Goal: Task Accomplishment & Management: Use online tool/utility

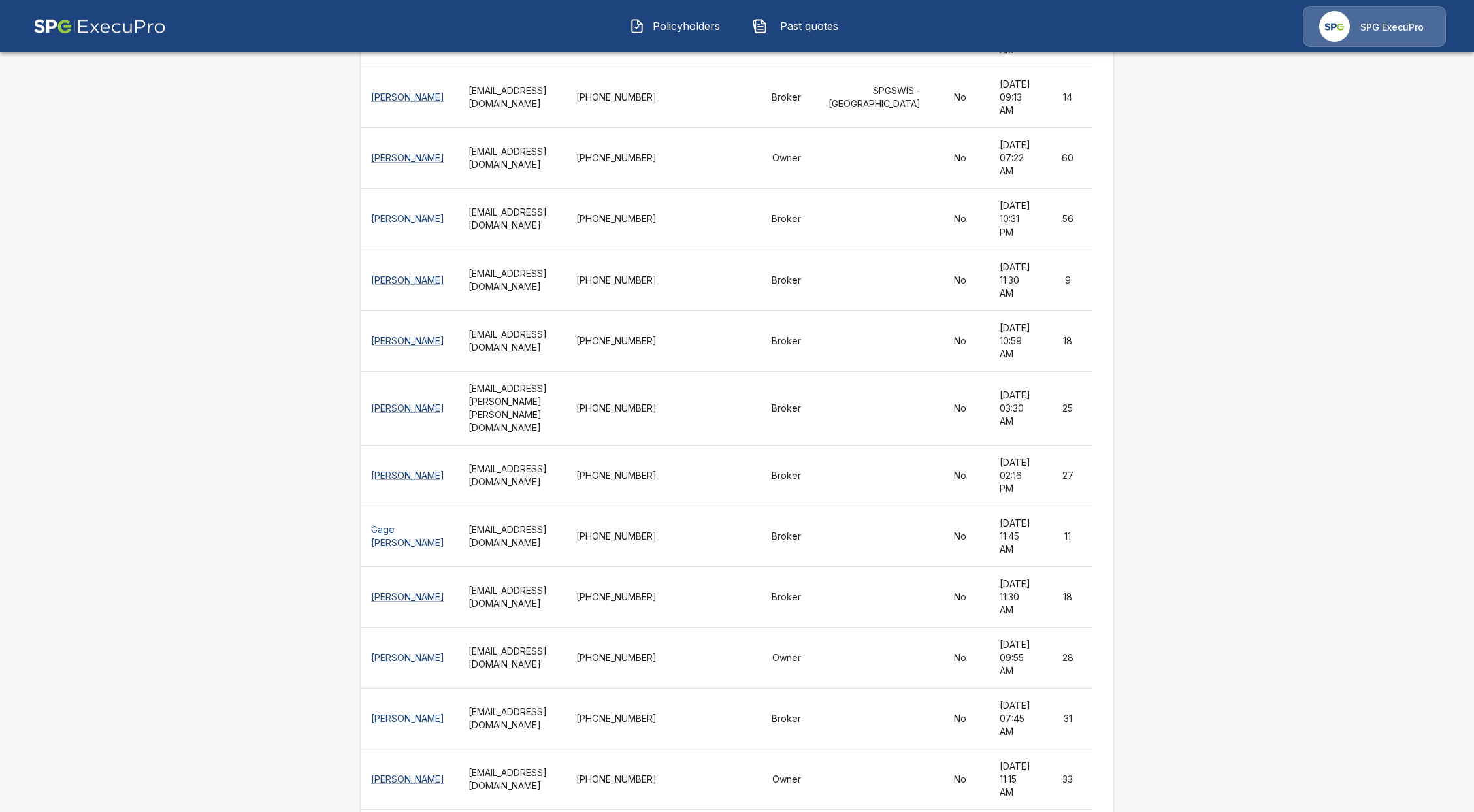
click at [687, 12] on button "Policyholders" at bounding box center [676, 26] width 113 height 34
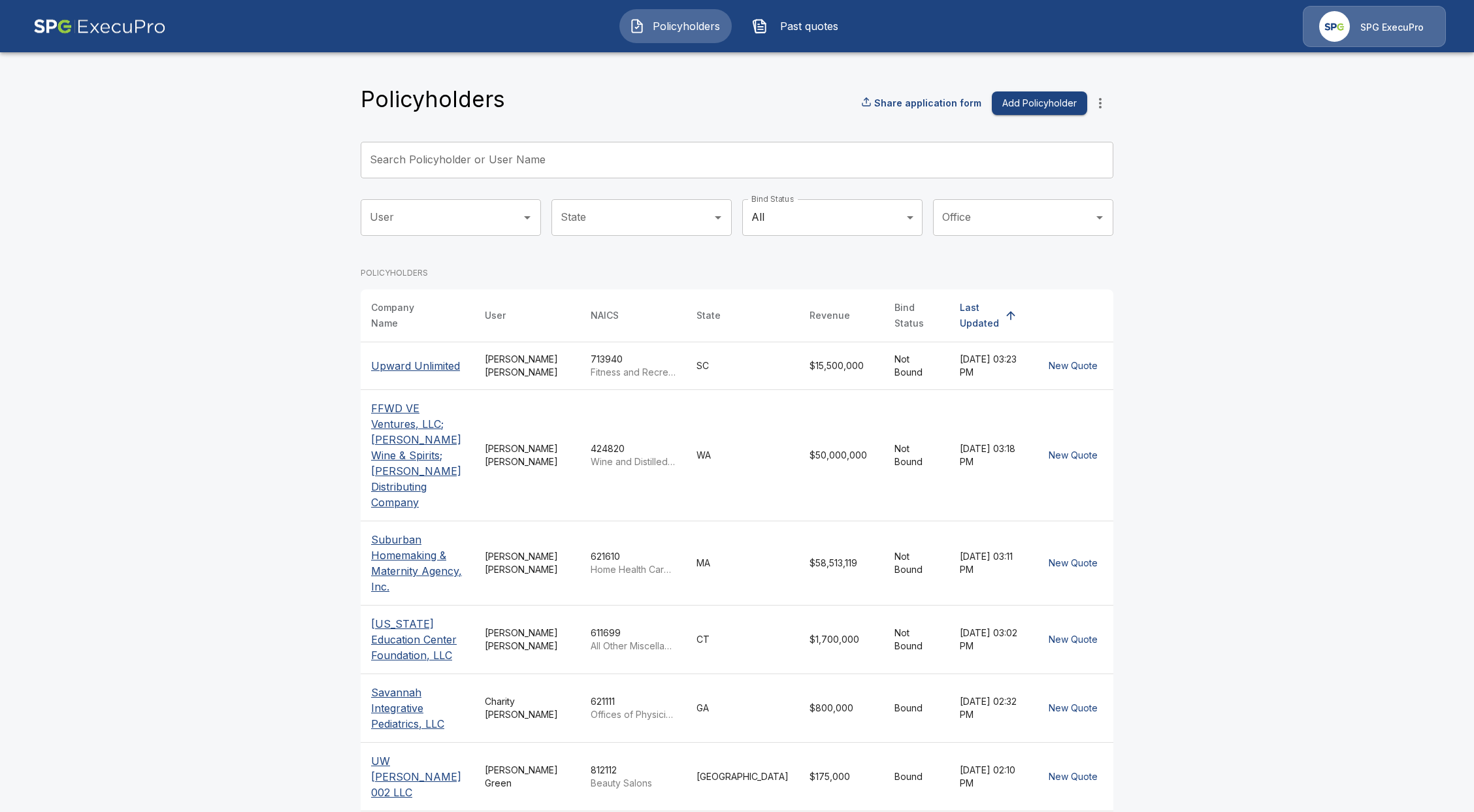
click at [554, 163] on input "Search Policyholder or User Name" at bounding box center [730, 160] width 739 height 36
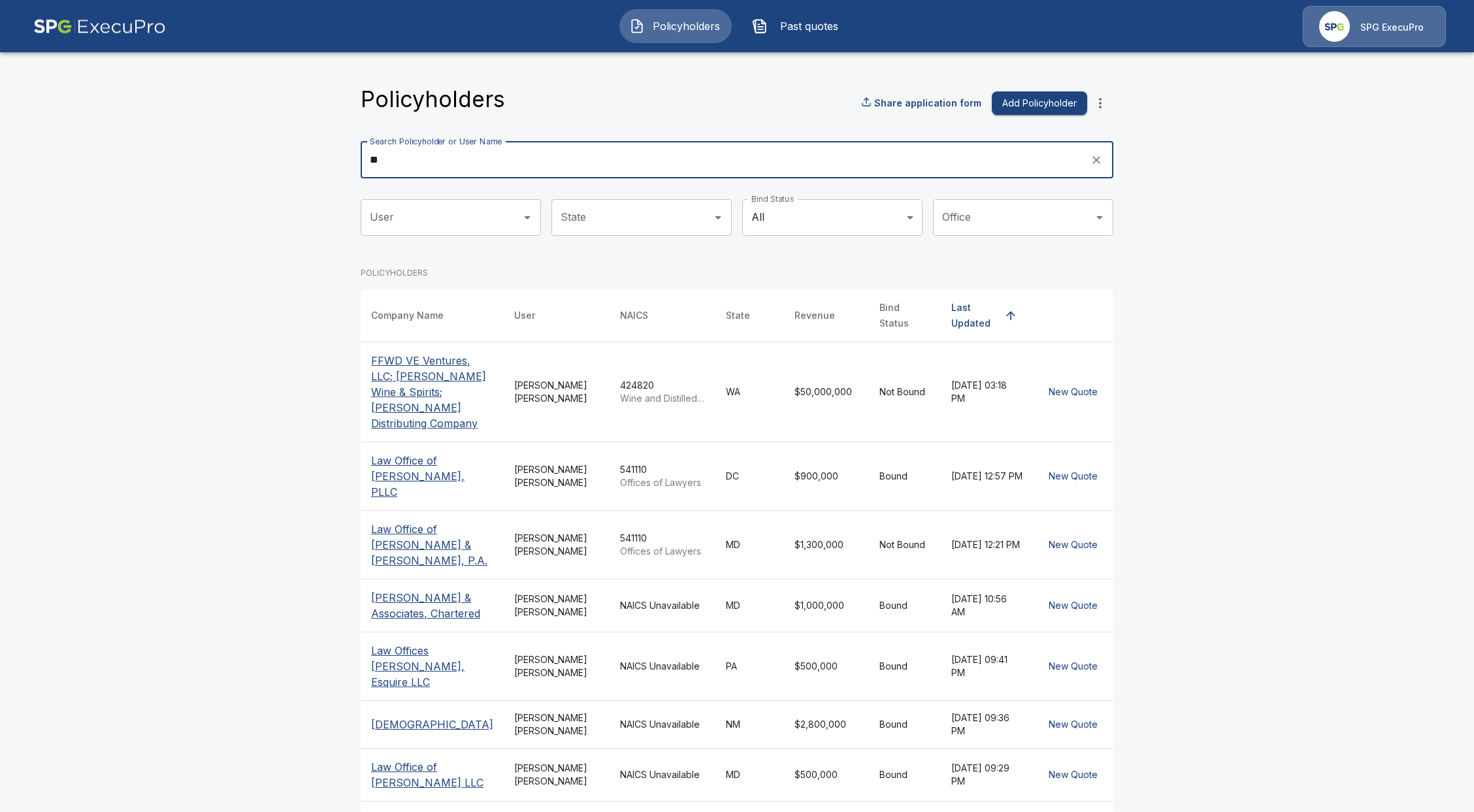
type input "**"
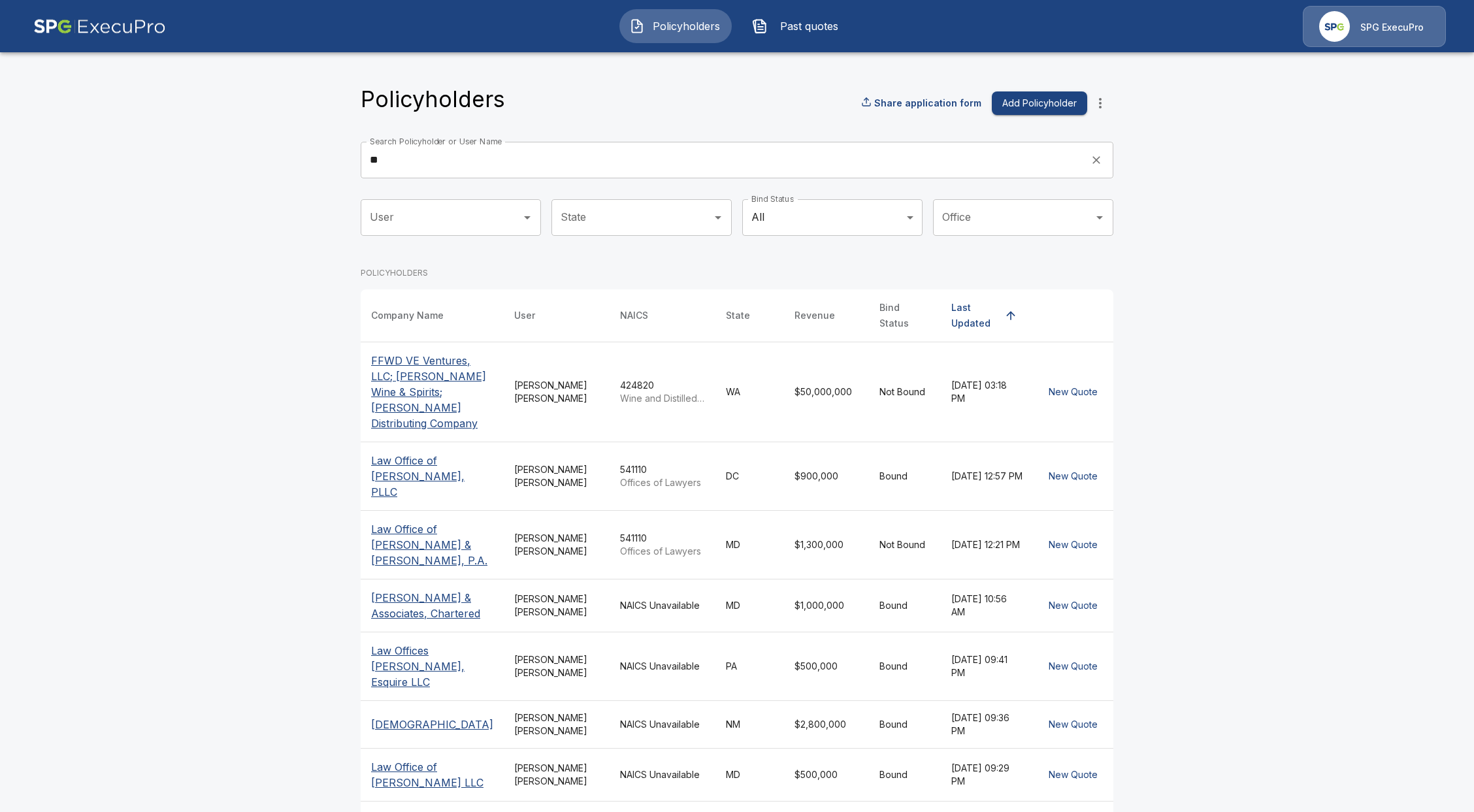
click at [409, 358] on p "FFWD VE Ventures, LLC; [PERSON_NAME] Wine & Spirits; [PERSON_NAME] Distributing…" at bounding box center [432, 392] width 123 height 78
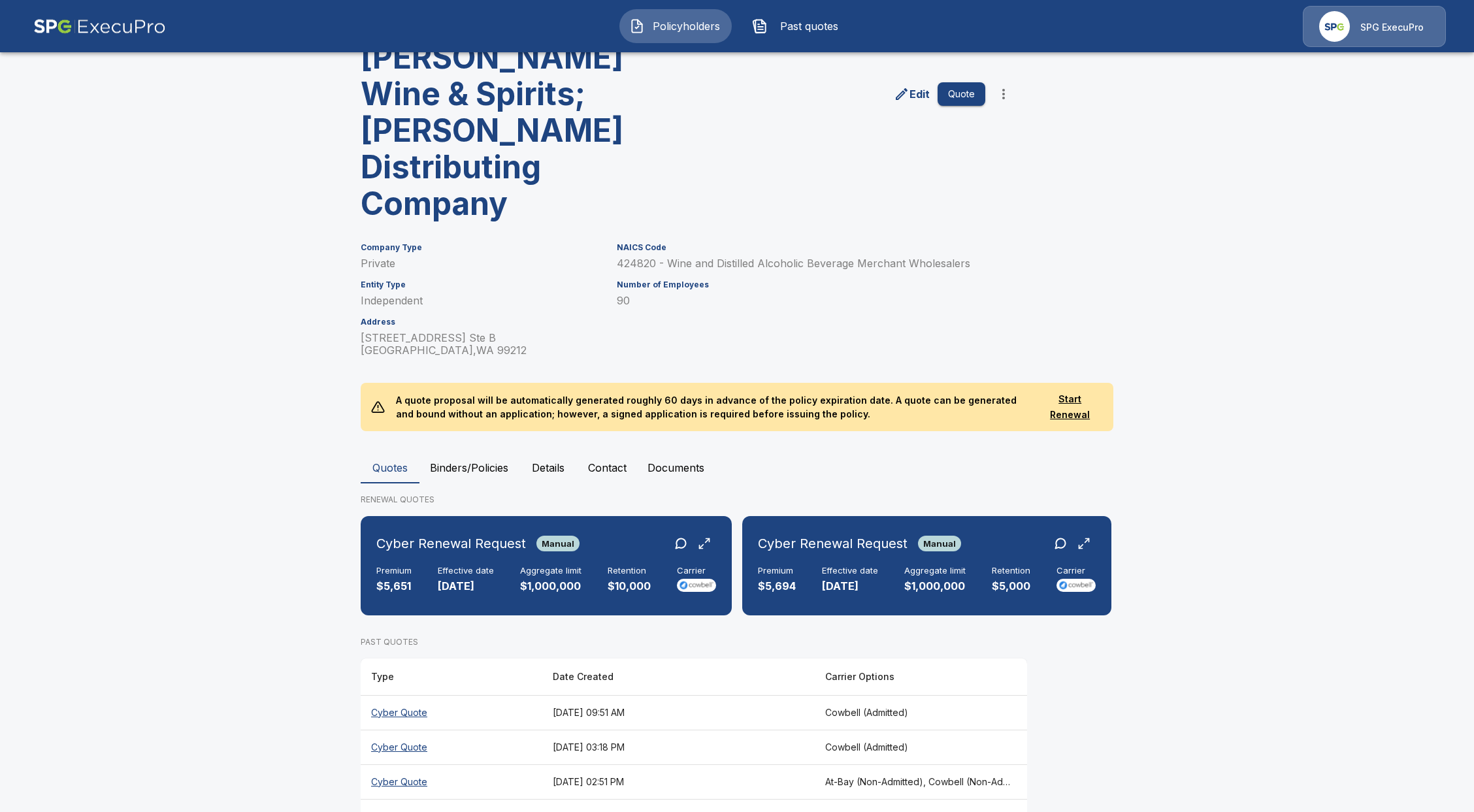
scroll to position [199, 0]
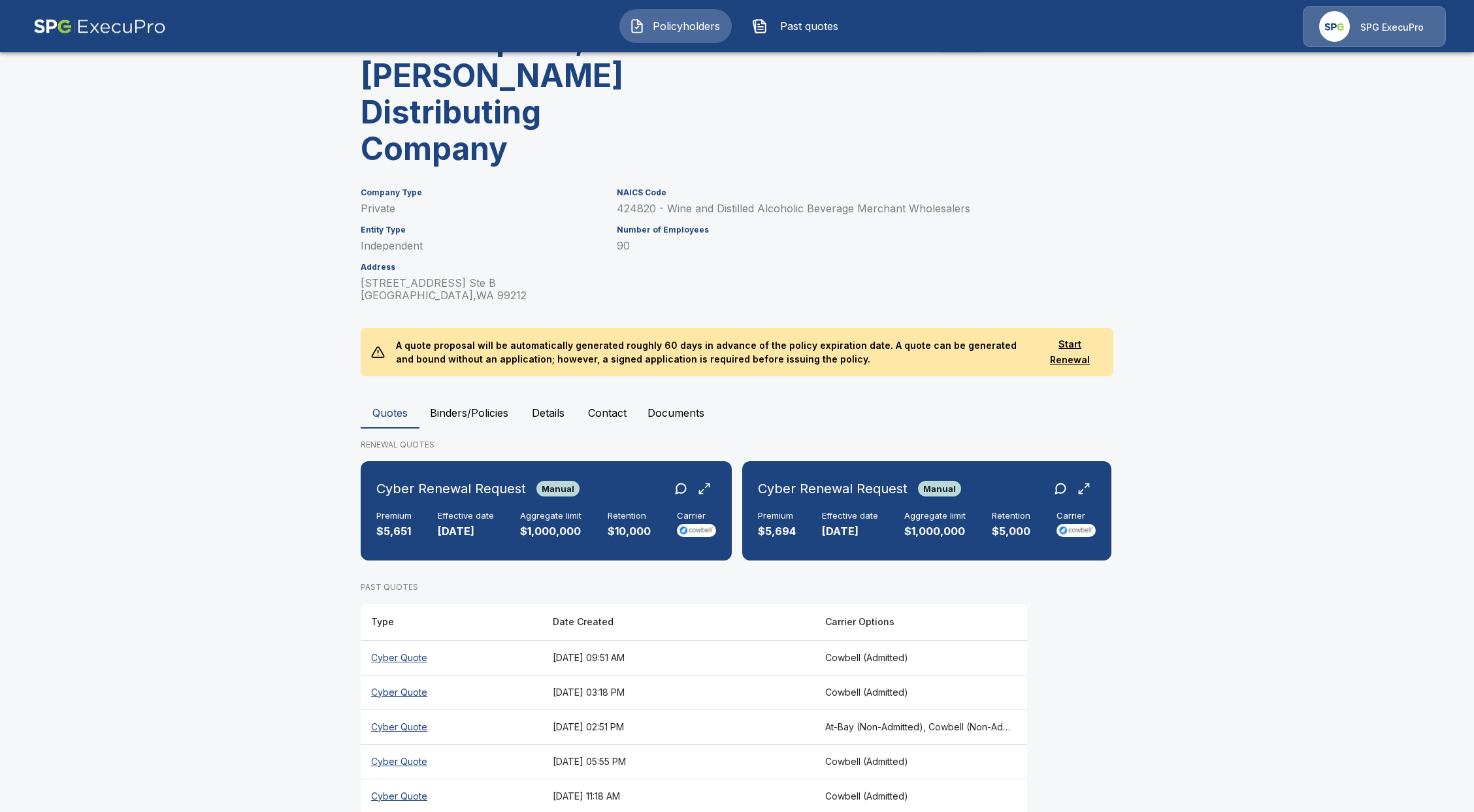
click at [411, 640] on th "Cyber Quote" at bounding box center [451, 657] width 182 height 35
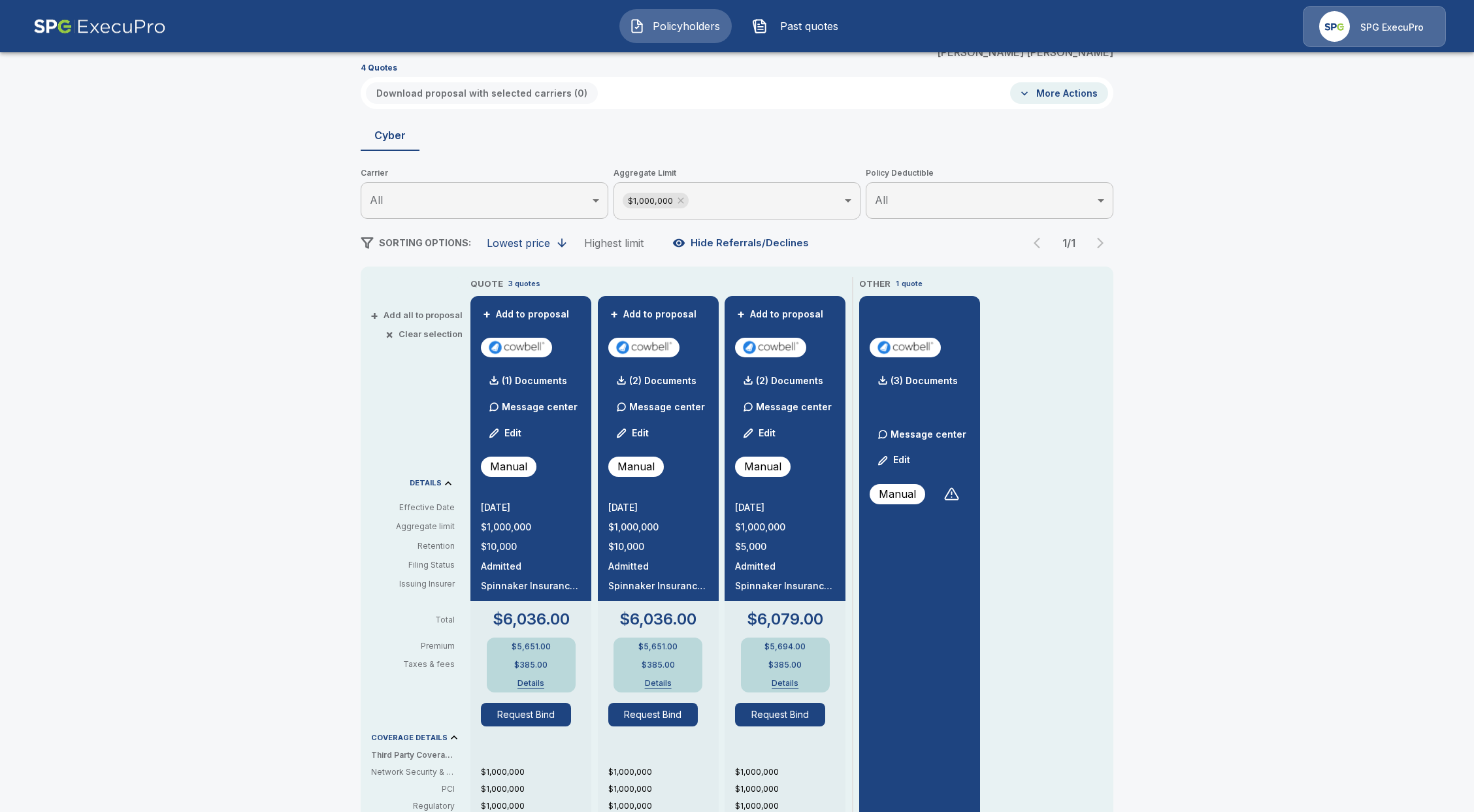
scroll to position [113, 0]
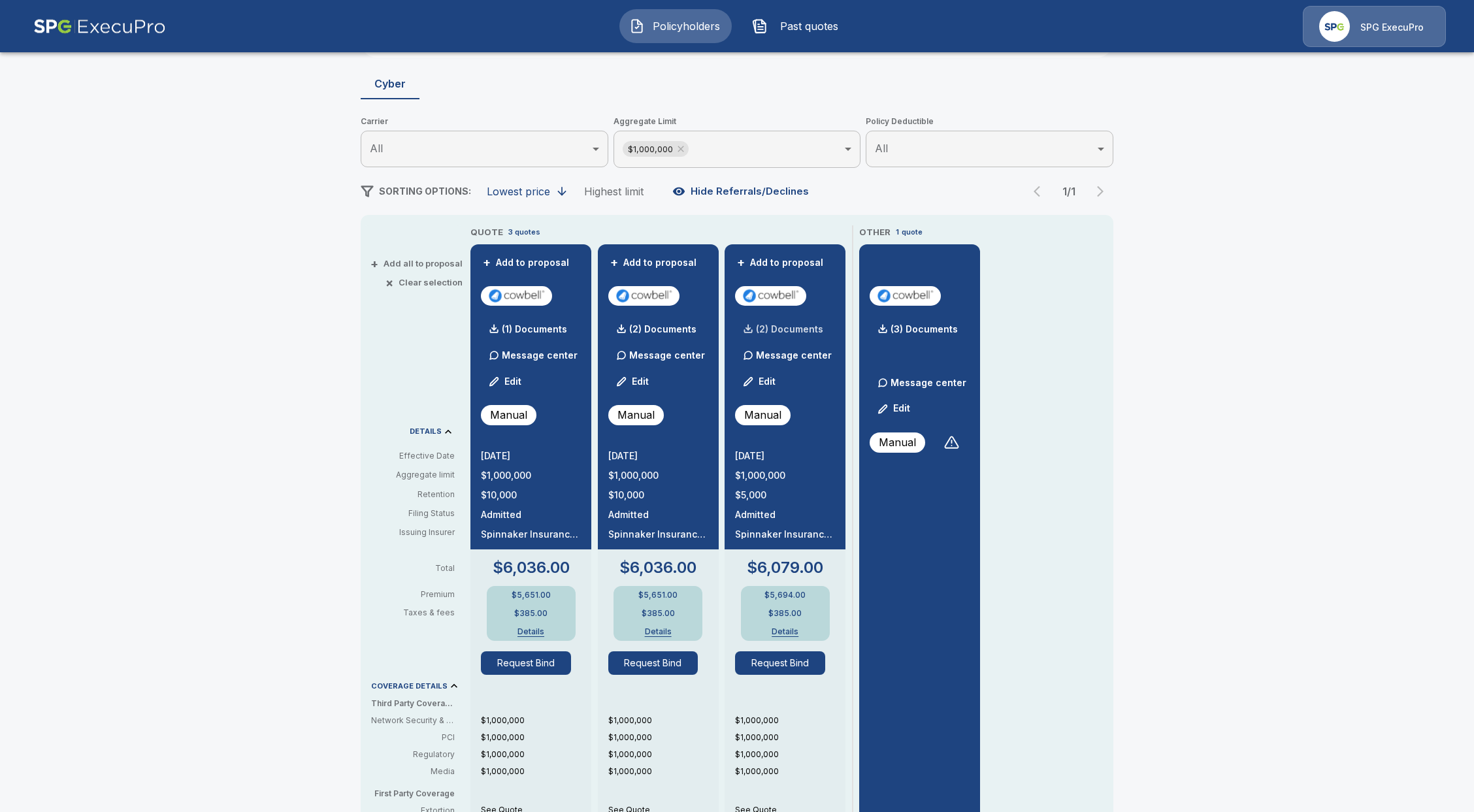
click at [765, 330] on p "(2) Documents" at bounding box center [789, 329] width 67 height 9
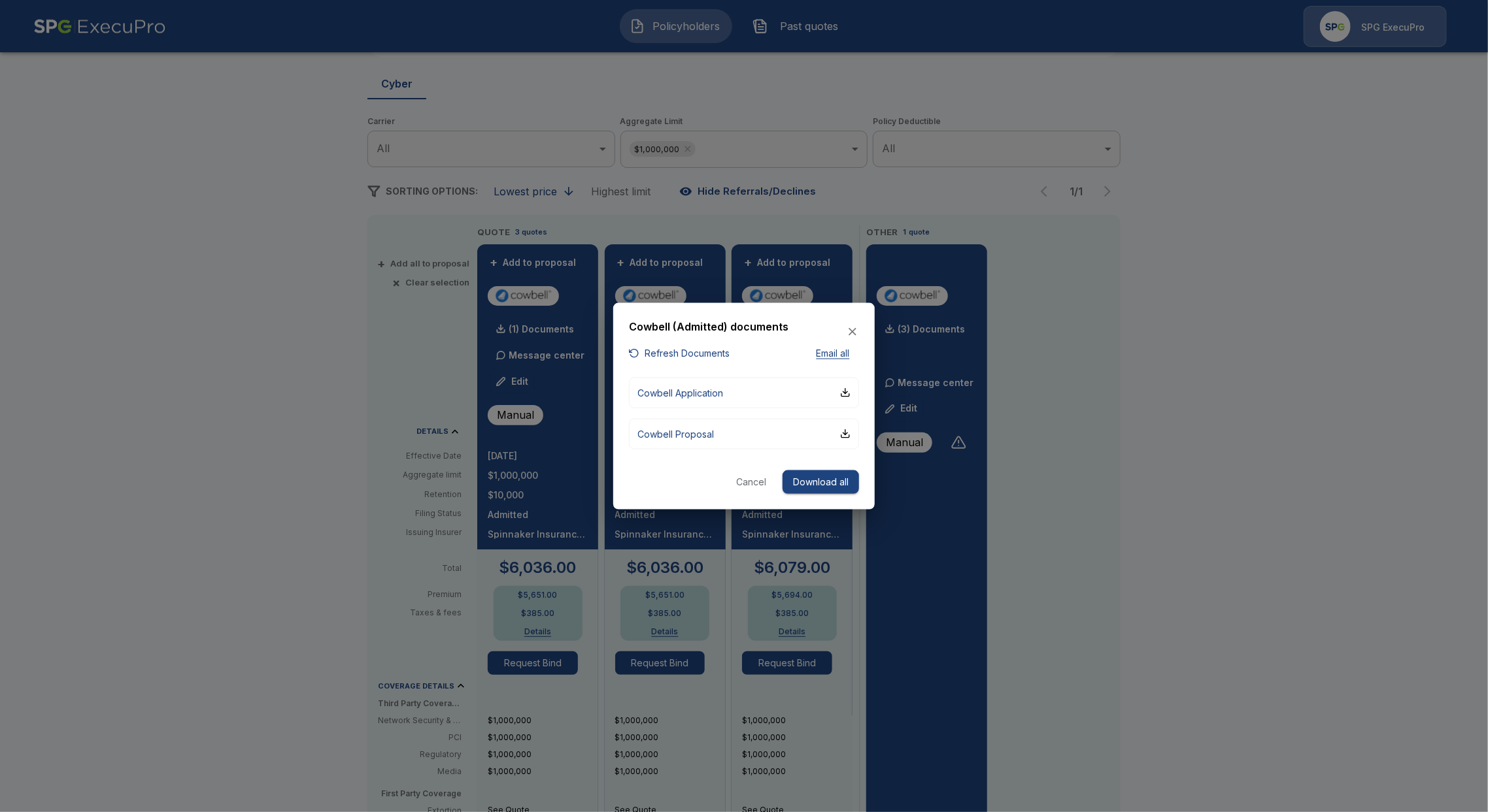
click at [675, 358] on button "Refresh Documents" at bounding box center [678, 353] width 100 height 16
click at [703, 439] on p "Cowbell Proposal" at bounding box center [675, 433] width 76 height 14
click at [849, 332] on icon "button" at bounding box center [852, 332] width 13 height 13
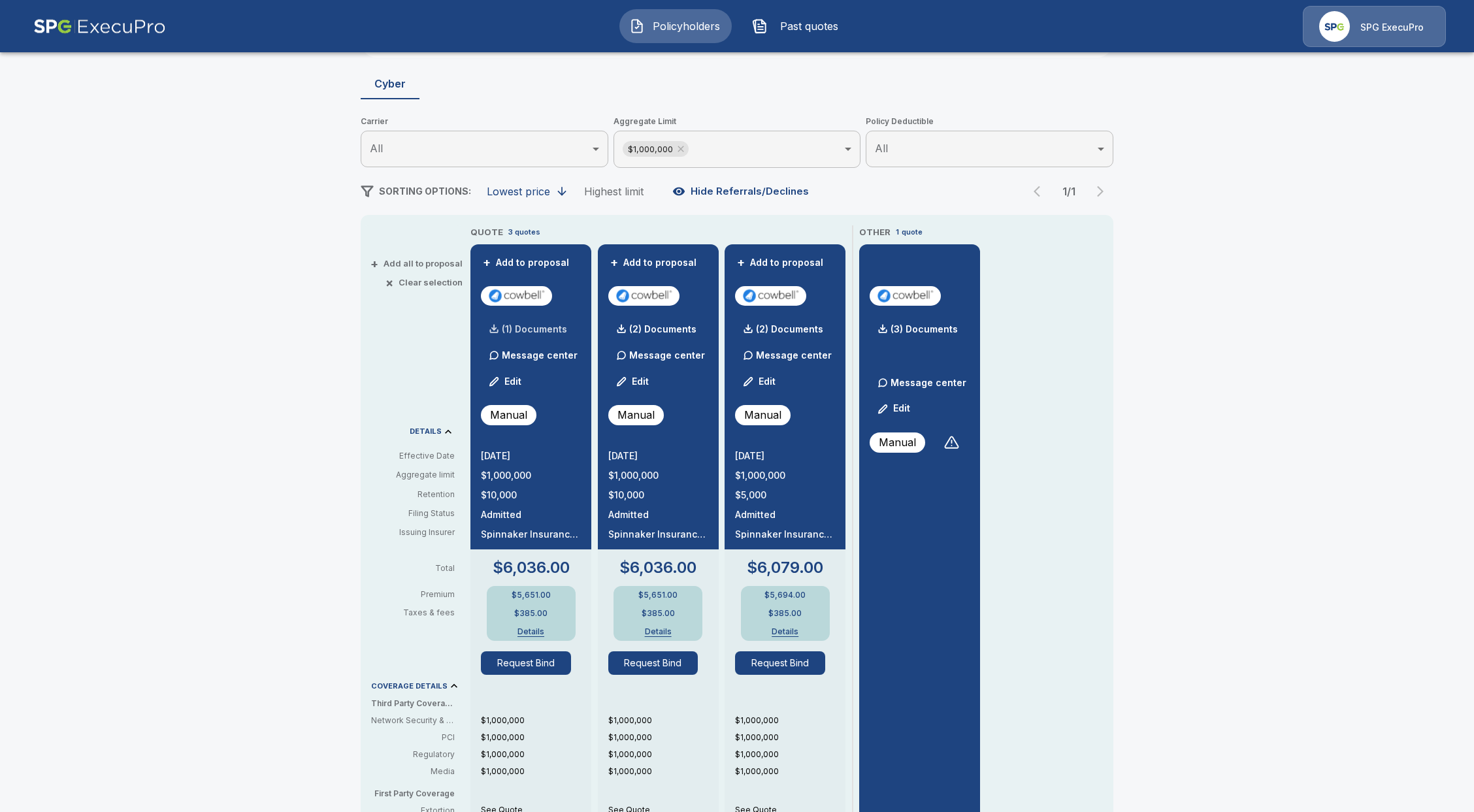
click at [536, 326] on p "(1) Documents" at bounding box center [534, 329] width 66 height 9
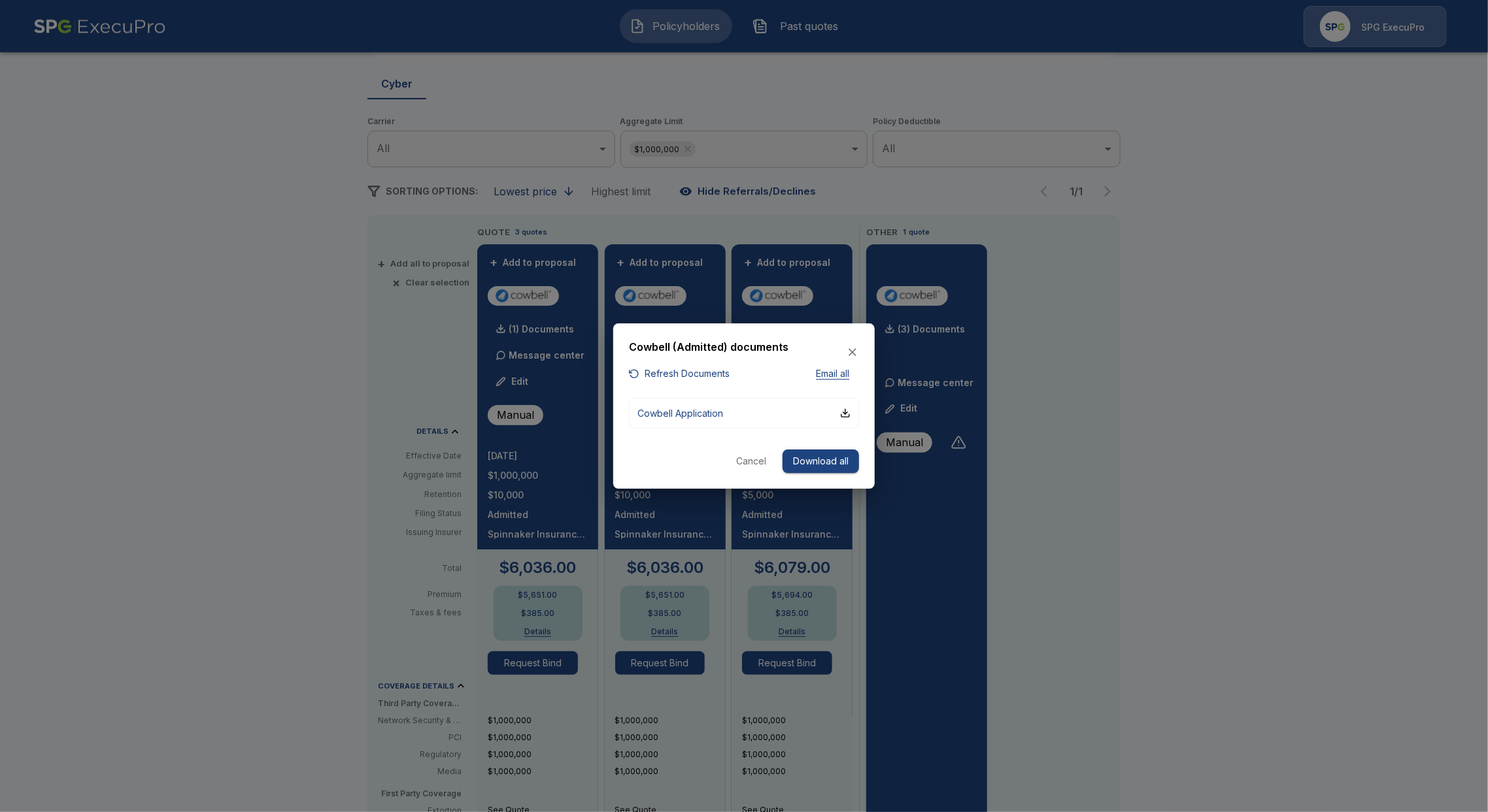
click at [669, 376] on button "Refresh Documents" at bounding box center [678, 374] width 100 height 16
click at [852, 355] on icon "button" at bounding box center [852, 353] width 13 height 13
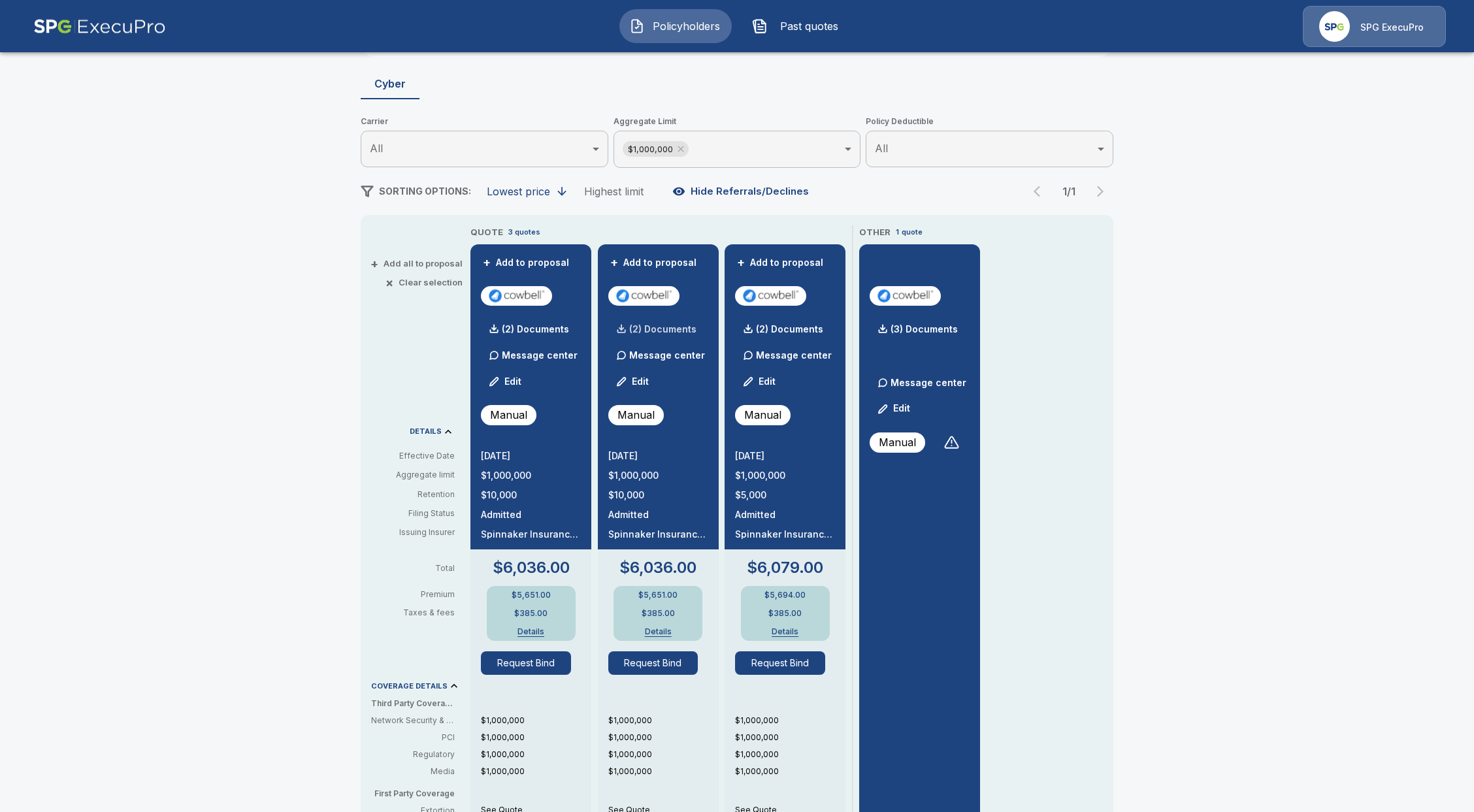
click at [638, 325] on p "(2) Documents" at bounding box center [663, 329] width 67 height 9
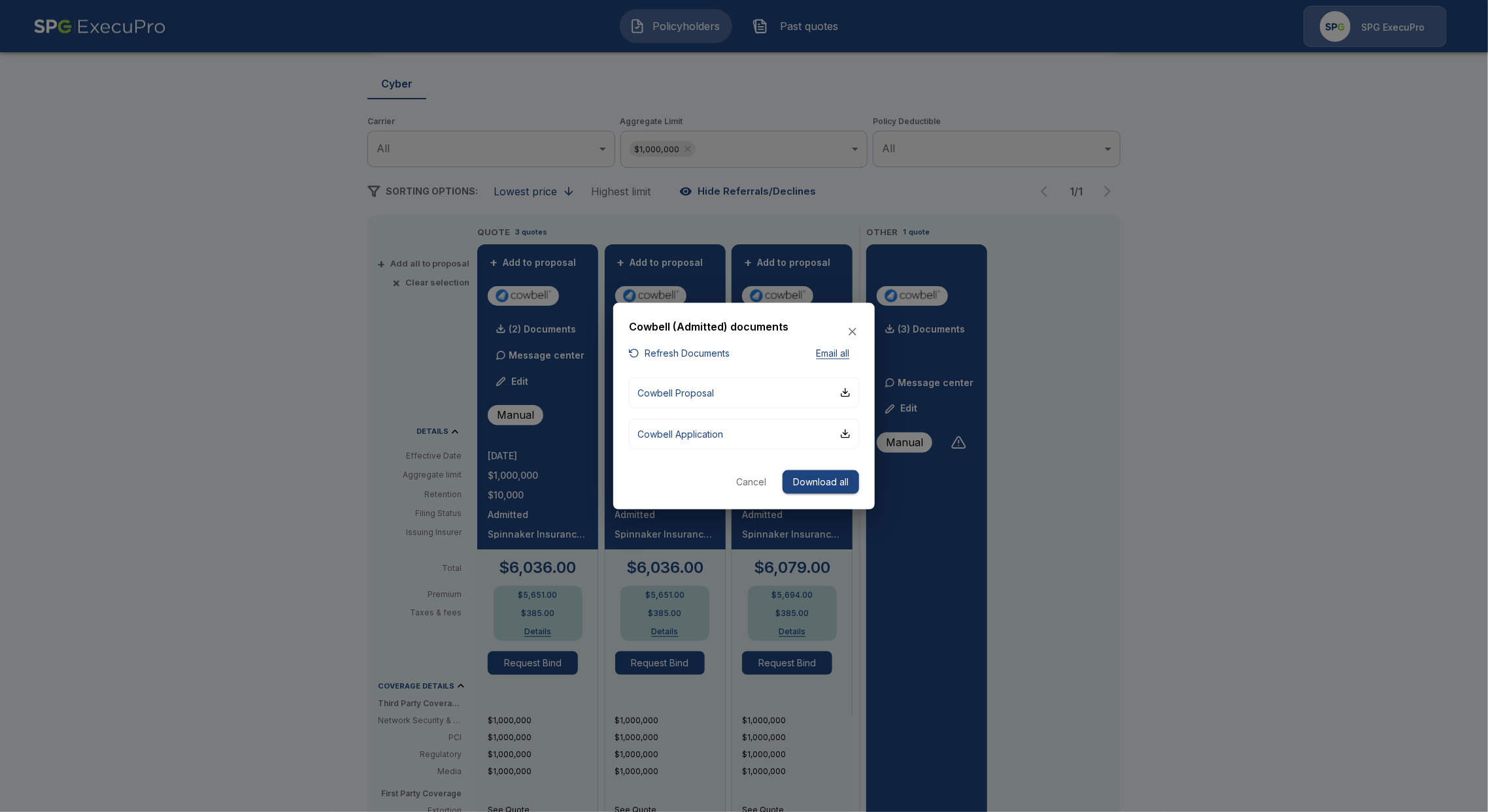
click at [549, 338] on div at bounding box center [744, 406] width 1488 height 812
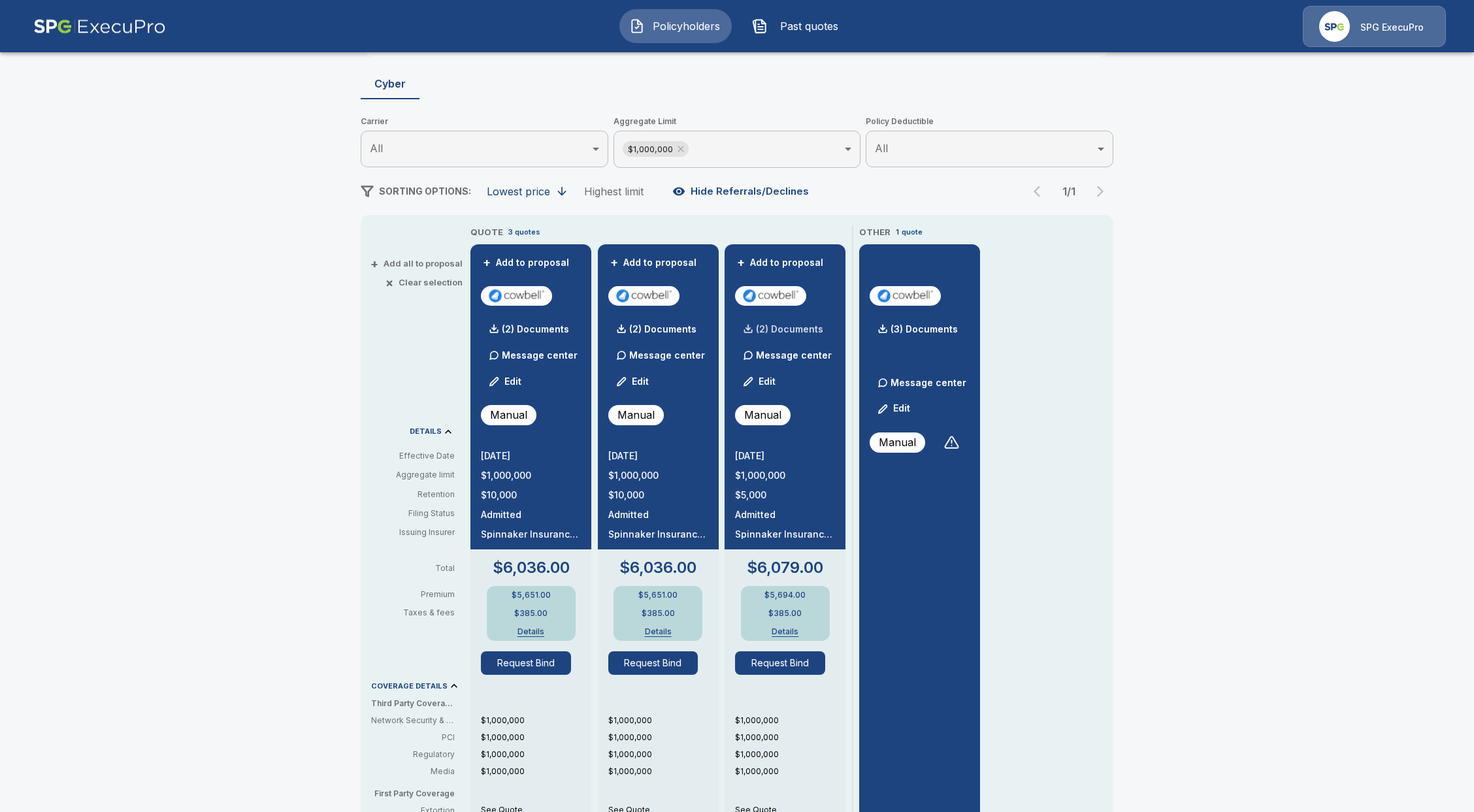
click at [821, 328] on p "(2) Documents" at bounding box center [789, 329] width 67 height 9
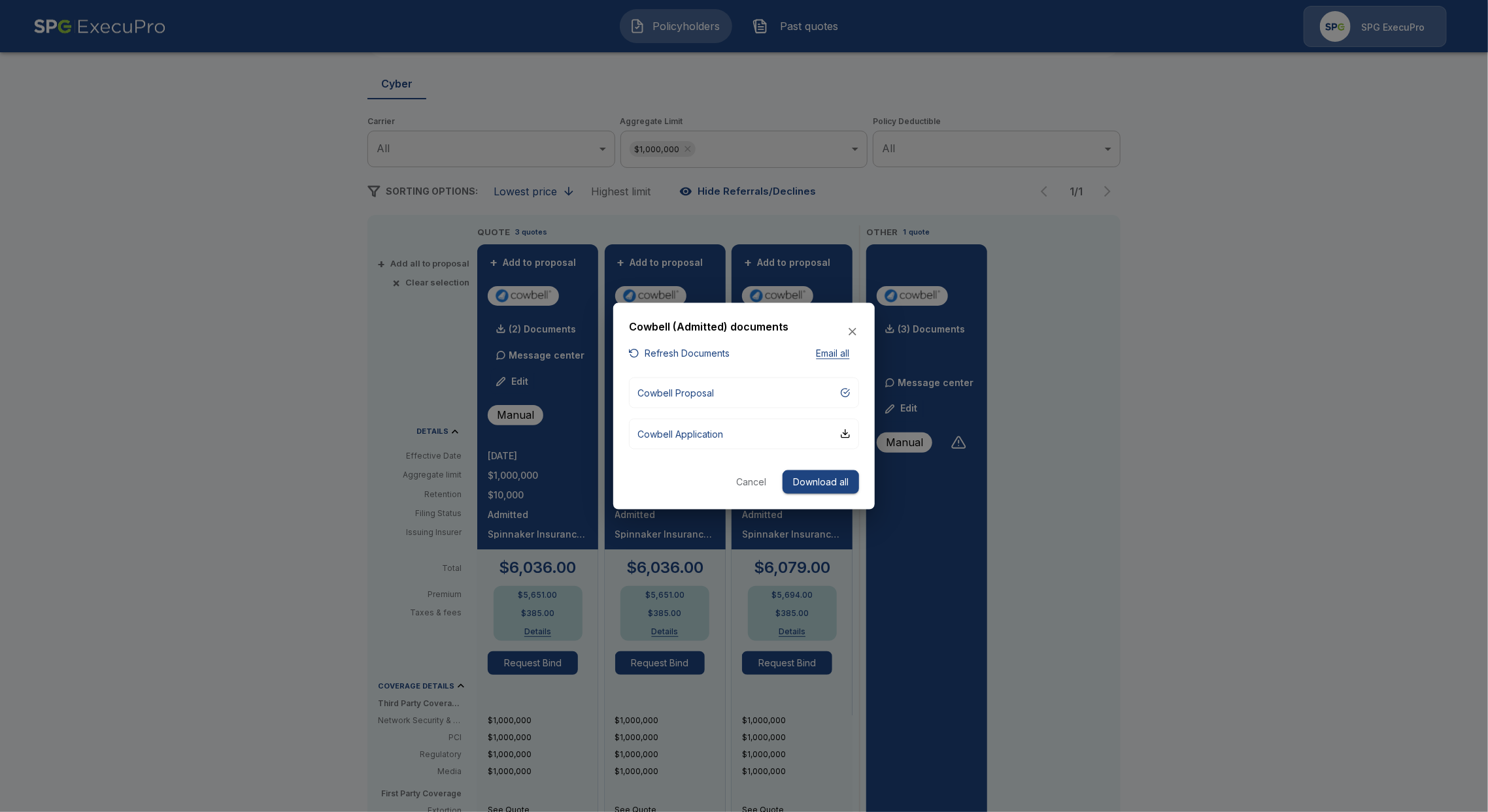
click at [691, 360] on button "Refresh Documents" at bounding box center [678, 353] width 100 height 16
click at [849, 336] on icon "button" at bounding box center [852, 332] width 13 height 13
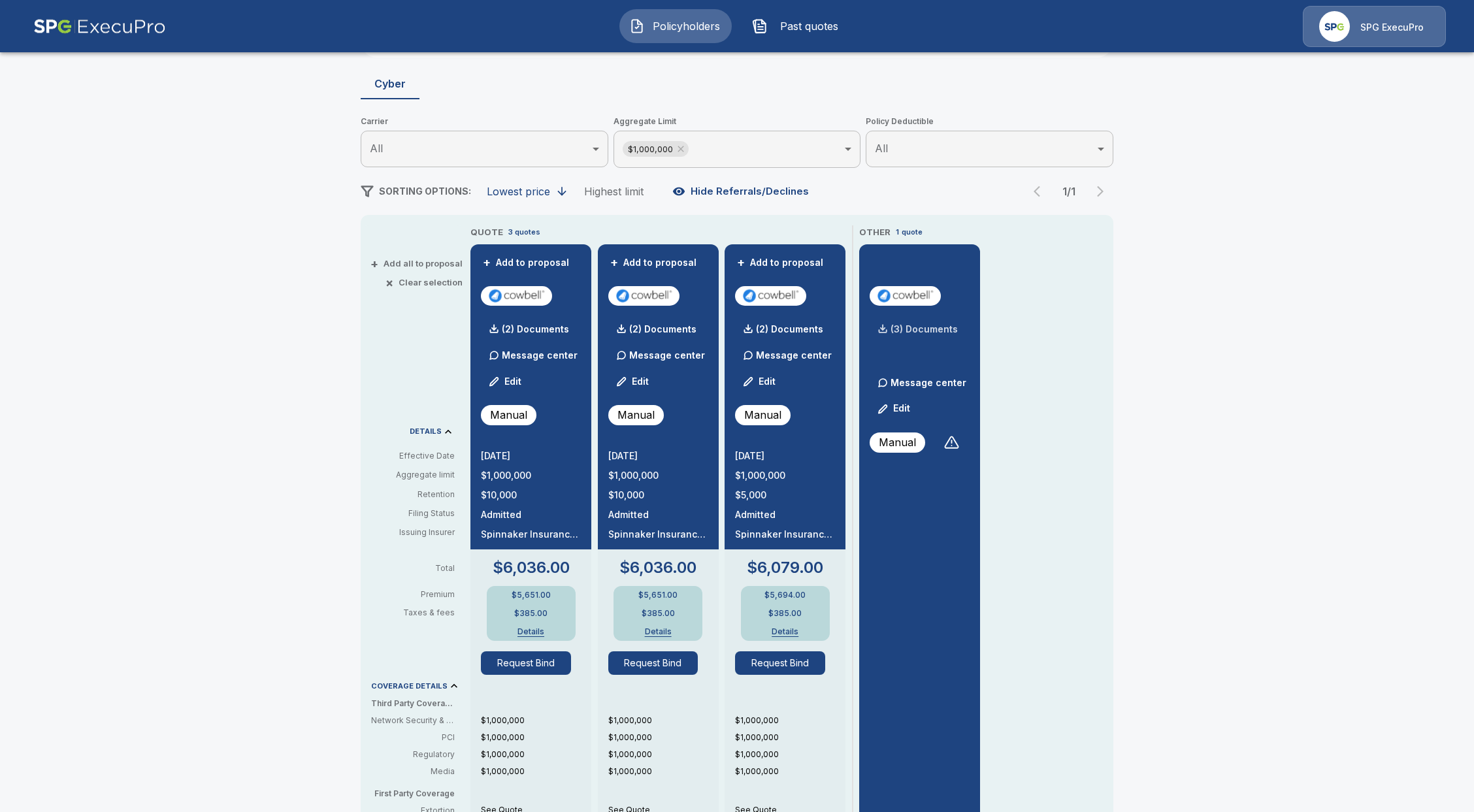
click at [912, 334] on div "(3) Documents" at bounding box center [914, 329] width 88 height 26
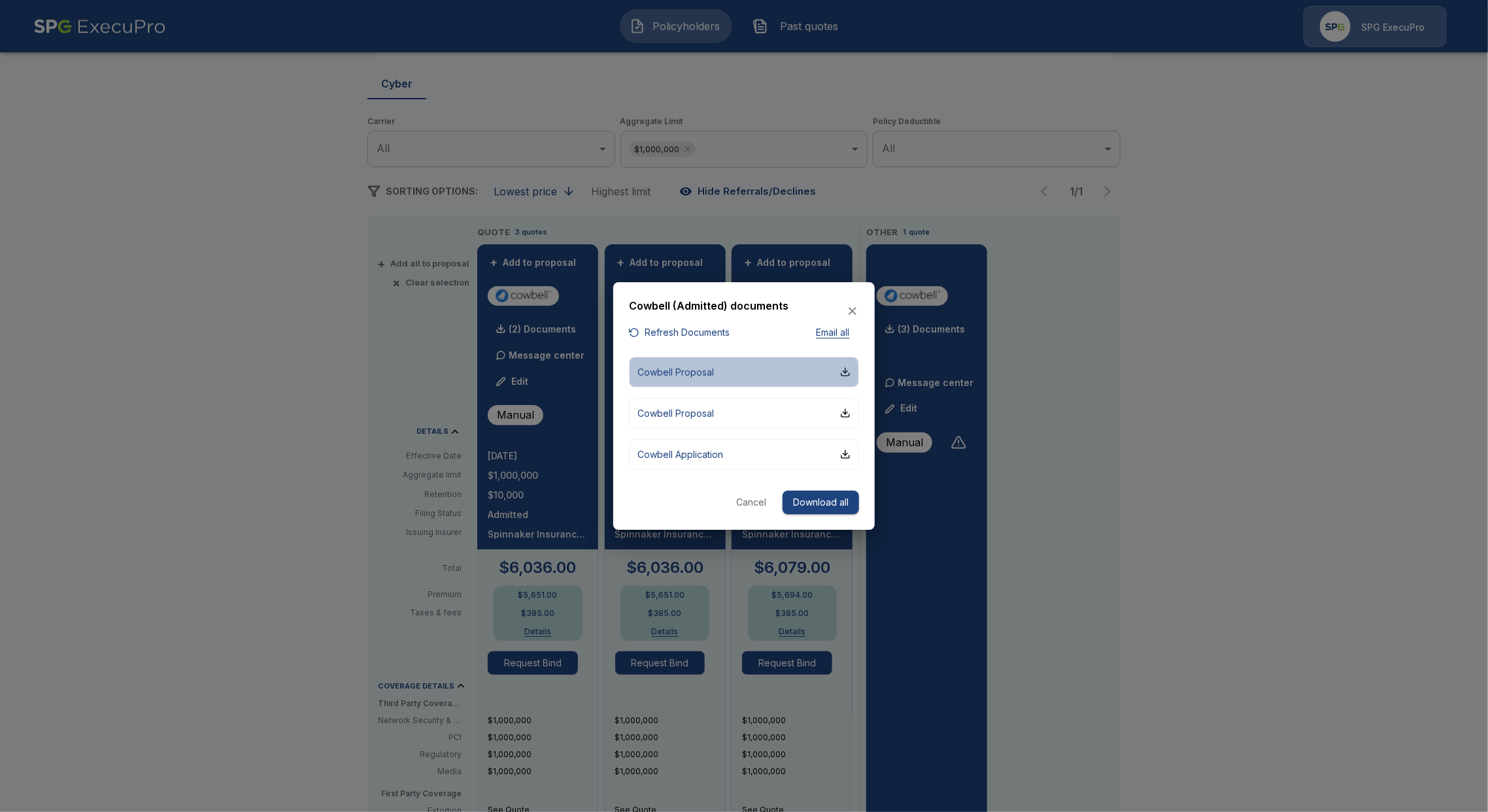
click at [725, 373] on button "Cowbell Proposal" at bounding box center [743, 372] width 230 height 31
click at [853, 312] on icon "button" at bounding box center [852, 311] width 8 height 8
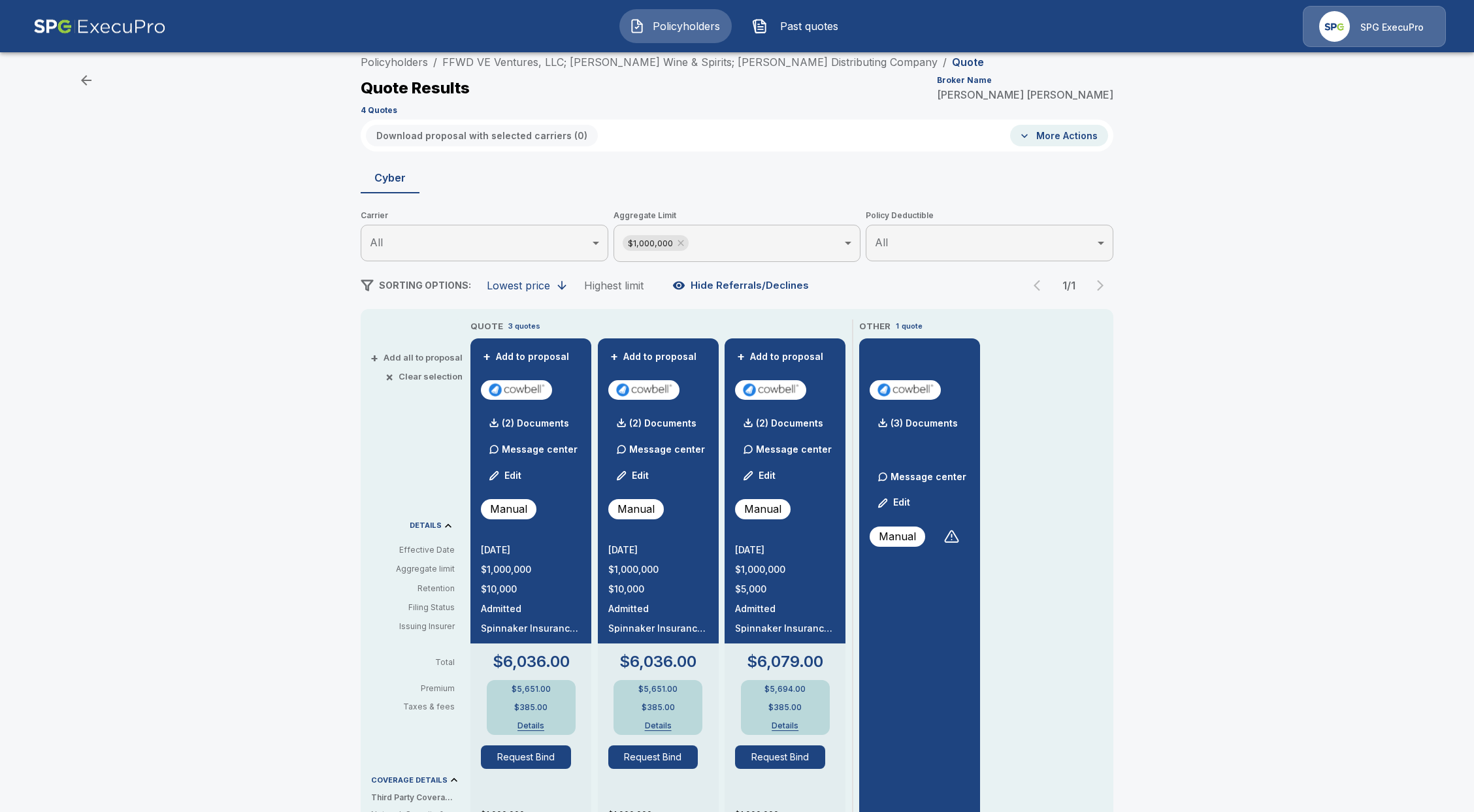
scroll to position [0, 0]
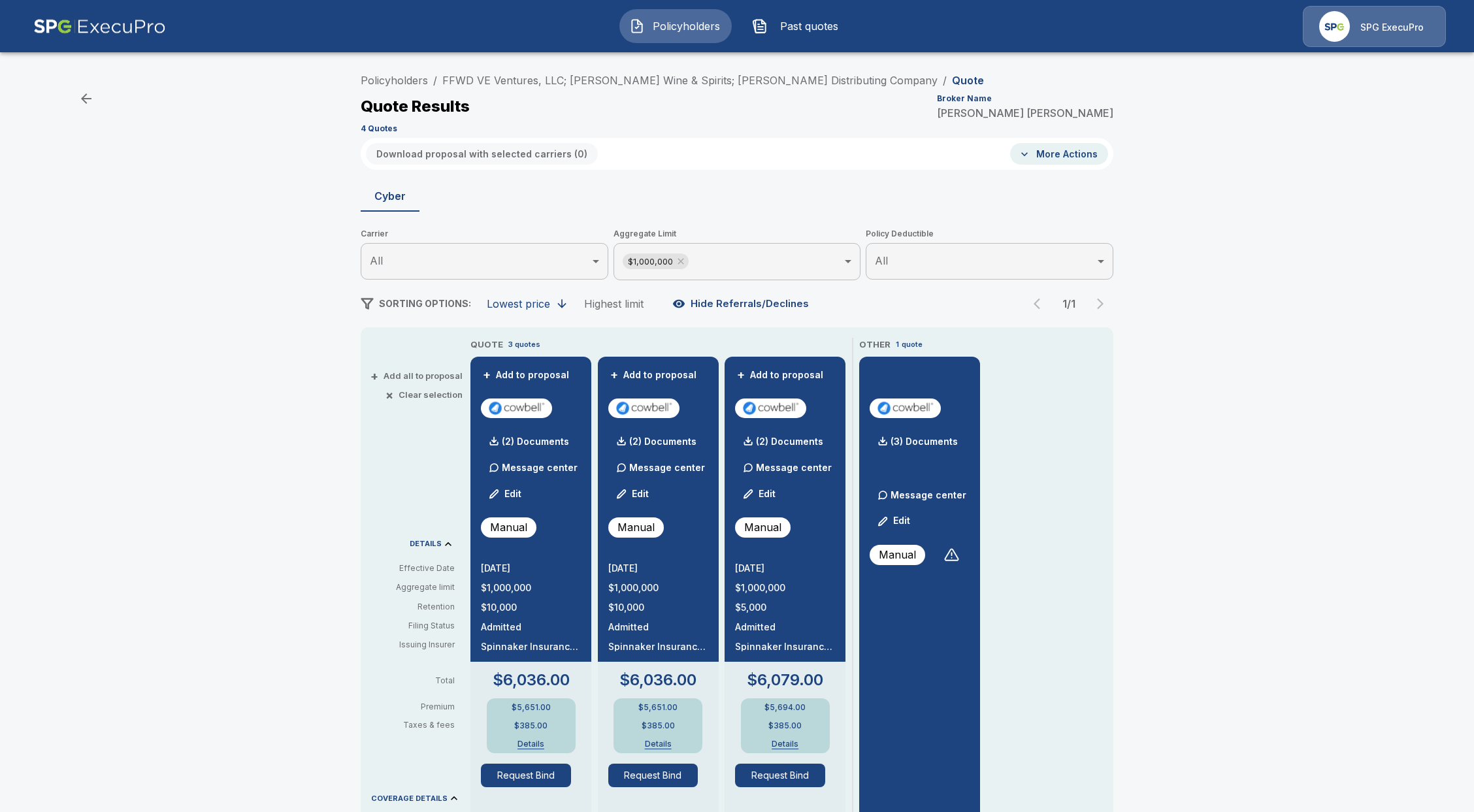
click at [499, 86] on li "FFWD VE Ventures, LLC; [PERSON_NAME] Wine & Spirits; [PERSON_NAME] Distributing…" at bounding box center [690, 80] width 495 height 16
click at [503, 83] on link "FFWD VE Ventures, LLC; [PERSON_NAME] Wine & Spirits; [PERSON_NAME] Distributing…" at bounding box center [690, 80] width 495 height 13
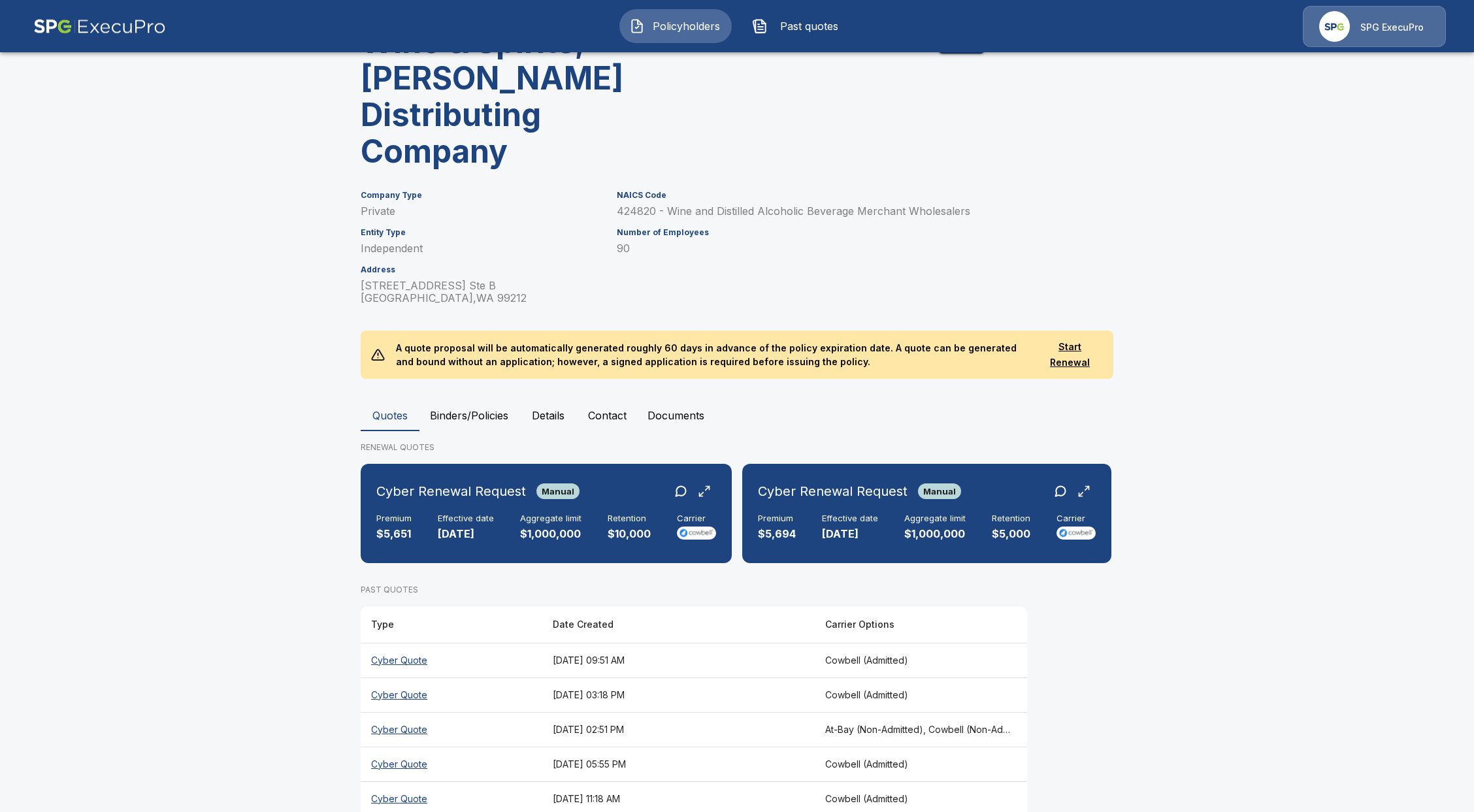
scroll to position [199, 0]
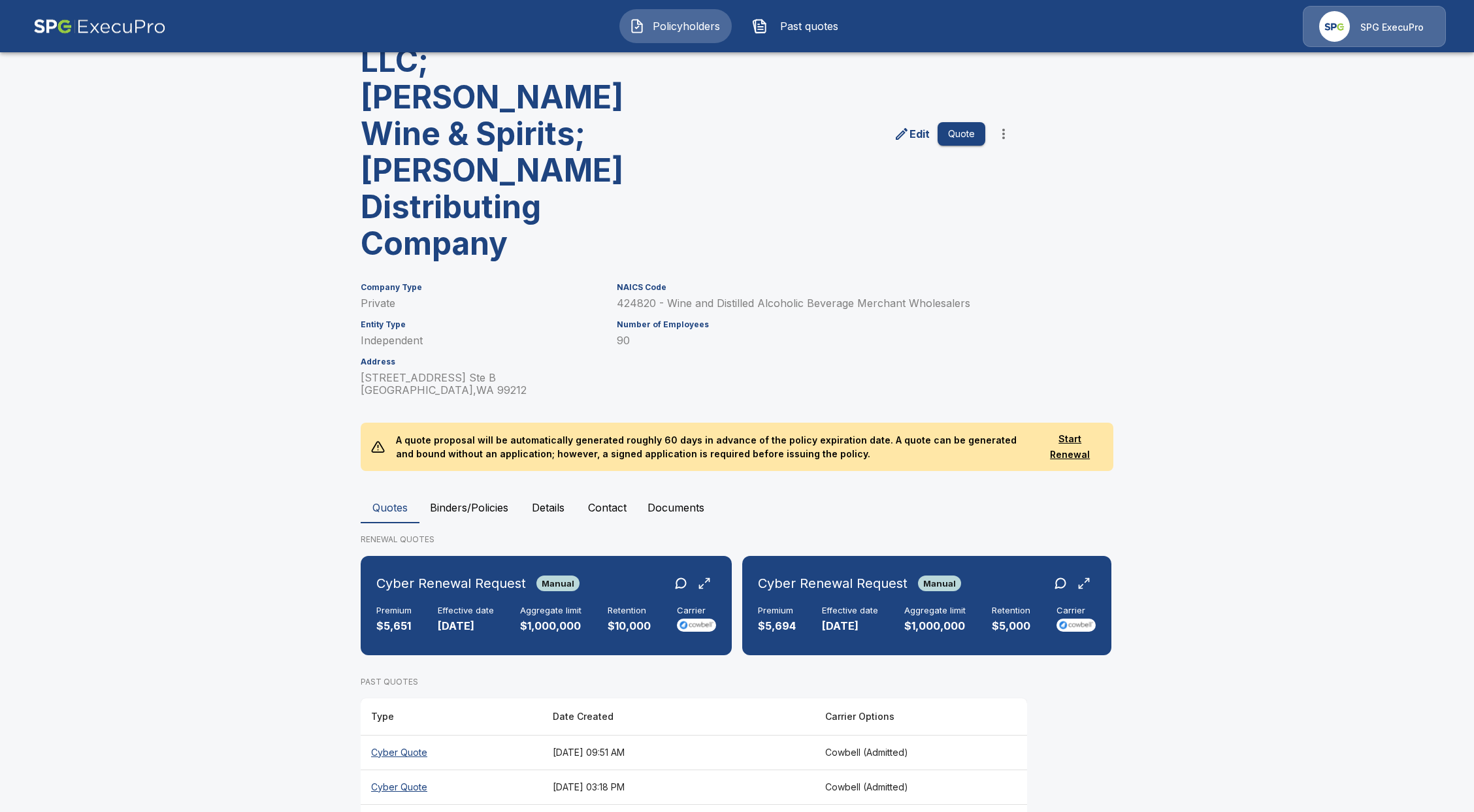
scroll to position [174, 0]
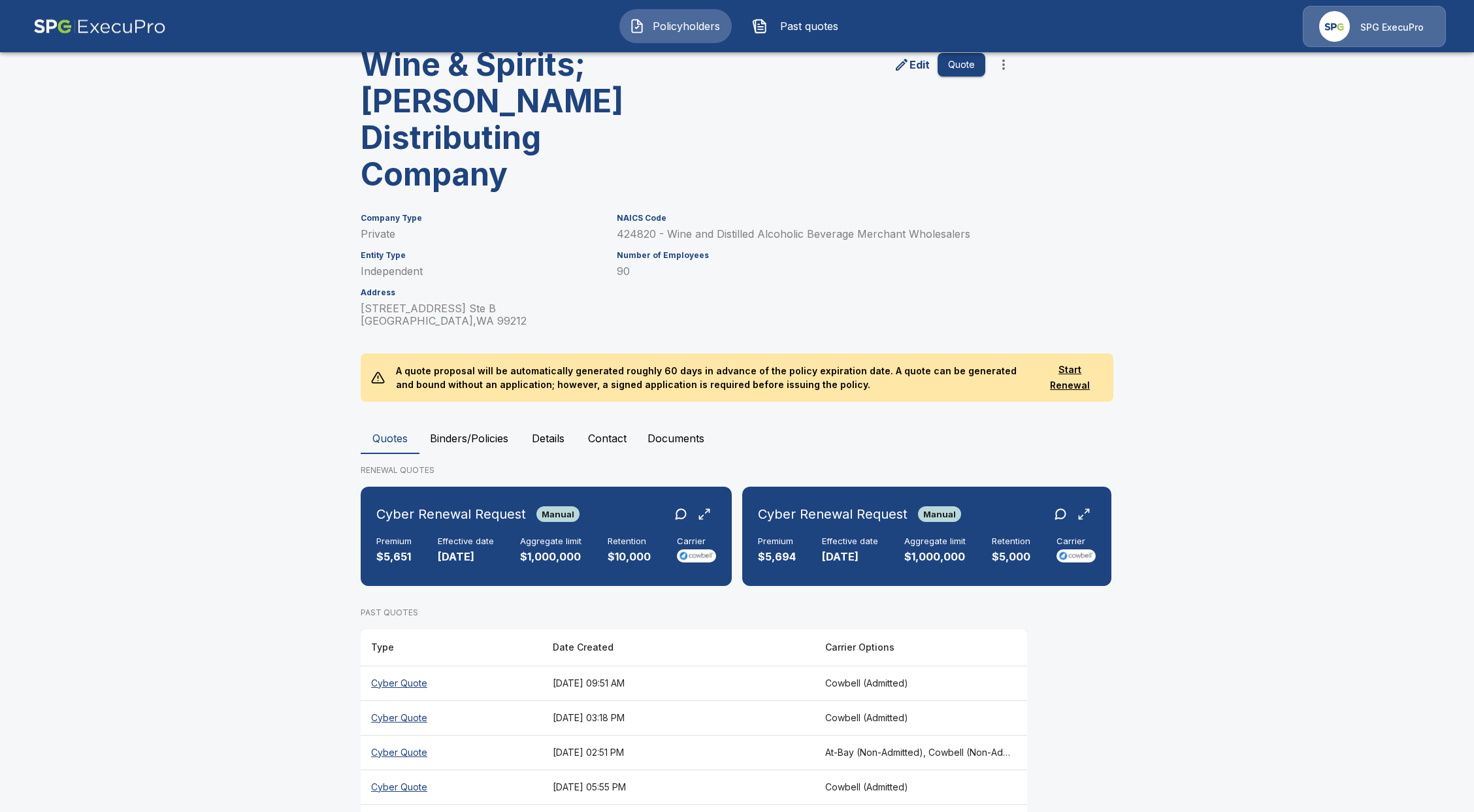
click at [401, 666] on th "Cyber Quote" at bounding box center [451, 683] width 182 height 35
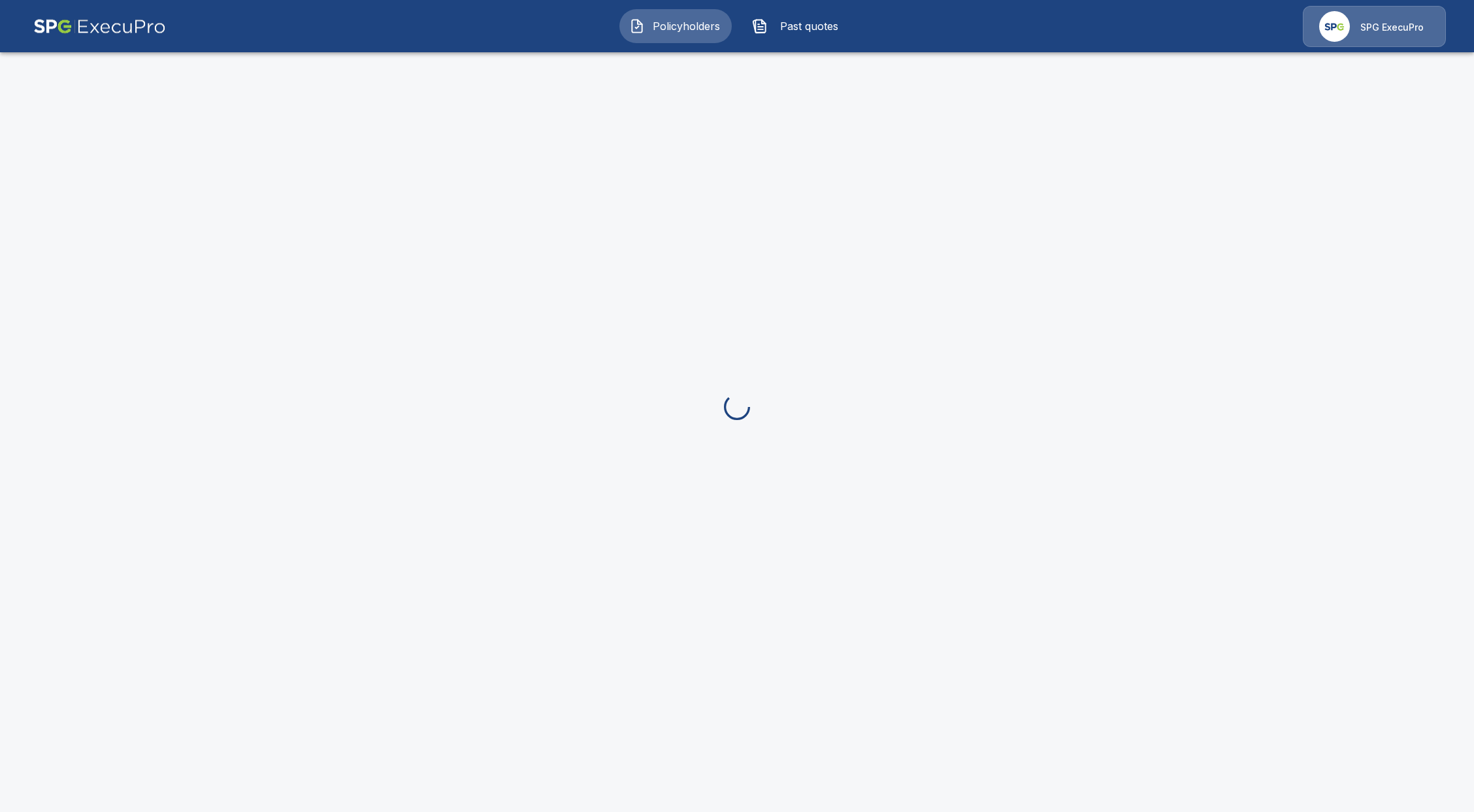
scroll to position [174, 0]
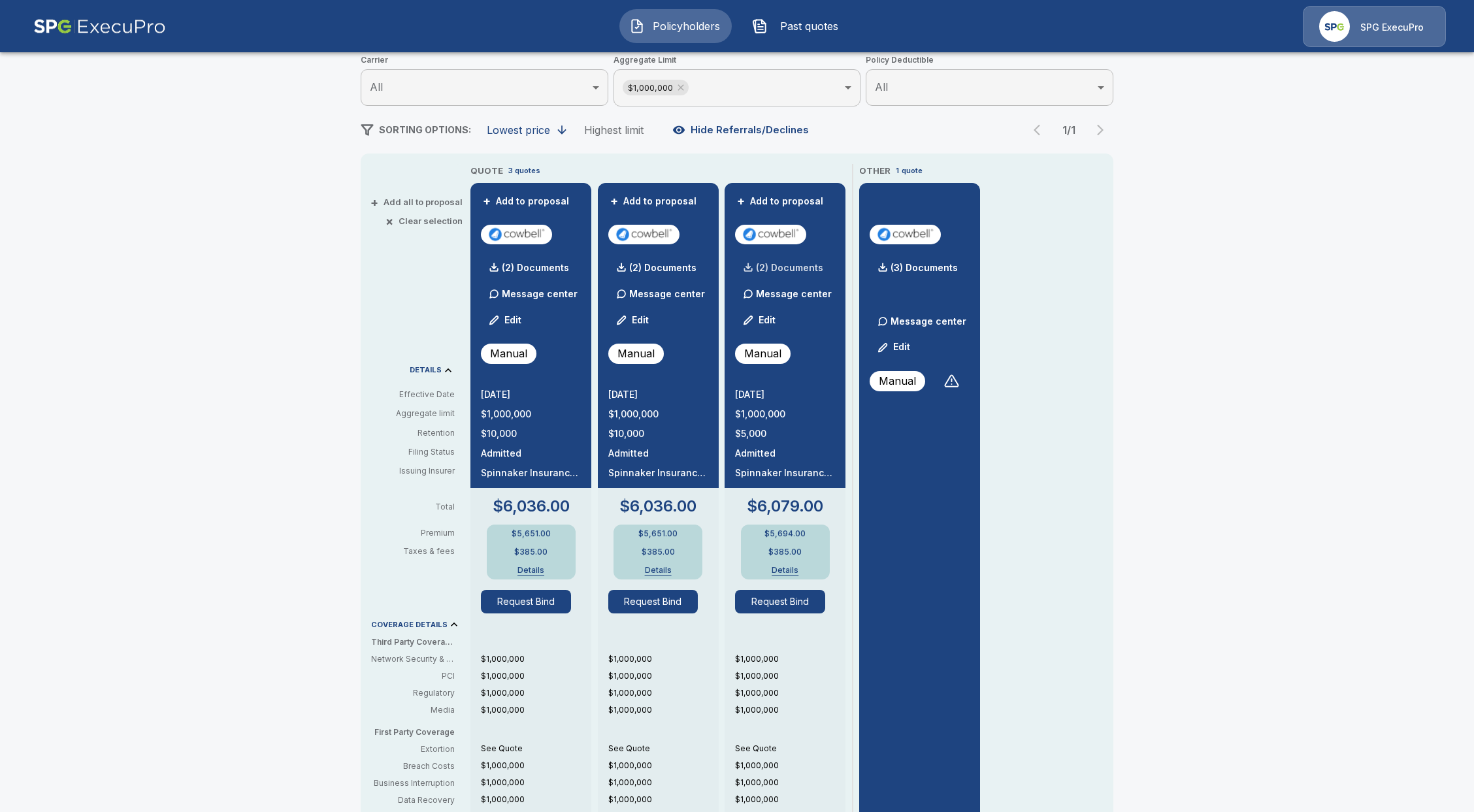
click at [785, 267] on p "(2) Documents" at bounding box center [789, 268] width 67 height 9
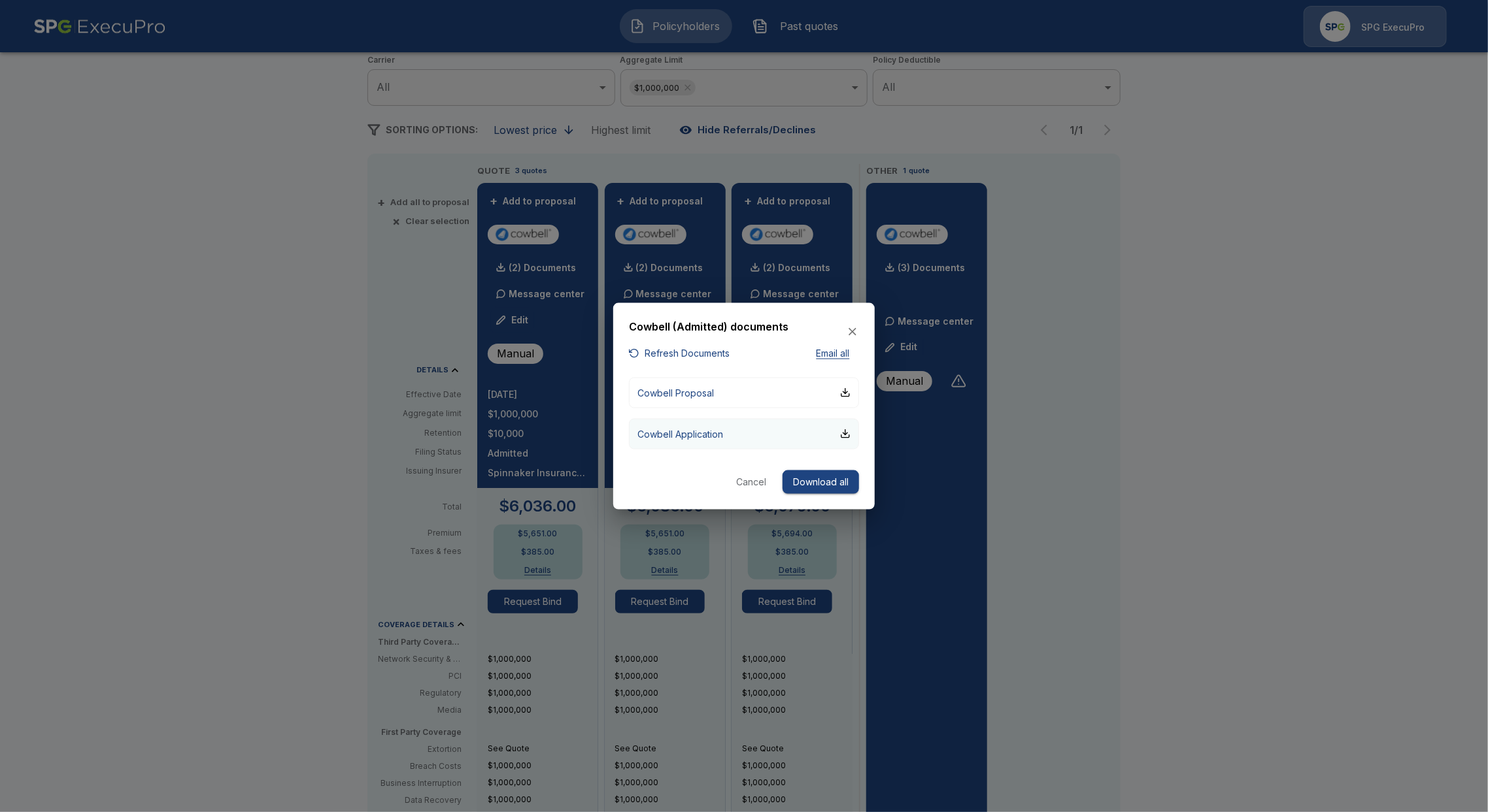
click at [685, 439] on p "Cowbell Application" at bounding box center [680, 433] width 86 height 14
click at [853, 328] on icon "button" at bounding box center [852, 332] width 13 height 13
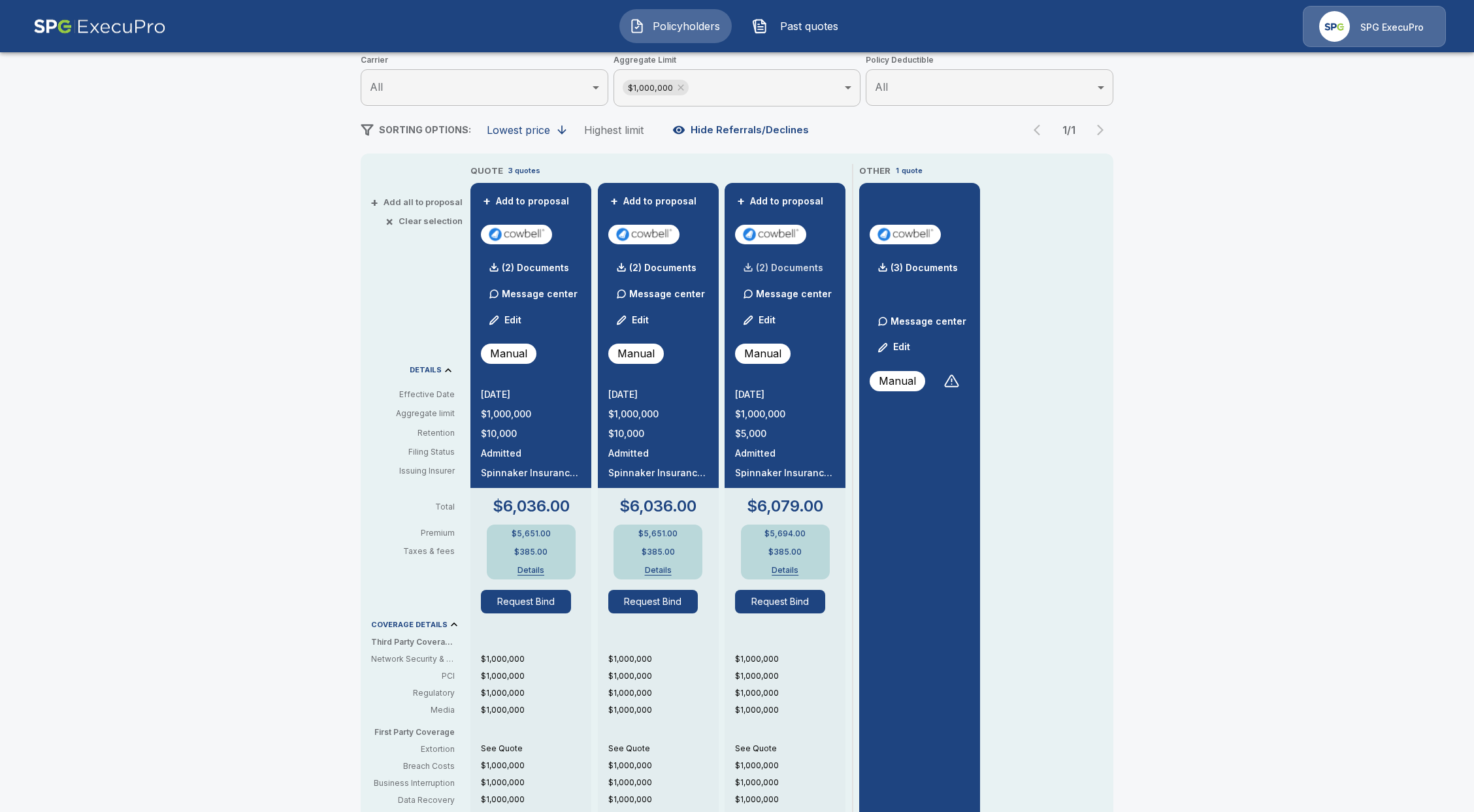
click at [809, 264] on p "(2) Documents" at bounding box center [789, 268] width 67 height 9
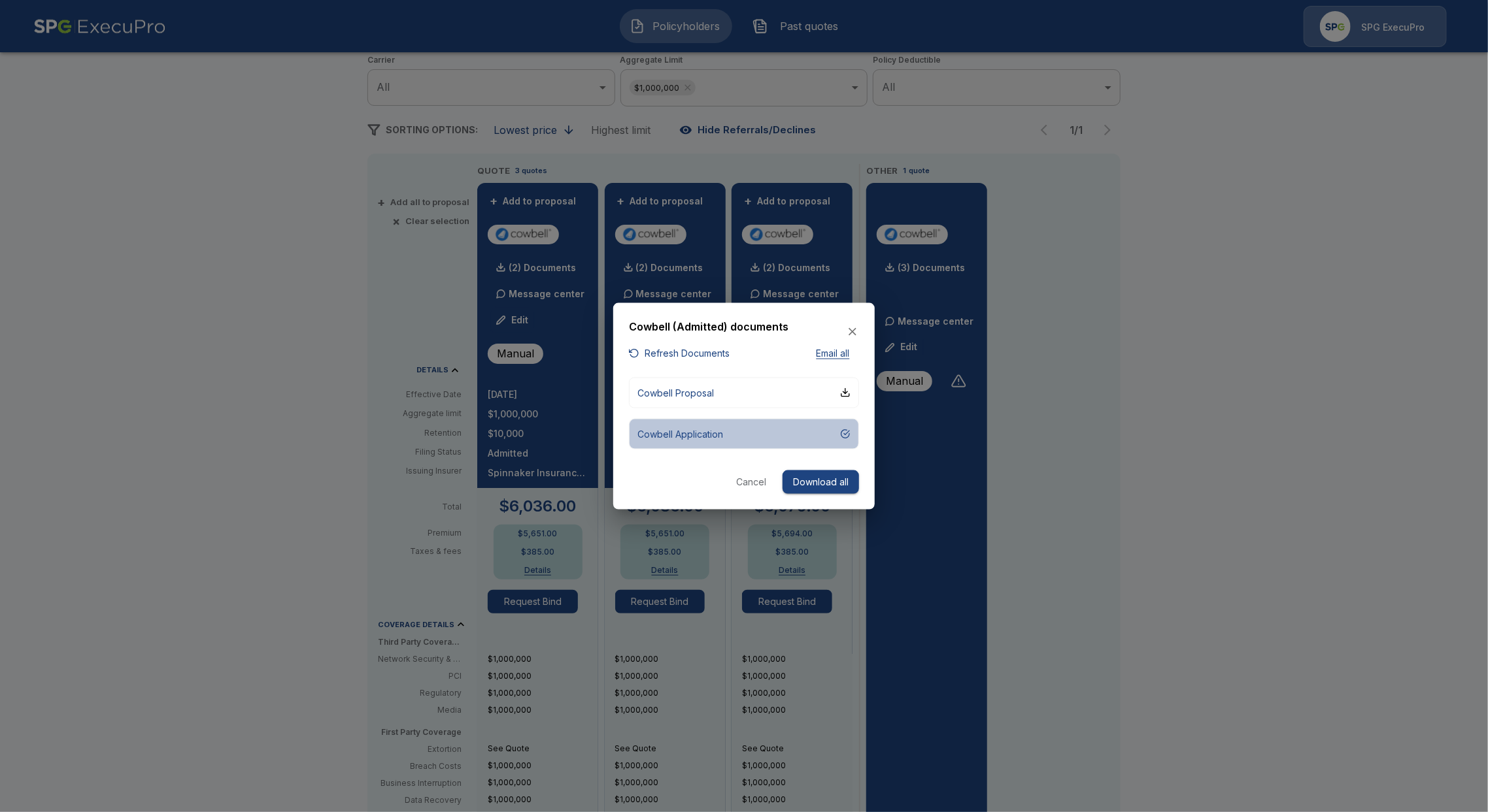
drag, startPoint x: 723, startPoint y: 433, endPoint x: 691, endPoint y: 499, distance: 73.3
click at [691, 499] on div "Cowbell (Admitted) documents Refresh Documents Email all Cowbell Proposal Cowbe…" at bounding box center [743, 406] width 262 height 207
click at [714, 399] on button "Cowbell Proposal" at bounding box center [743, 392] width 230 height 31
click at [689, 342] on div "Cowbell (Admitted) documents" at bounding box center [743, 332] width 230 height 28
click at [688, 354] on button "Refresh Documents" at bounding box center [678, 353] width 100 height 16
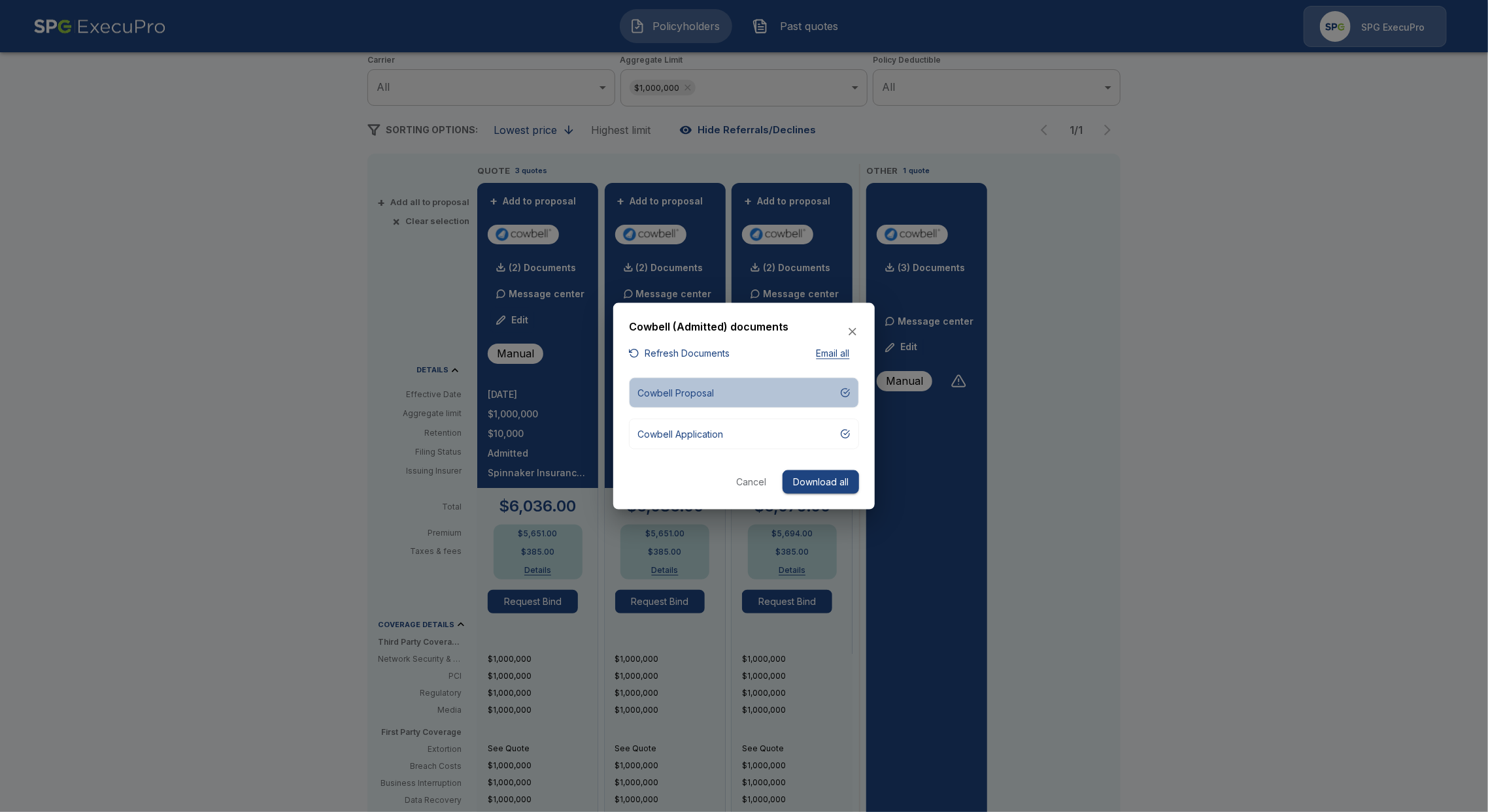
click at [683, 390] on p "Cowbell Proposal" at bounding box center [675, 392] width 76 height 14
click at [672, 431] on p "Cowbell Application" at bounding box center [680, 433] width 86 height 14
click at [847, 335] on icon "button" at bounding box center [852, 332] width 13 height 13
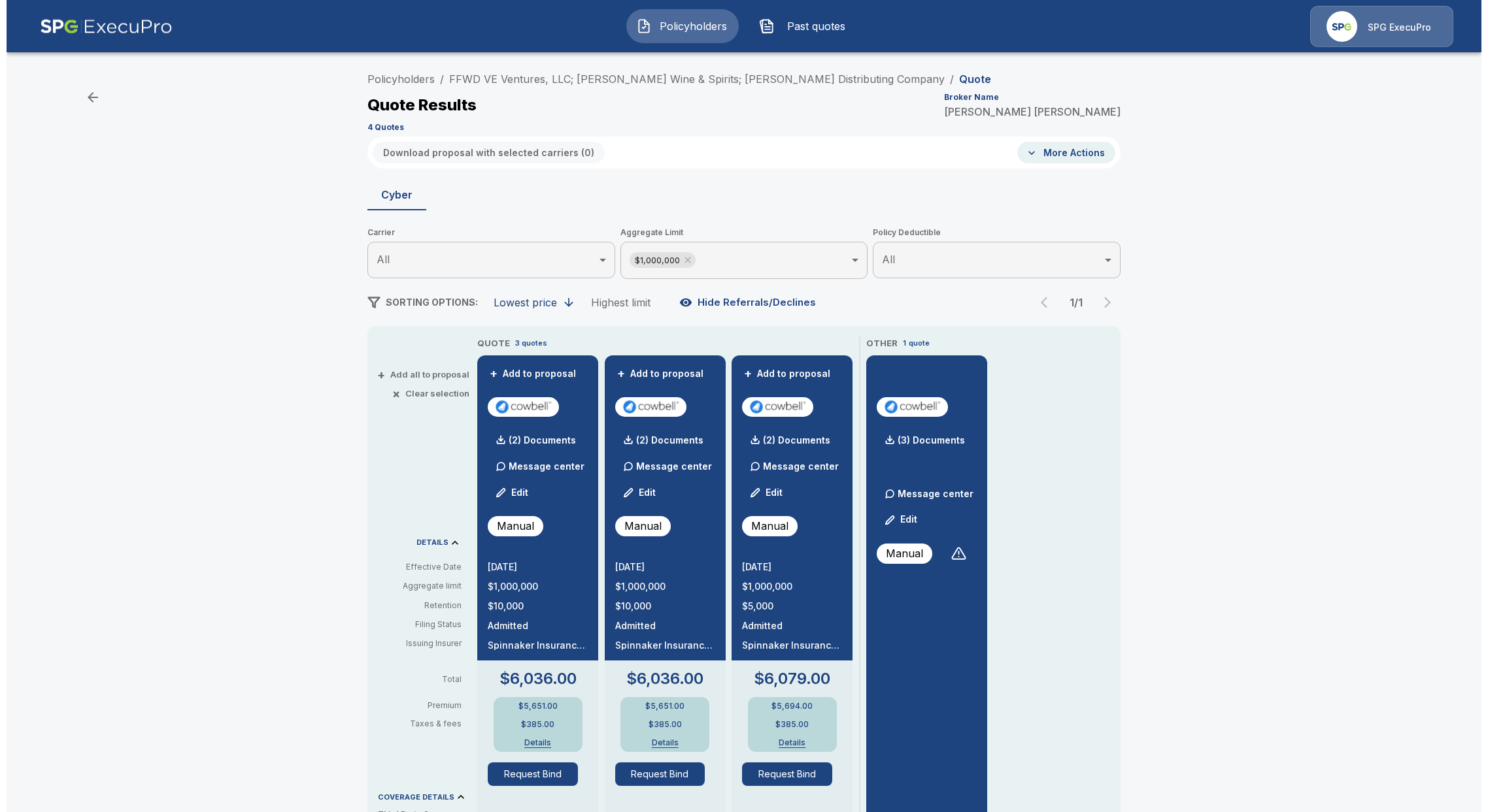
scroll to position [0, 0]
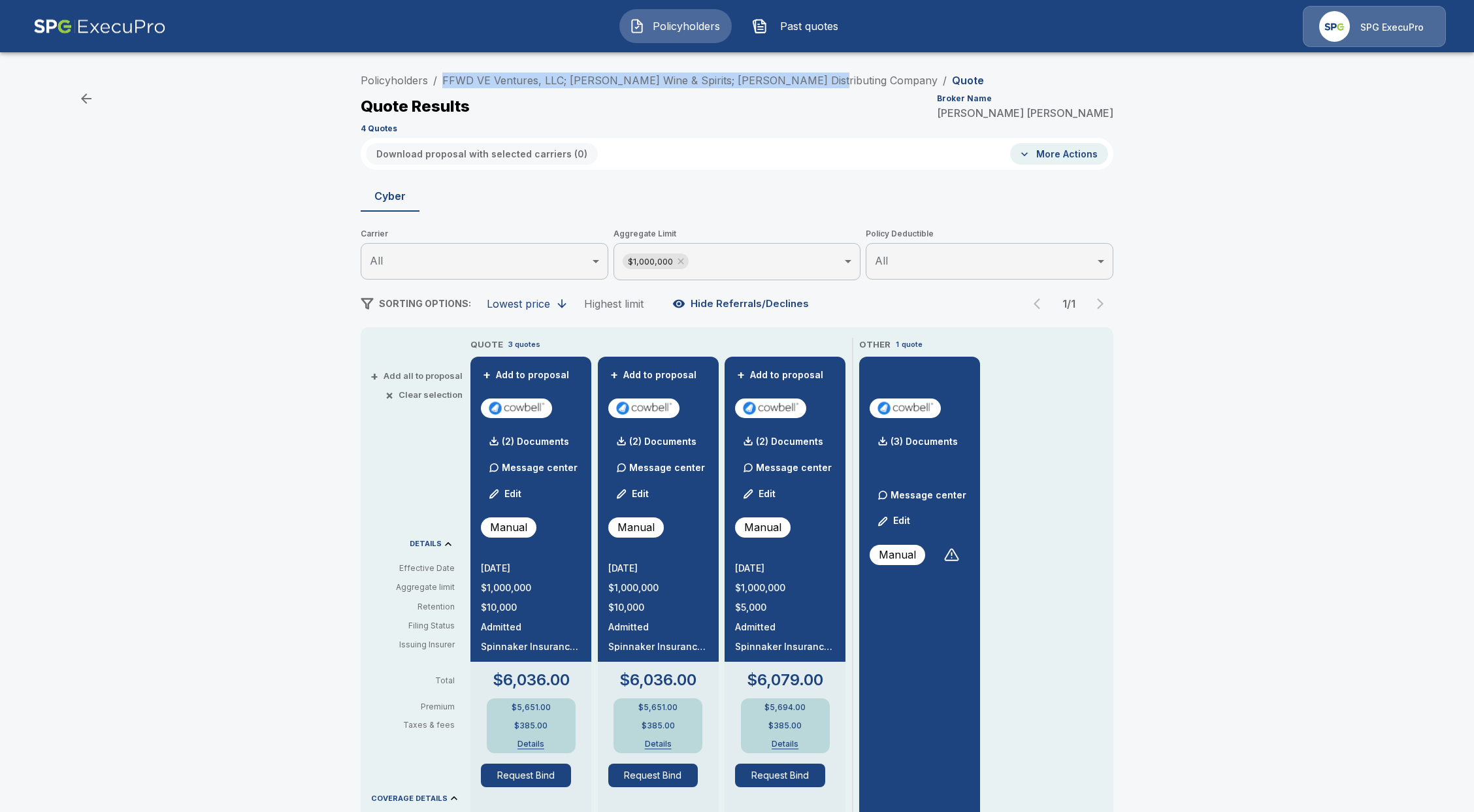
drag, startPoint x: 819, startPoint y: 79, endPoint x: 445, endPoint y: 86, distance: 374.1
click at [445, 86] on ol "Policyholders / FFWD VE Ventures, LLC; Vehrs Wine & Spirits; Vehrs Distributing…" at bounding box center [672, 80] width 623 height 16
copy link "FFWD VE Ventures, LLC; [PERSON_NAME] Wine & Spirits; [PERSON_NAME] Distributing…"
click at [704, 24] on span "Policyholders" at bounding box center [686, 26] width 72 height 16
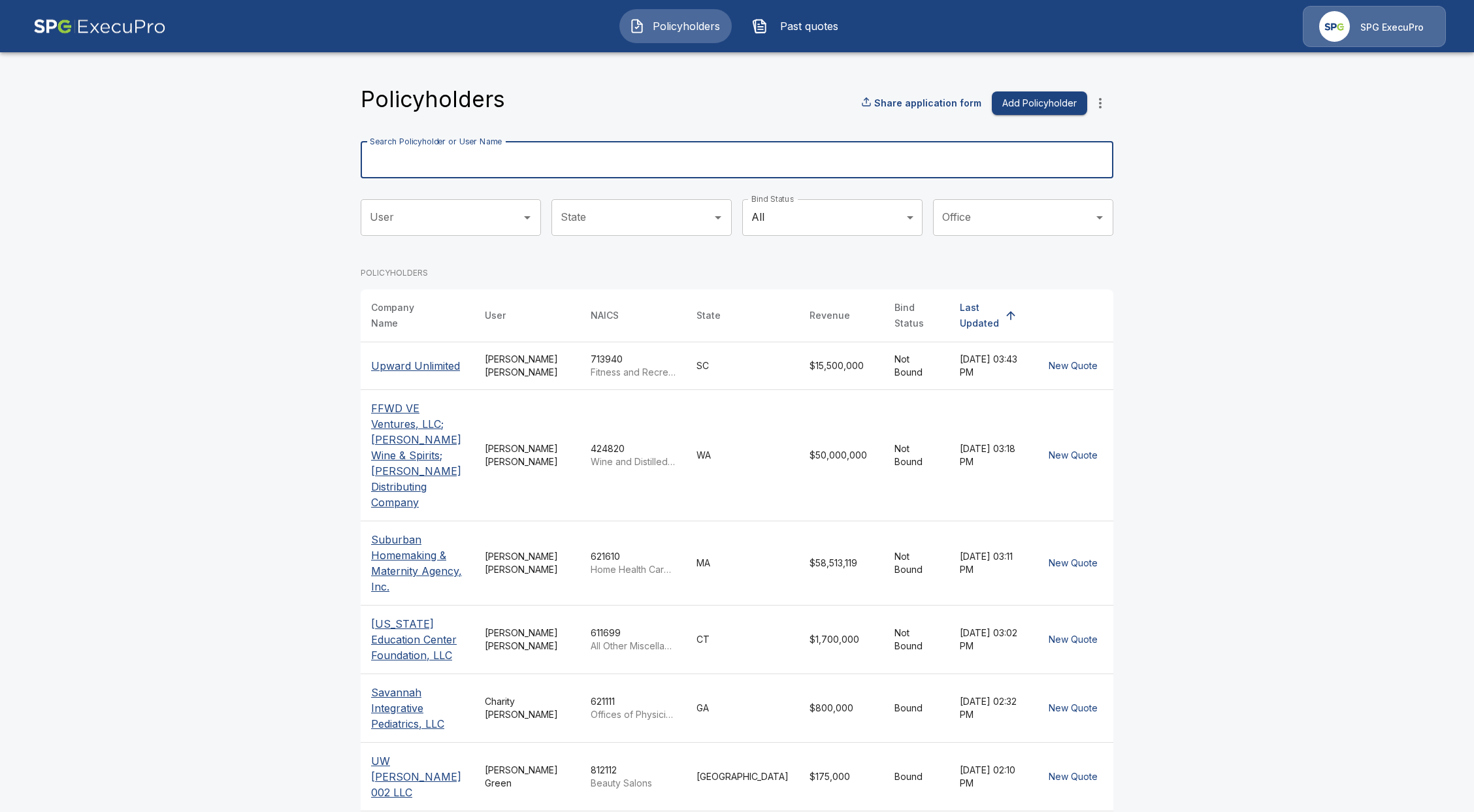
click at [710, 154] on input "Search Policyholder or User Name" at bounding box center [730, 160] width 739 height 36
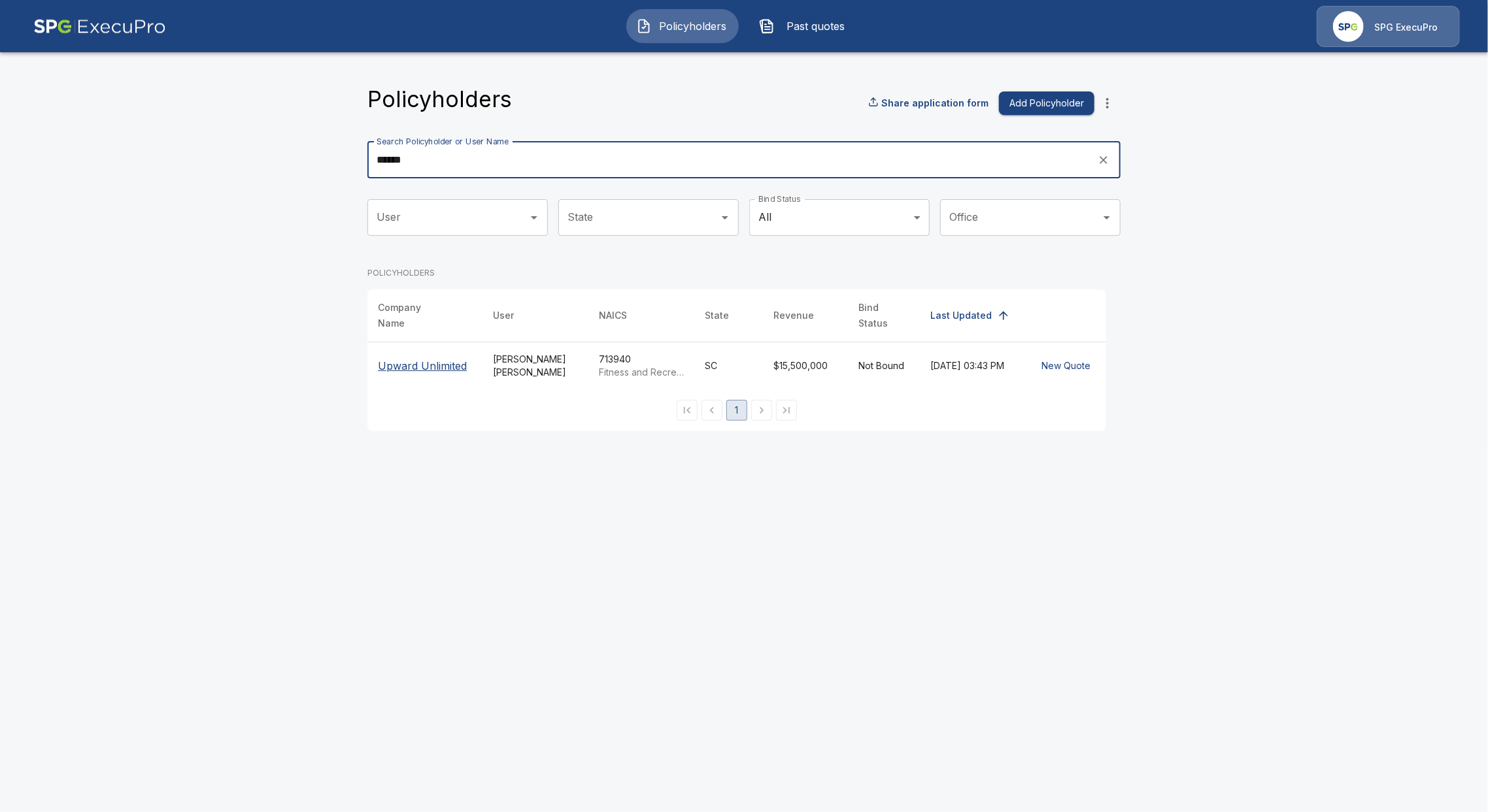
type input "******"
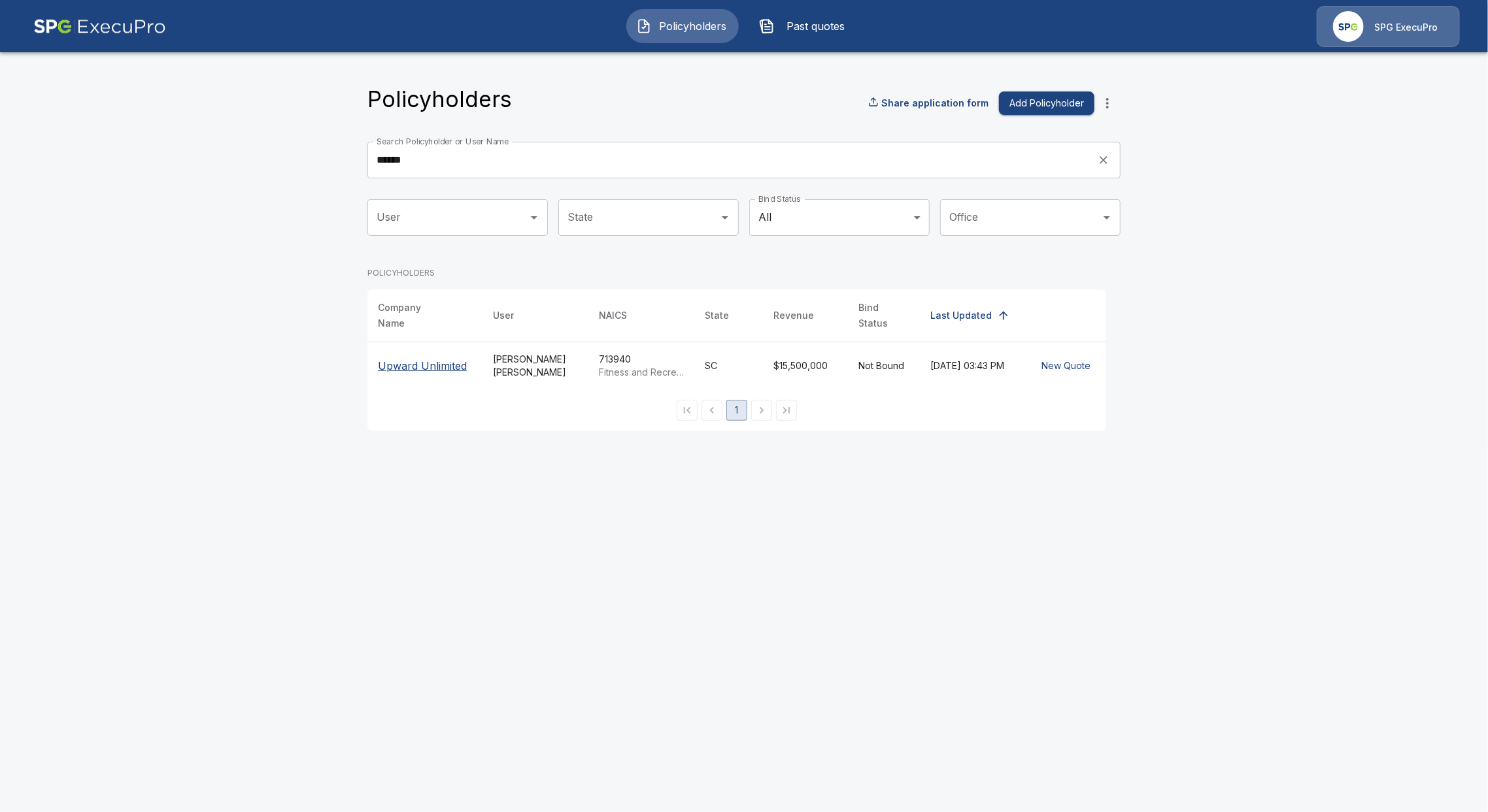
click at [403, 358] on p "Upward Unlimited" at bounding box center [425, 366] width 94 height 16
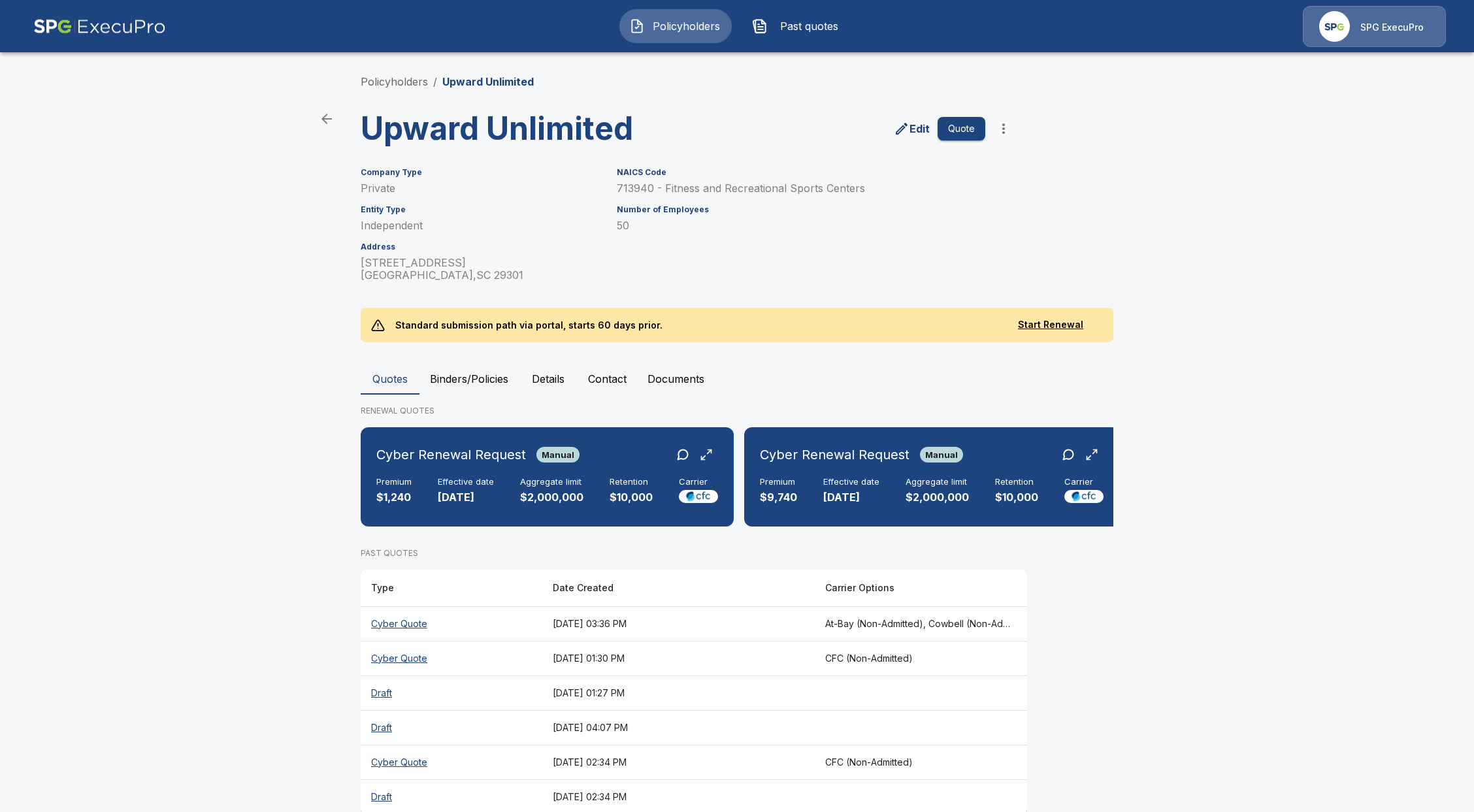
click at [408, 641] on th "Cyber Quote" at bounding box center [451, 623] width 182 height 35
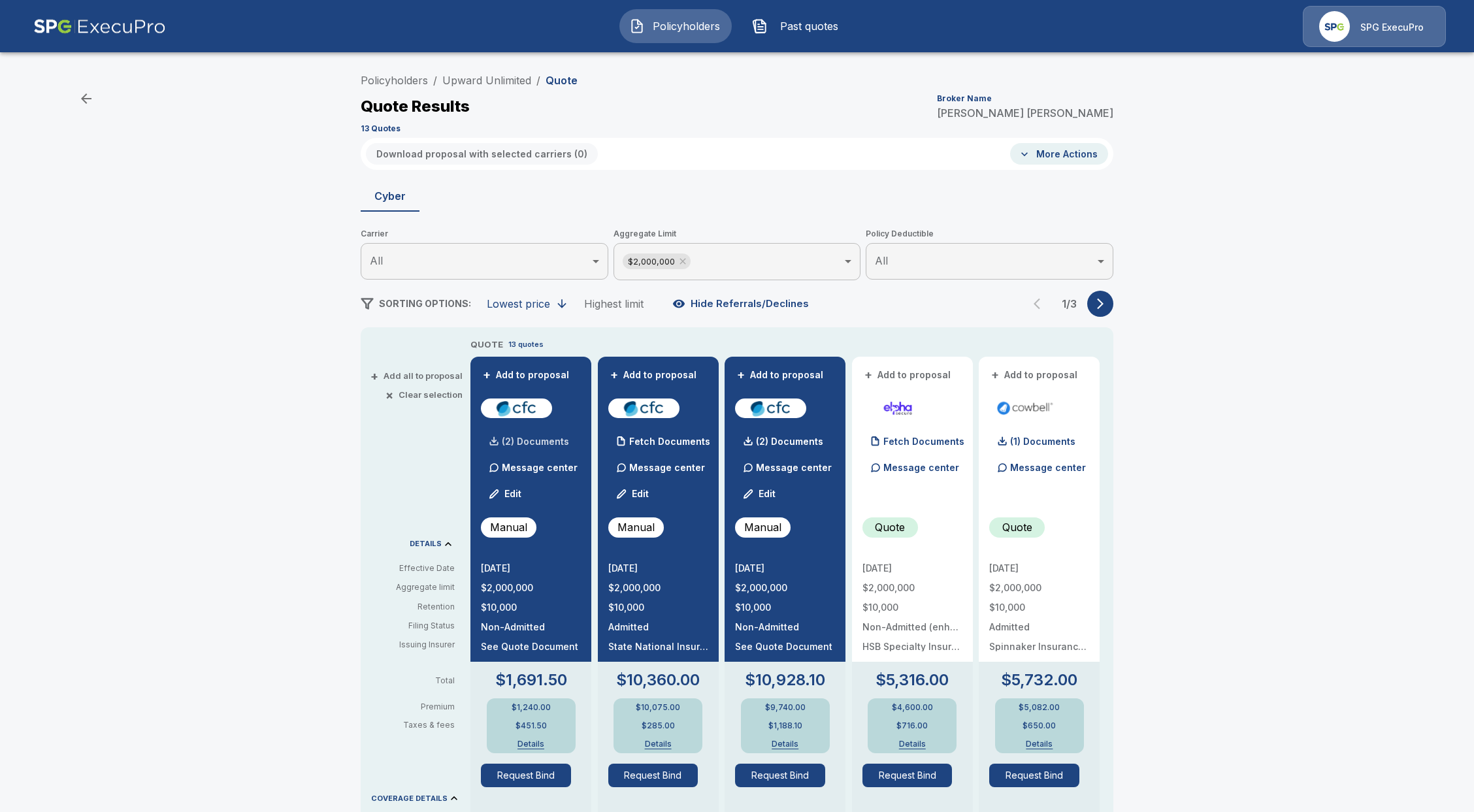
click at [543, 439] on p "(2) Documents" at bounding box center [535, 442] width 67 height 9
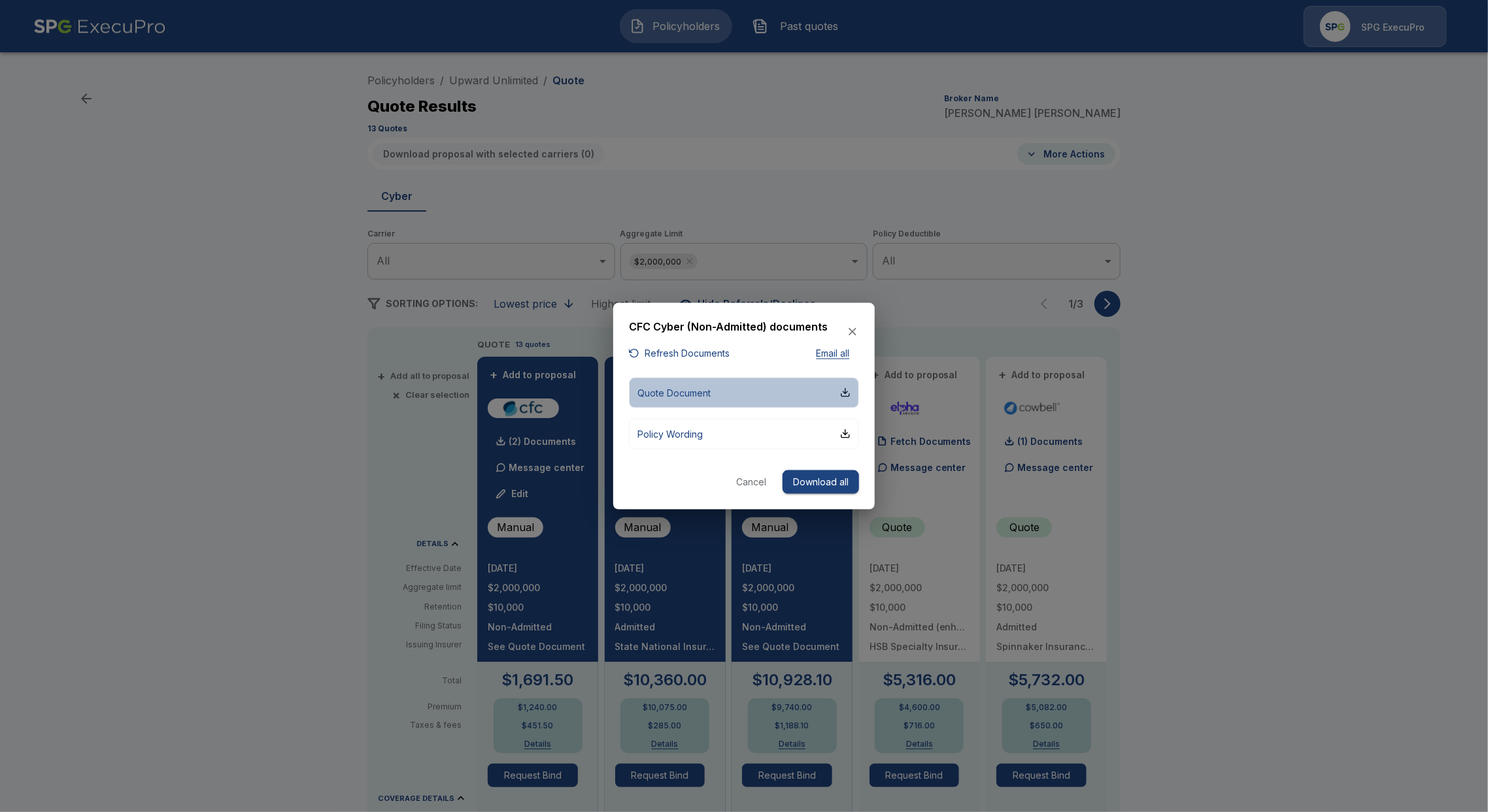
click at [715, 392] on button "Quote Document" at bounding box center [743, 392] width 230 height 31
click at [852, 333] on icon "button" at bounding box center [852, 332] width 13 height 13
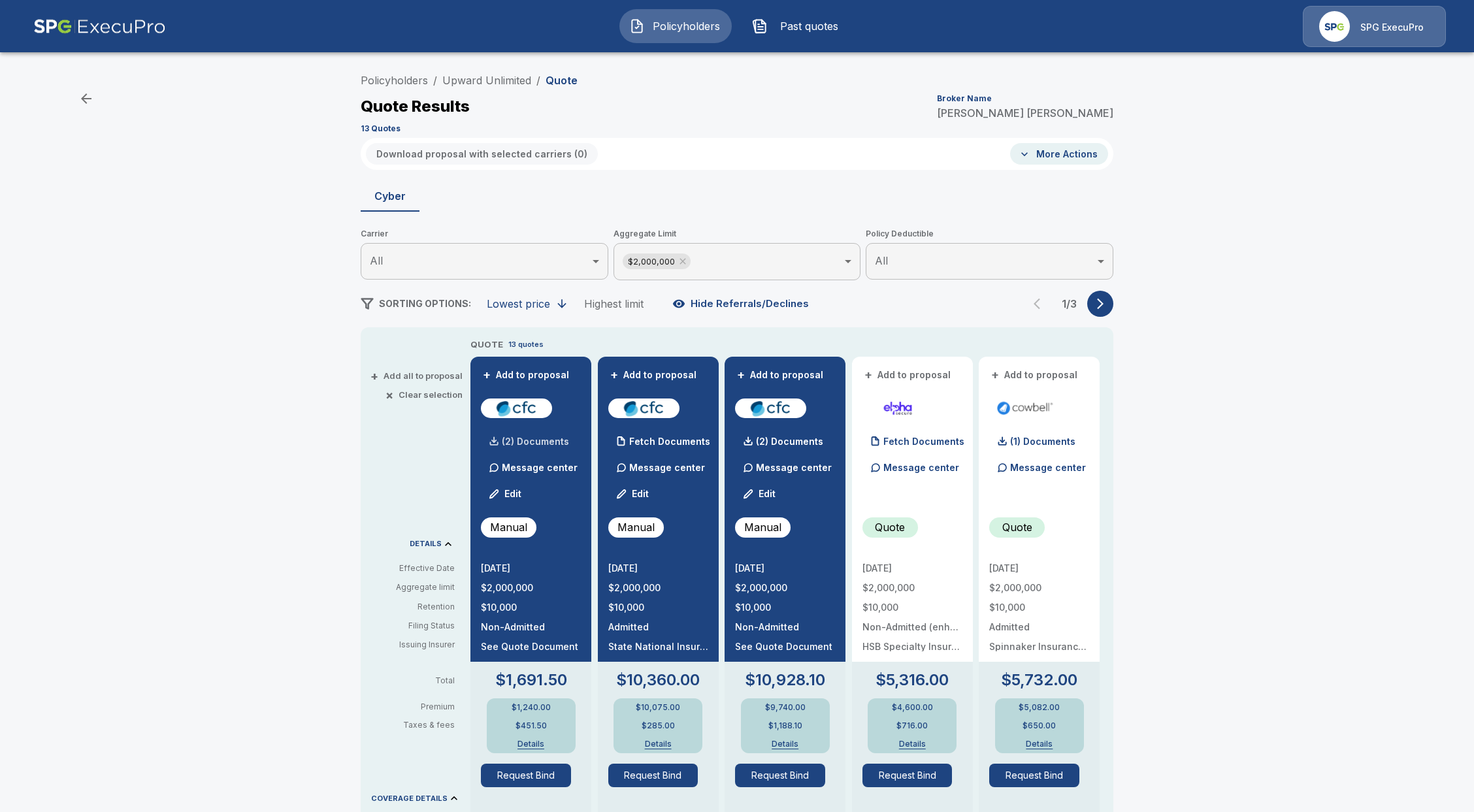
click at [526, 444] on p "(2) Documents" at bounding box center [535, 442] width 67 height 9
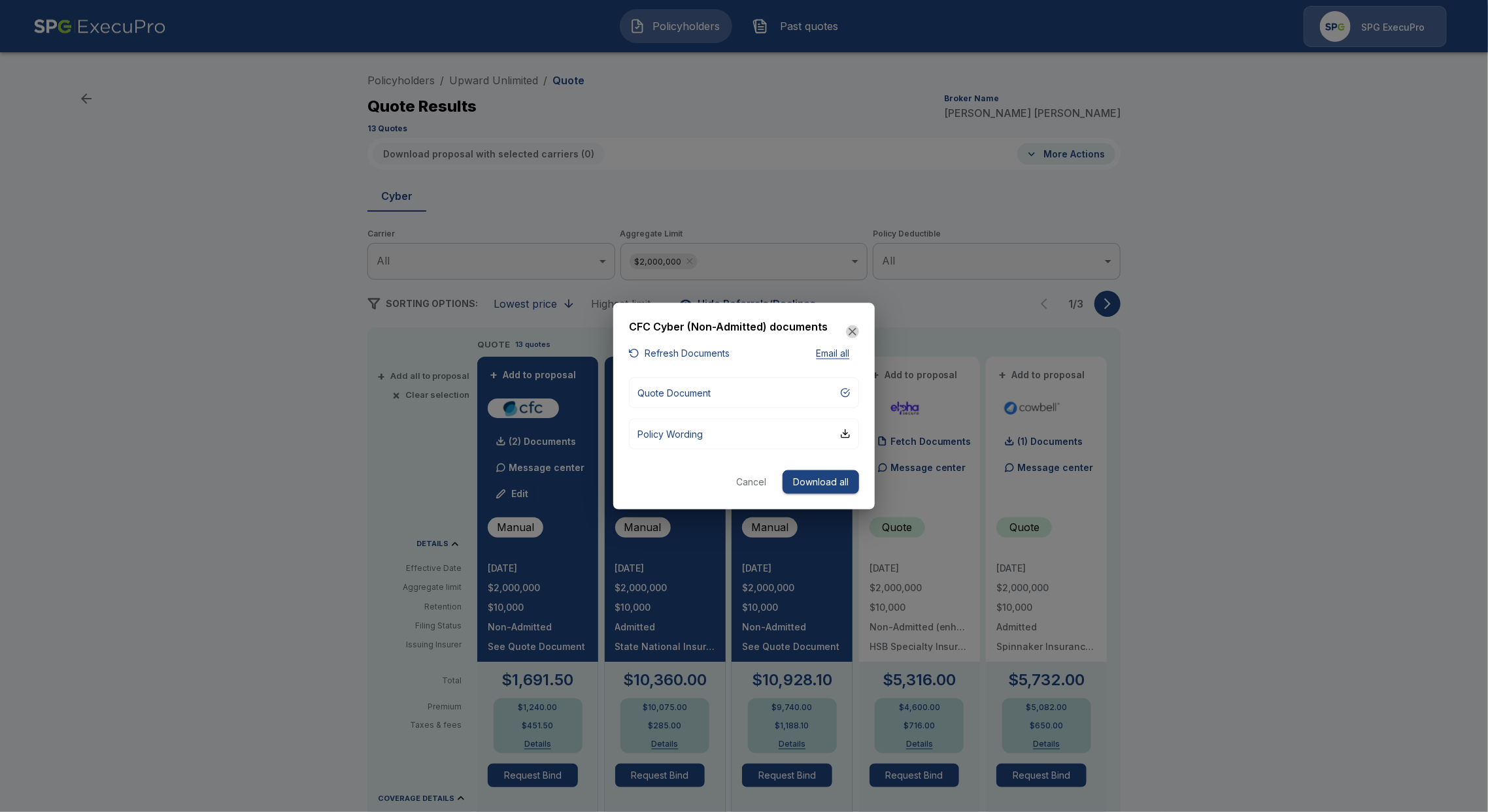
click at [854, 334] on icon "button" at bounding box center [852, 331] width 8 height 8
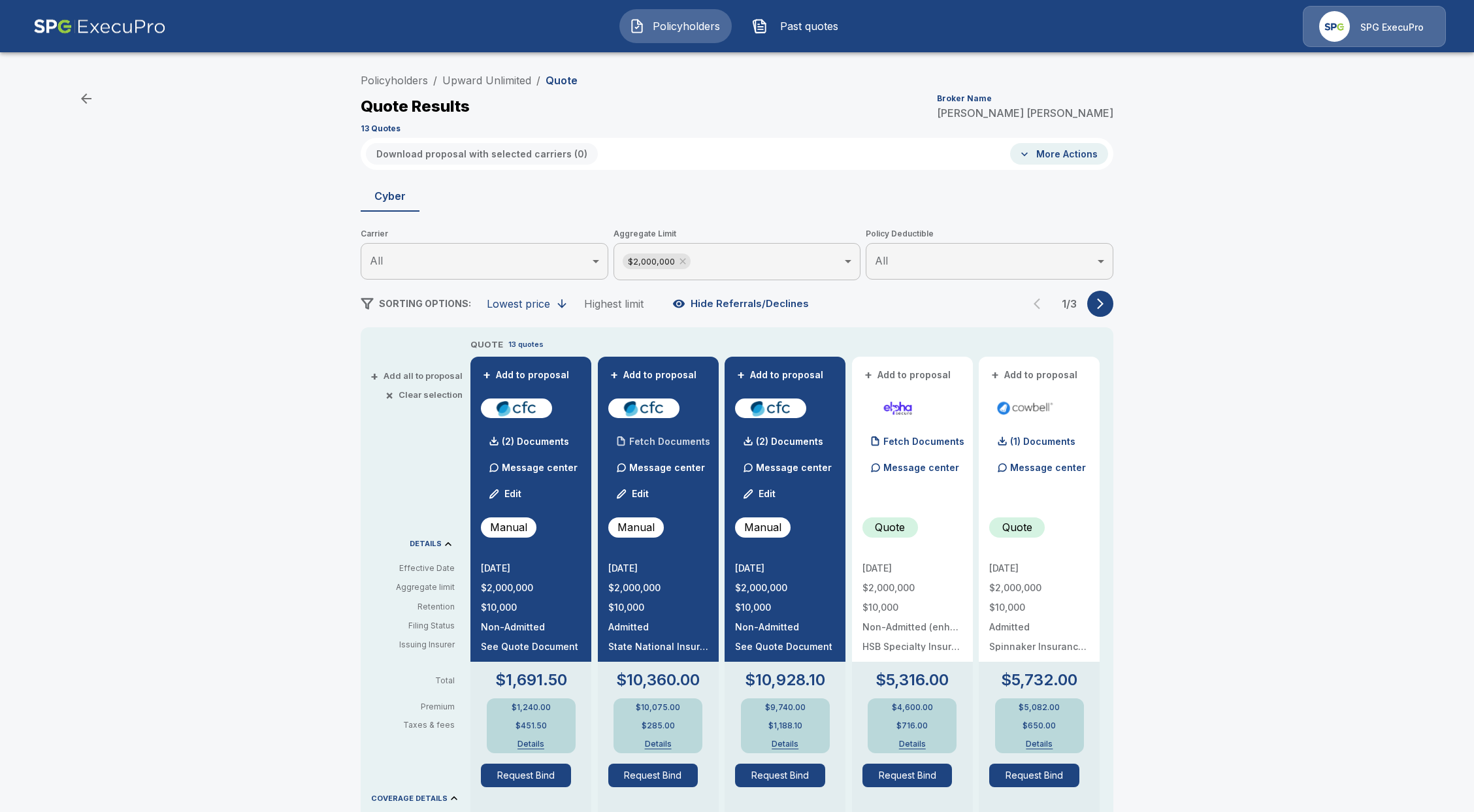
click at [666, 444] on p "Fetch Documents" at bounding box center [670, 442] width 81 height 9
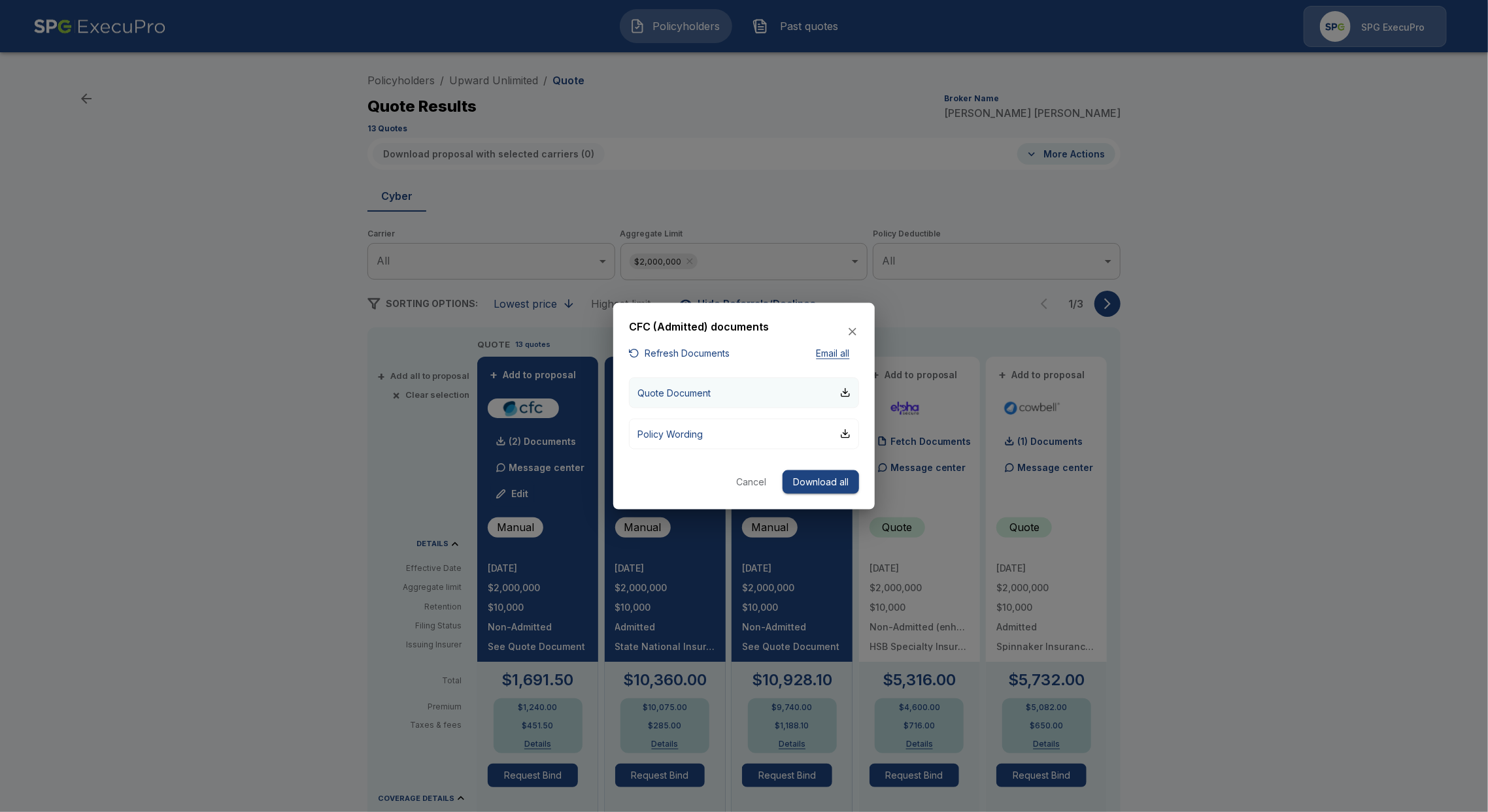
click at [701, 385] on p "Quote Document" at bounding box center [673, 392] width 73 height 14
click at [849, 335] on icon "button" at bounding box center [852, 331] width 8 height 8
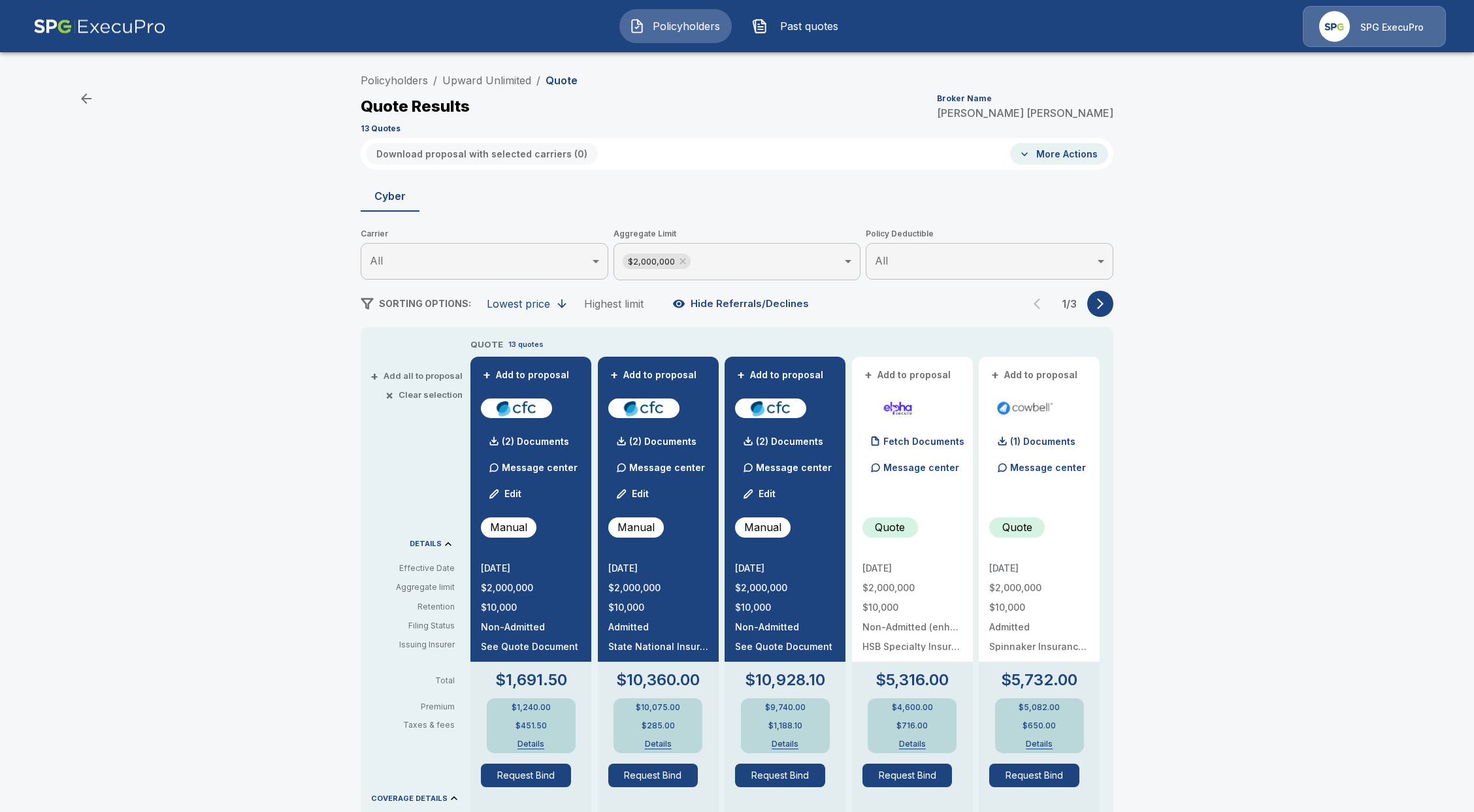
click at [180, 207] on div "Policyholders / Upward Unlimited / Quote Quote Results Broker Name Tricia Dietz…" at bounding box center [737, 687] width 1474 height 1250
click at [241, 475] on div "Policyholders / Upward Unlimited / Quote Quote Results Broker Name [PERSON_NAME…" at bounding box center [737, 687] width 1474 height 1250
click at [1297, 421] on div "Policyholders / Upward Unlimited / Quote Quote Results Broker Name [PERSON_NAME…" at bounding box center [737, 687] width 1474 height 1250
click at [653, 33] on span "Policyholders" at bounding box center [686, 26] width 72 height 16
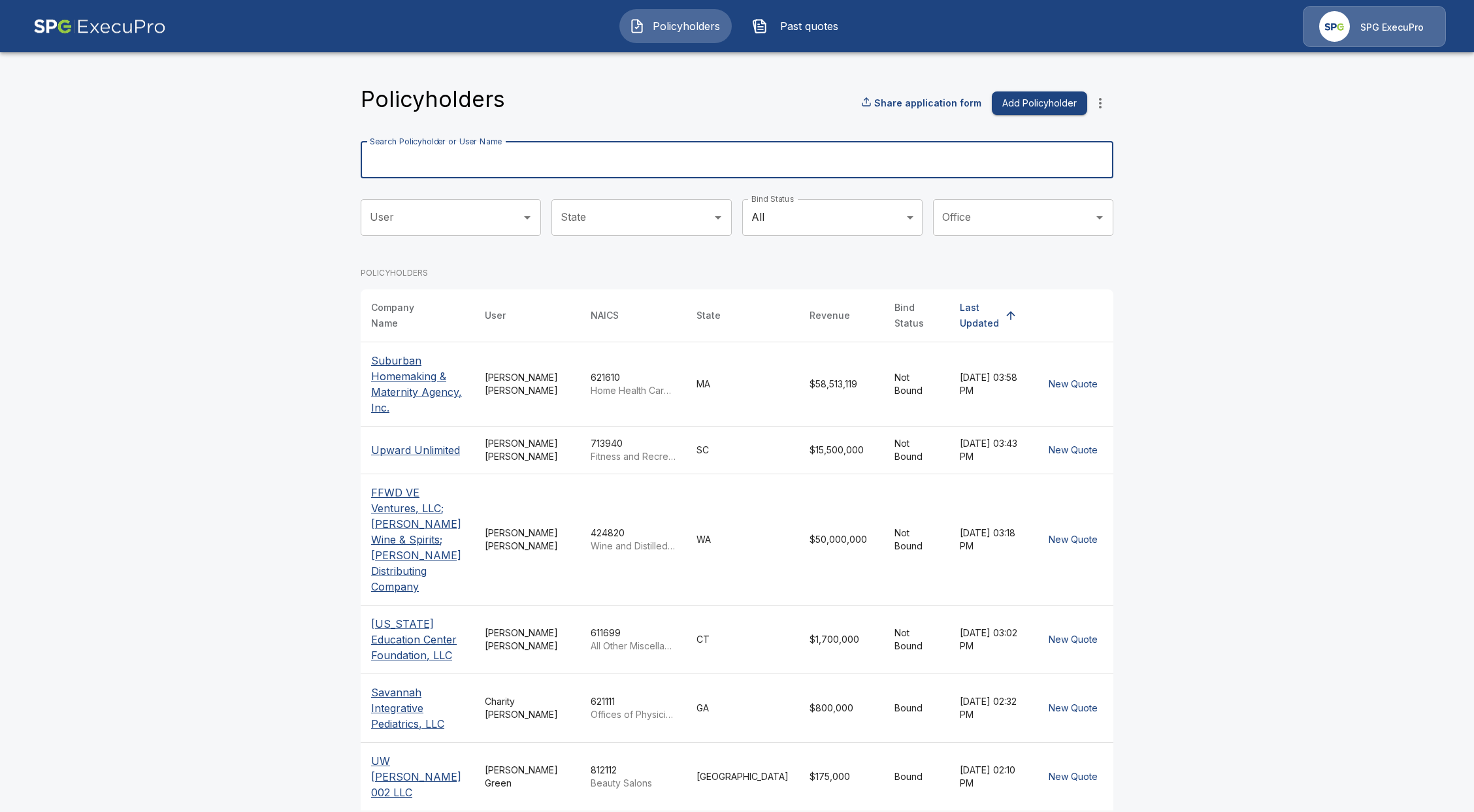
drag, startPoint x: 488, startPoint y: 160, endPoint x: 481, endPoint y: 153, distance: 9.9
click at [488, 160] on input "Search Policyholder or User Name" at bounding box center [730, 160] width 739 height 36
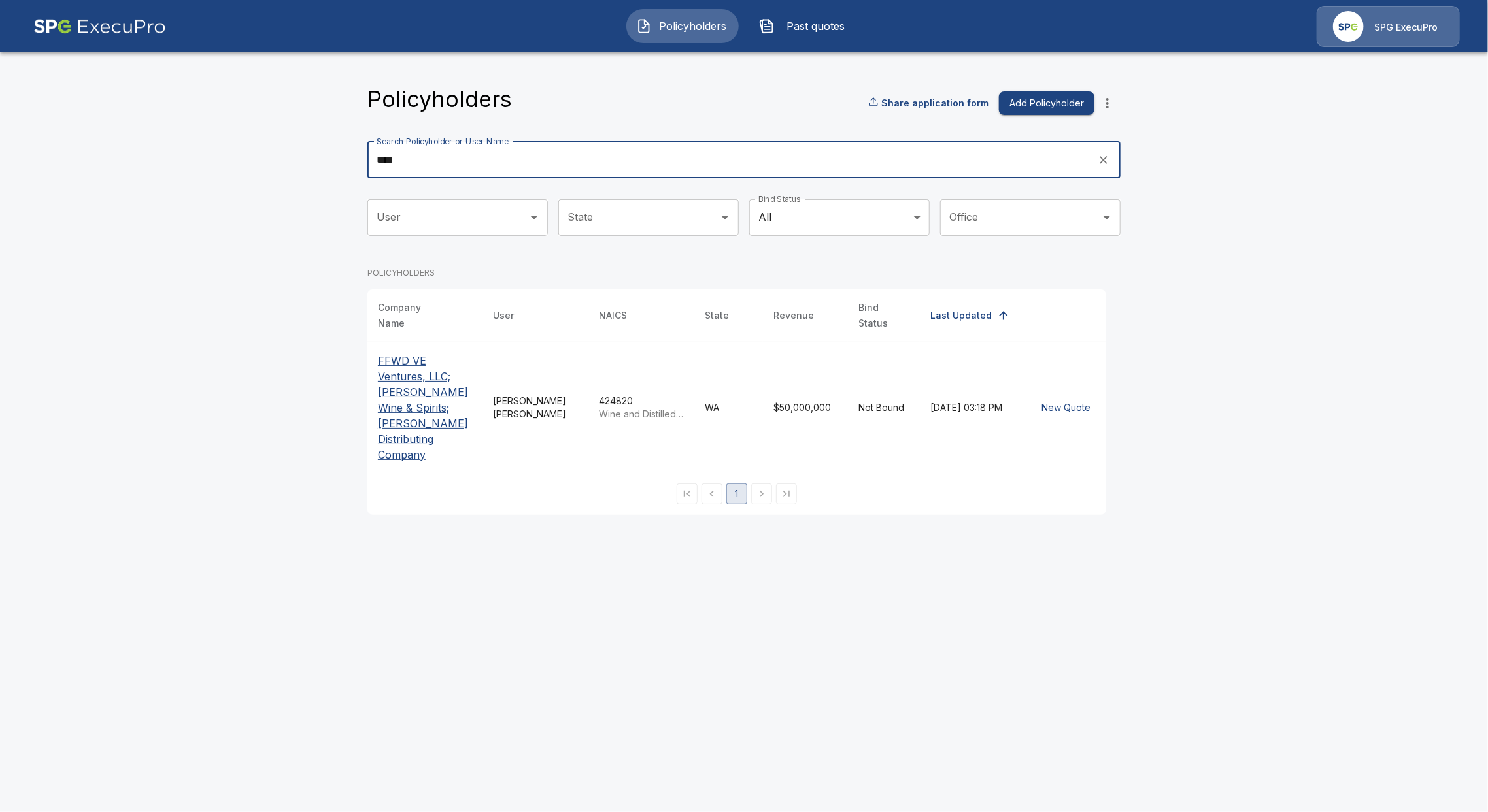
type input "****"
click at [413, 383] on p "FFWD VE Ventures, LLC; [PERSON_NAME] Wine & Spirits; [PERSON_NAME] Distributing…" at bounding box center [425, 407] width 94 height 110
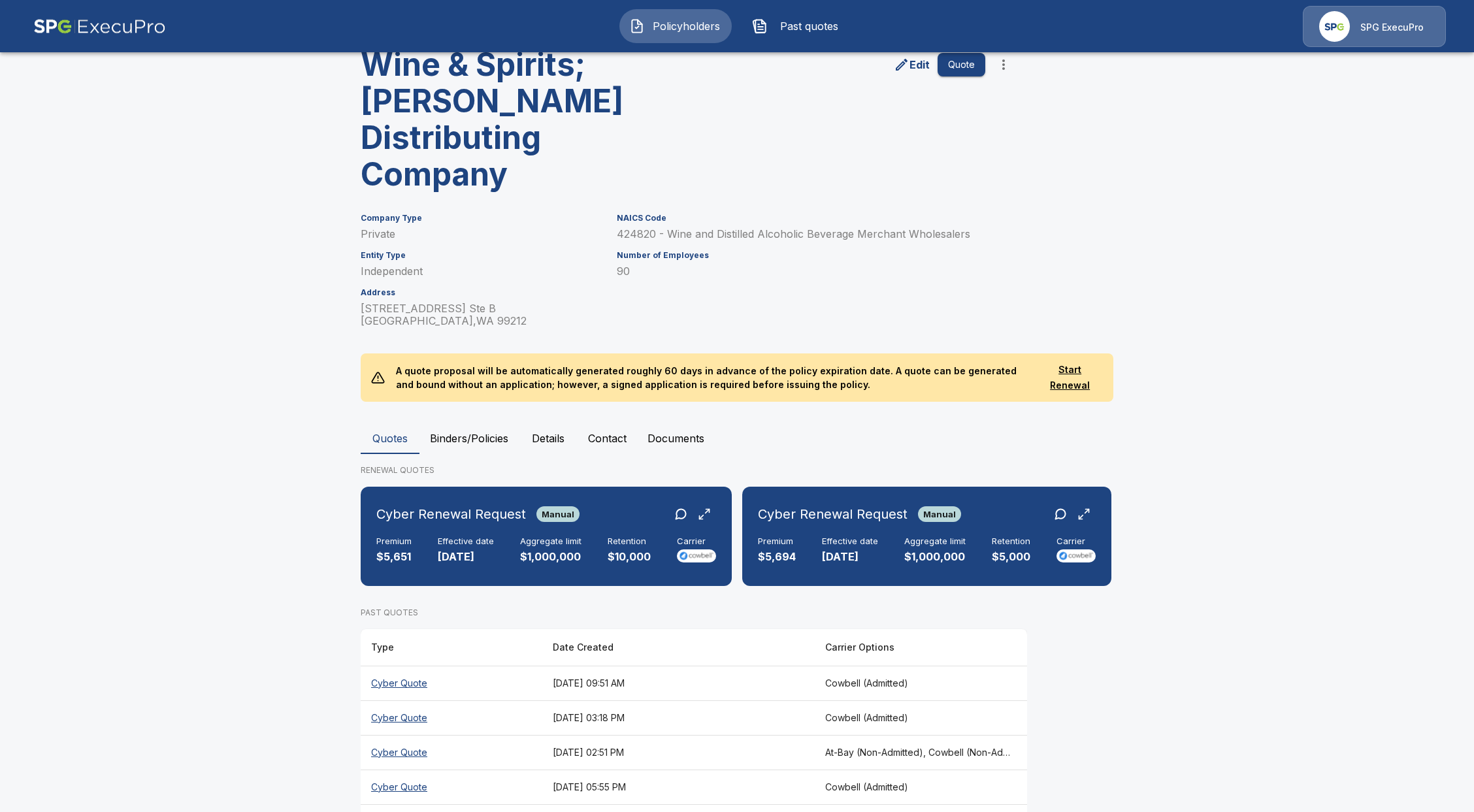
click at [393, 666] on th "Cyber Quote" at bounding box center [451, 683] width 182 height 35
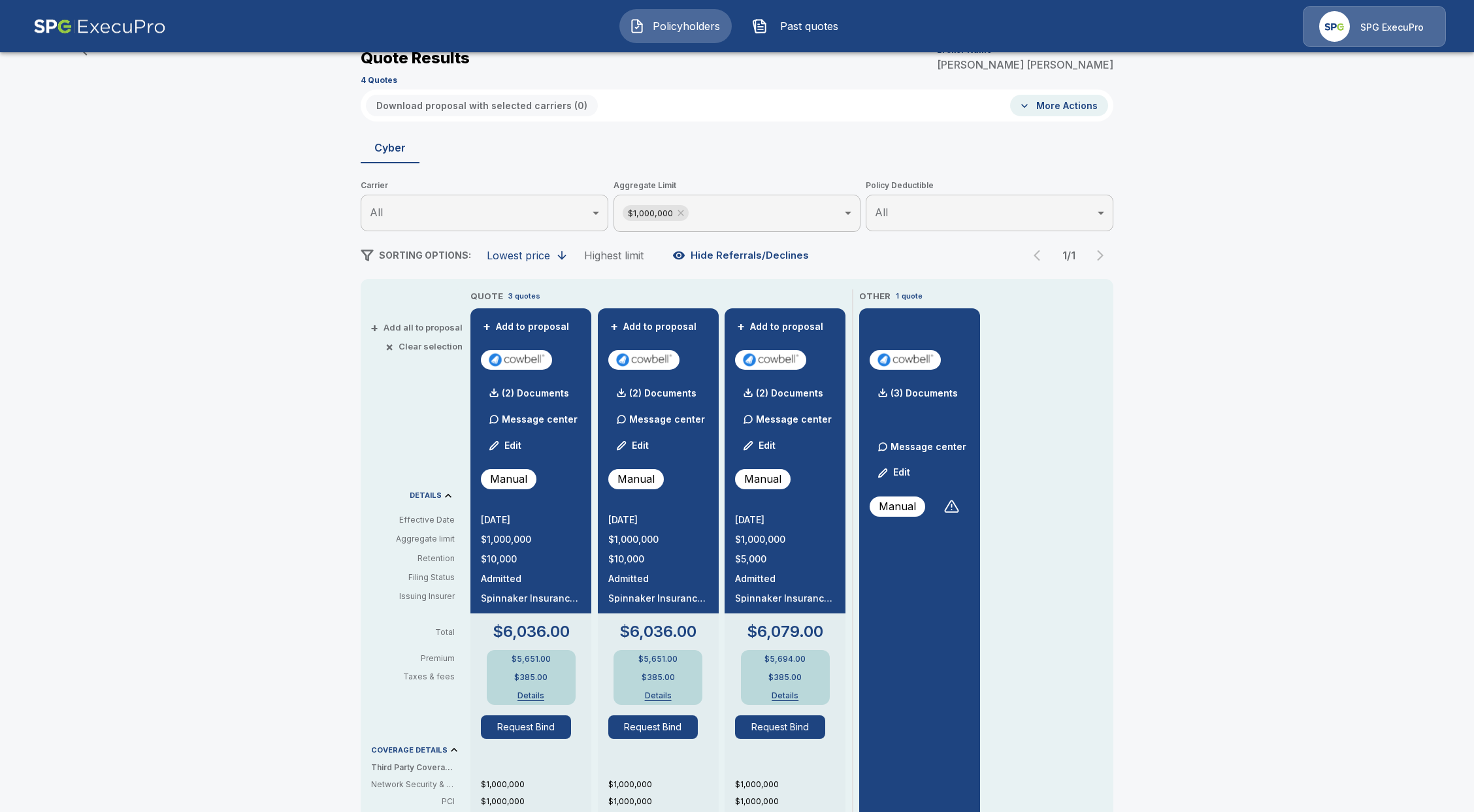
scroll to position [174, 0]
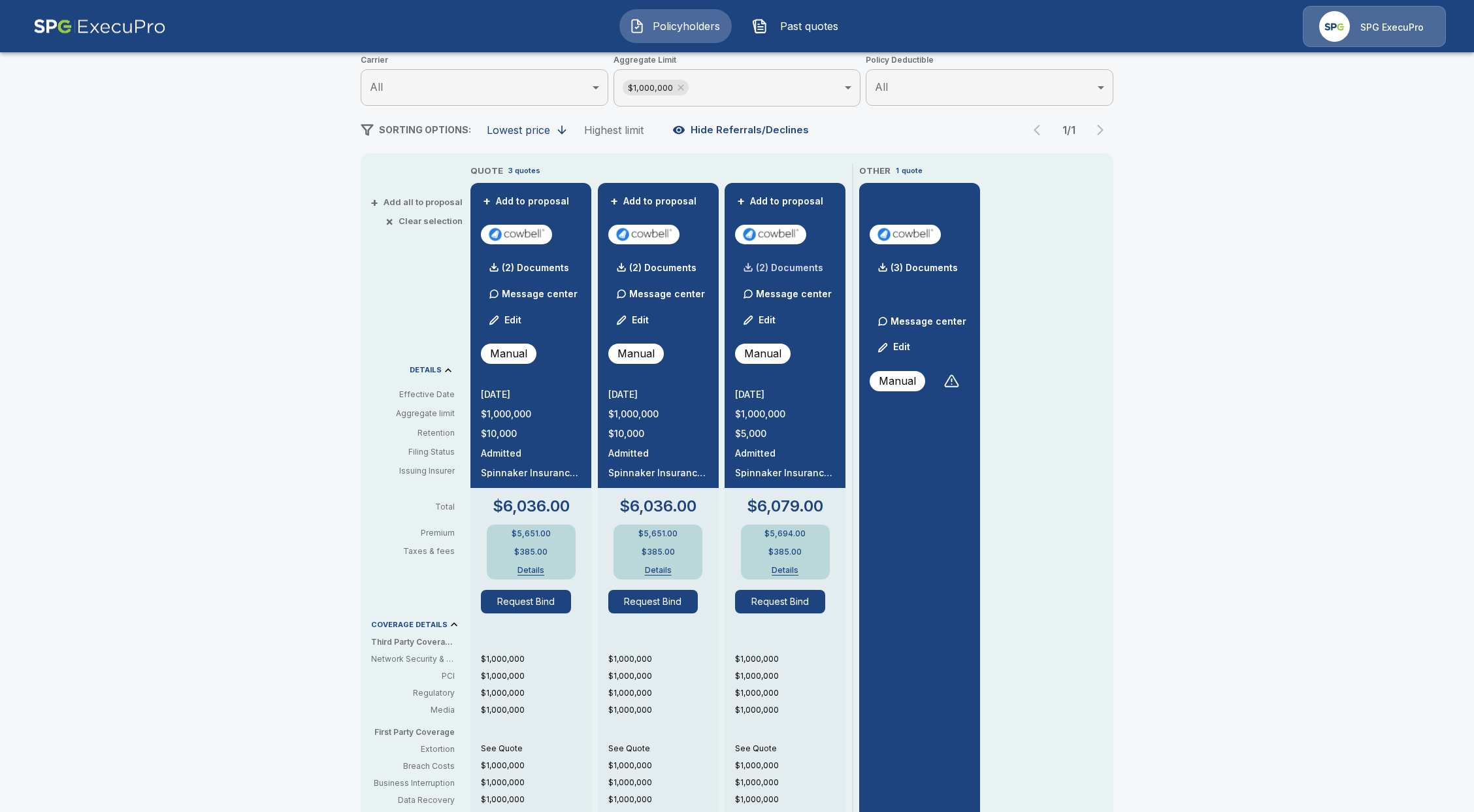
click at [809, 264] on p "(2) Documents" at bounding box center [789, 268] width 67 height 9
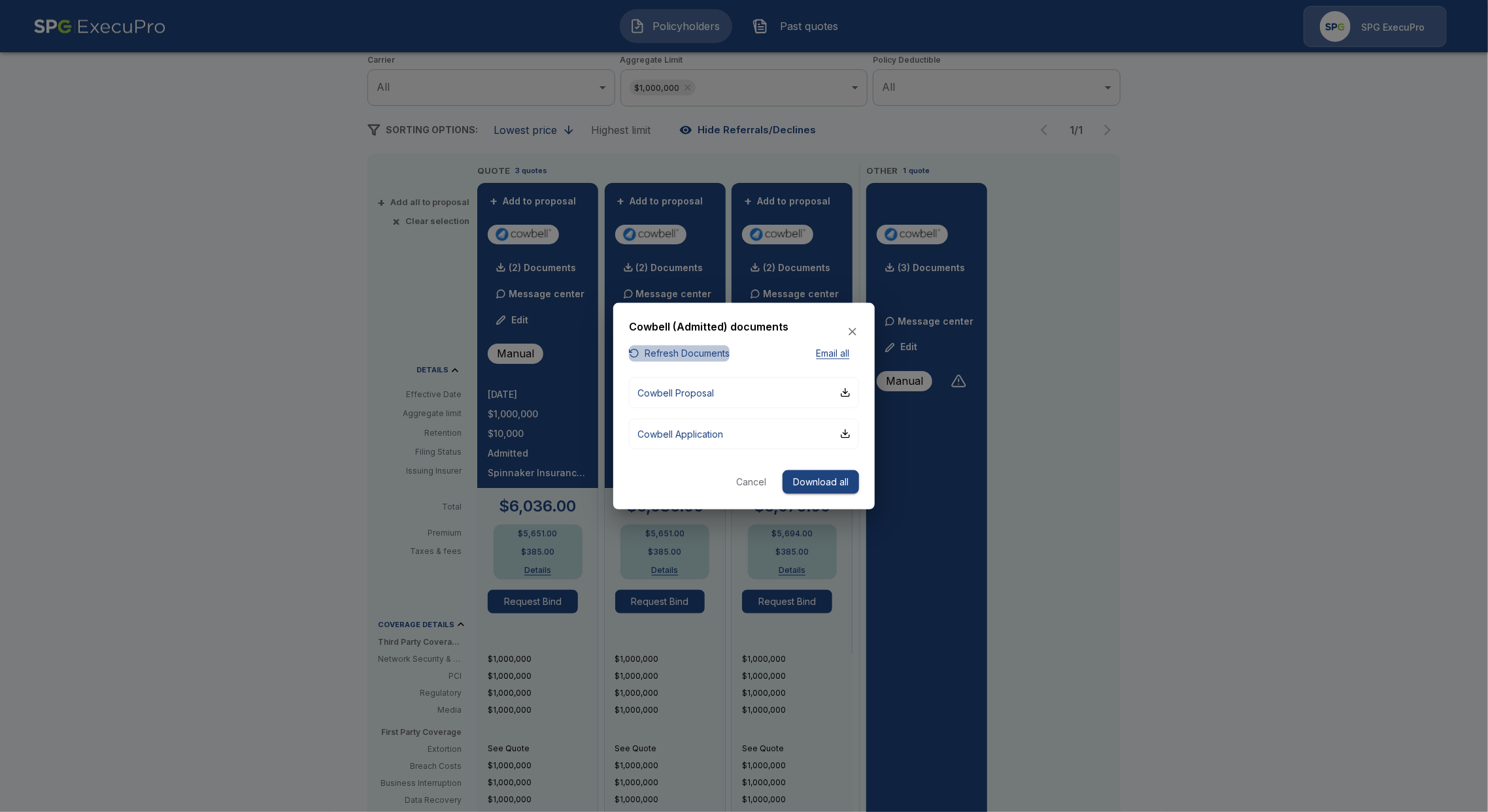
click at [707, 346] on button "Refresh Documents" at bounding box center [678, 353] width 100 height 16
click at [731, 437] on button "Cowbell Application" at bounding box center [743, 433] width 230 height 31
click at [852, 331] on icon "button" at bounding box center [852, 331] width 8 height 8
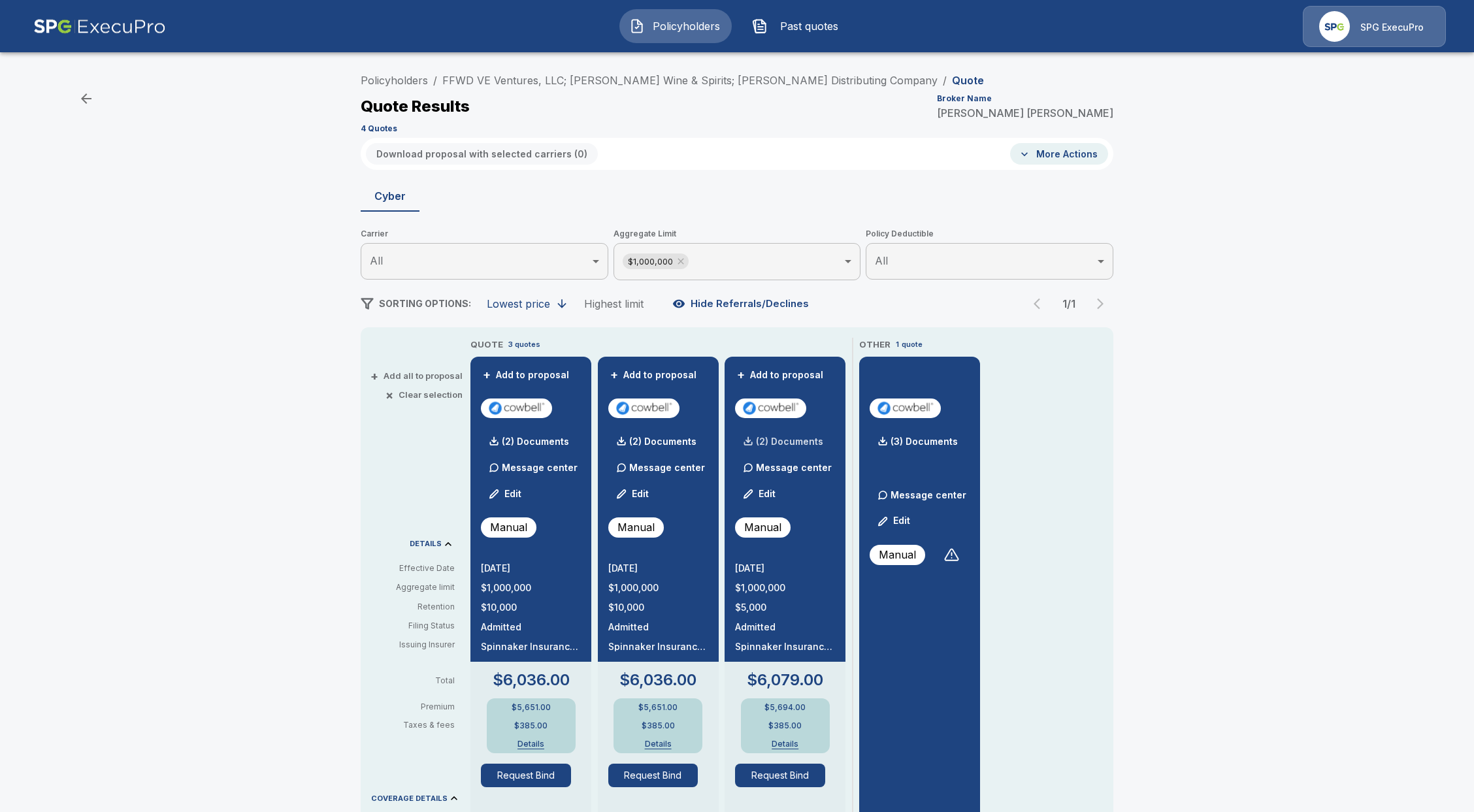
click at [784, 447] on div "(2) Documents" at bounding box center [779, 442] width 88 height 26
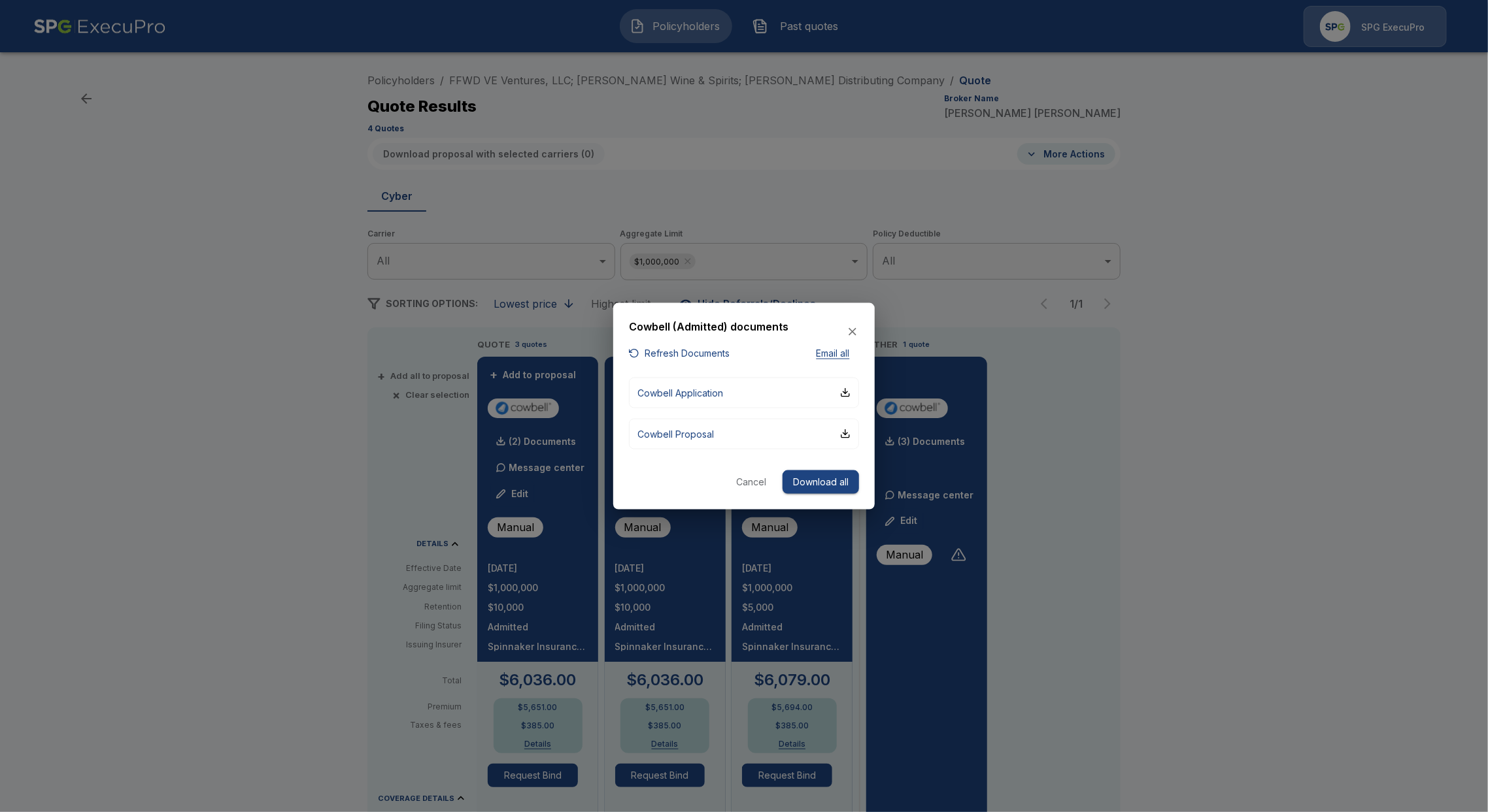
click at [701, 352] on button "Refresh Documents" at bounding box center [678, 353] width 100 height 16
click at [728, 396] on button "Cowbell Application" at bounding box center [743, 392] width 230 height 31
click at [832, 437] on button "Cowbell Proposal" at bounding box center [743, 433] width 230 height 31
click at [698, 353] on button "Refresh Documents" at bounding box center [678, 353] width 100 height 16
click at [701, 441] on button "Cowbell Application" at bounding box center [743, 433] width 230 height 31
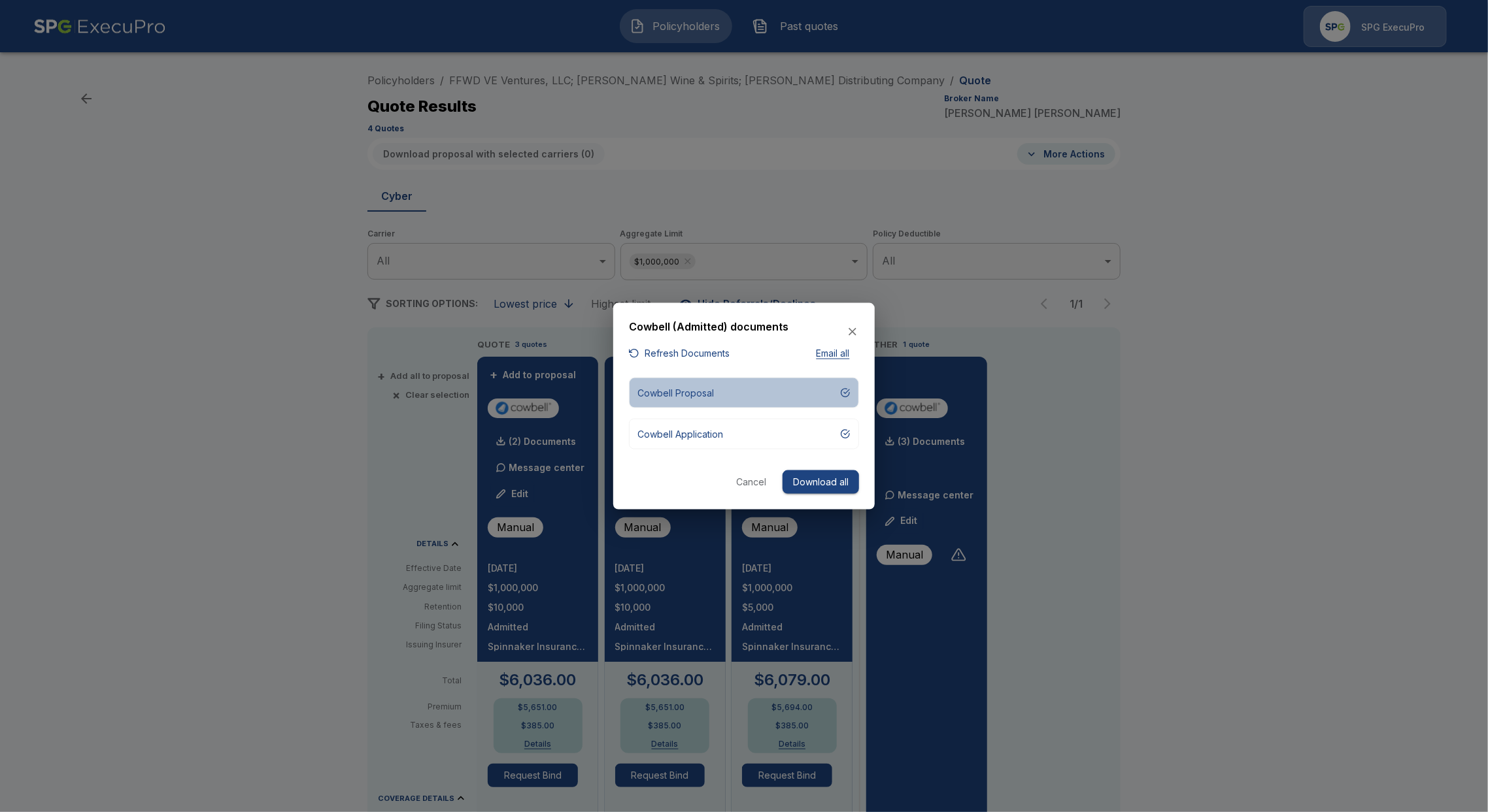
click at [740, 391] on button "Cowbell Proposal" at bounding box center [743, 392] width 230 height 31
click at [854, 336] on icon "button" at bounding box center [852, 332] width 13 height 13
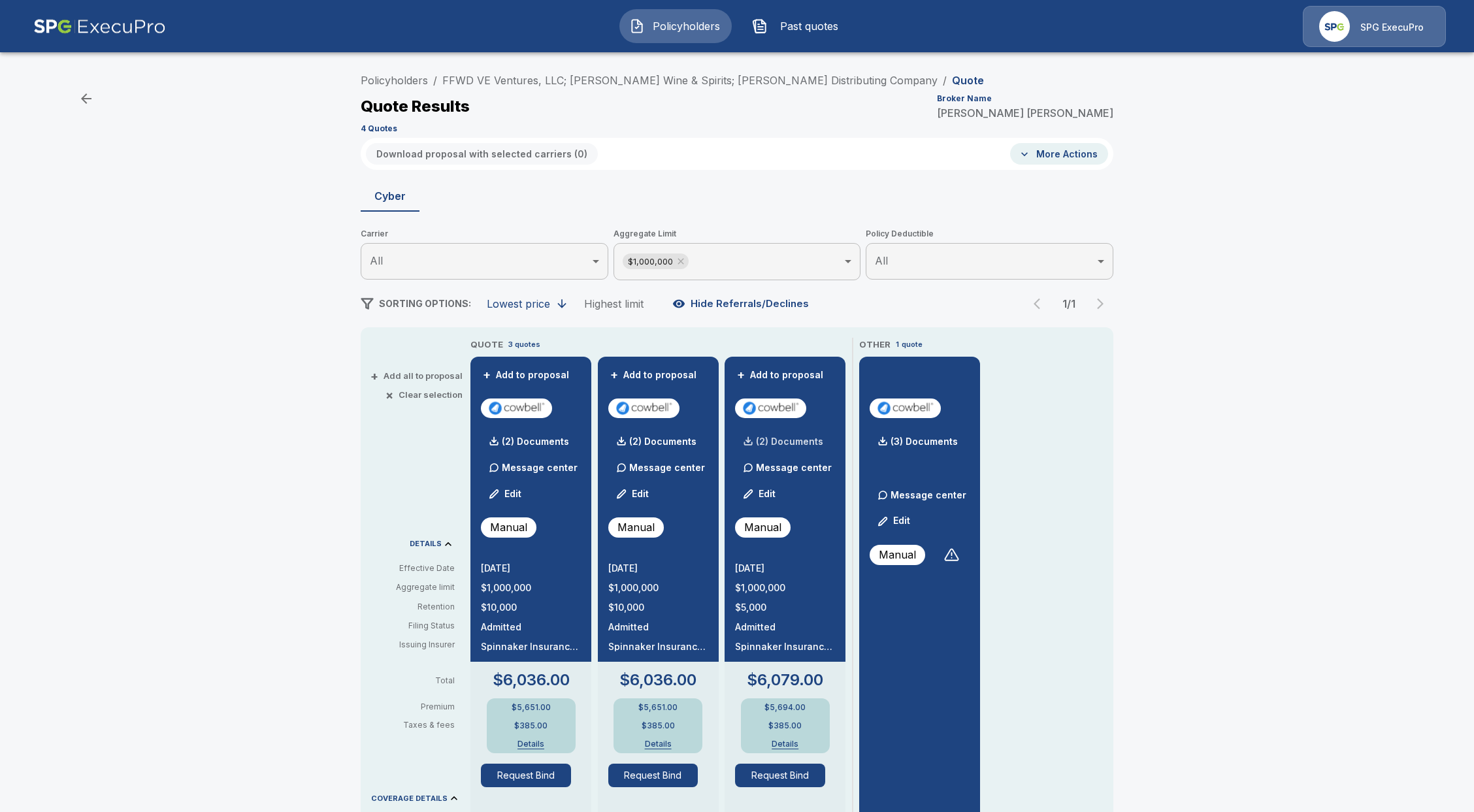
click at [796, 434] on div "(2) Documents" at bounding box center [779, 442] width 88 height 26
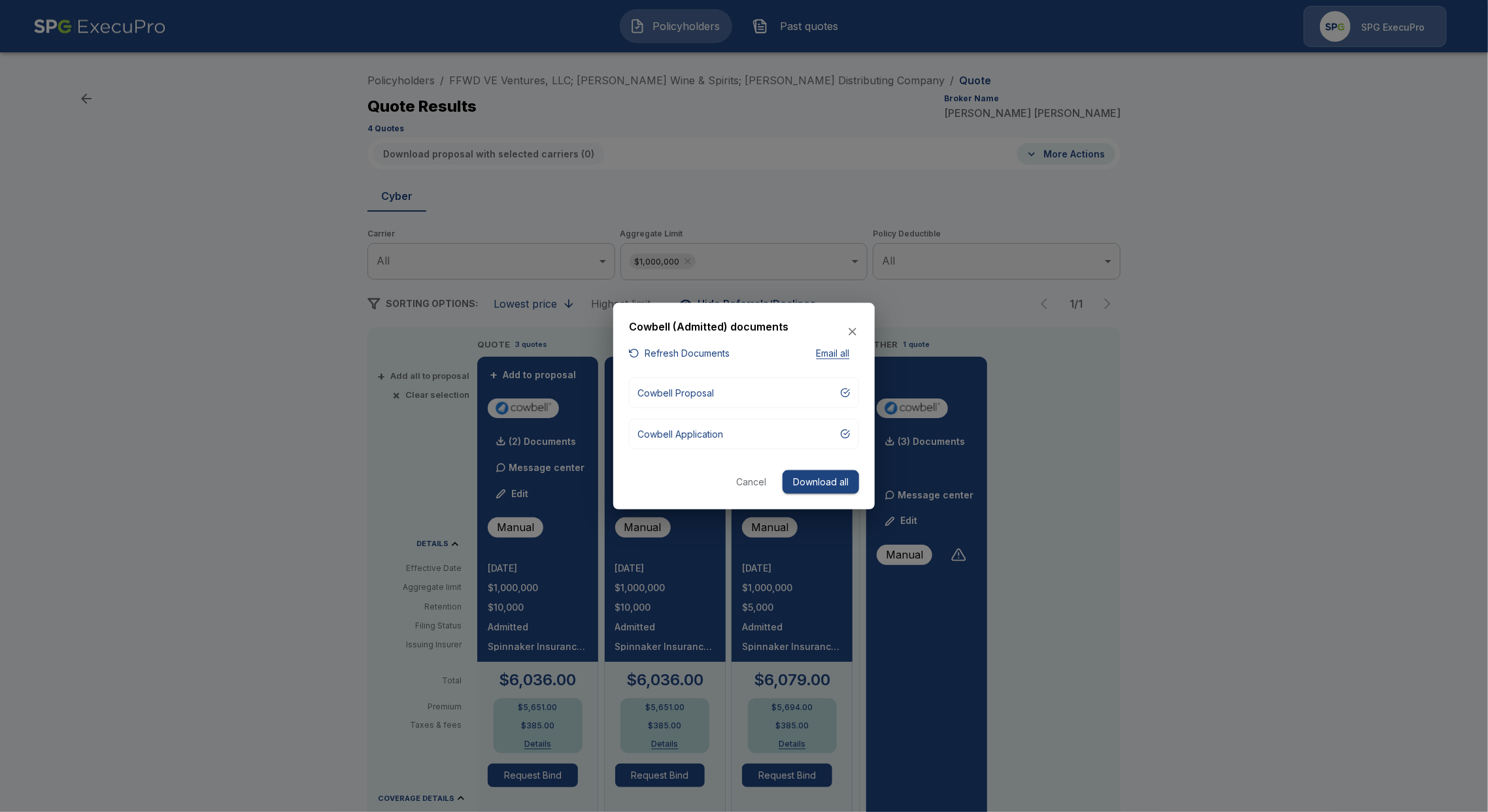
click at [663, 350] on button "Refresh Documents" at bounding box center [678, 353] width 100 height 16
click at [691, 397] on p "Cowbell Proposal" at bounding box center [675, 392] width 76 height 14
click at [709, 427] on p "Cowbell Application" at bounding box center [680, 433] width 86 height 14
click at [763, 478] on button "Cancel" at bounding box center [751, 482] width 42 height 24
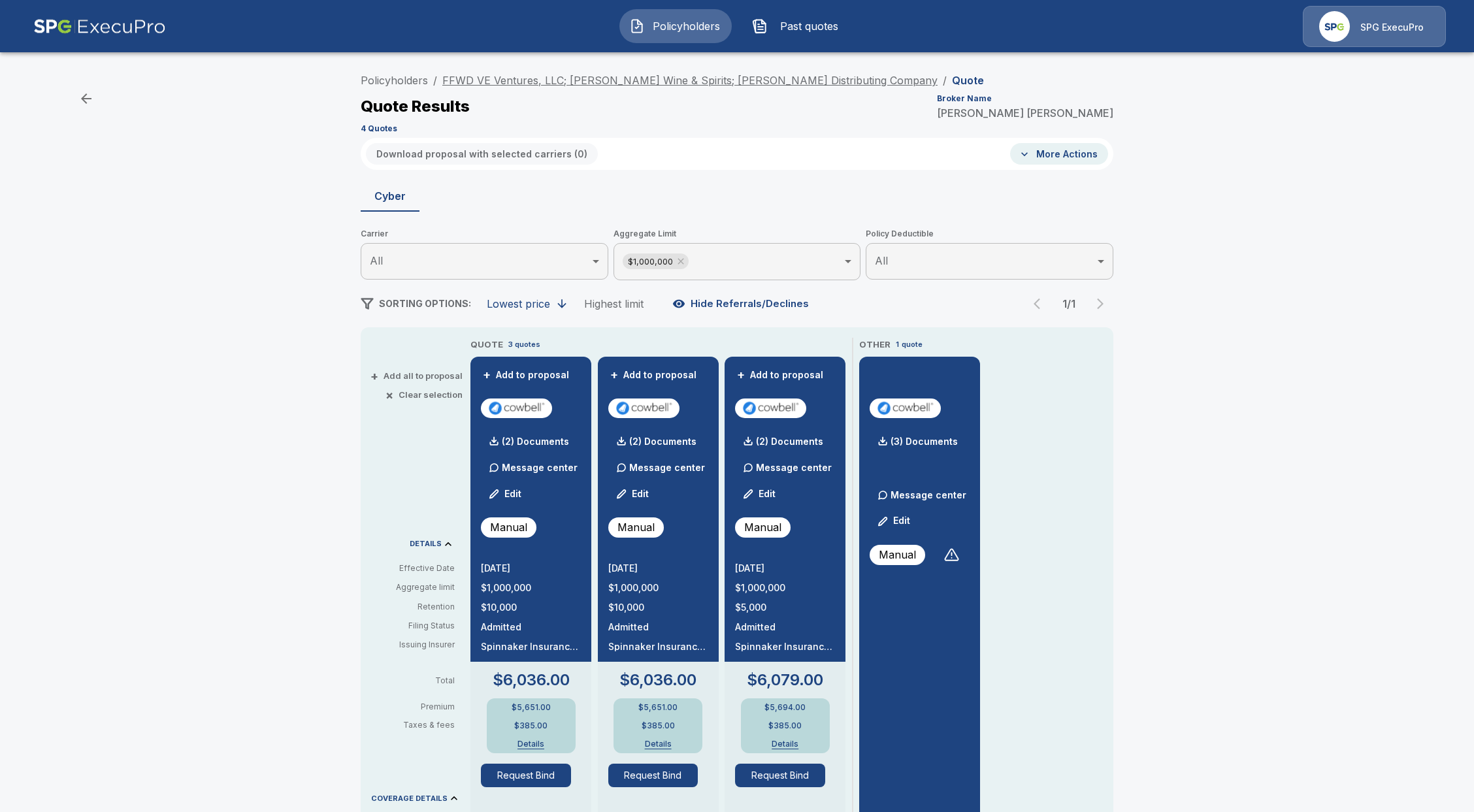
click at [507, 79] on link "FFWD VE Ventures, LLC; Vehrs Wine & Spirits; Vehrs Distributing Company" at bounding box center [690, 80] width 495 height 13
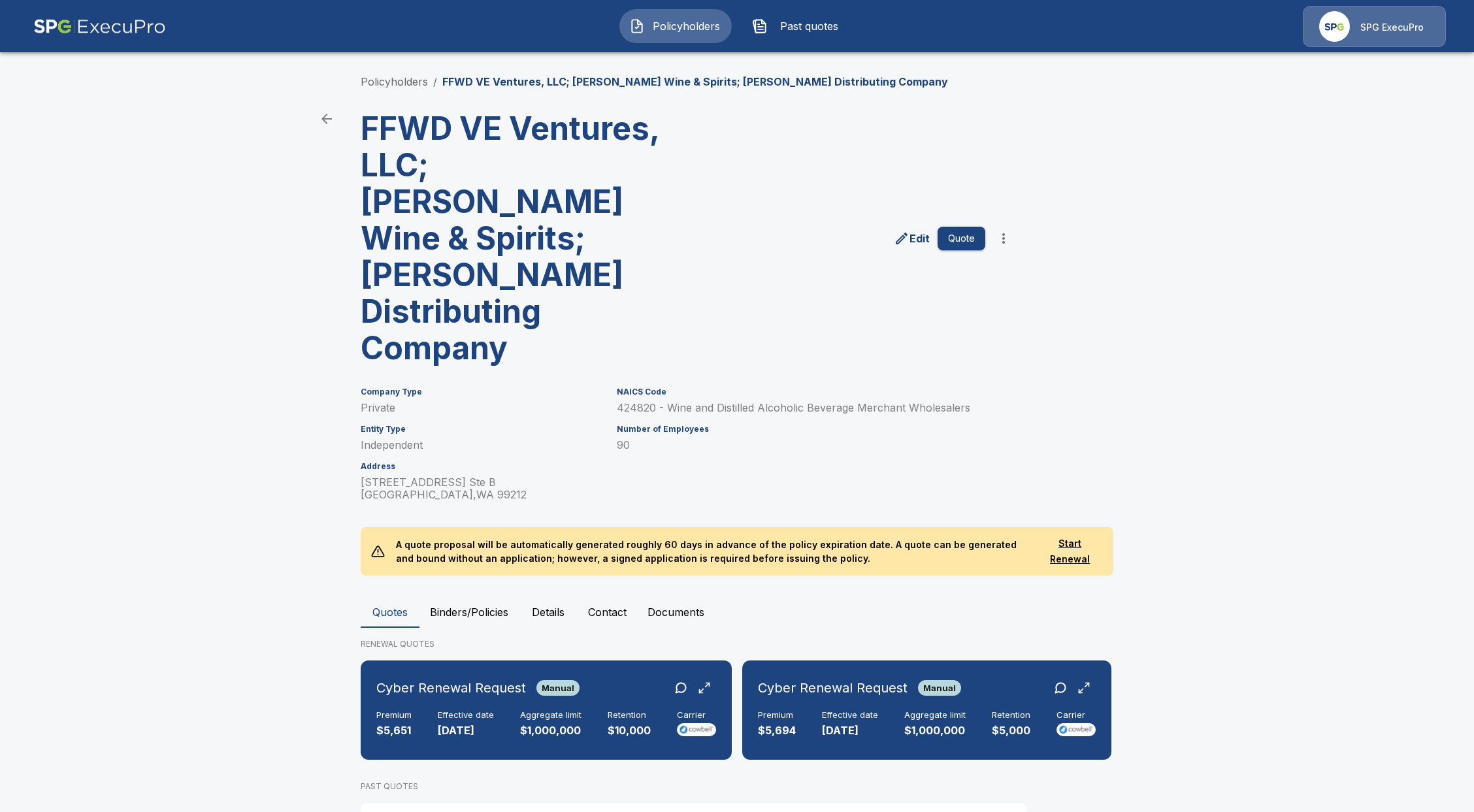
scroll to position [199, 0]
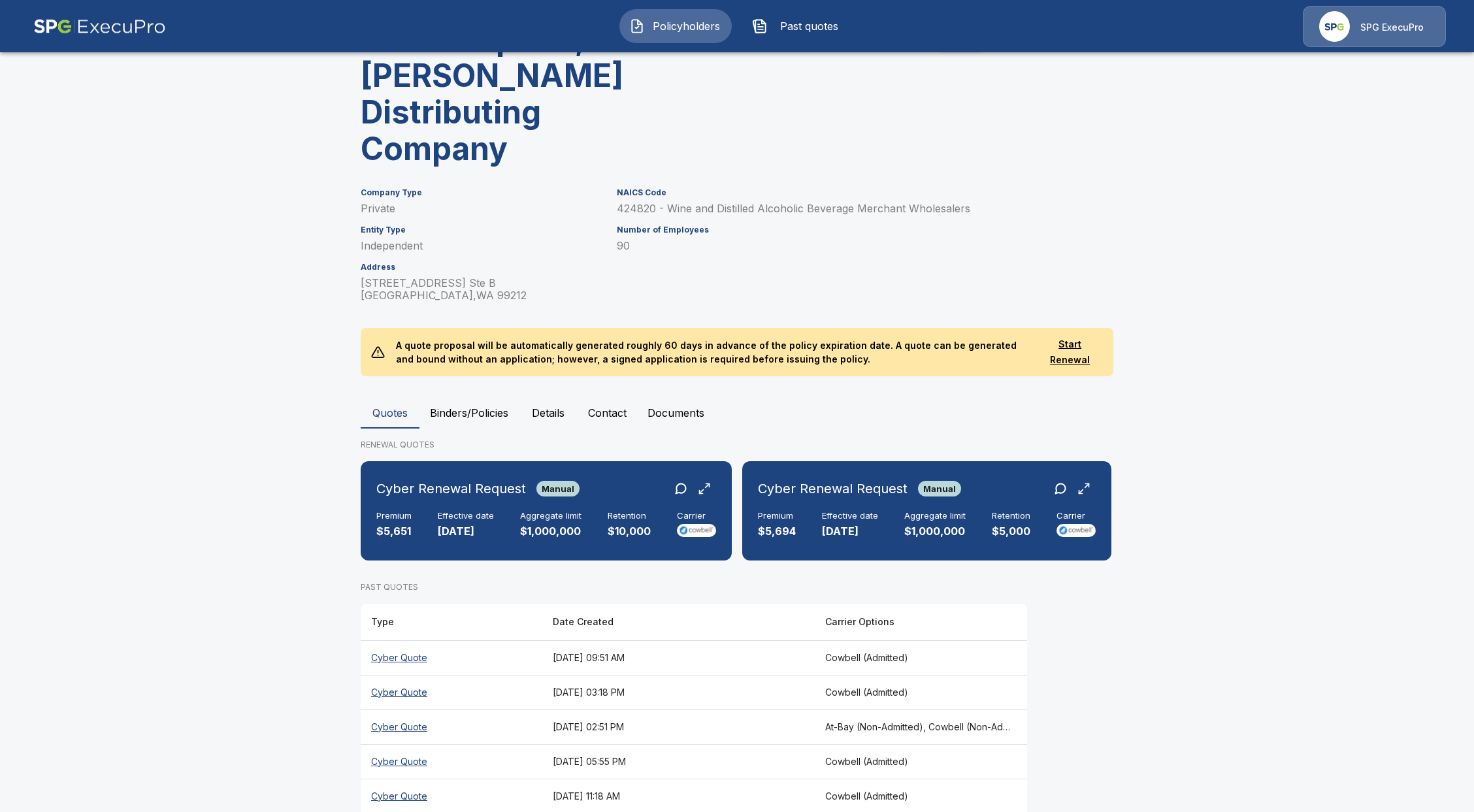
click at [417, 640] on th "Cyber Quote" at bounding box center [451, 657] width 182 height 35
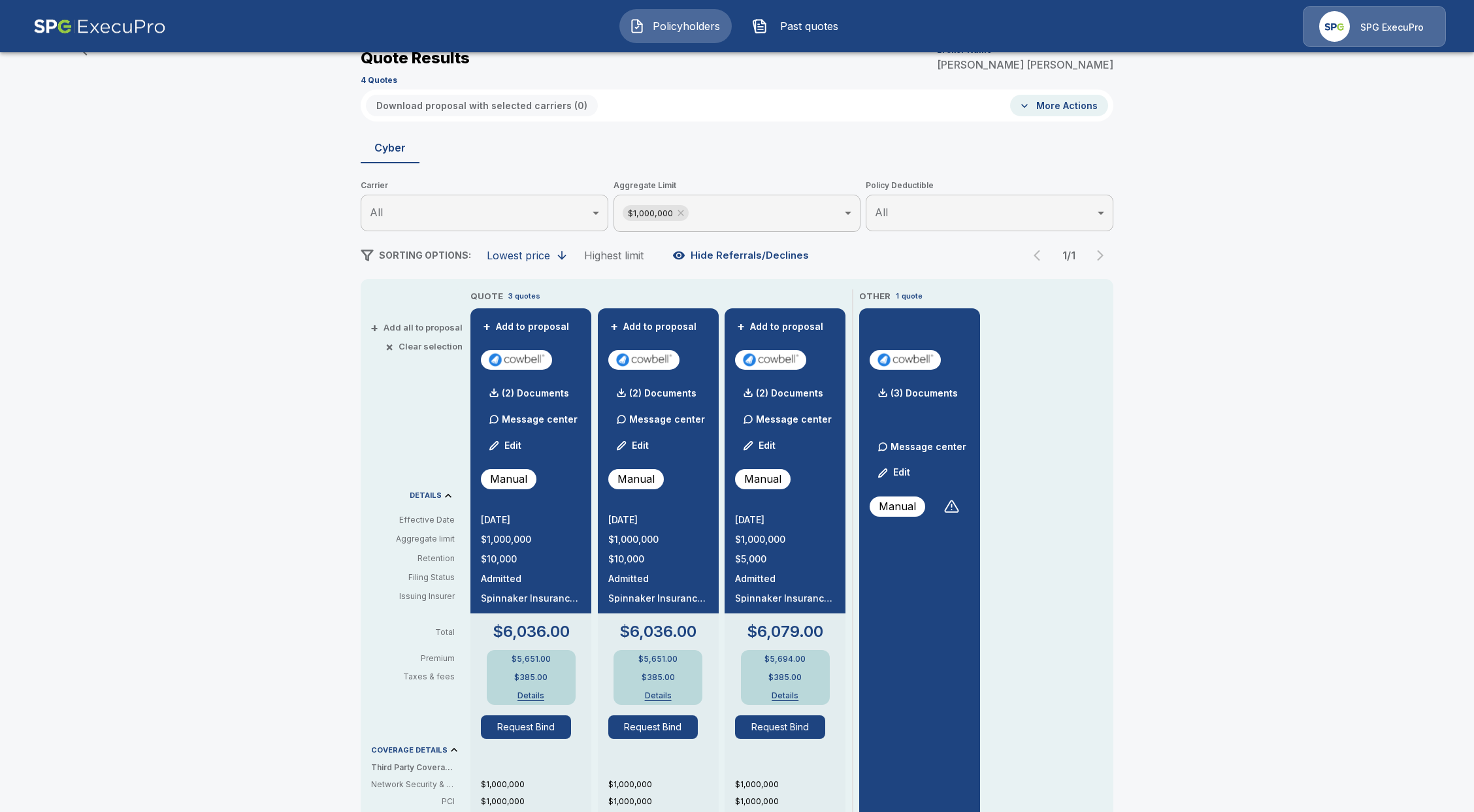
scroll to position [199, 0]
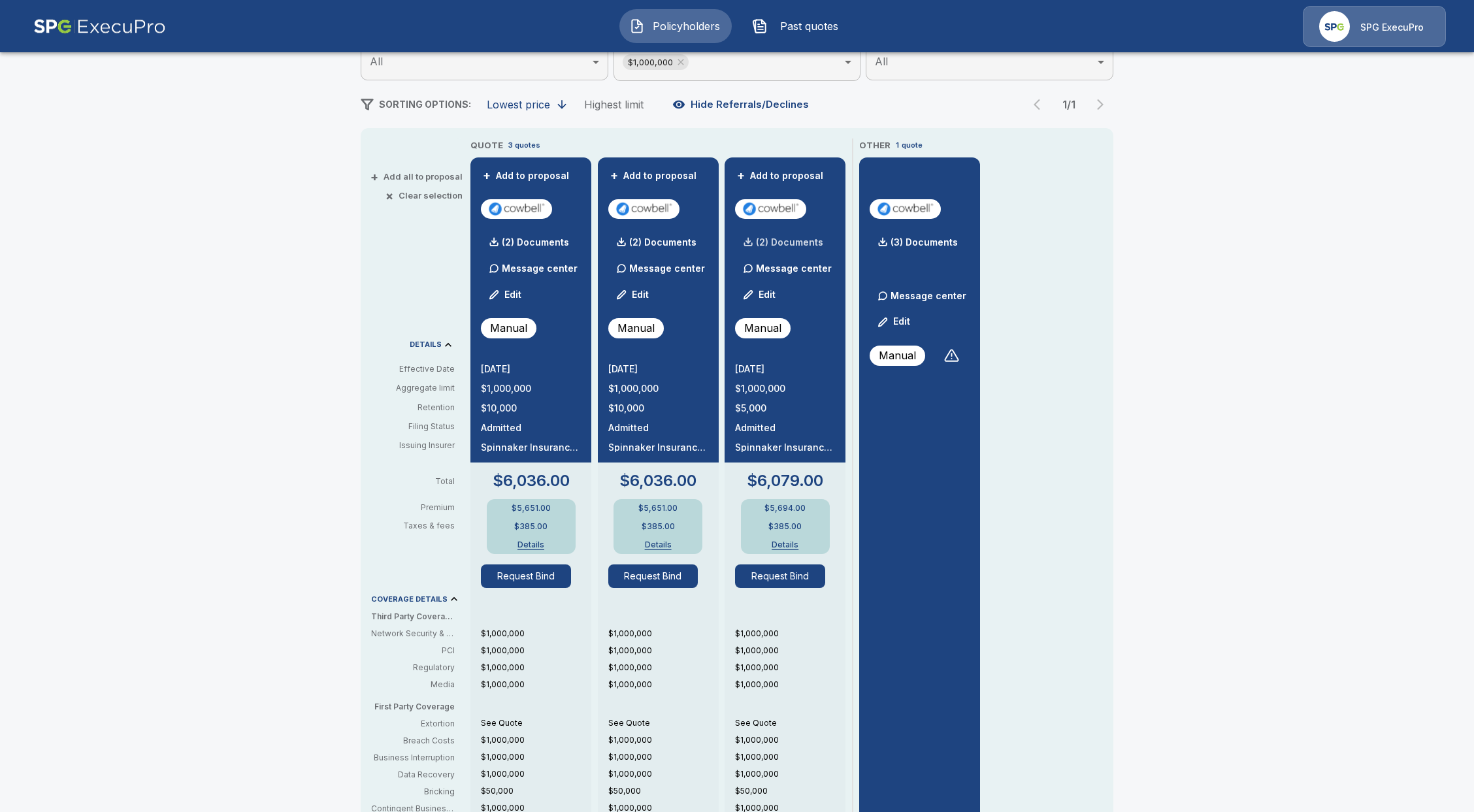
click at [787, 251] on div "(2) Documents" at bounding box center [779, 242] width 88 height 26
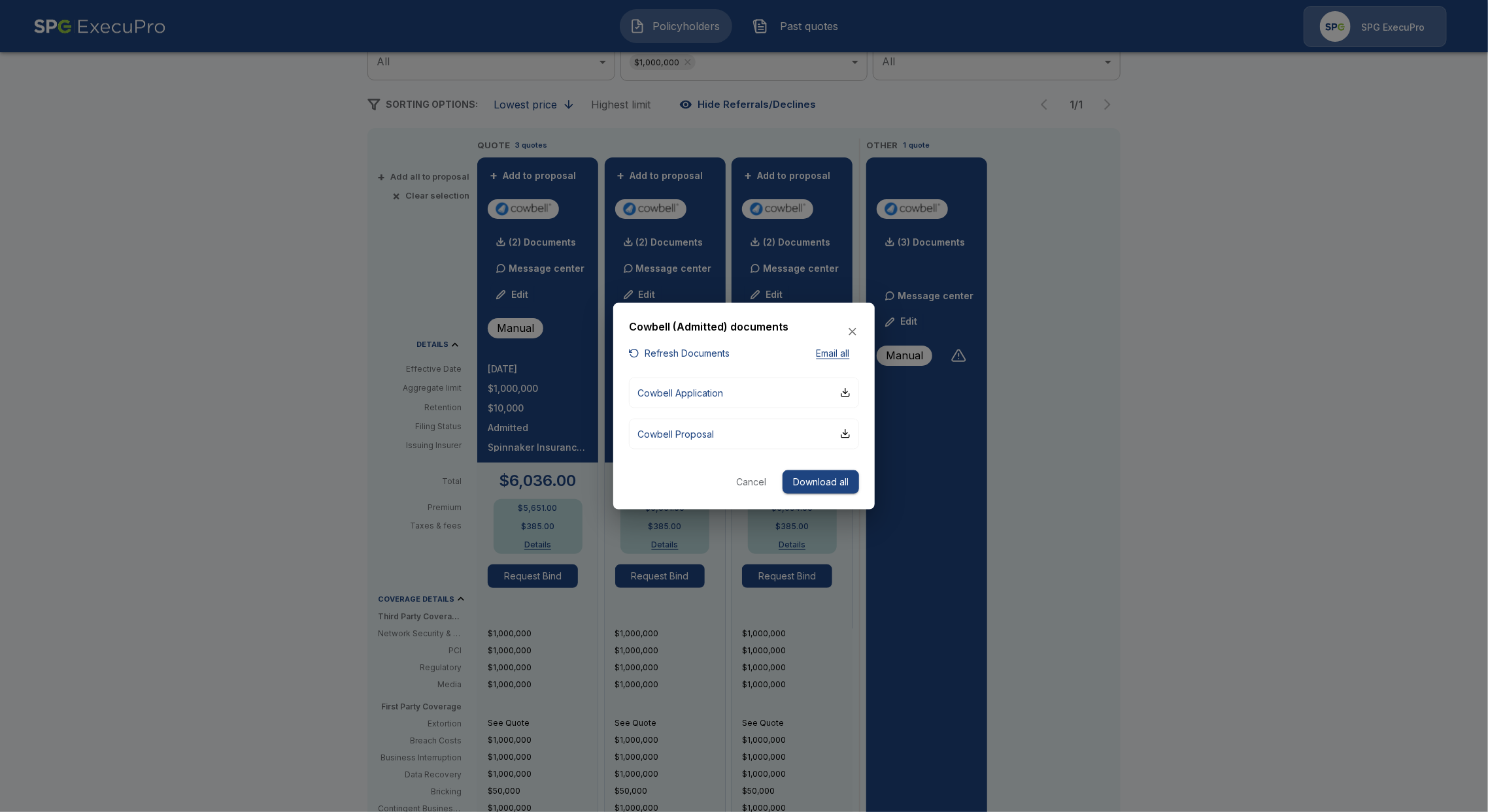
click at [328, 563] on div at bounding box center [744, 406] width 1488 height 812
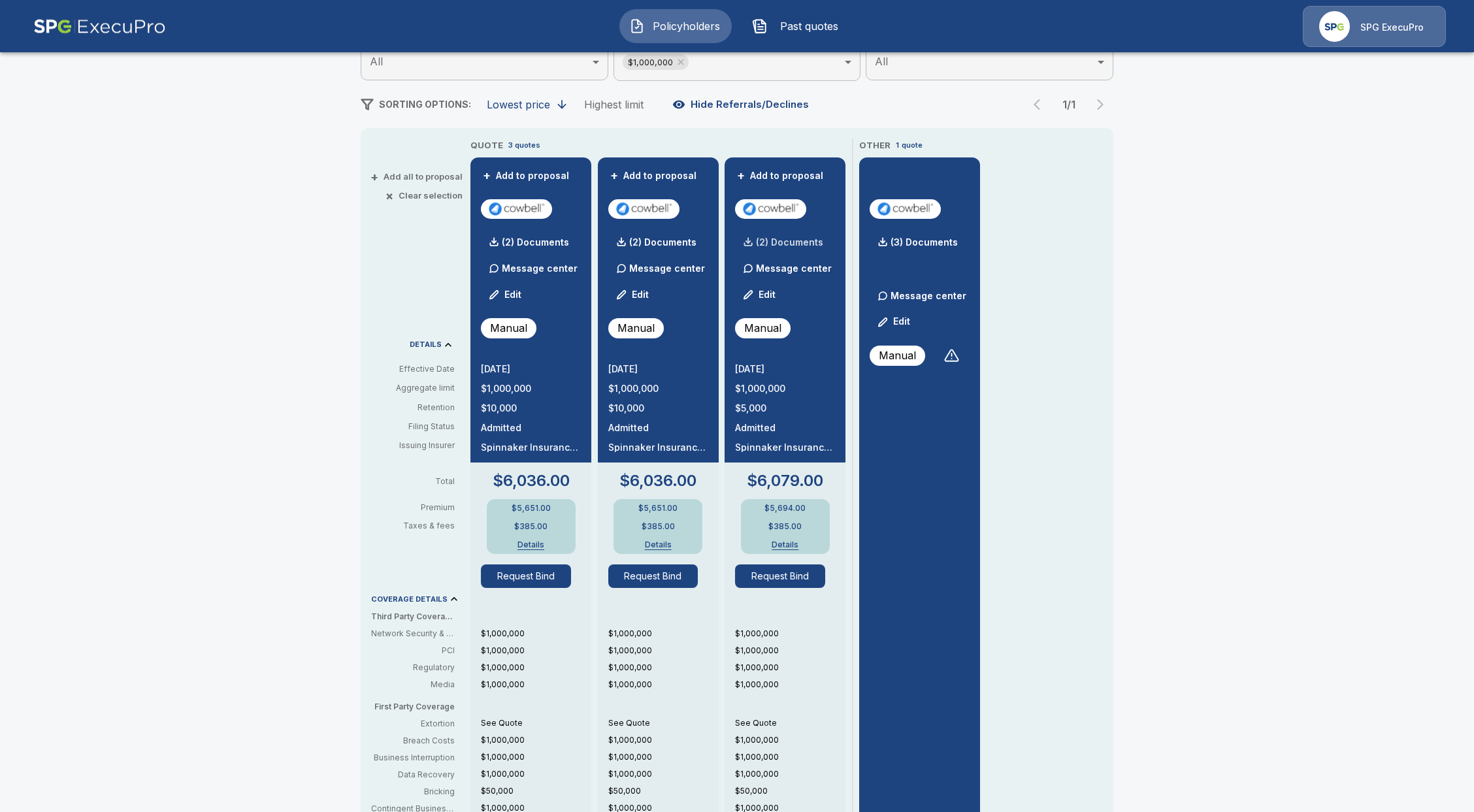
click at [797, 233] on div "(2) Documents" at bounding box center [779, 242] width 88 height 26
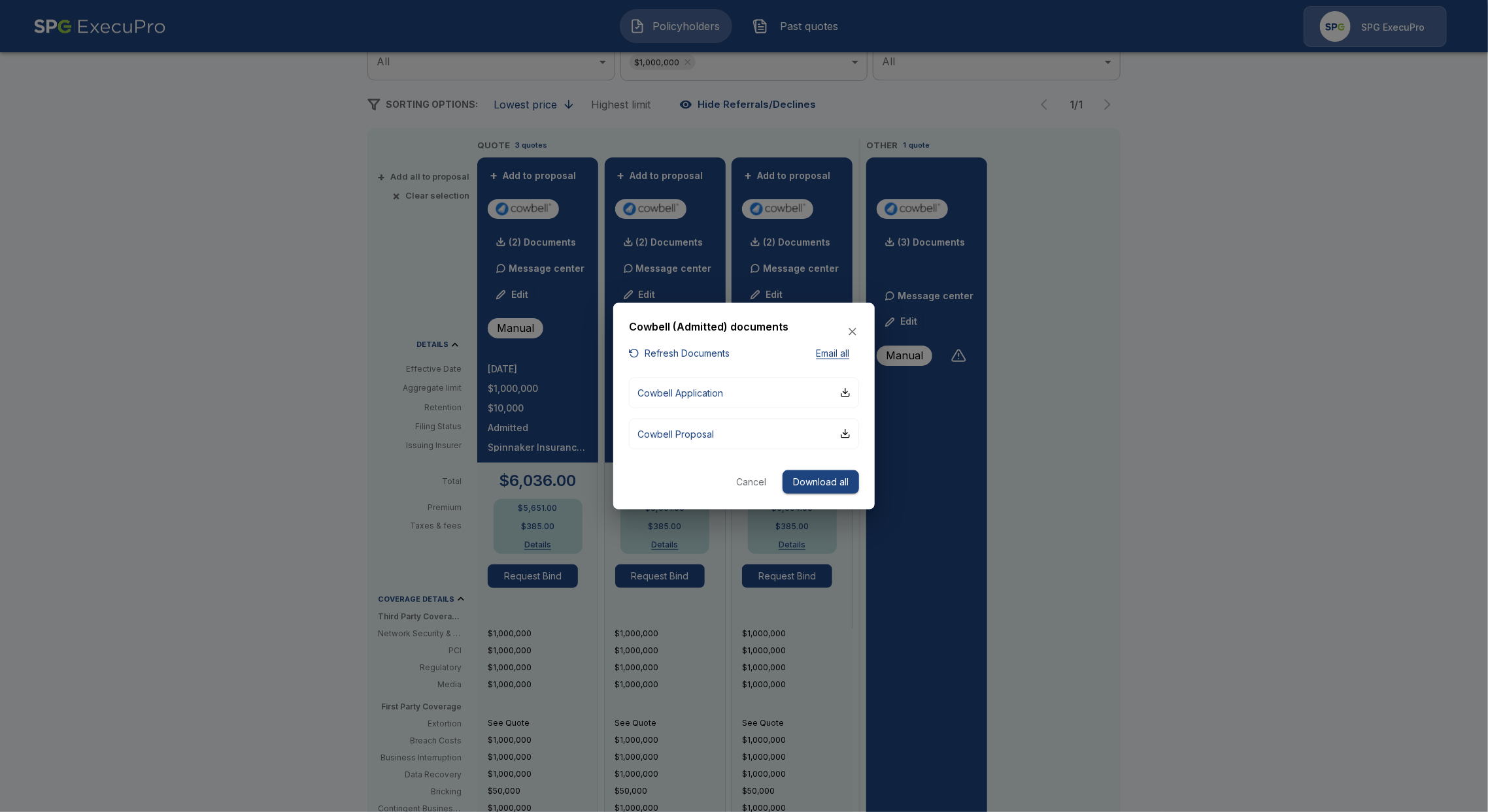
click at [703, 358] on button "Refresh Documents" at bounding box center [678, 353] width 100 height 16
click at [741, 390] on button "Cowbell Application" at bounding box center [743, 392] width 230 height 31
click at [700, 448] on button "Cowbell Proposal" at bounding box center [743, 433] width 230 height 31
click at [787, 115] on div at bounding box center [744, 406] width 1488 height 812
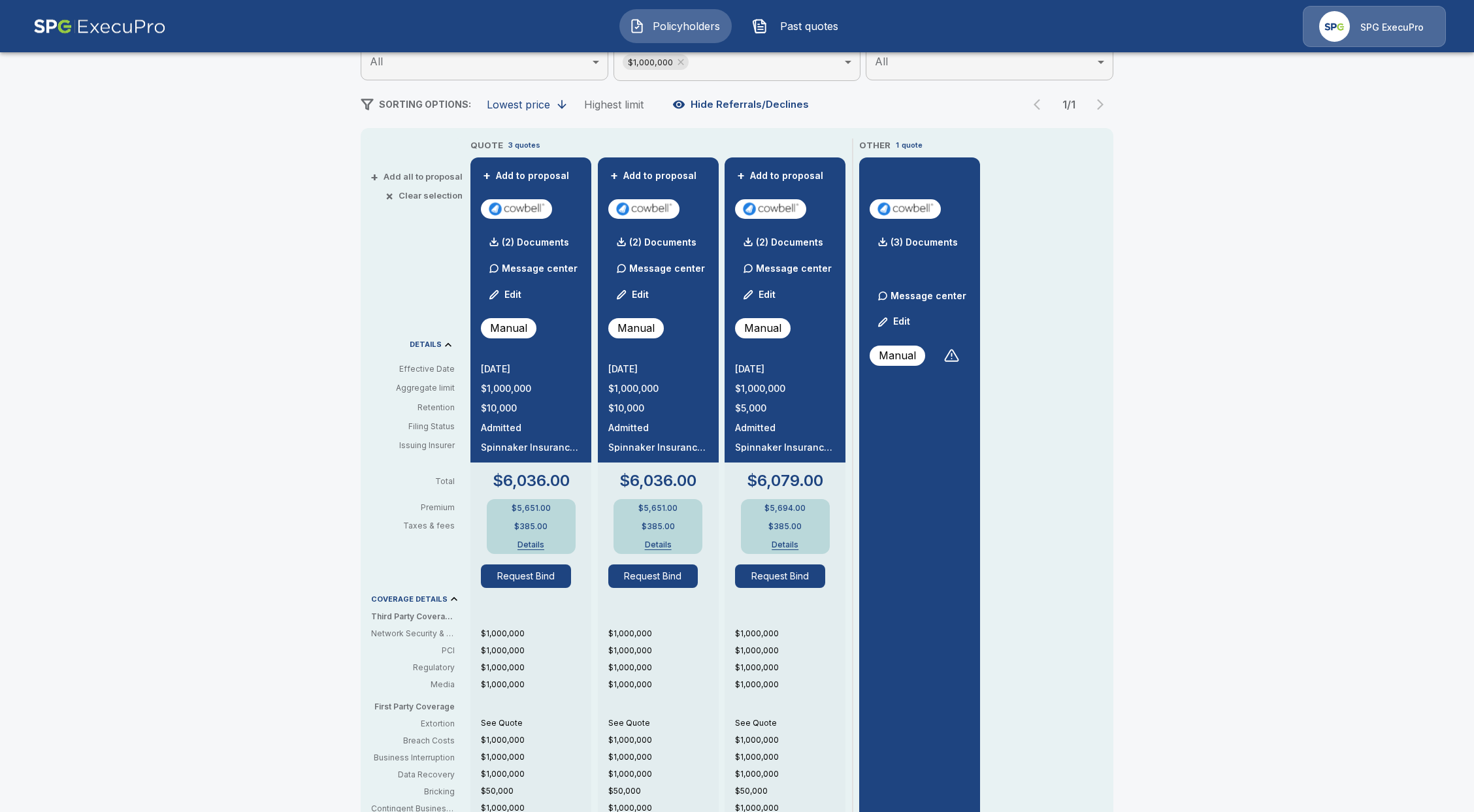
drag, startPoint x: 767, startPoint y: 133, endPoint x: 767, endPoint y: 142, distance: 9.0
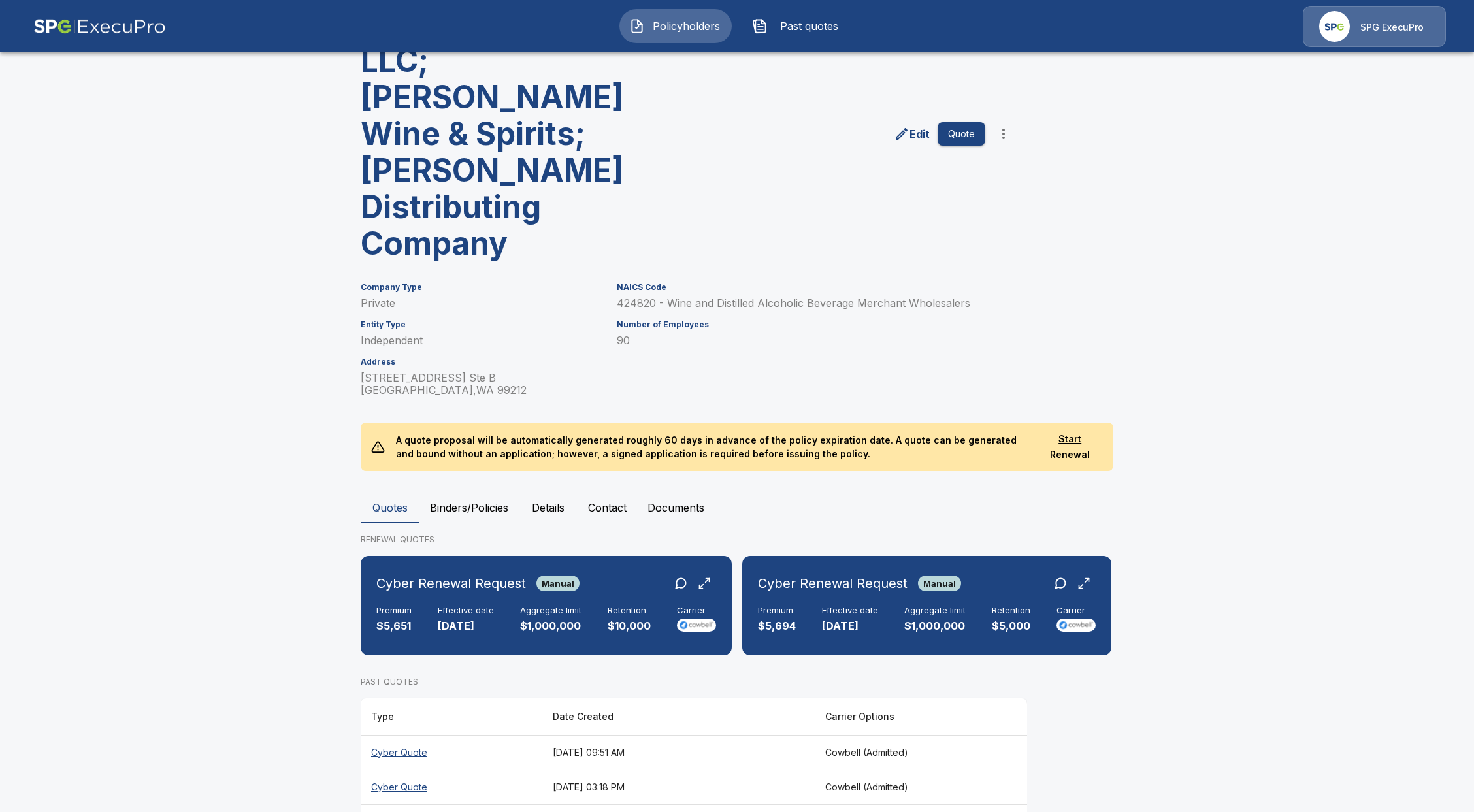
scroll to position [174, 0]
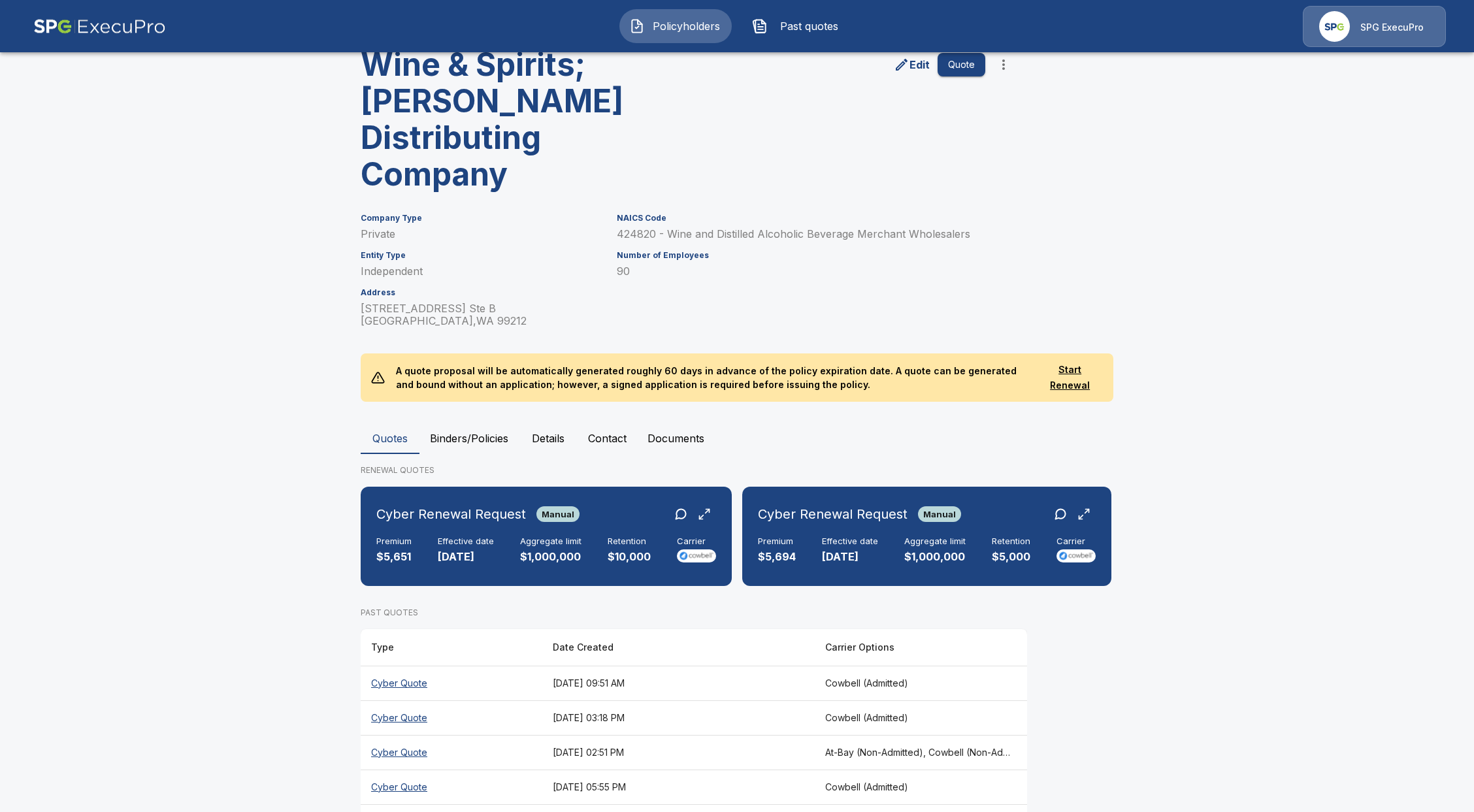
click at [406, 700] on th "Cyber Quote" at bounding box center [451, 717] width 182 height 35
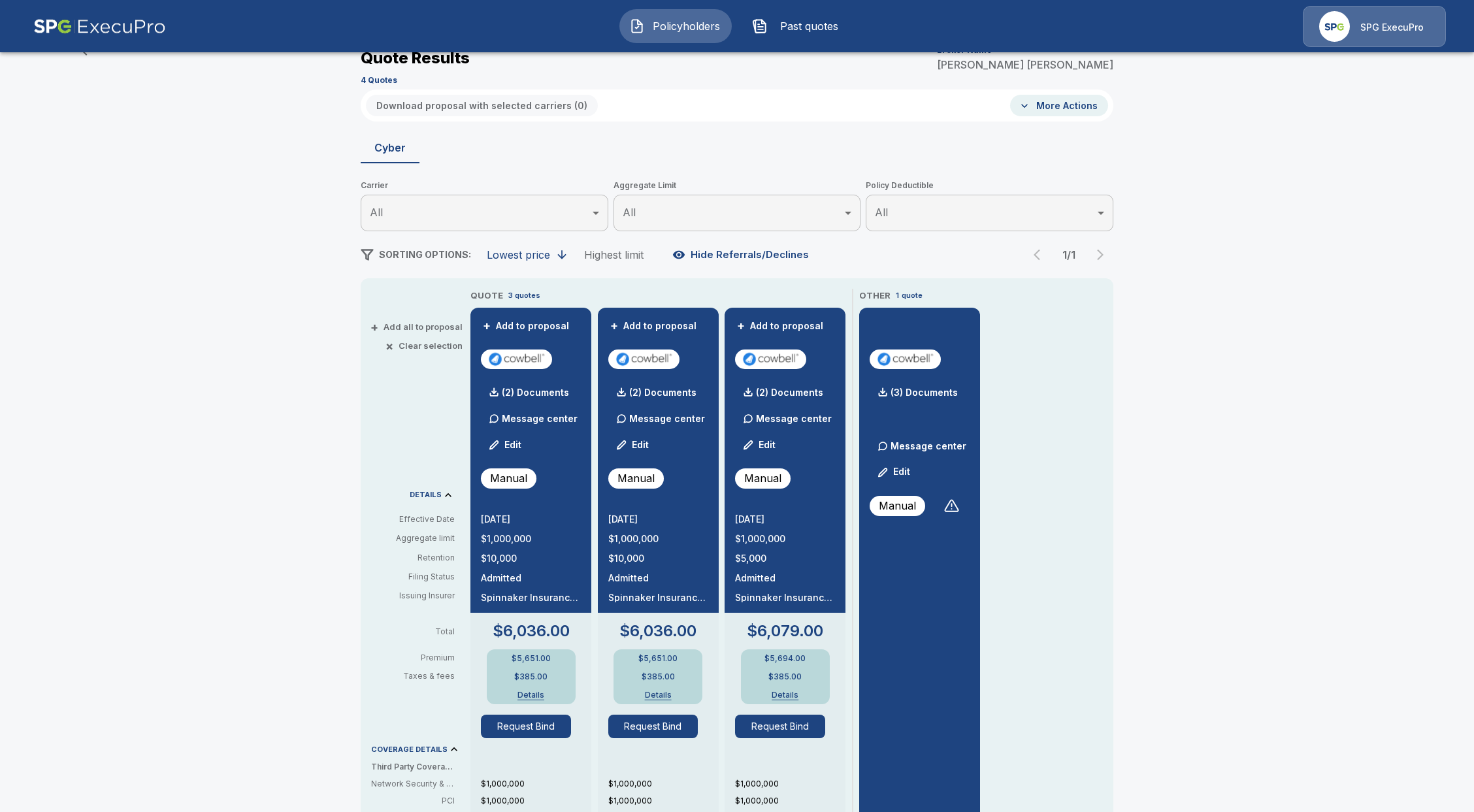
scroll to position [174, 0]
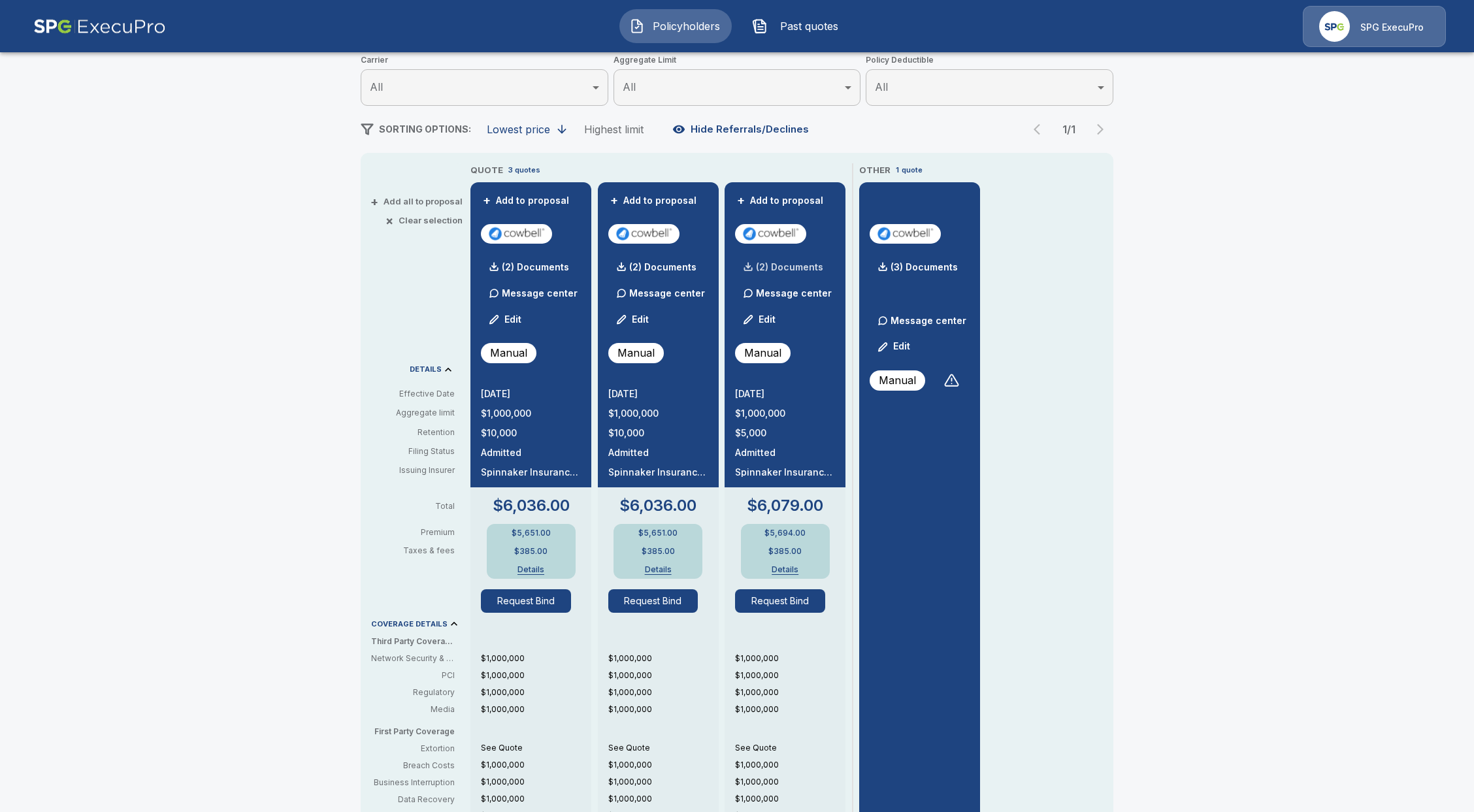
click at [781, 256] on div "(2) Documents" at bounding box center [779, 267] width 88 height 26
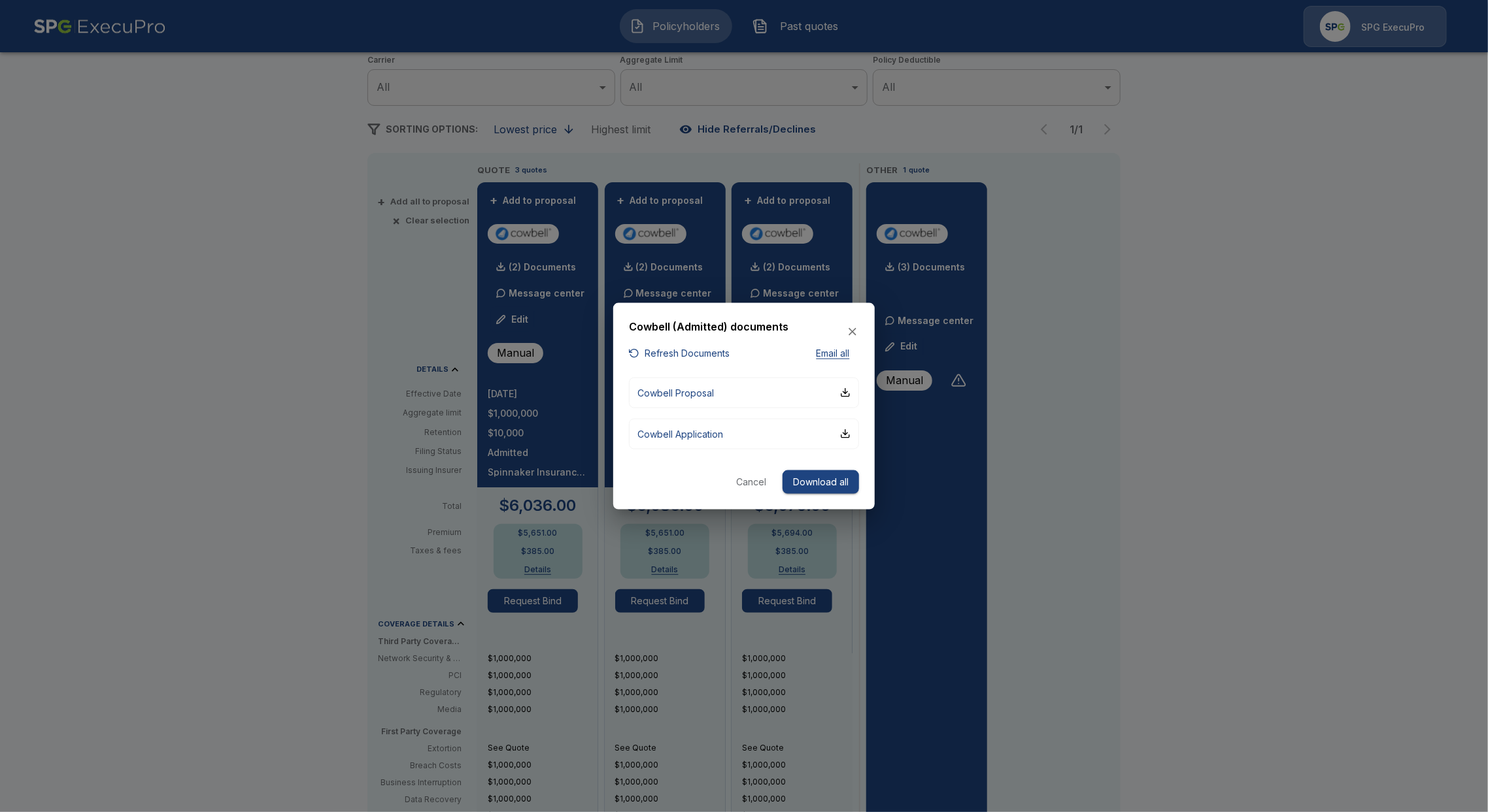
click at [677, 353] on button "Refresh Documents" at bounding box center [678, 353] width 100 height 16
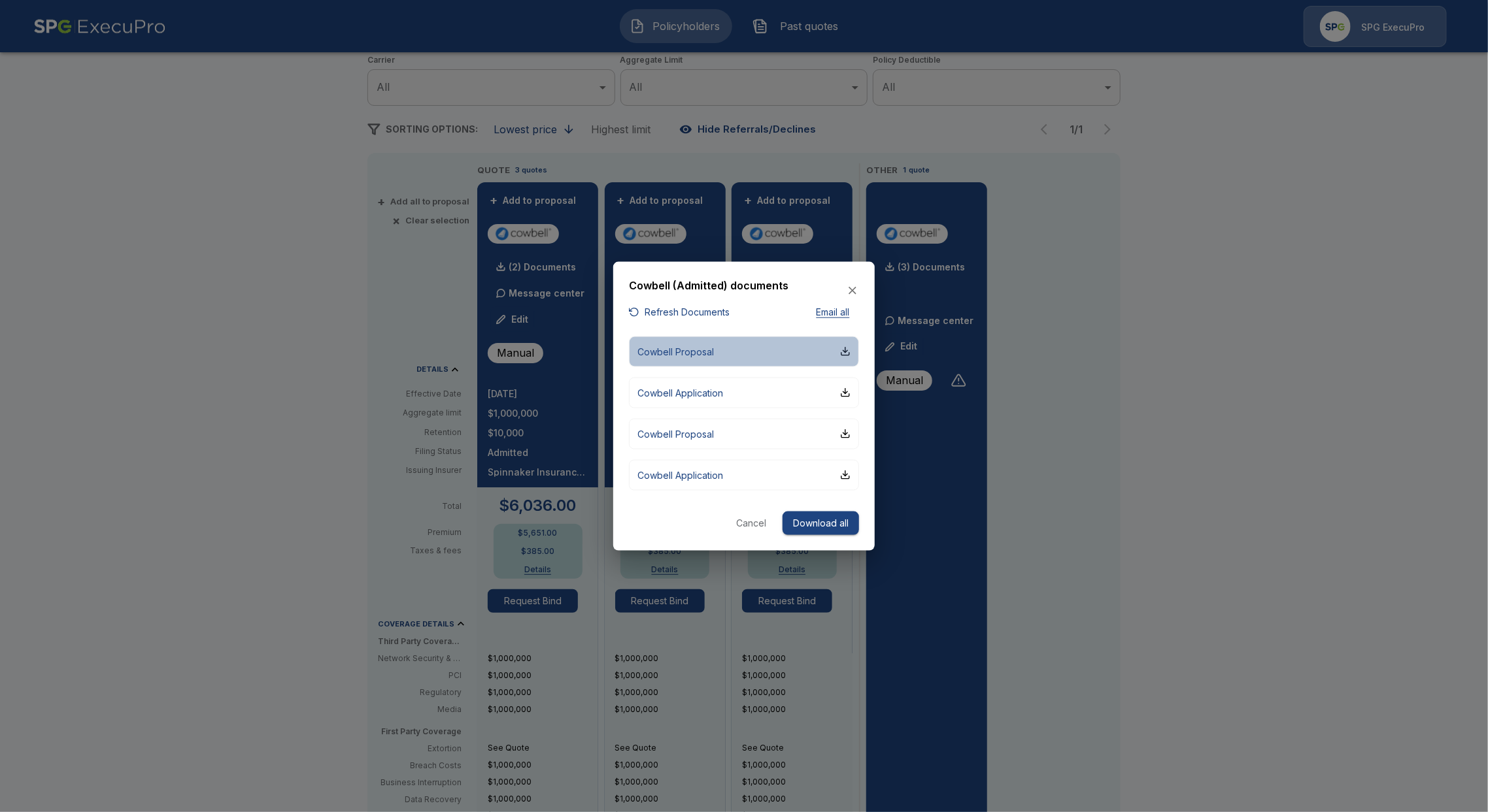
click at [760, 358] on button "Cowbell Proposal" at bounding box center [743, 350] width 230 height 31
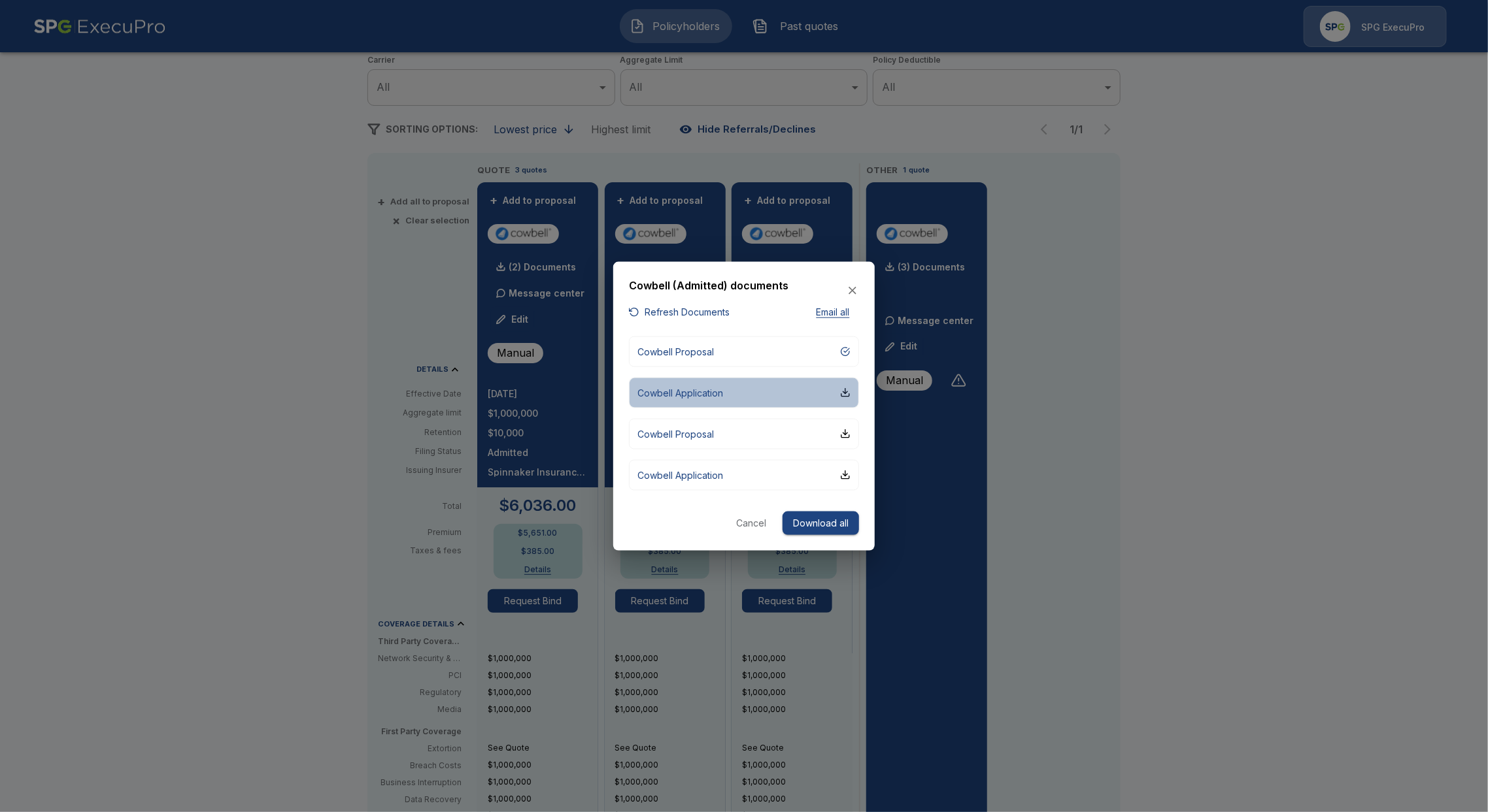
click at [754, 395] on button "Cowbell Application" at bounding box center [743, 392] width 230 height 31
click at [726, 433] on button "Cowbell Proposal" at bounding box center [743, 433] width 230 height 31
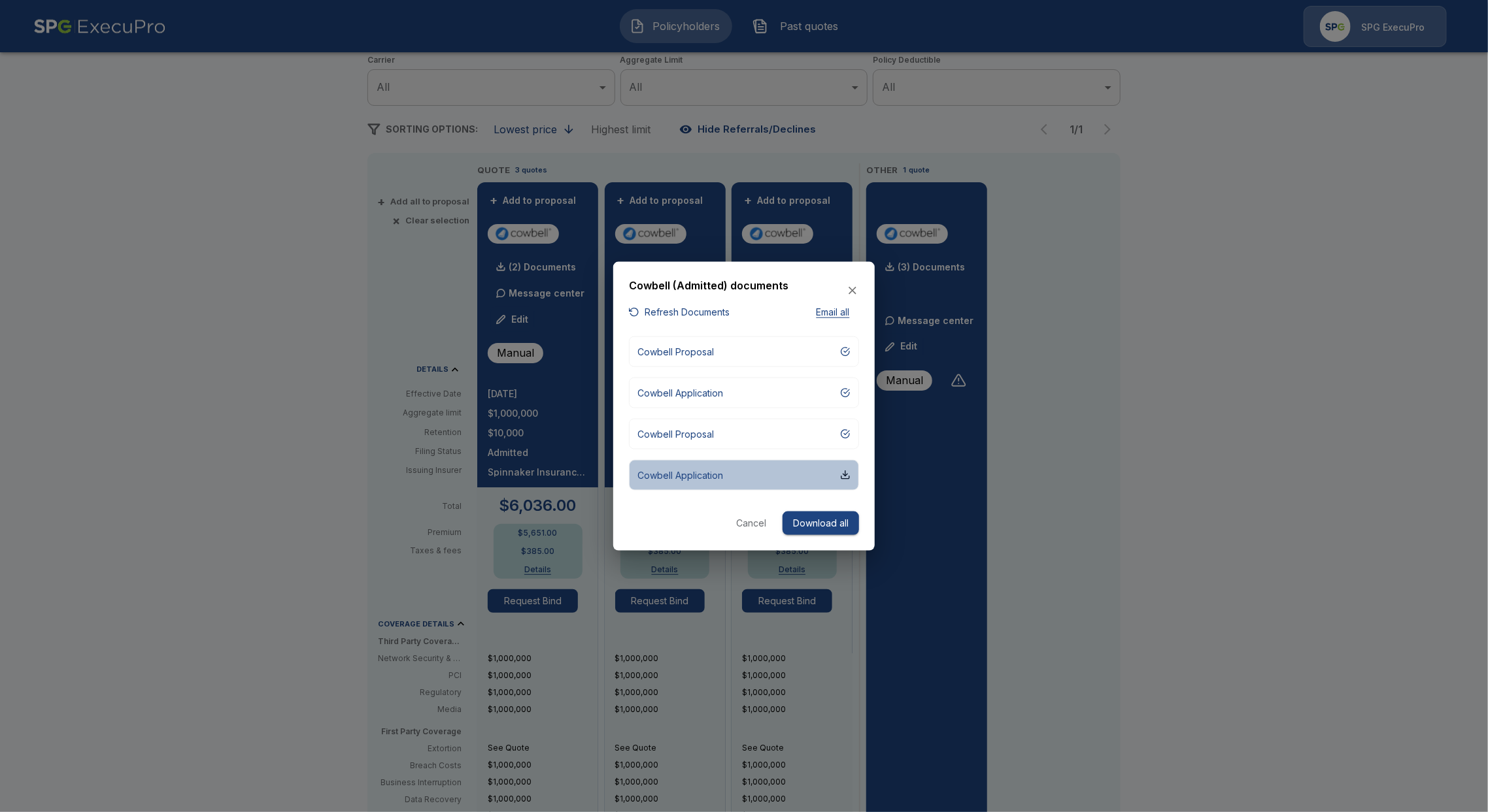
click at [722, 477] on p "Cowbell Application" at bounding box center [680, 474] width 86 height 14
click at [854, 296] on icon "button" at bounding box center [852, 291] width 13 height 13
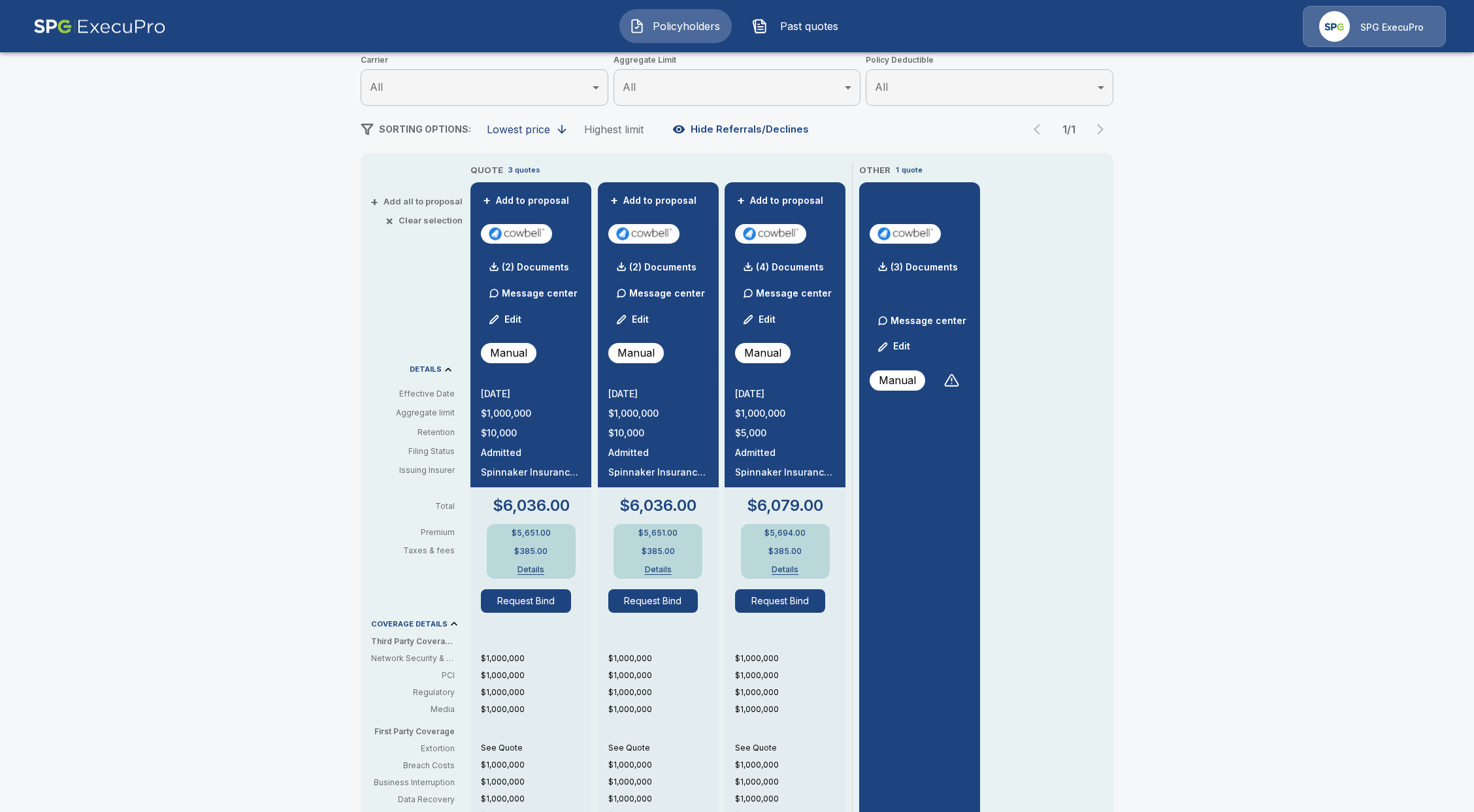
drag, startPoint x: 276, startPoint y: 159, endPoint x: 239, endPoint y: 170, distance: 38.6
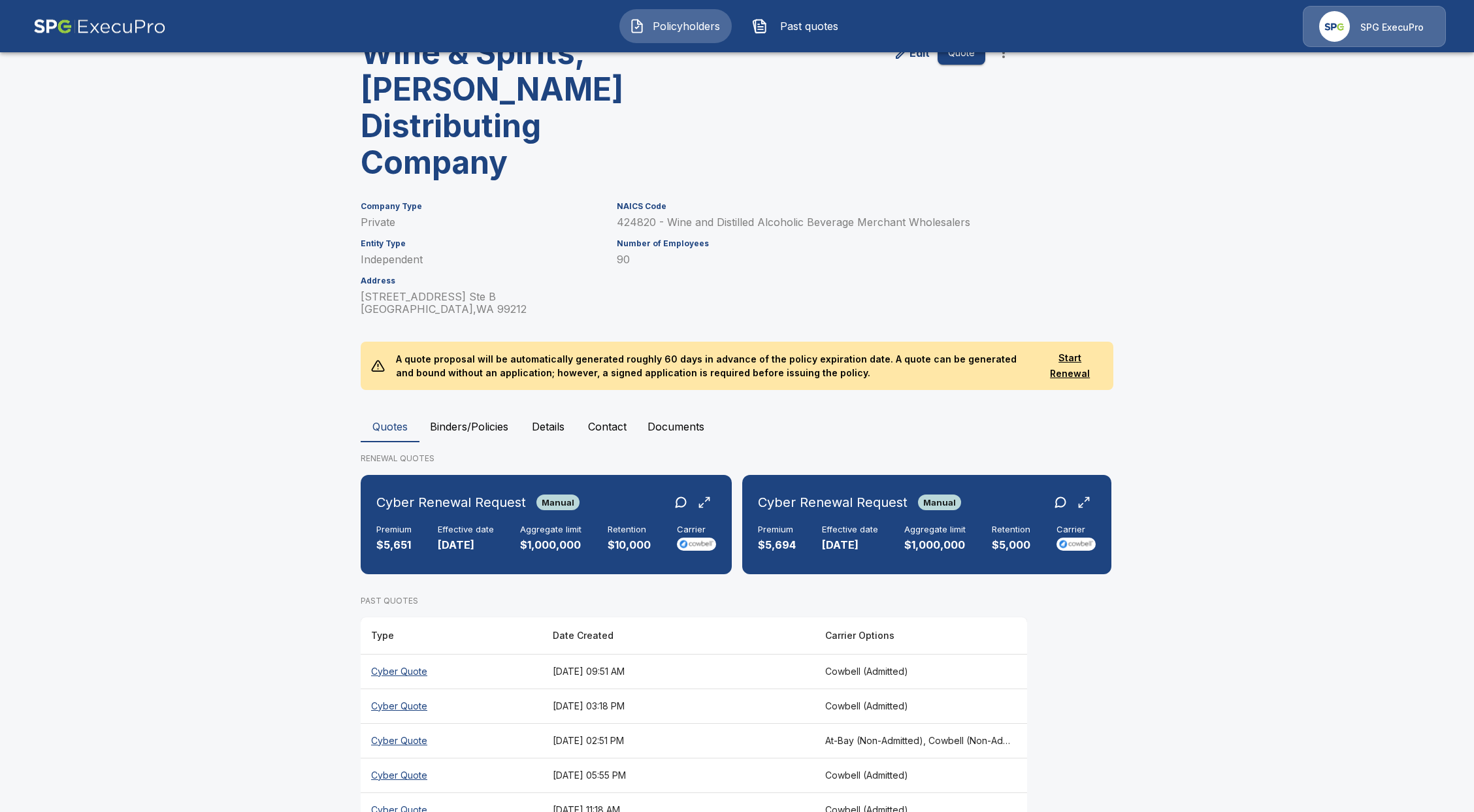
scroll to position [199, 0]
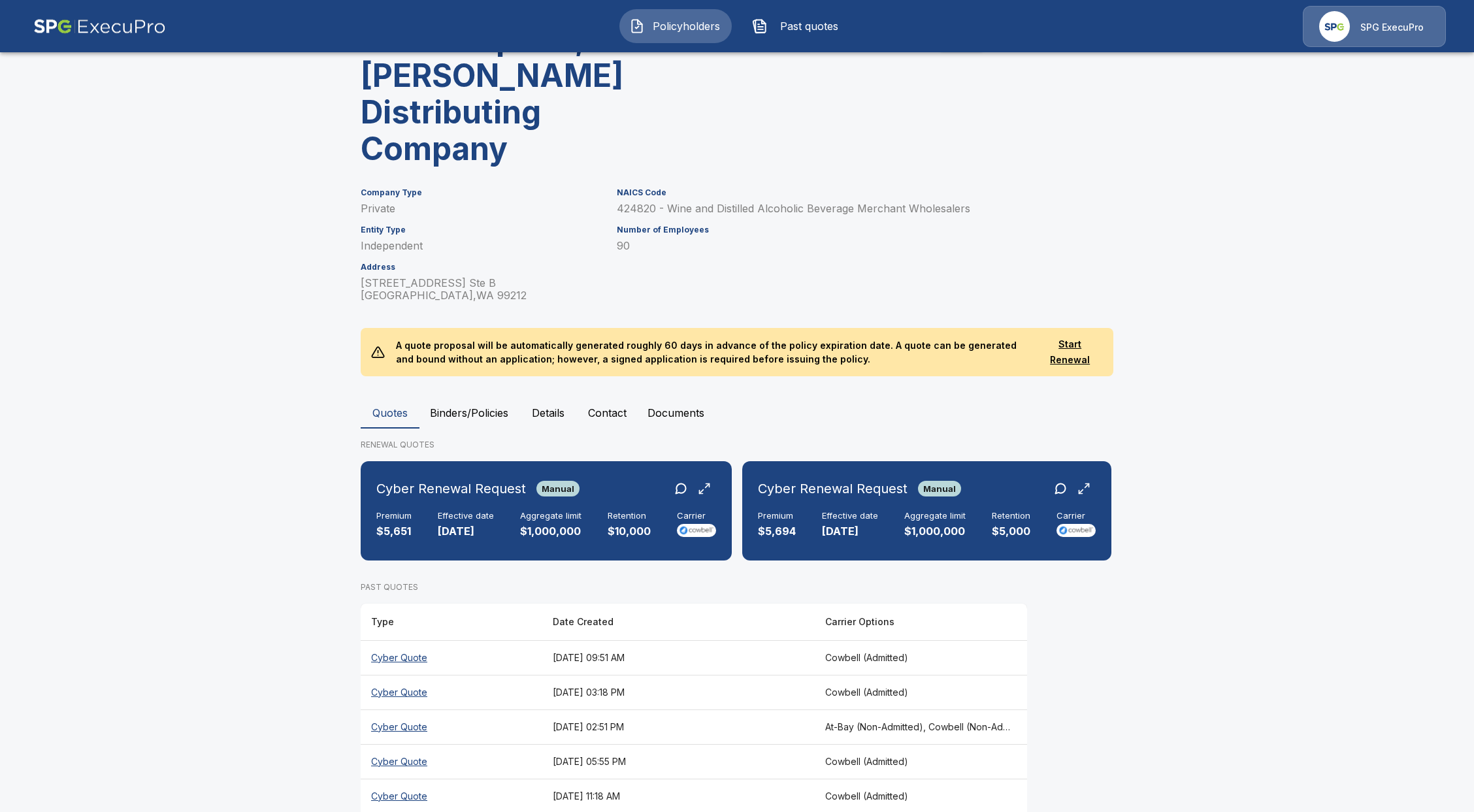
click at [408, 709] on th "Cyber Quote" at bounding box center [451, 727] width 182 height 35
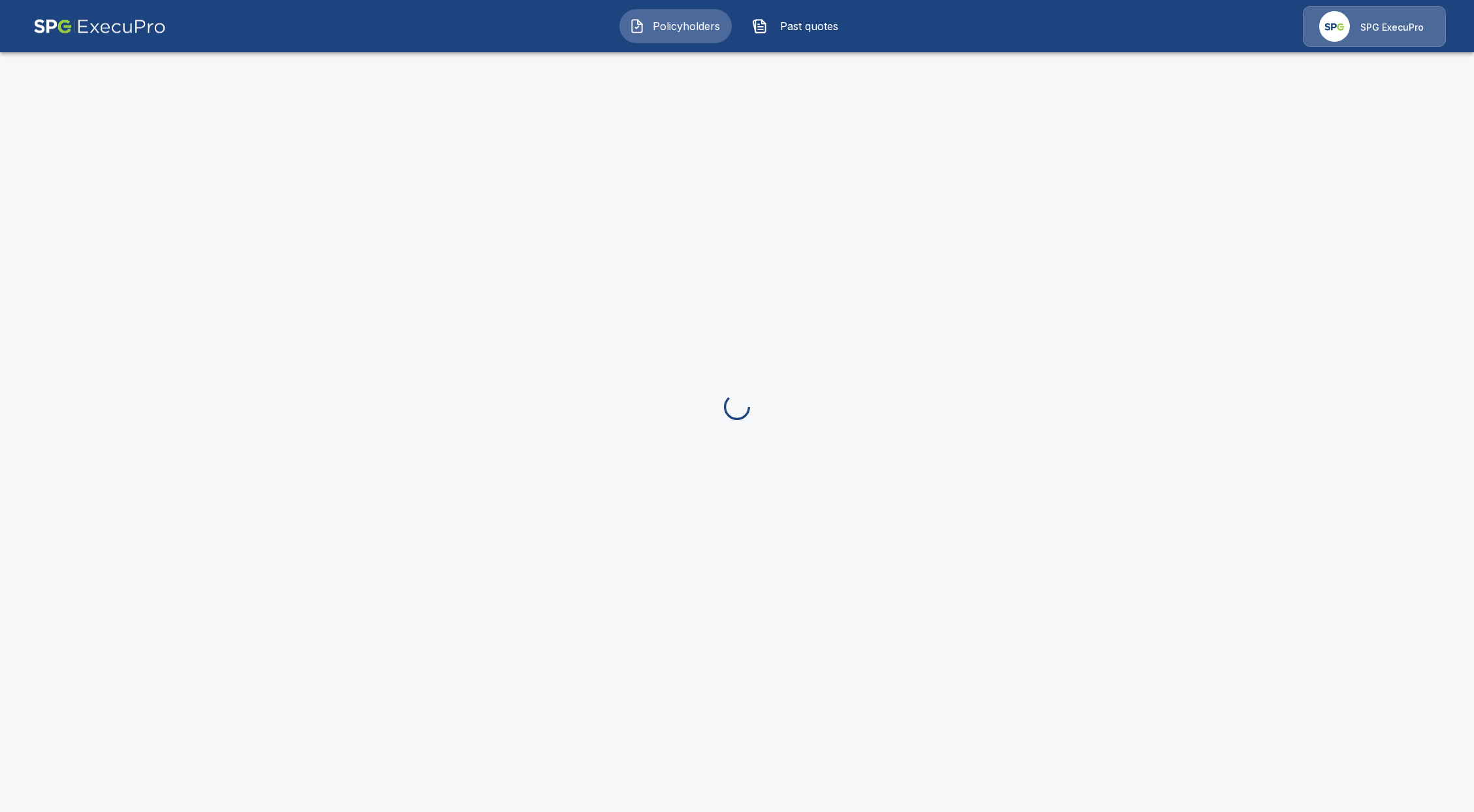
scroll to position [199, 0]
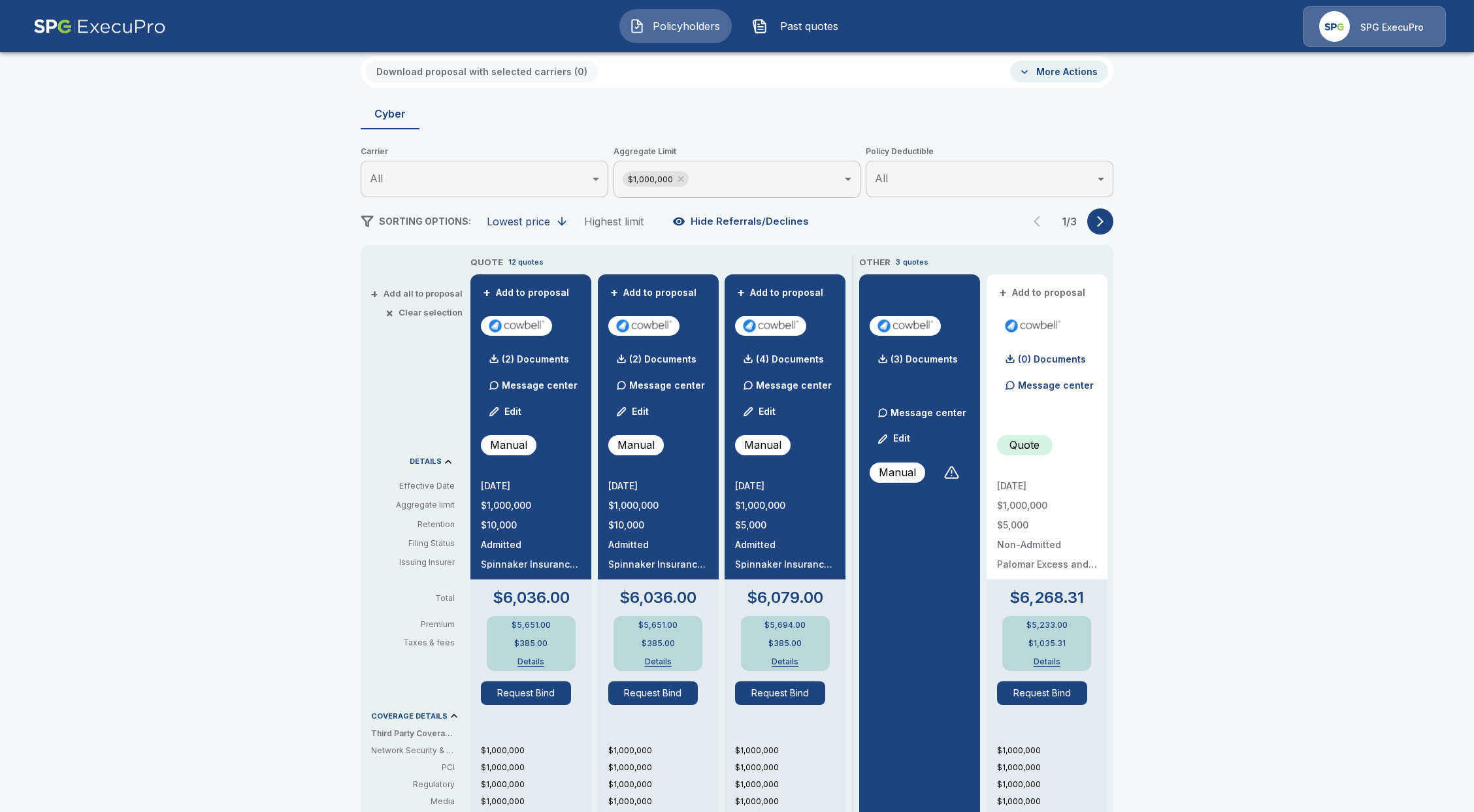
scroll to position [87, 0]
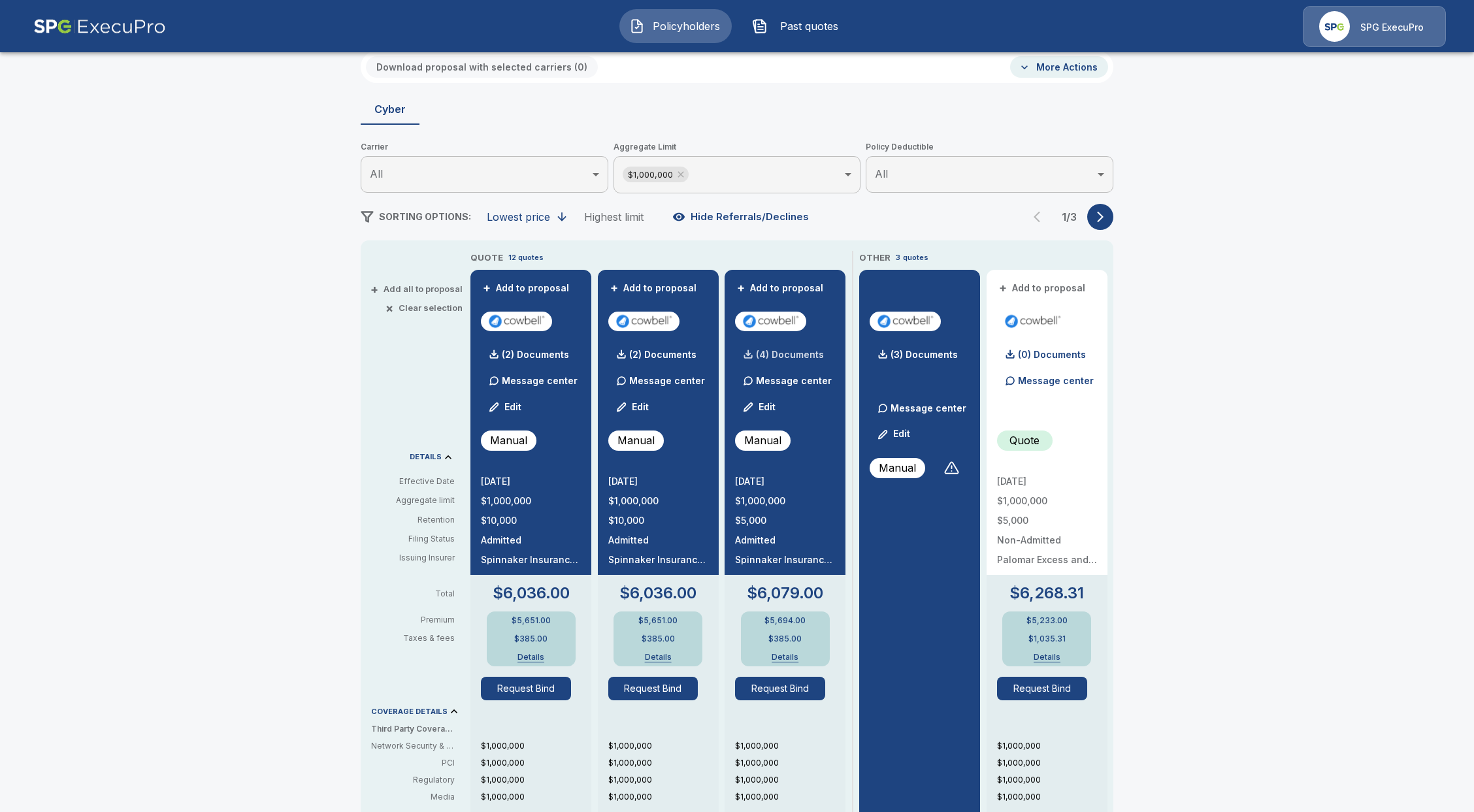
click at [770, 349] on div "(4) Documents" at bounding box center [779, 355] width 89 height 26
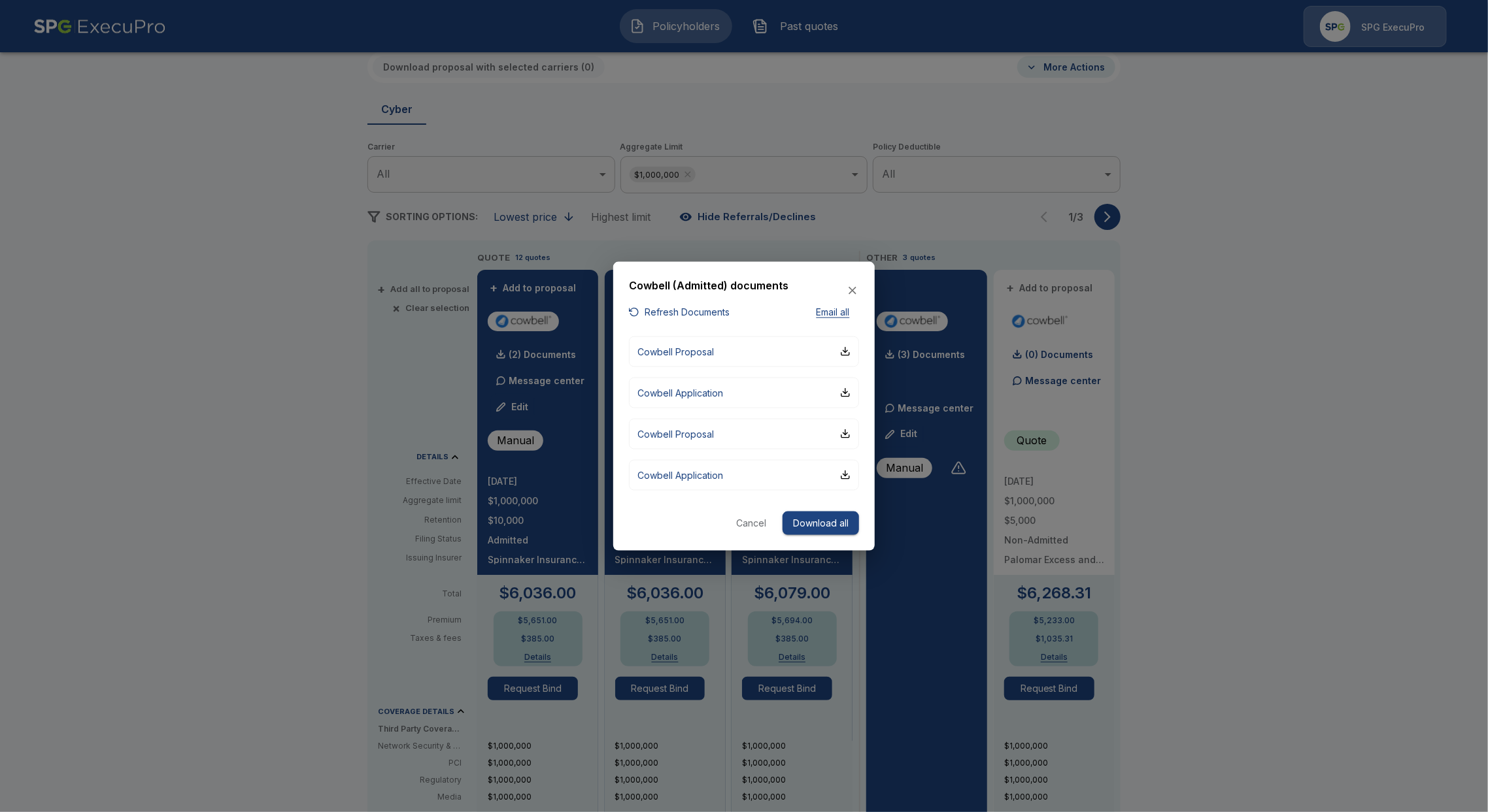
click at [672, 315] on button "Refresh Documents" at bounding box center [678, 312] width 100 height 16
click at [675, 356] on p "Cowbell Proposal" at bounding box center [675, 350] width 76 height 14
click at [701, 398] on p "Cowbell Application" at bounding box center [680, 392] width 86 height 14
click at [748, 525] on button "Cancel" at bounding box center [751, 523] width 42 height 24
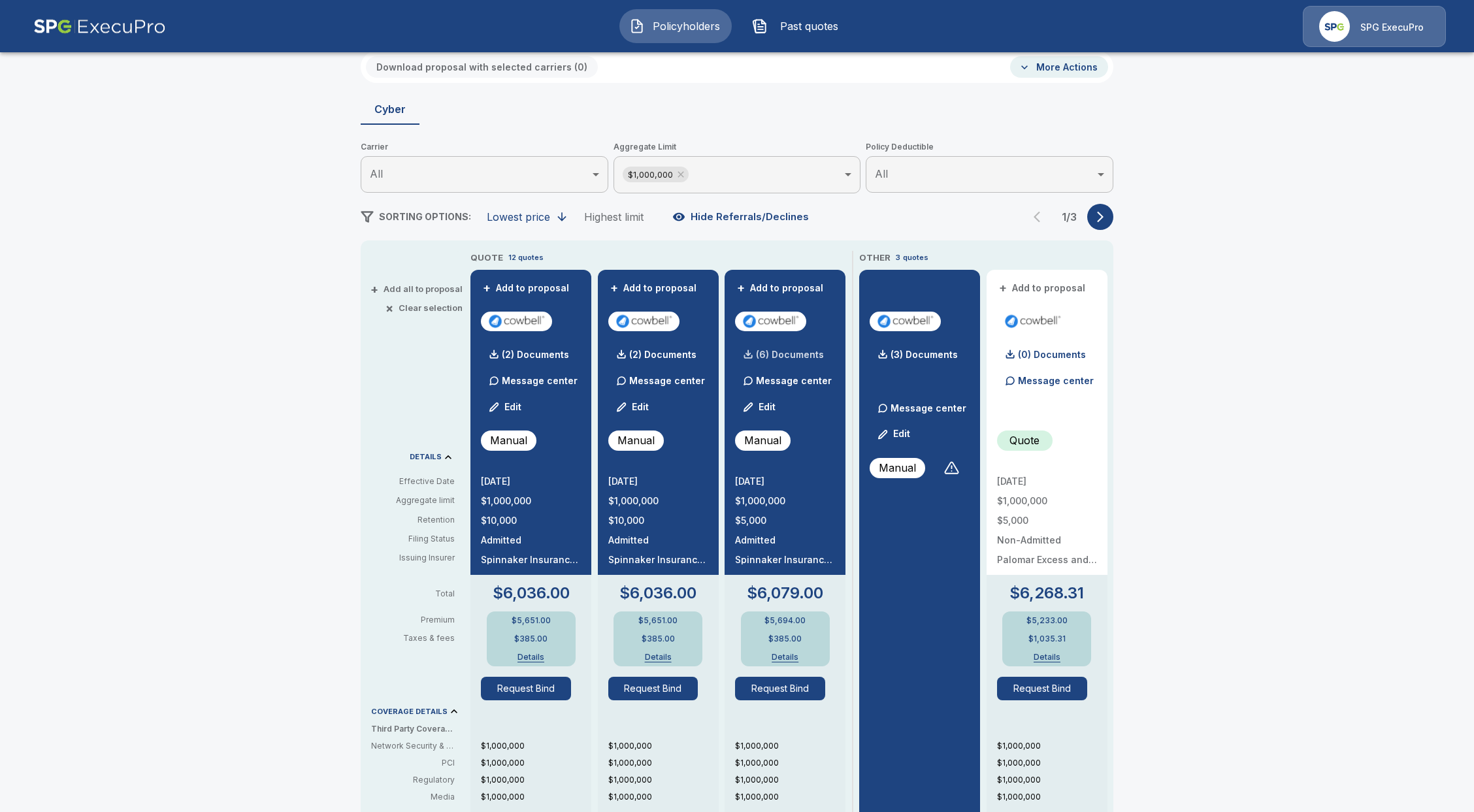
click at [787, 355] on p "(6) Documents" at bounding box center [789, 355] width 68 height 9
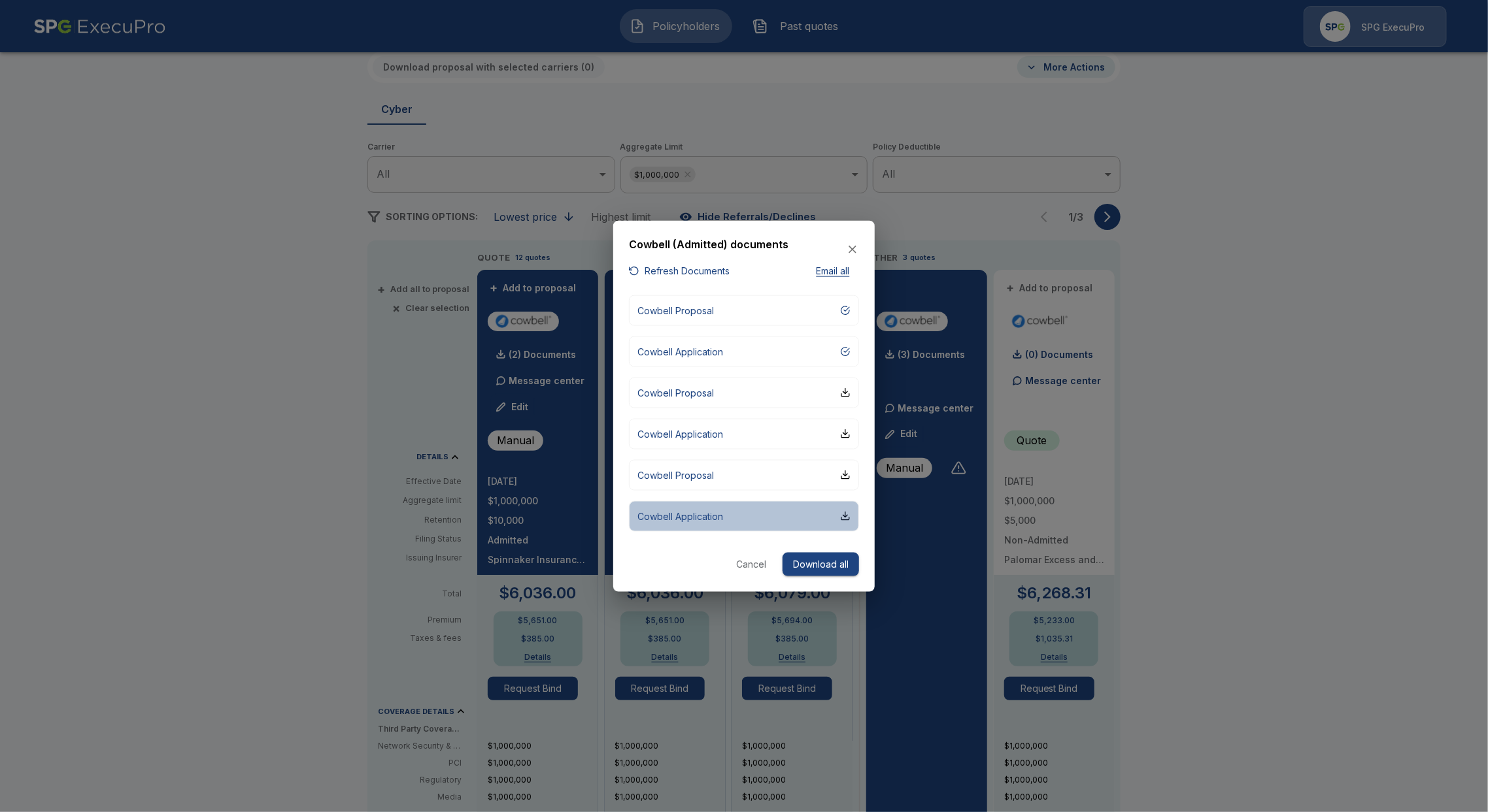
click at [760, 509] on button "Cowbell Application" at bounding box center [743, 516] width 230 height 31
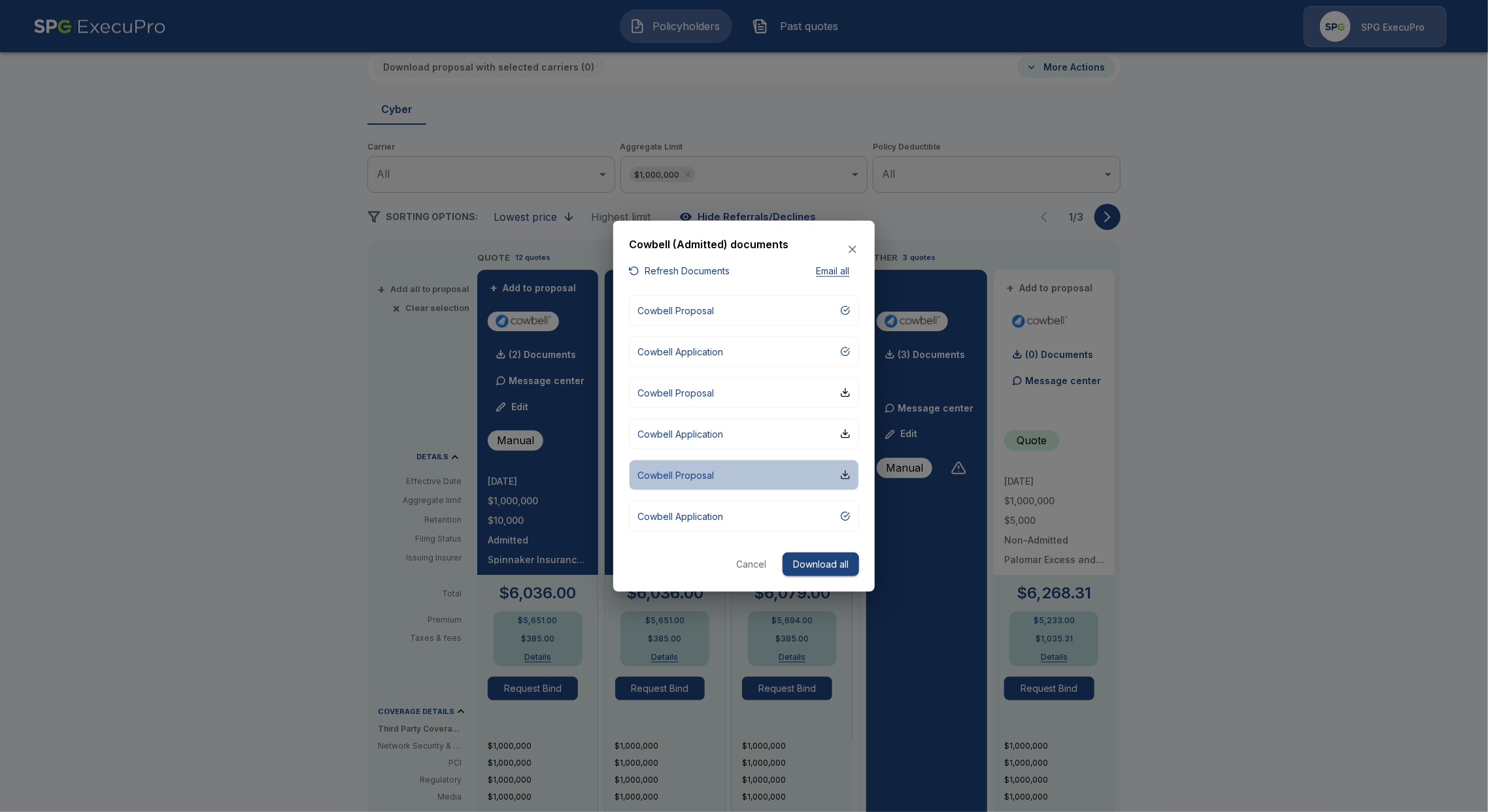
click at [763, 469] on button "Cowbell Proposal" at bounding box center [743, 474] width 230 height 31
click at [849, 251] on icon "button" at bounding box center [852, 249] width 13 height 13
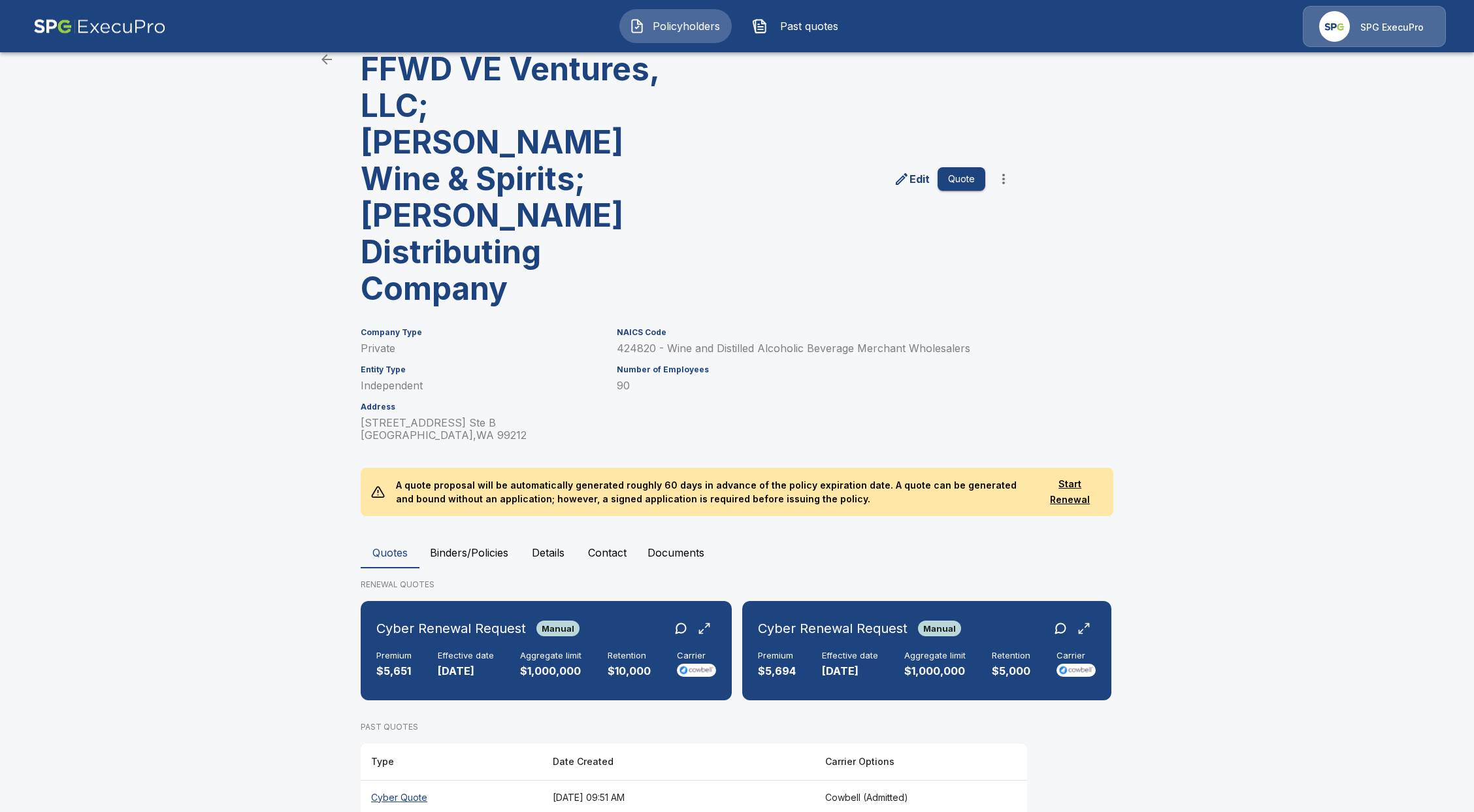
scroll to position [199, 0]
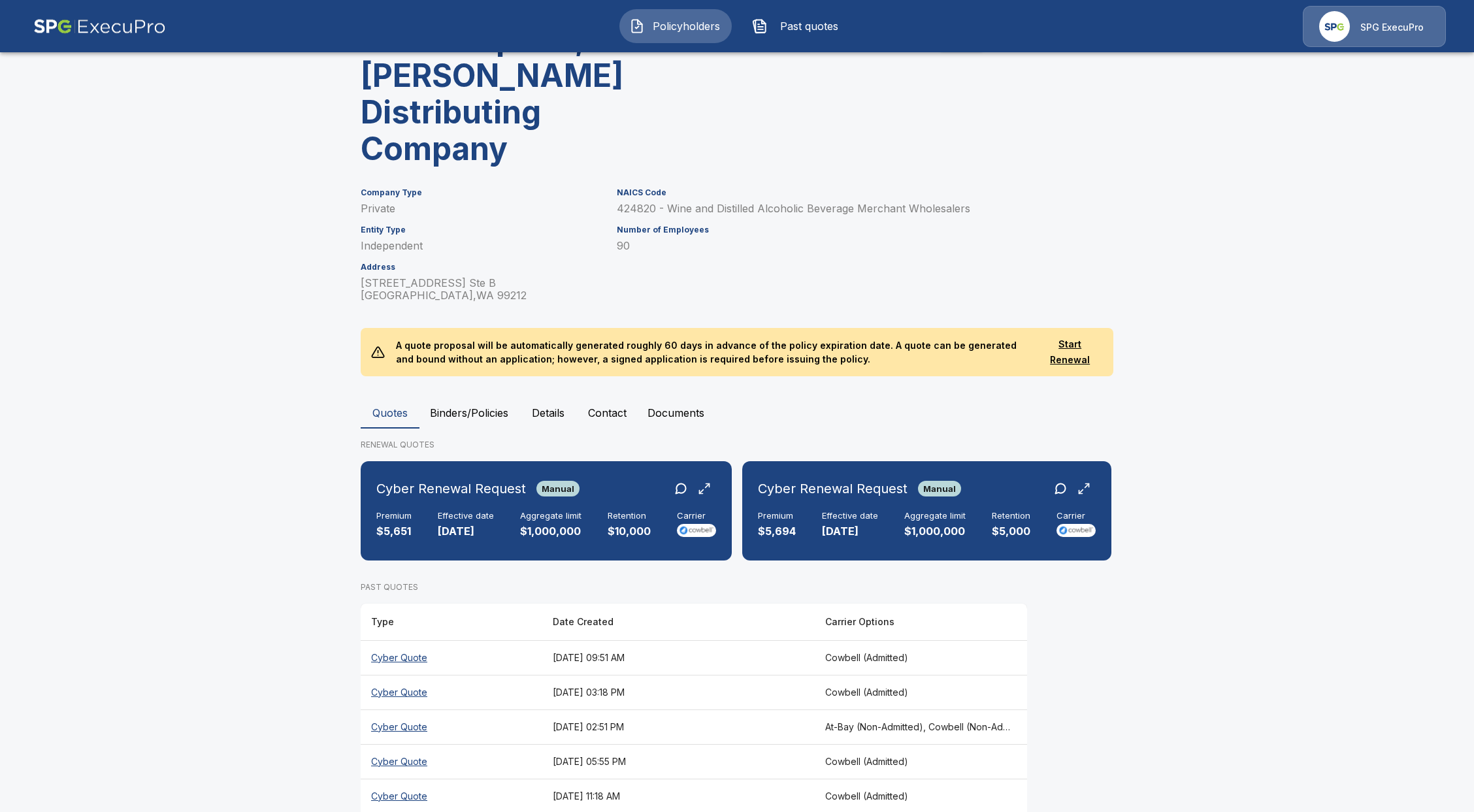
click at [429, 709] on th "Cyber Quote" at bounding box center [451, 727] width 182 height 35
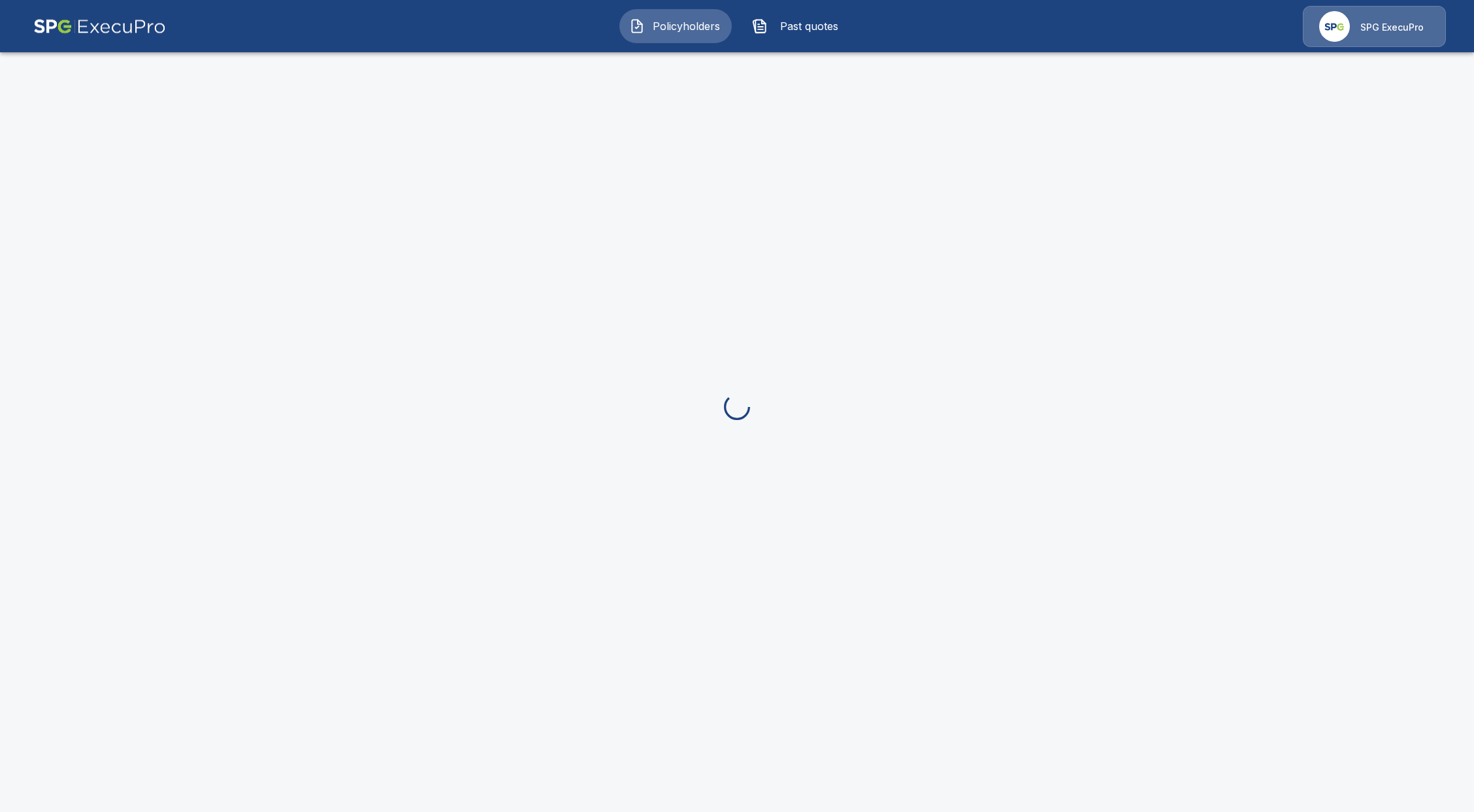
scroll to position [199, 0]
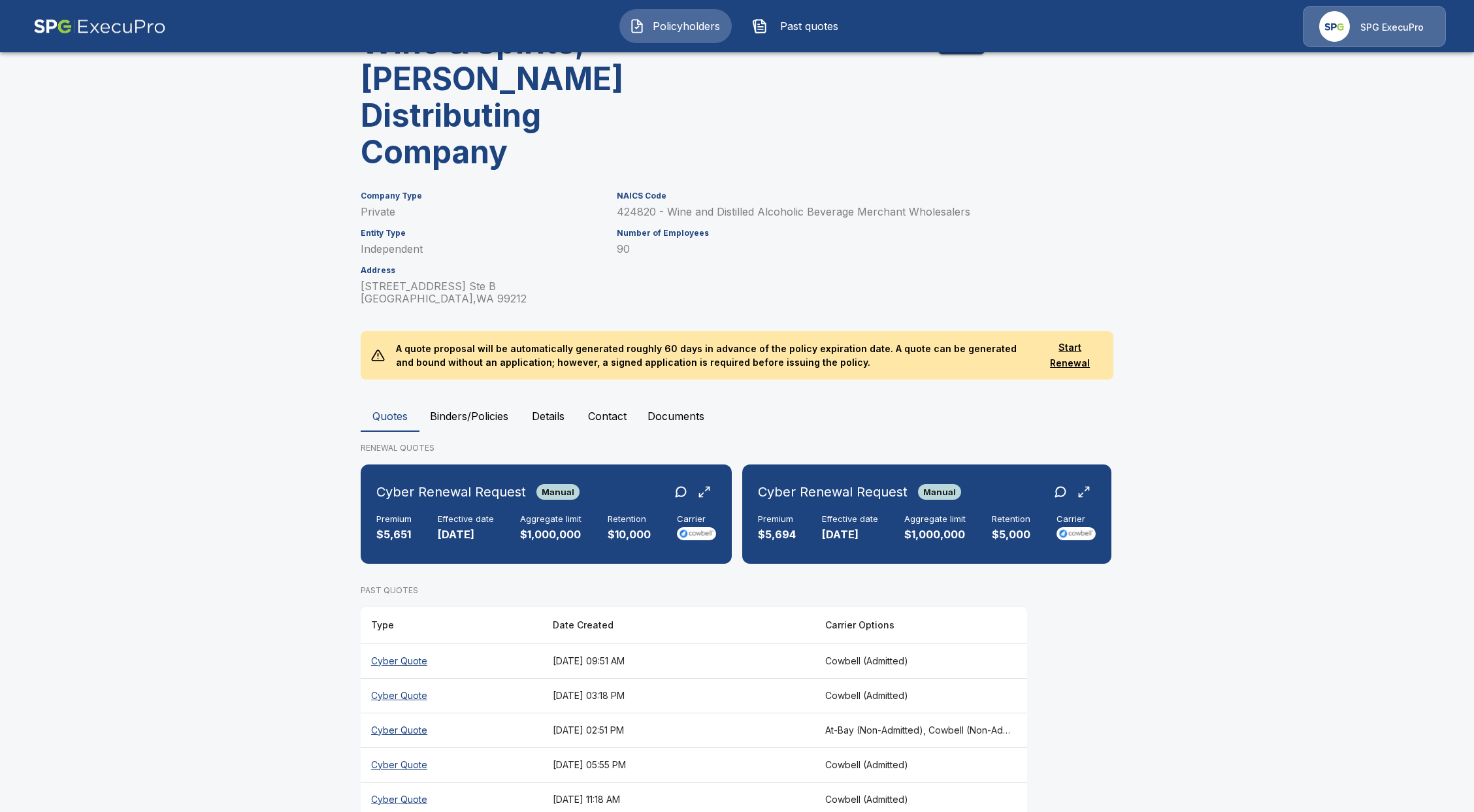
scroll to position [199, 0]
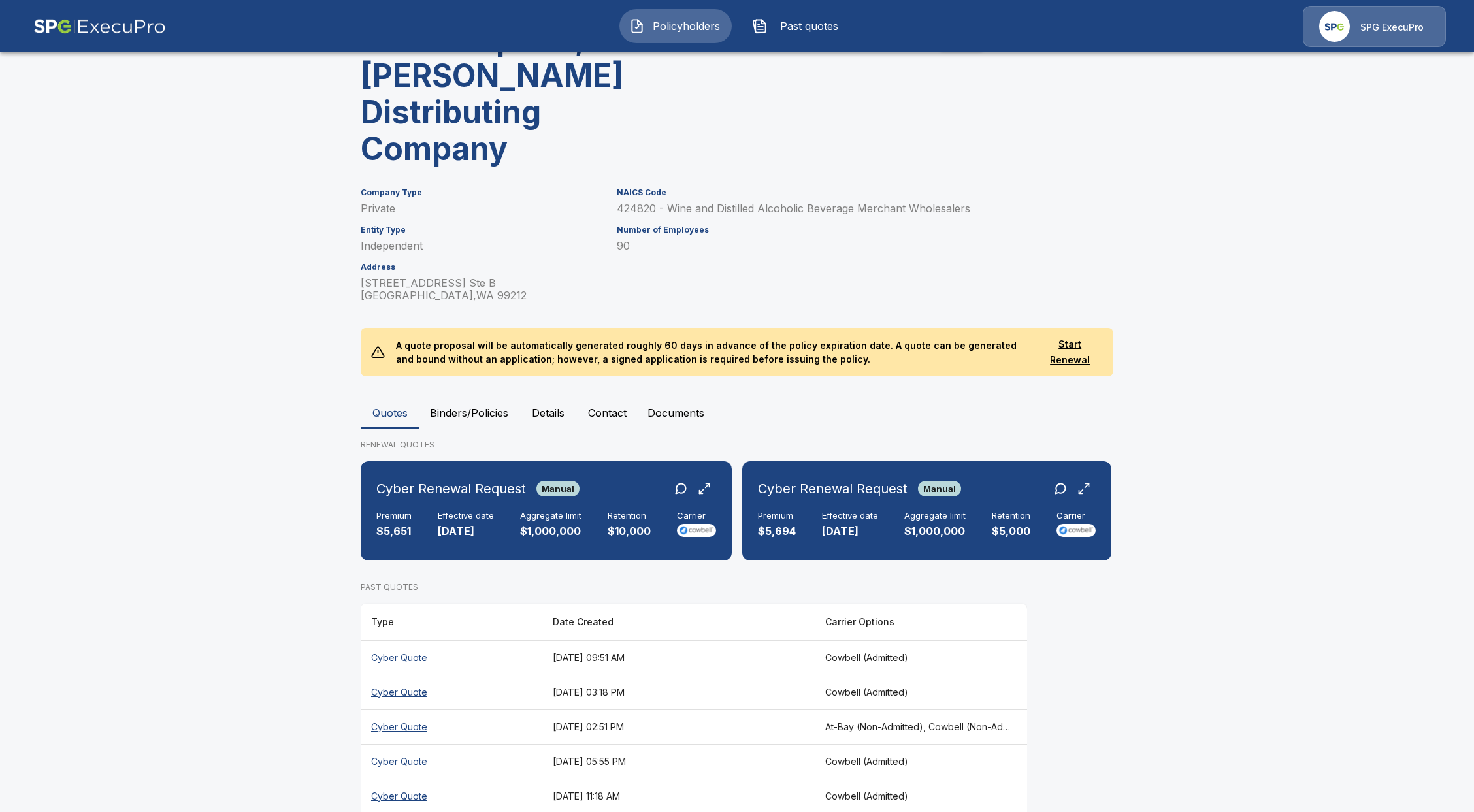
click at [410, 675] on th "Cyber Quote" at bounding box center [451, 692] width 182 height 35
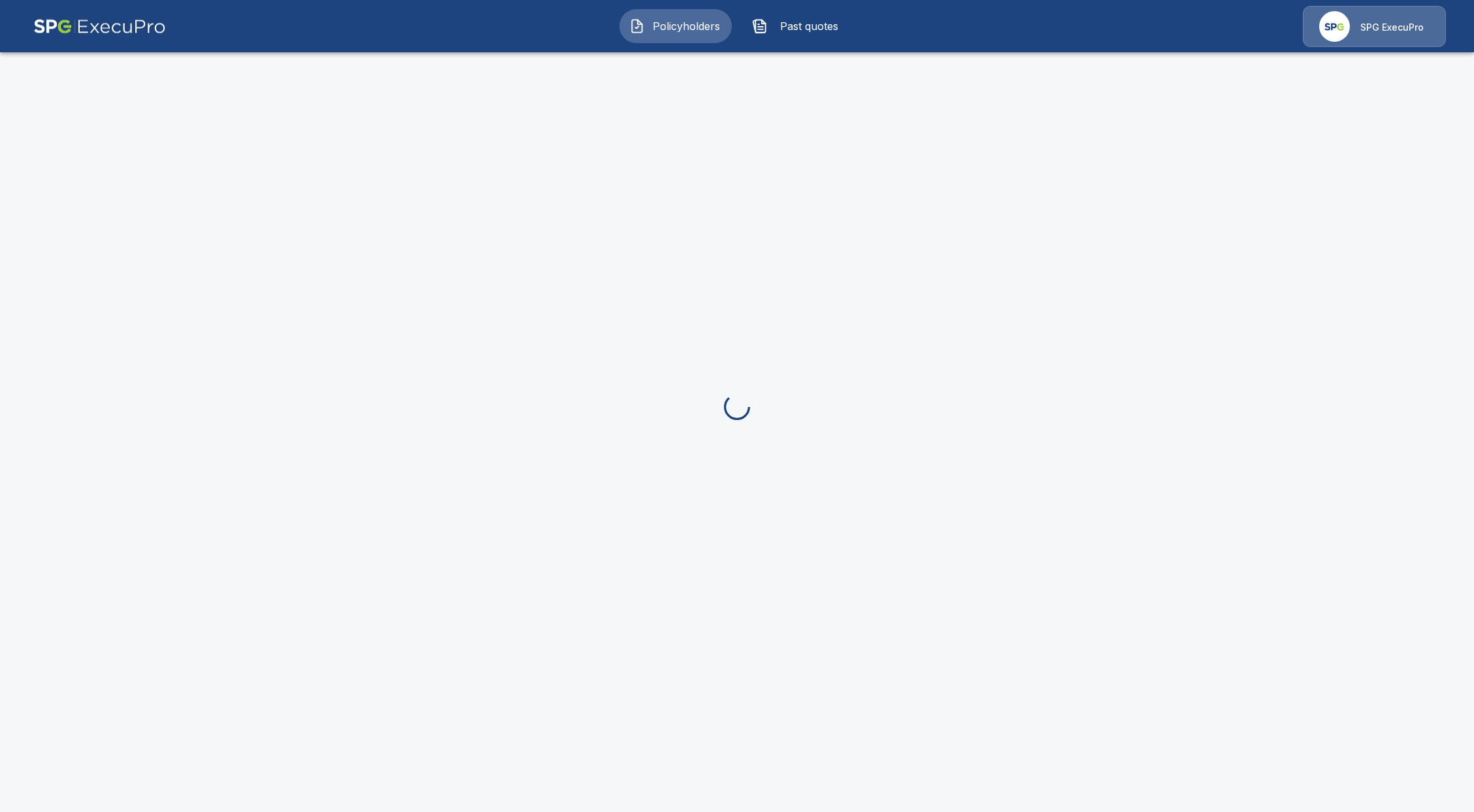
scroll to position [199, 0]
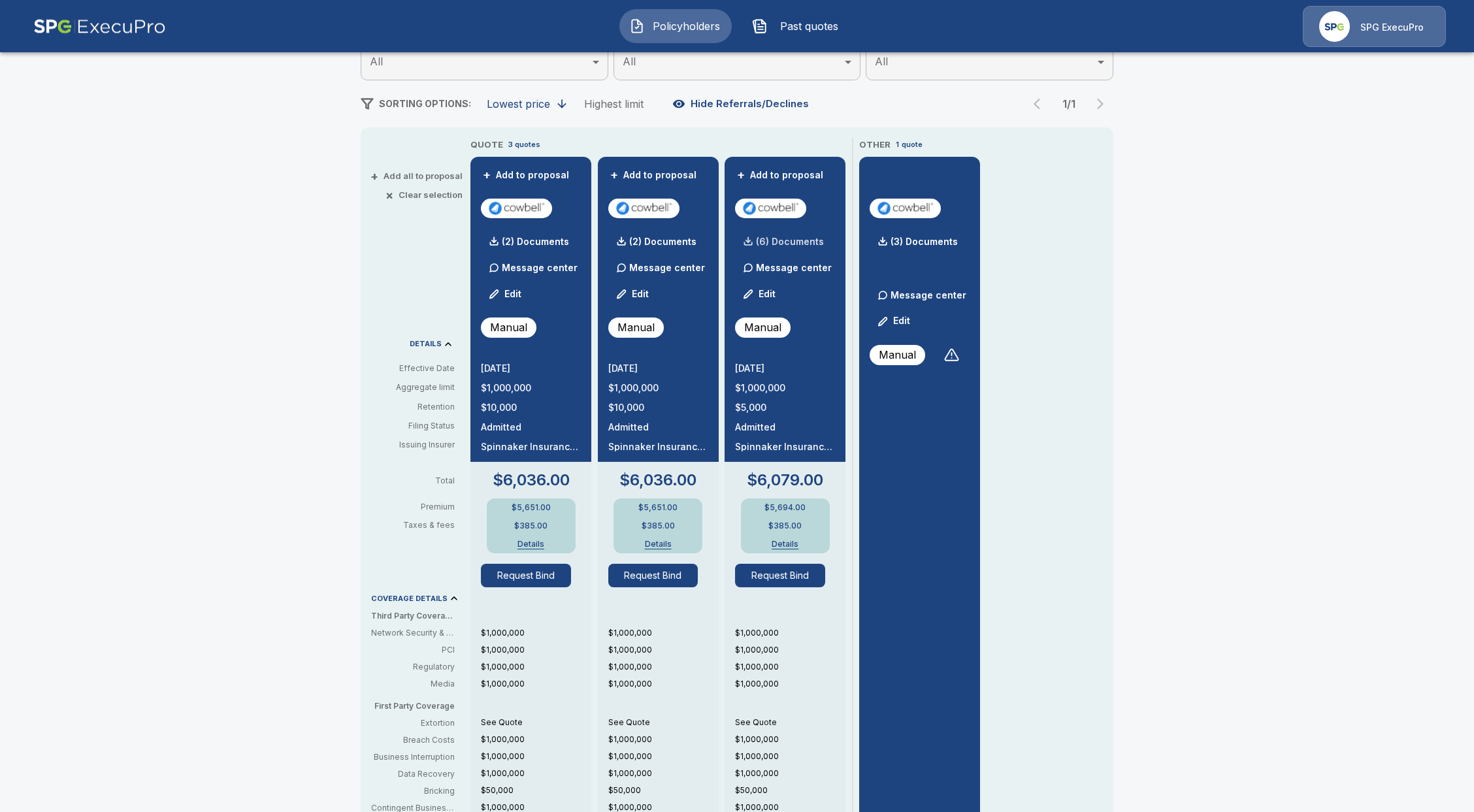
click at [793, 243] on p "(6) Documents" at bounding box center [789, 241] width 68 height 9
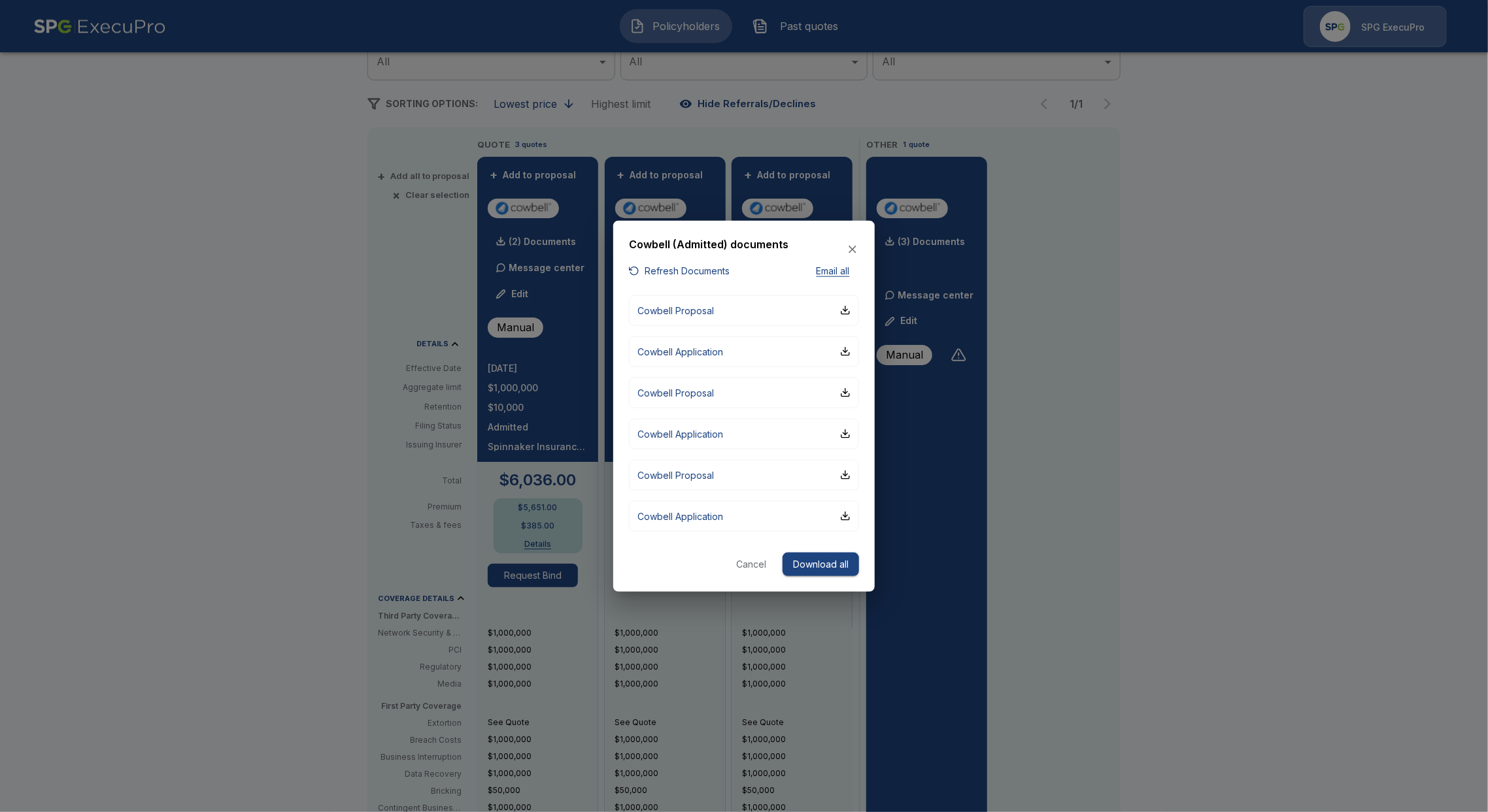
drag, startPoint x: 1106, startPoint y: 501, endPoint x: 1097, endPoint y: 500, distance: 9.1
click at [1105, 500] on div at bounding box center [744, 406] width 1488 height 812
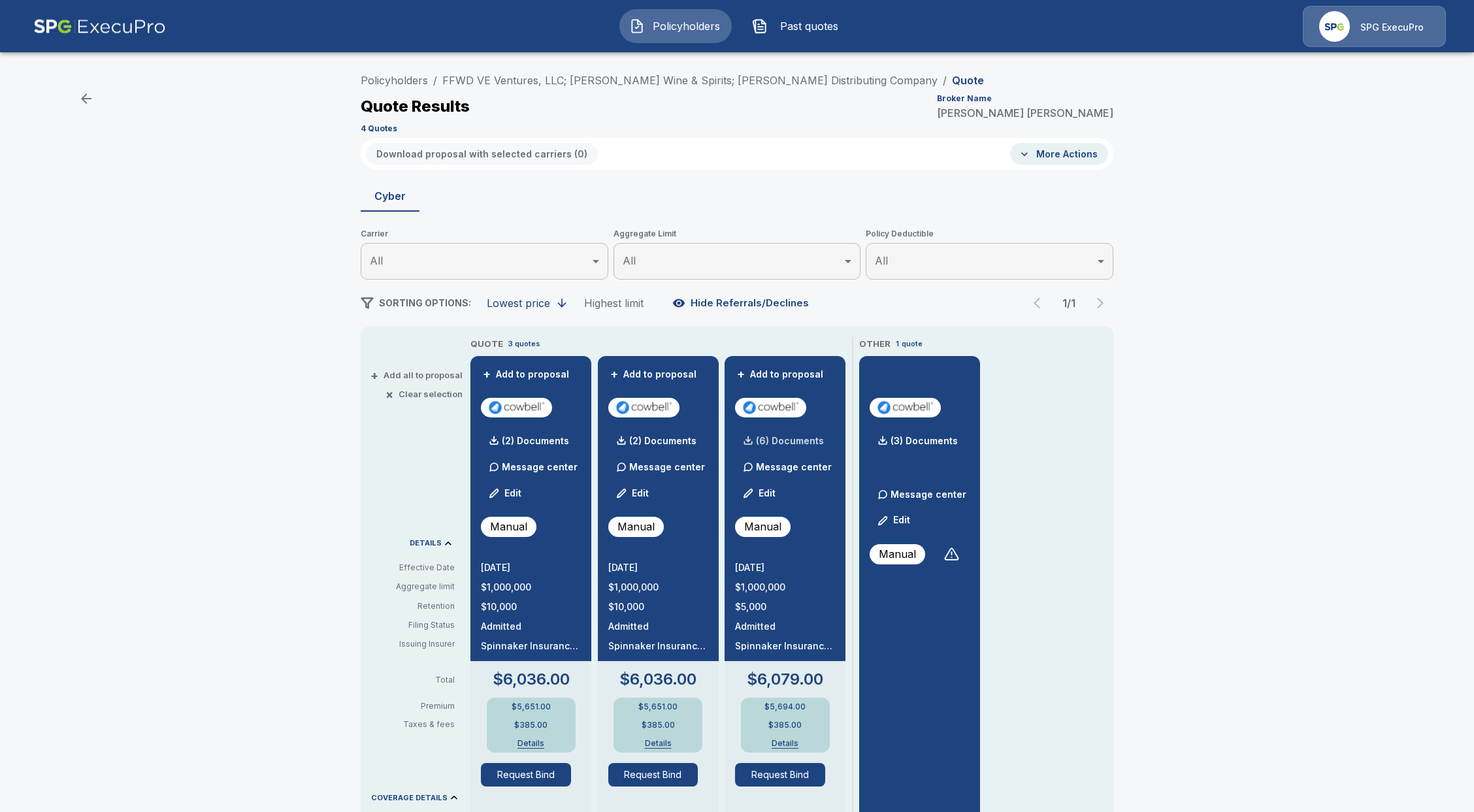
click at [780, 442] on p "(6) Documents" at bounding box center [789, 441] width 68 height 9
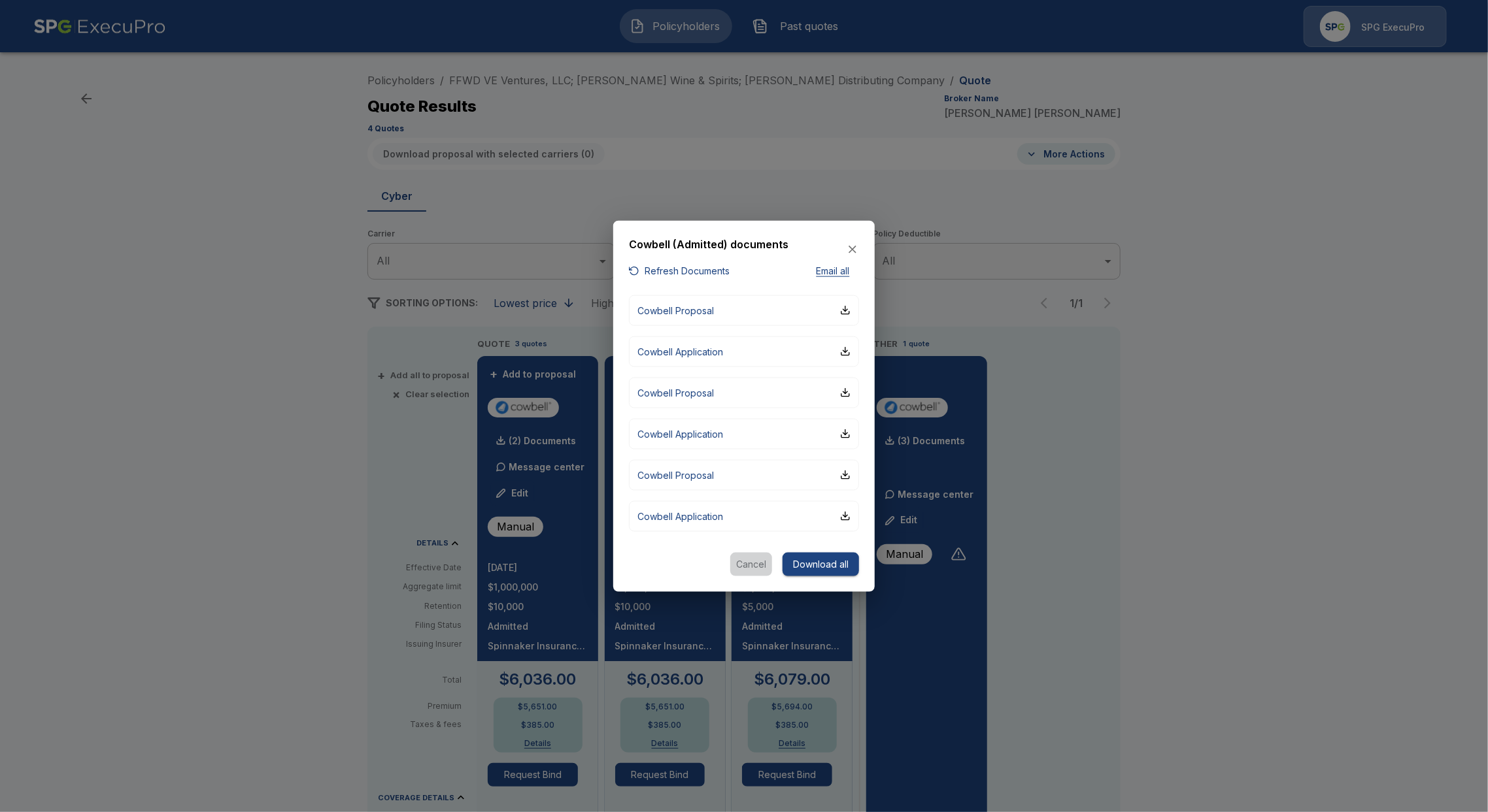
click at [743, 568] on button "Cancel" at bounding box center [751, 564] width 42 height 24
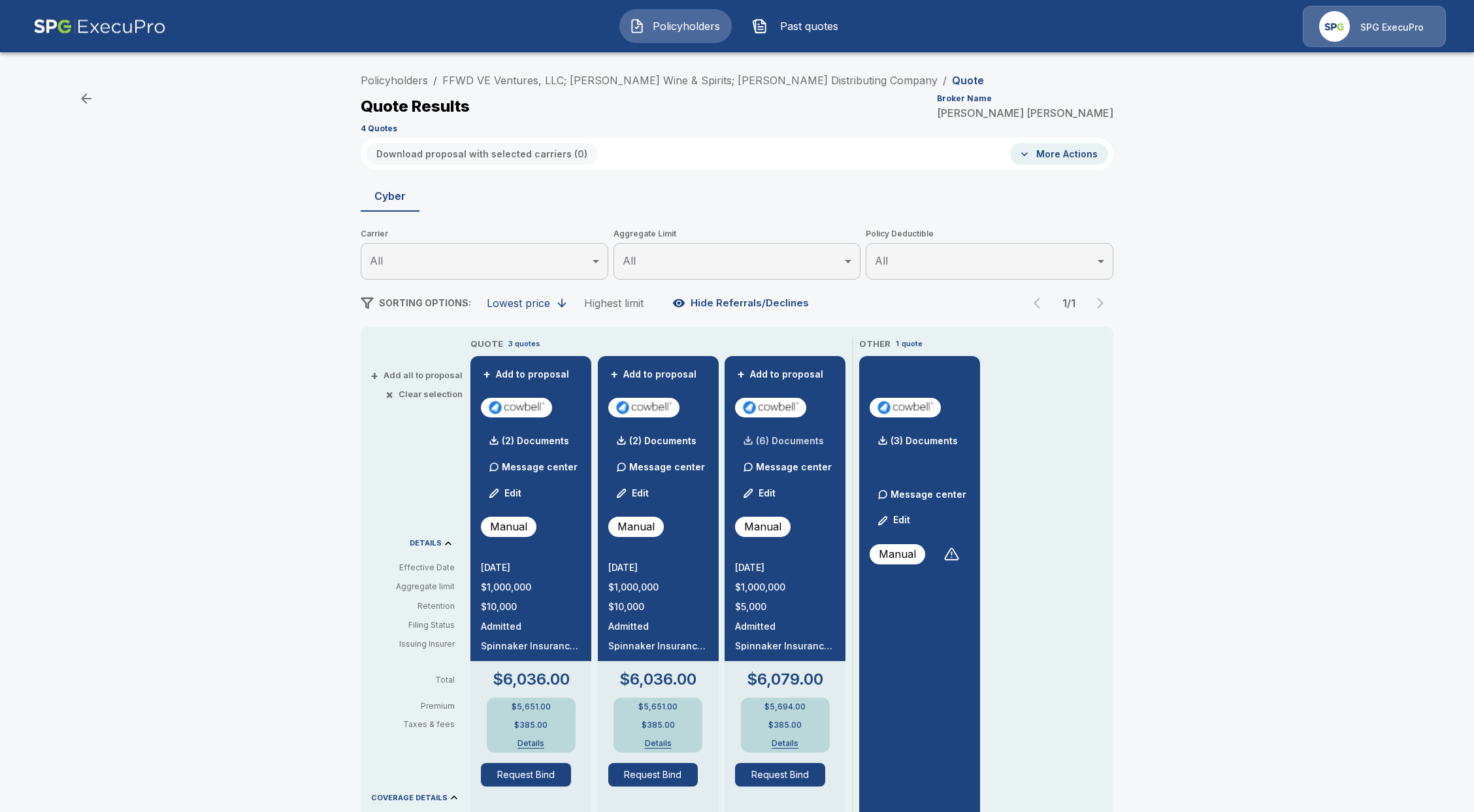
click at [779, 440] on p "(6) Documents" at bounding box center [789, 441] width 68 height 9
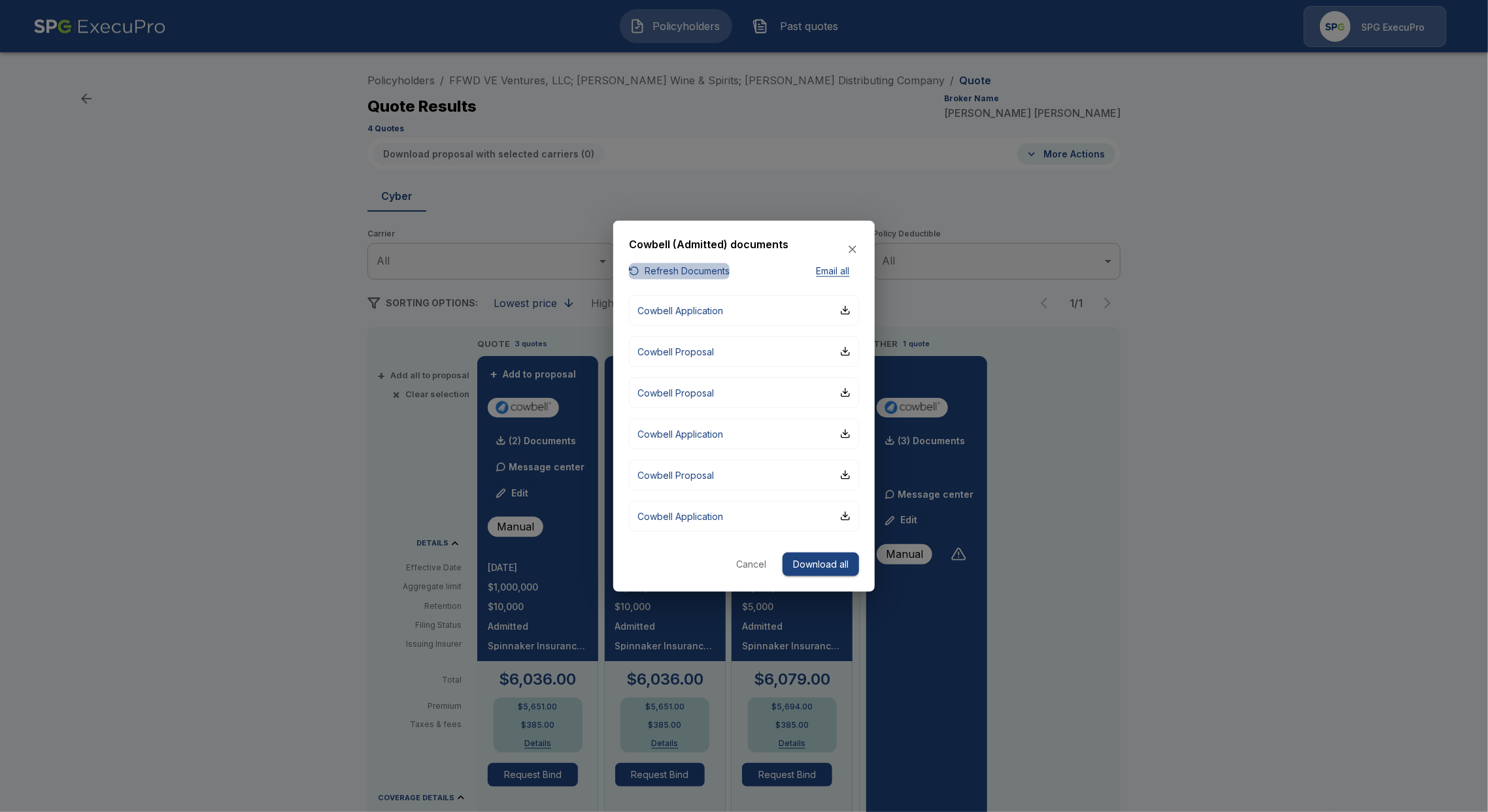
click at [668, 274] on button "Refresh Documents" at bounding box center [678, 271] width 100 height 16
click at [747, 321] on button "Cowbell Application" at bounding box center [743, 310] width 230 height 31
click at [774, 353] on button "Cowbell Proposal" at bounding box center [743, 350] width 230 height 31
click at [857, 254] on icon "button" at bounding box center [852, 249] width 13 height 13
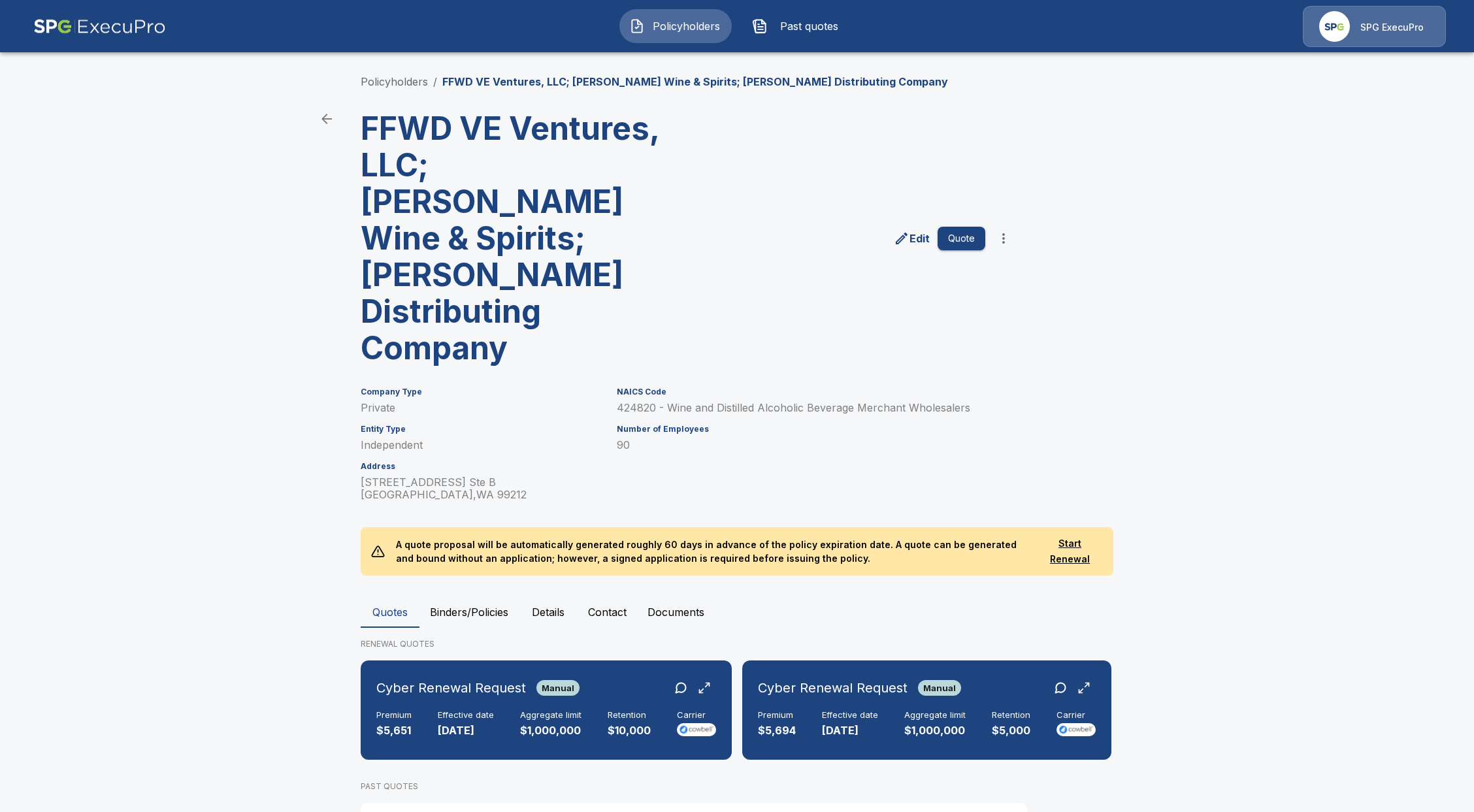
drag, startPoint x: 604, startPoint y: 312, endPoint x: 591, endPoint y: 313, distance: 13.0
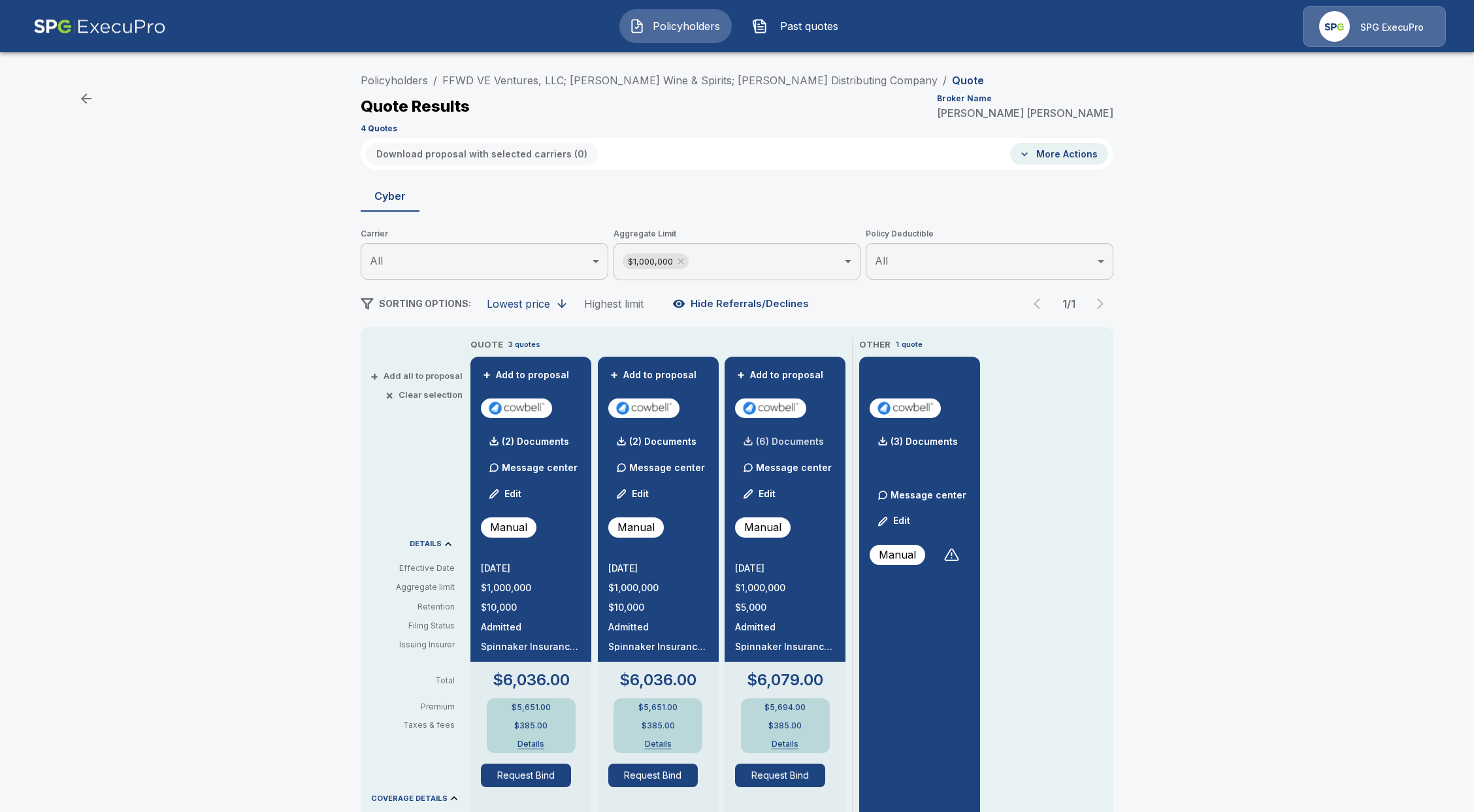
click at [806, 442] on p "(6) Documents" at bounding box center [789, 442] width 68 height 9
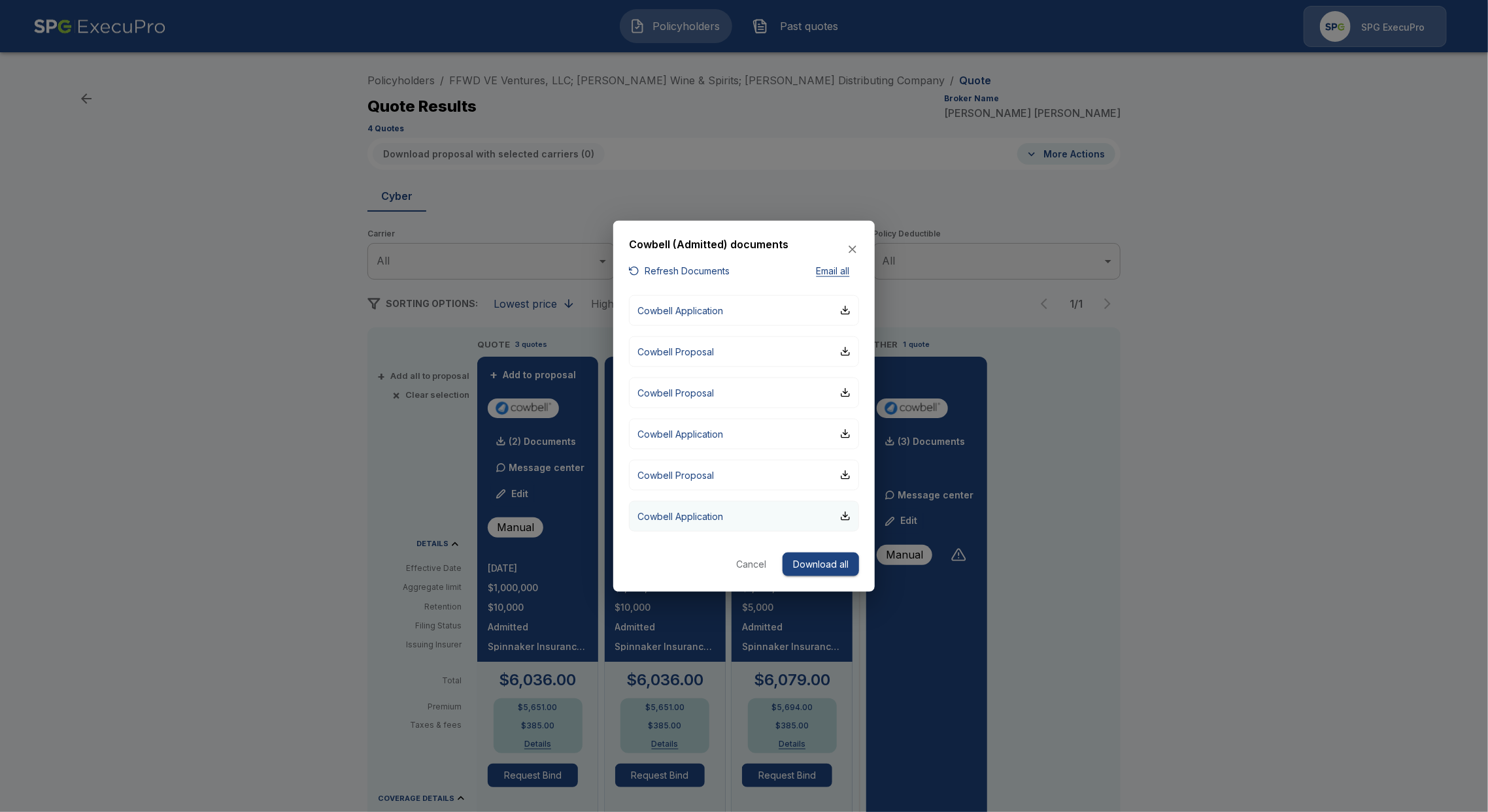
click at [724, 514] on button "Cowbell Application" at bounding box center [743, 516] width 230 height 31
click at [128, 449] on div at bounding box center [744, 406] width 1488 height 812
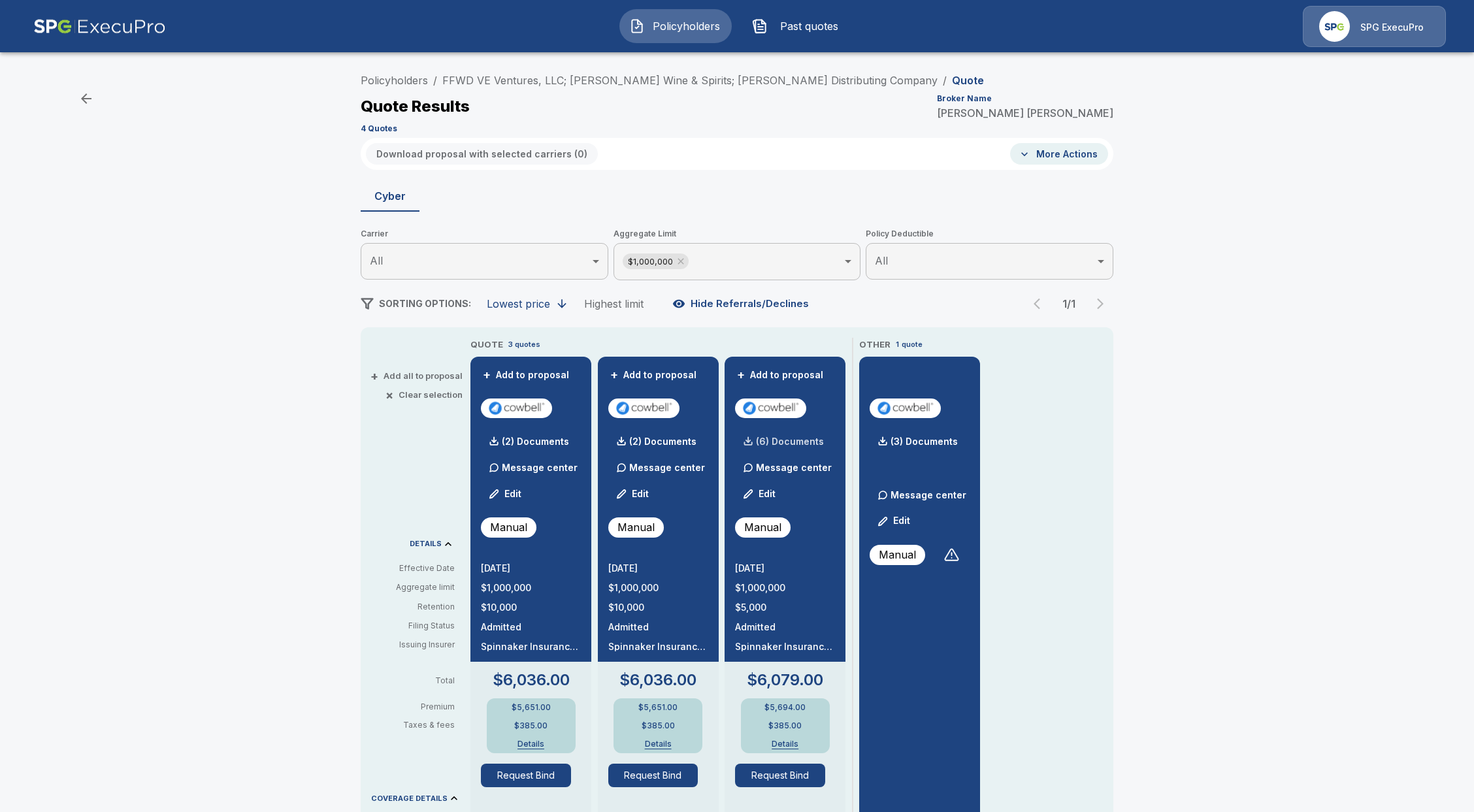
click at [810, 450] on div "(6) Documents" at bounding box center [779, 442] width 89 height 26
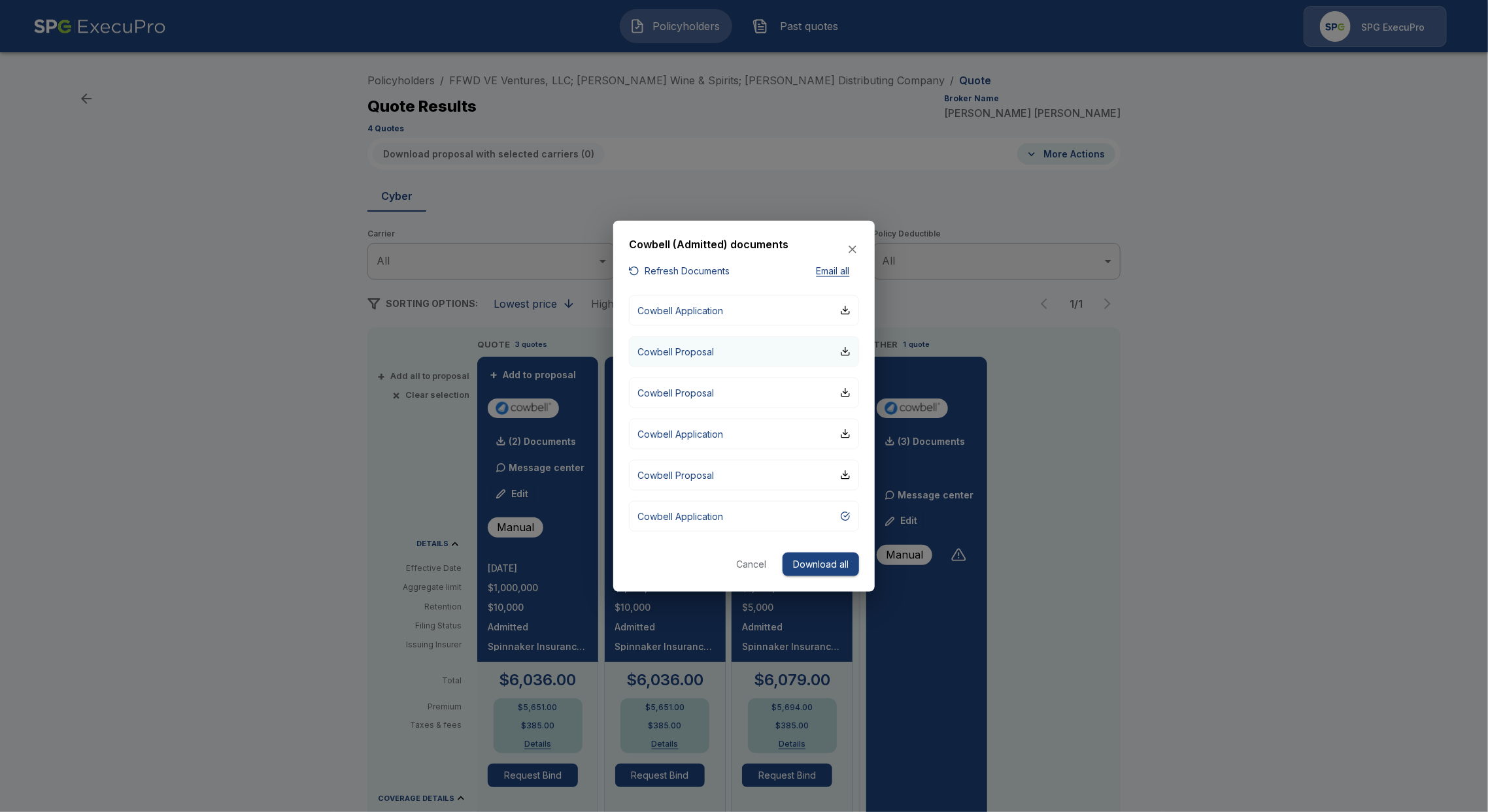
click at [727, 352] on button "Cowbell Proposal" at bounding box center [743, 350] width 230 height 31
click at [763, 313] on button "Cowbell Application" at bounding box center [743, 310] width 230 height 31
click at [851, 251] on icon "button" at bounding box center [852, 249] width 8 height 8
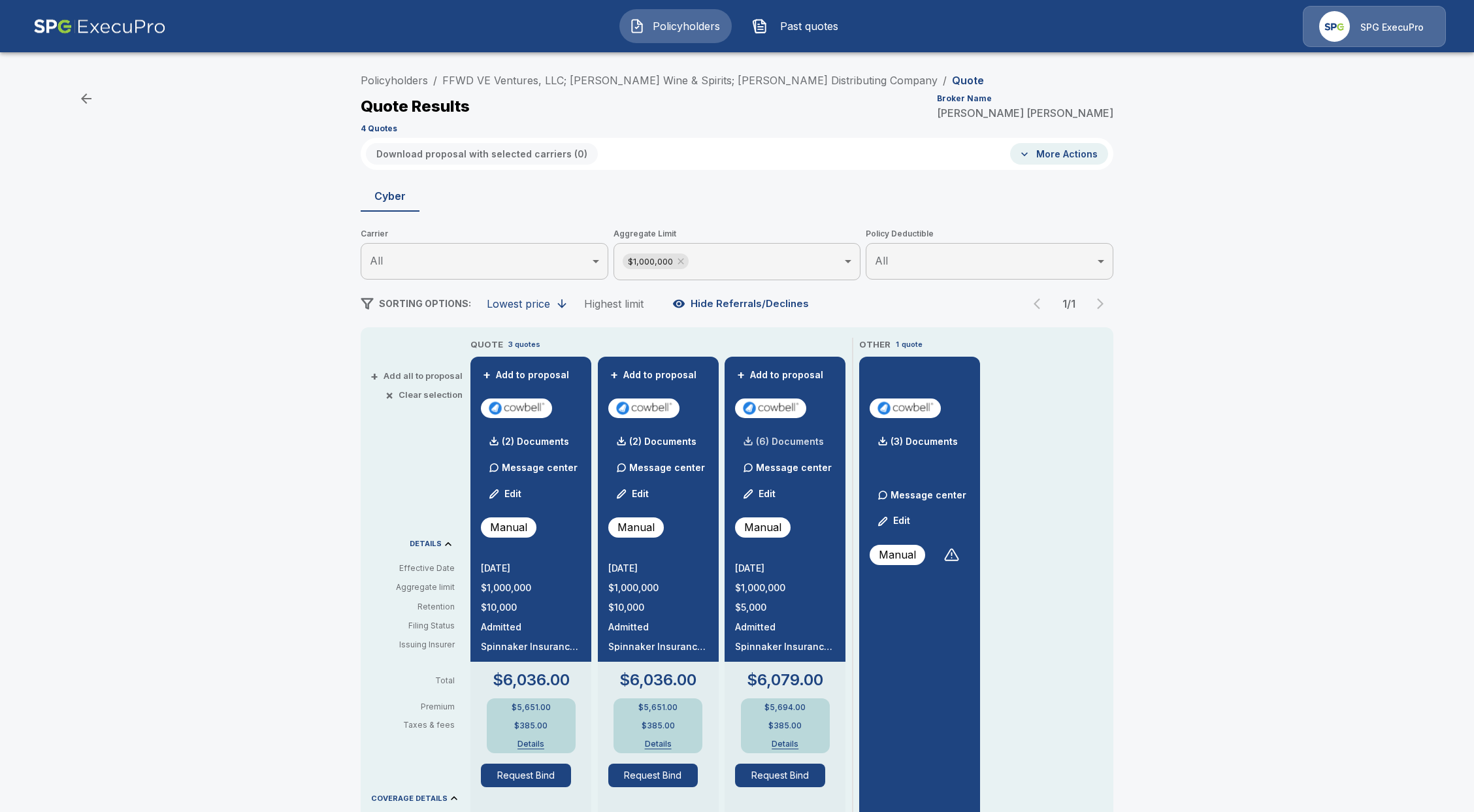
click at [815, 441] on p "(6) Documents" at bounding box center [789, 442] width 68 height 9
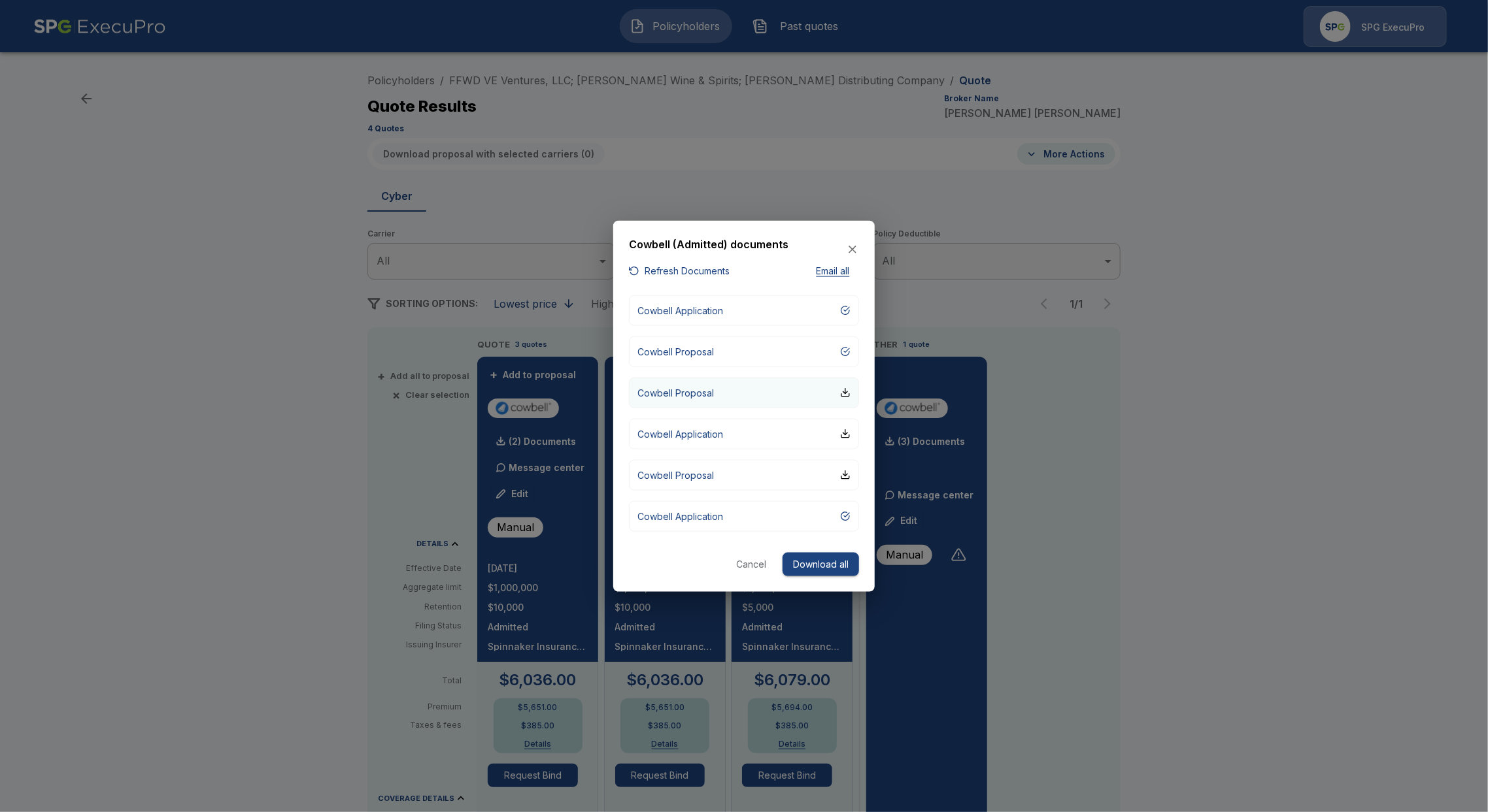
click at [697, 395] on p "Cowbell Proposal" at bounding box center [675, 392] width 76 height 14
click at [849, 249] on icon "button" at bounding box center [852, 249] width 13 height 13
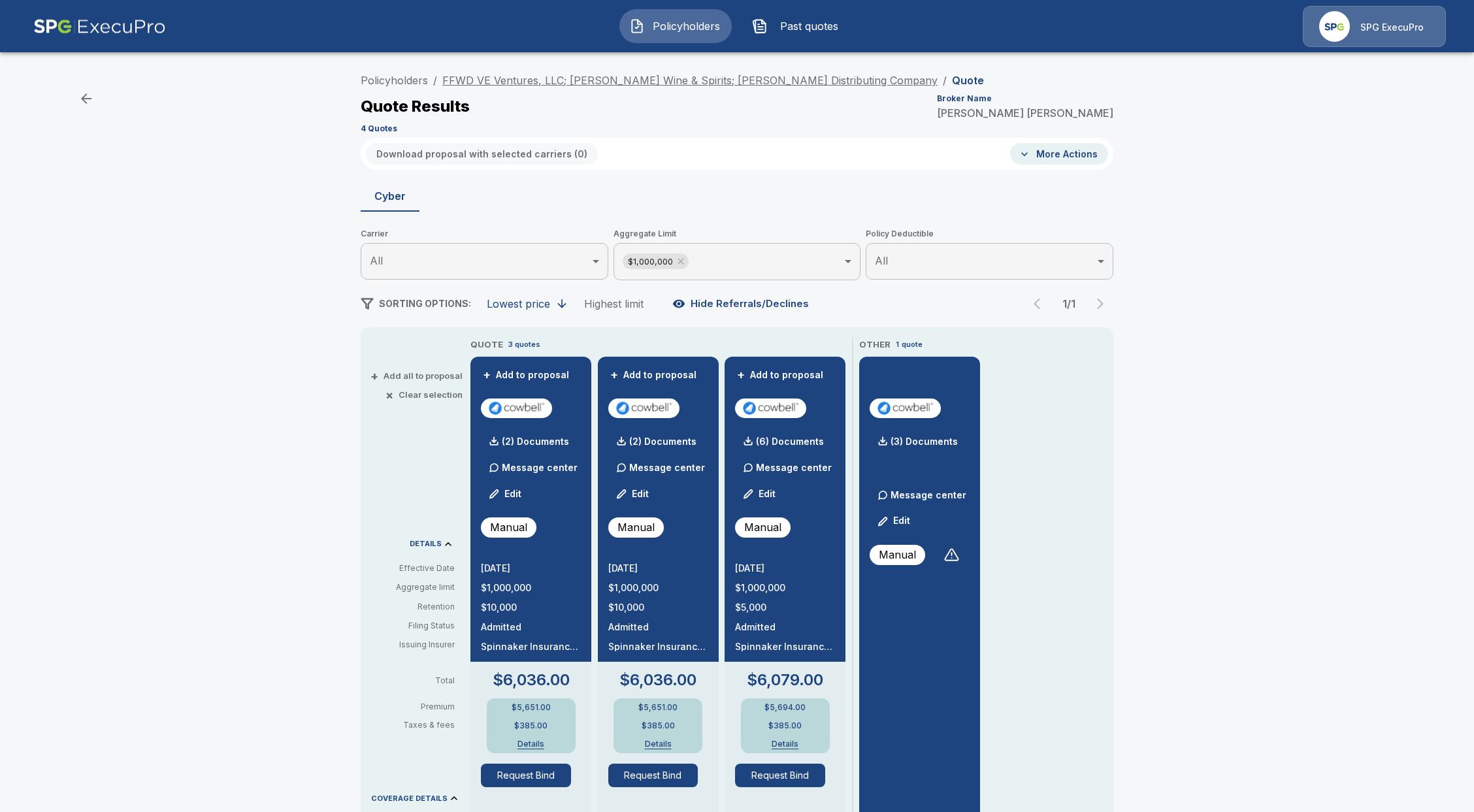
click at [566, 83] on link "FFWD VE Ventures, LLC; Vehrs Wine & Spirits; Vehrs Distributing Company" at bounding box center [690, 80] width 495 height 13
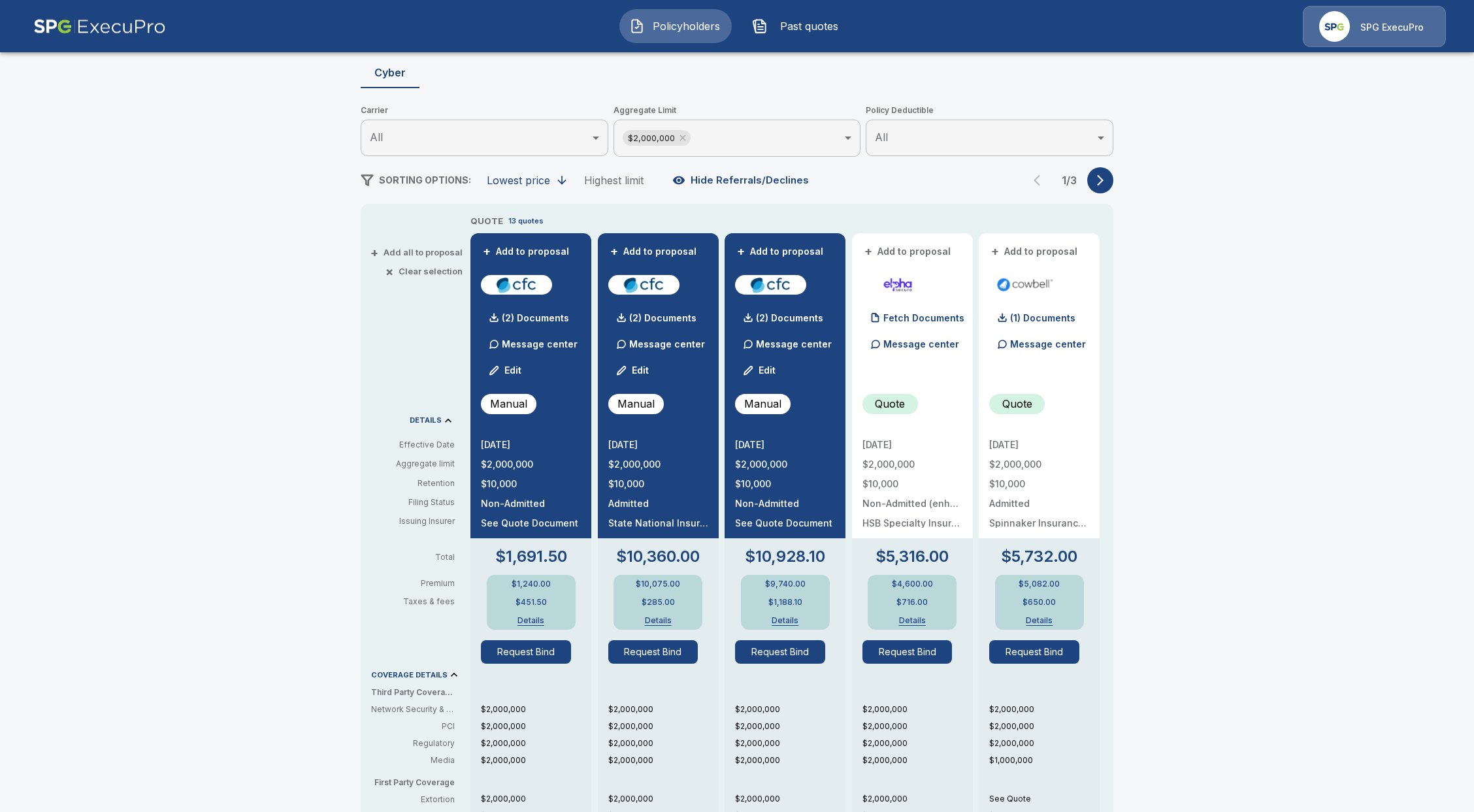
scroll to position [174, 0]
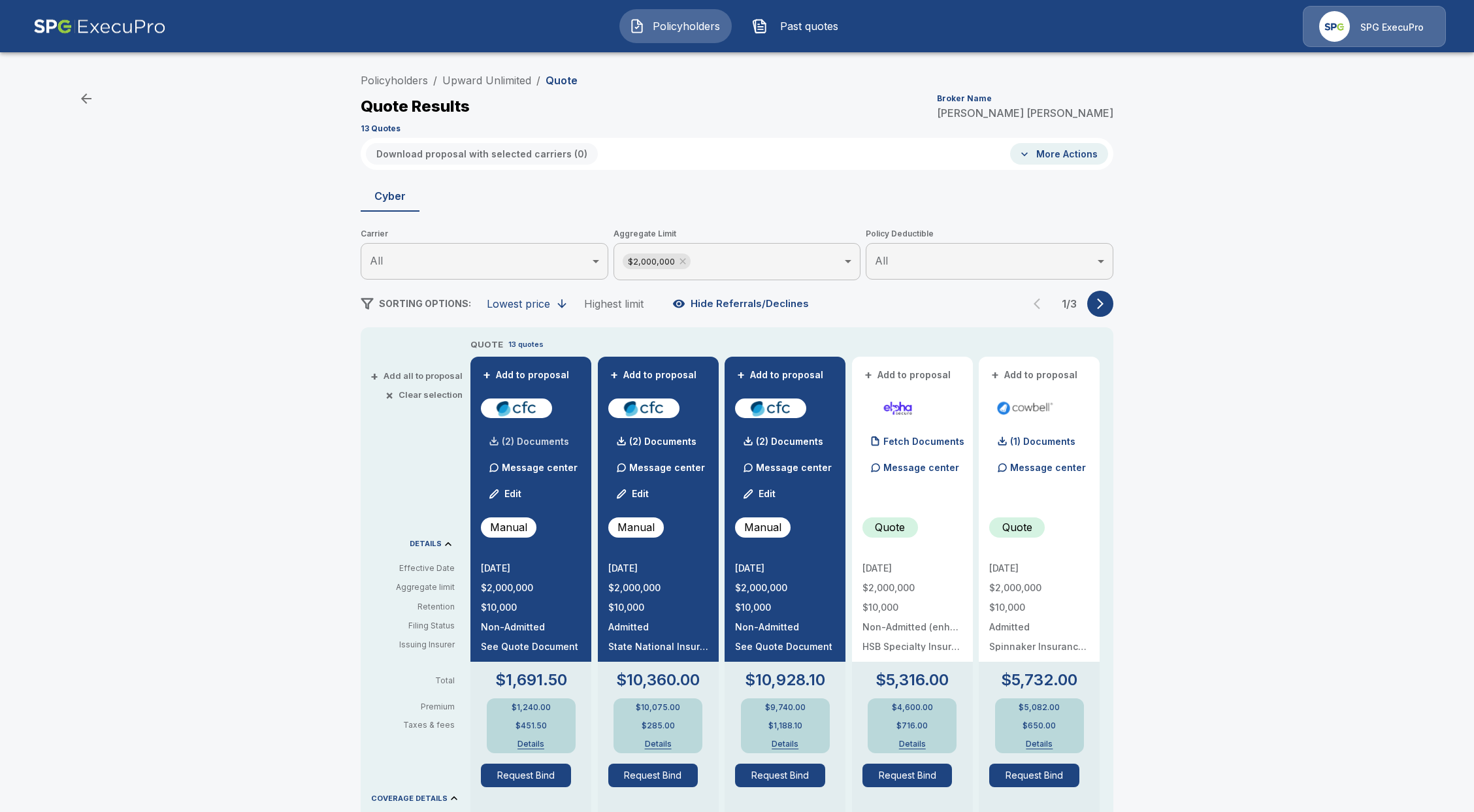
click at [515, 447] on div "(2) Documents" at bounding box center [525, 442] width 88 height 26
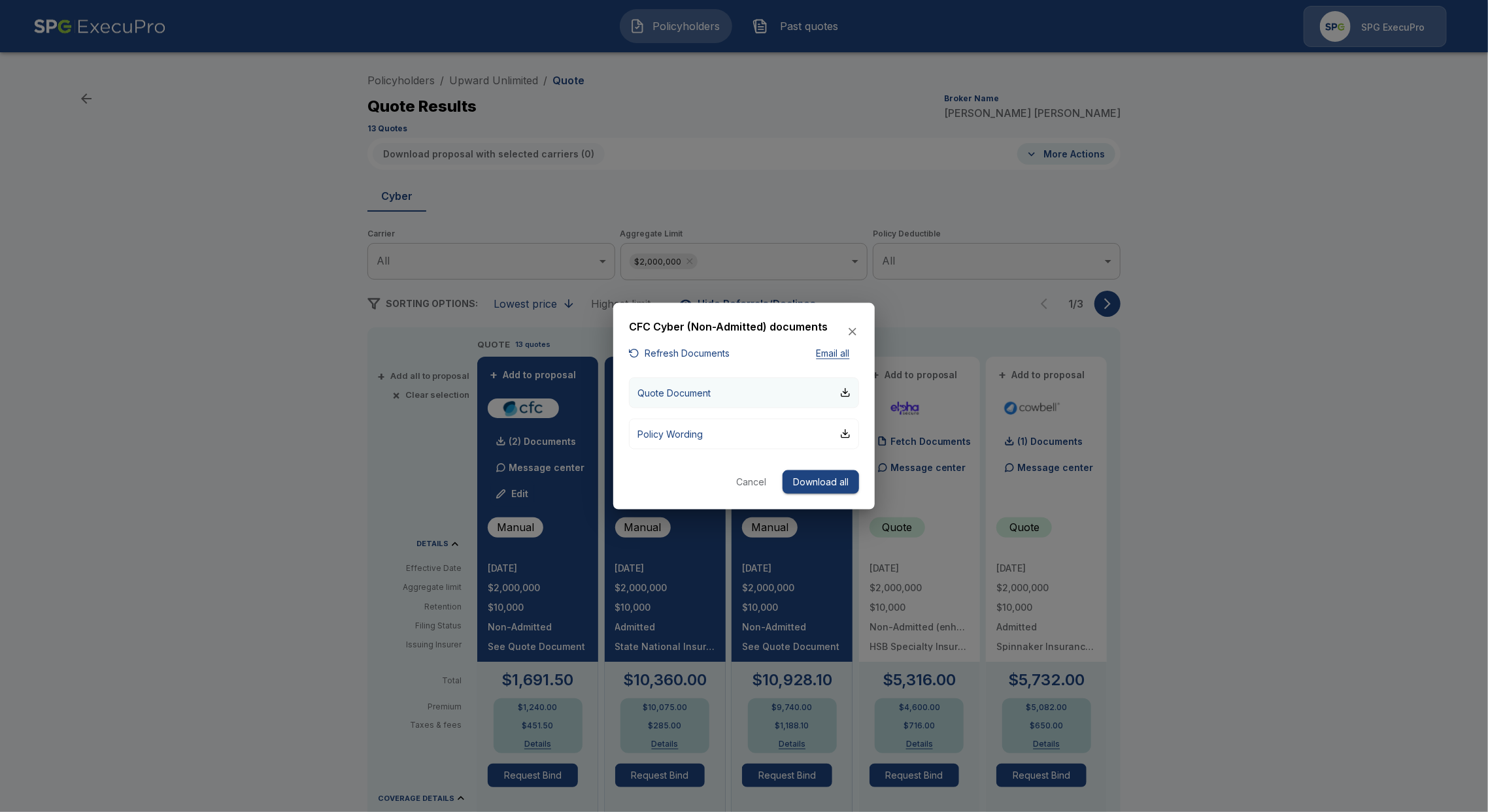
click at [719, 391] on button "Quote Document" at bounding box center [743, 392] width 230 height 31
drag, startPoint x: 757, startPoint y: 484, endPoint x: 750, endPoint y: 482, distance: 7.3
click at [756, 484] on button "Cancel" at bounding box center [751, 482] width 42 height 24
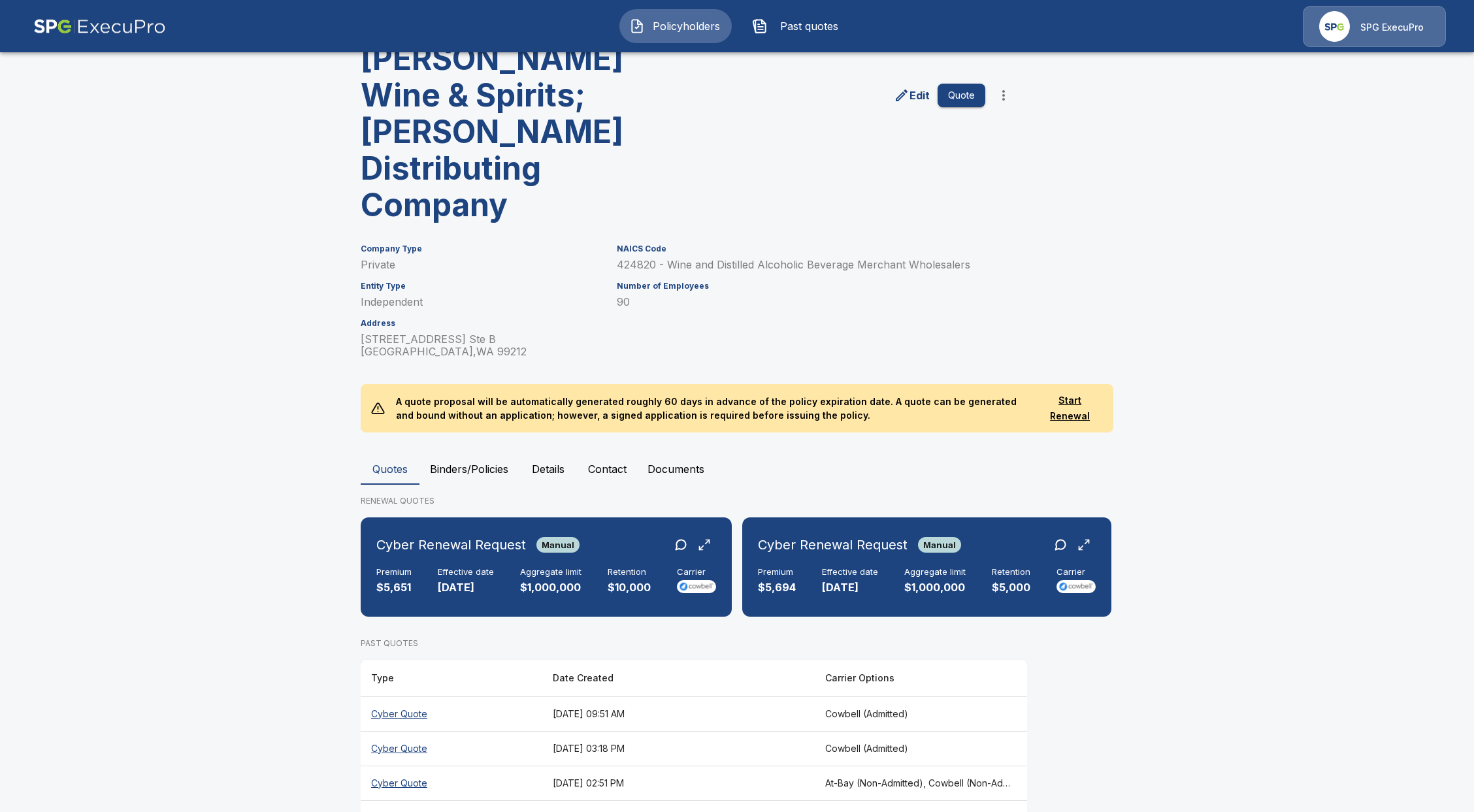
scroll to position [199, 0]
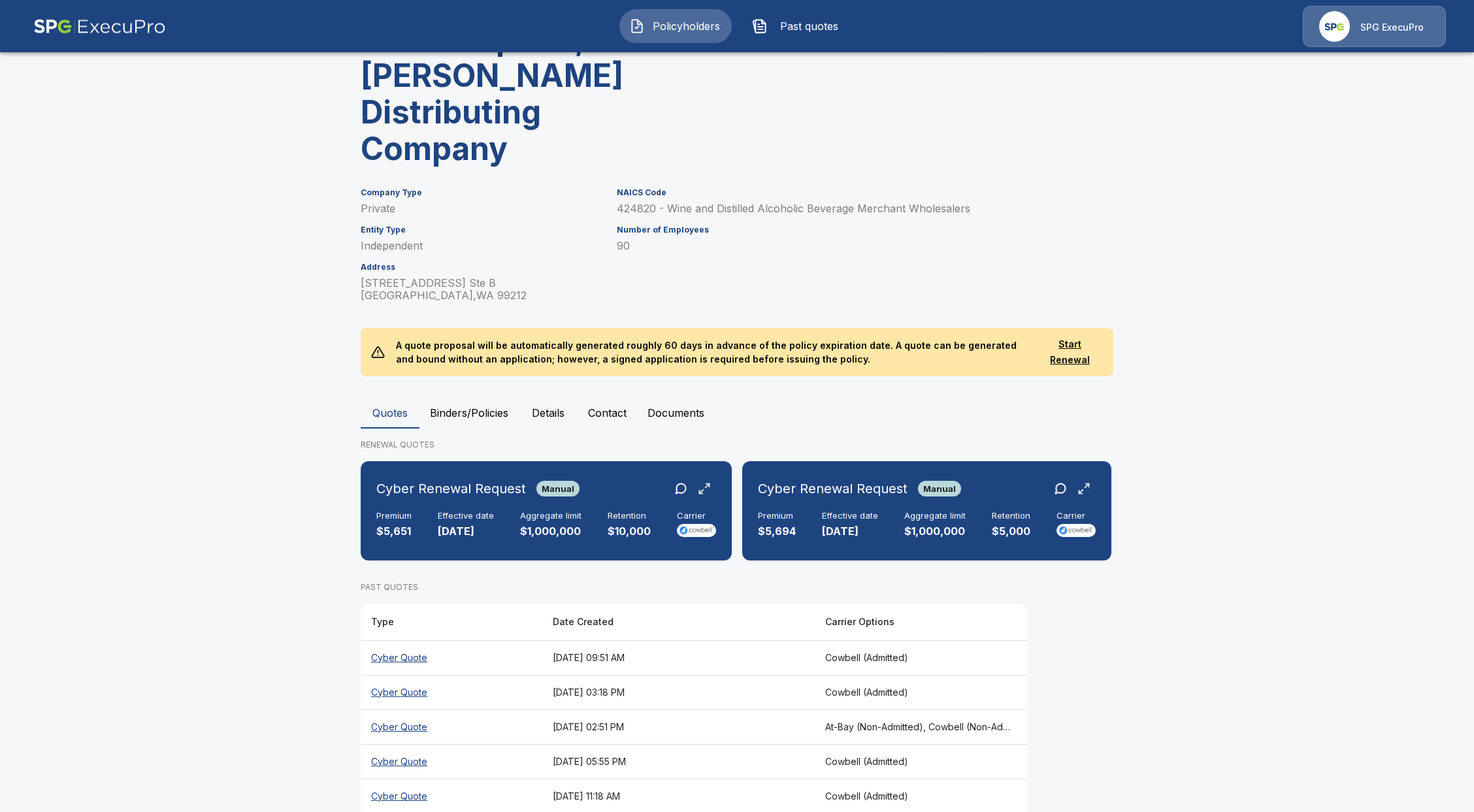
click at [421, 675] on th "Cyber Quote" at bounding box center [451, 692] width 182 height 35
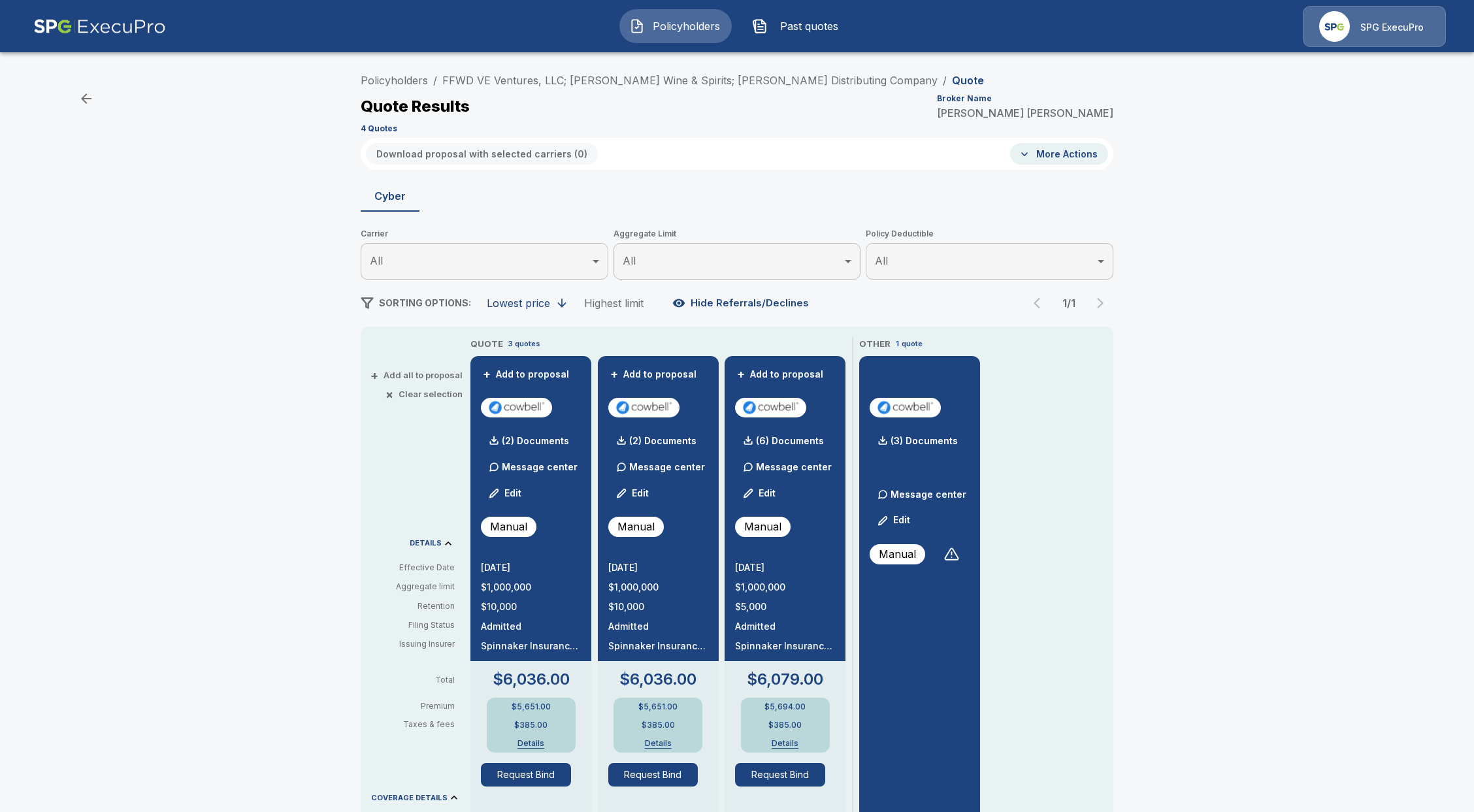
click at [675, 28] on span "Policyholders" at bounding box center [686, 26] width 72 height 16
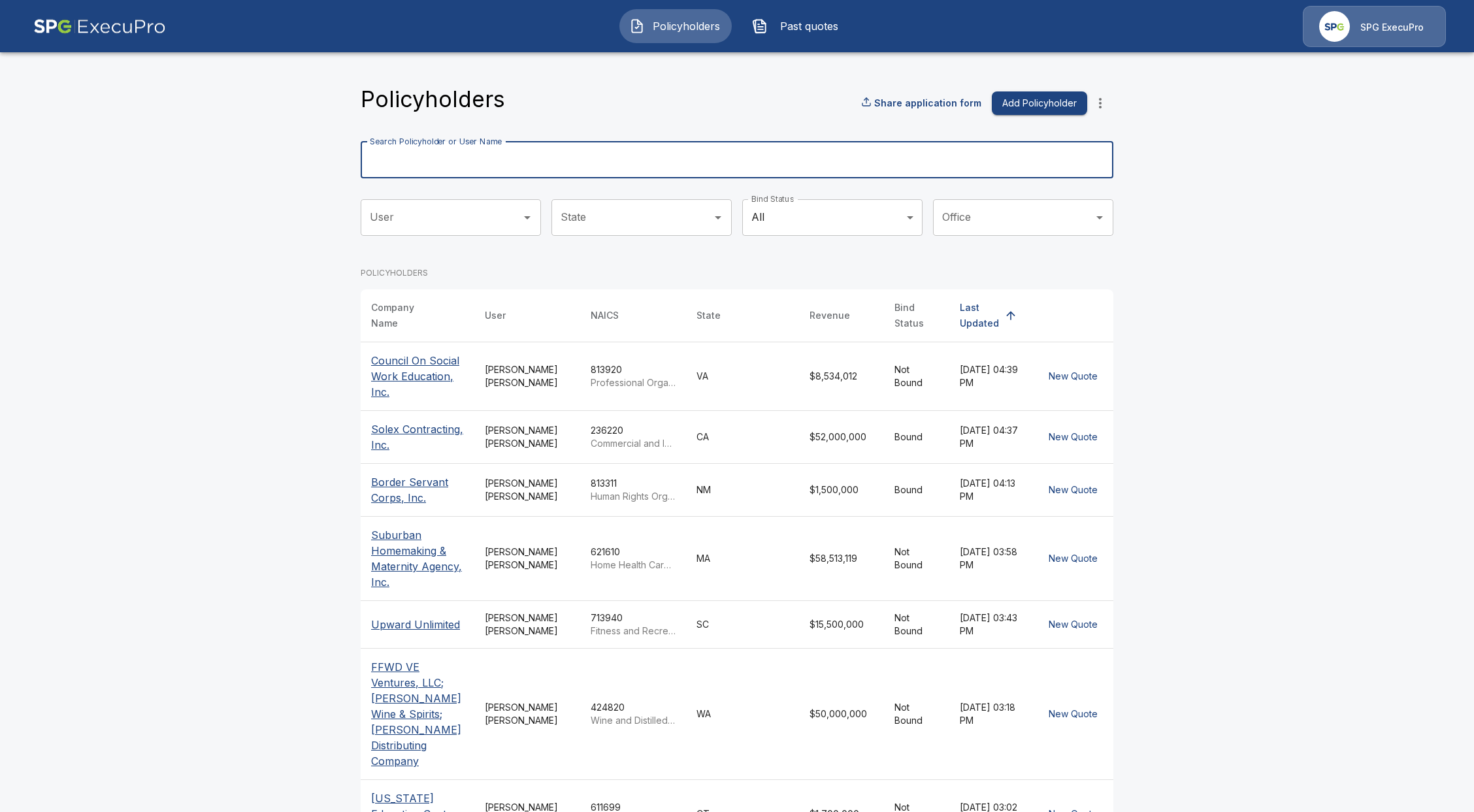
click at [497, 142] on div "Search Policyholder or User Name Search Policyholder or User Name" at bounding box center [737, 160] width 753 height 36
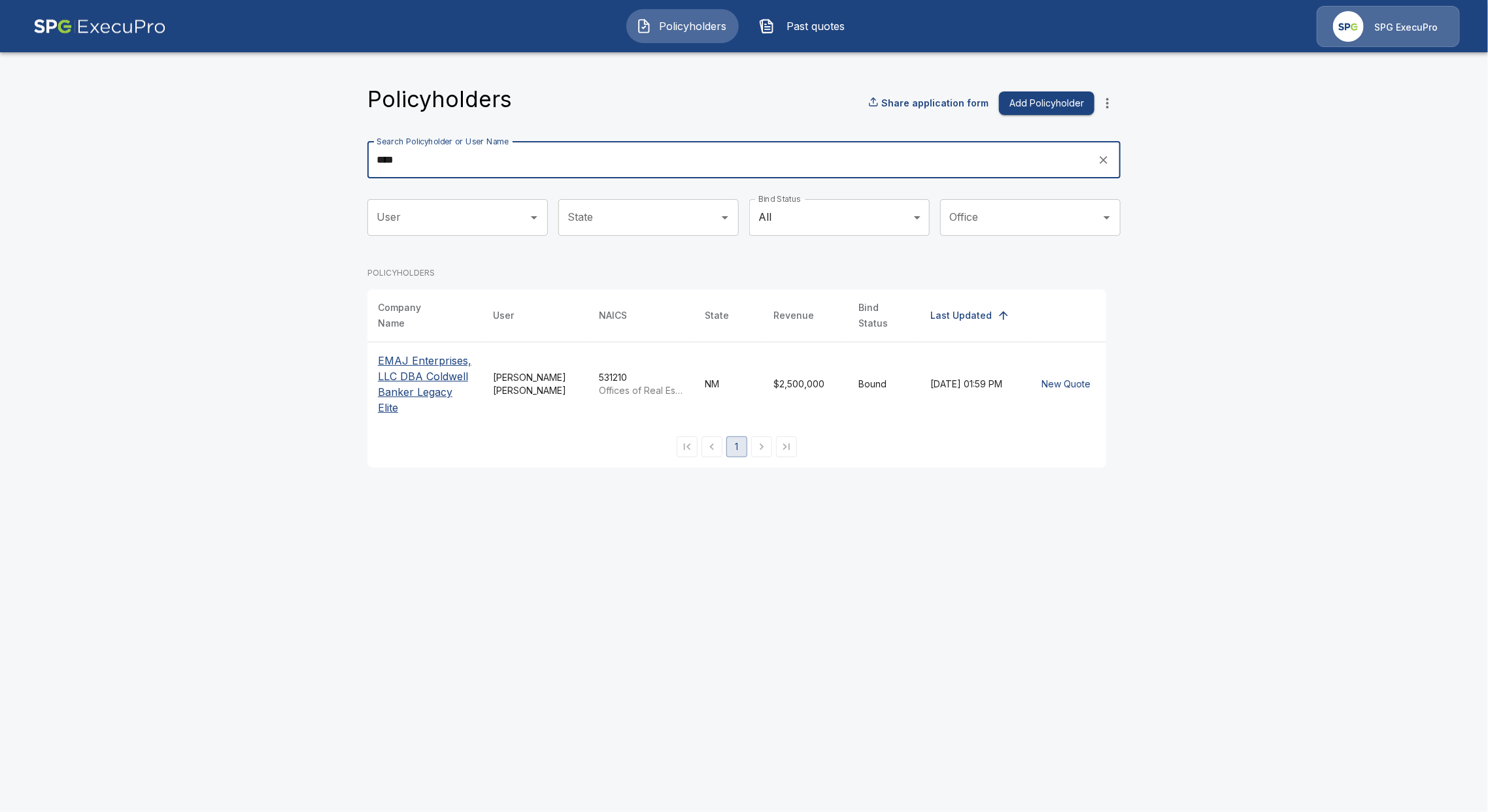
type input "****"
click at [415, 358] on p "EMAJ Enterprises, LLC DBA Coldwell Banker Legacy Elite" at bounding box center [425, 384] width 94 height 63
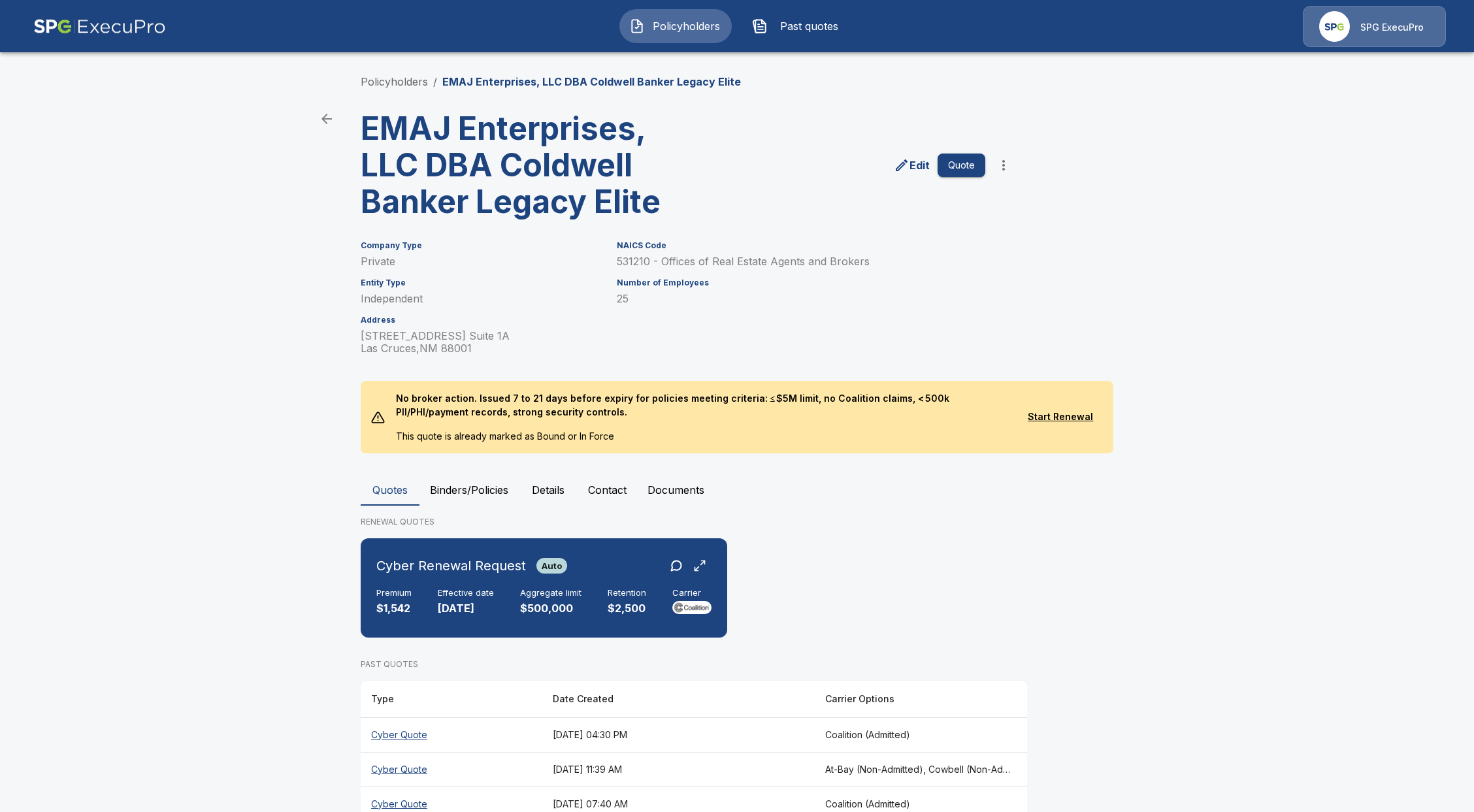
click at [393, 743] on th "Cyber Quote" at bounding box center [451, 734] width 182 height 35
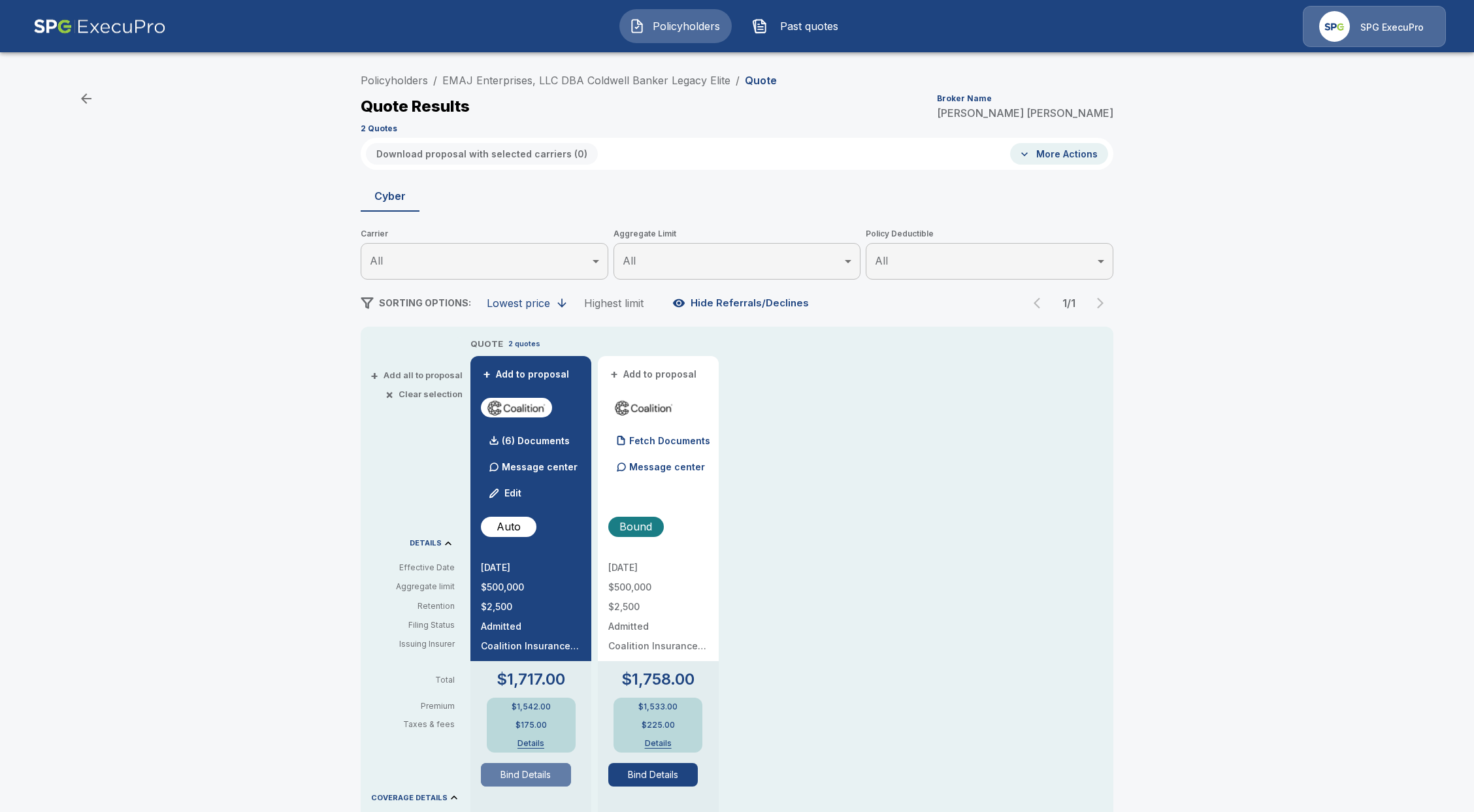
click at [534, 773] on button "Bind Details" at bounding box center [526, 774] width 90 height 24
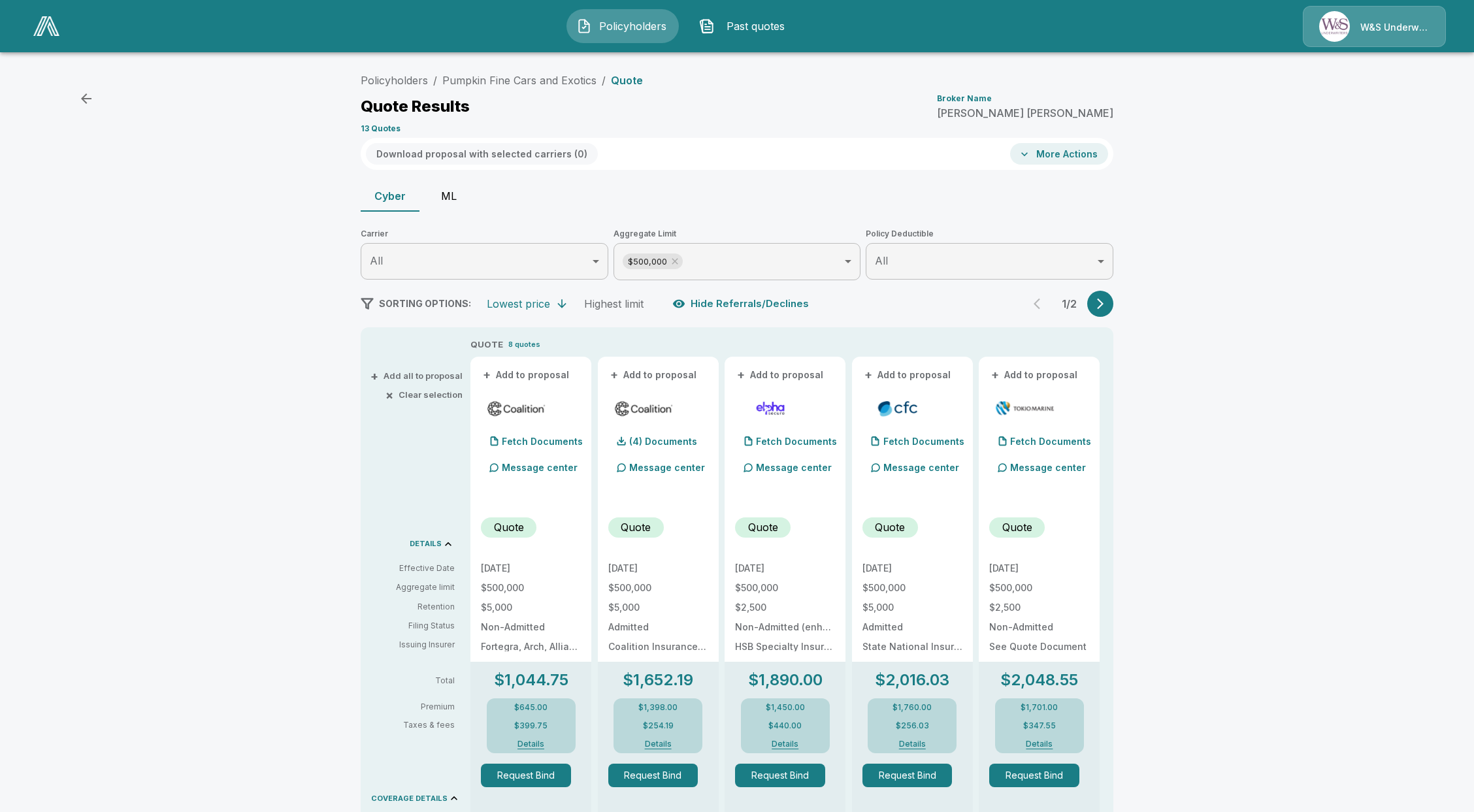
click at [32, 25] on link at bounding box center [46, 26] width 36 height 30
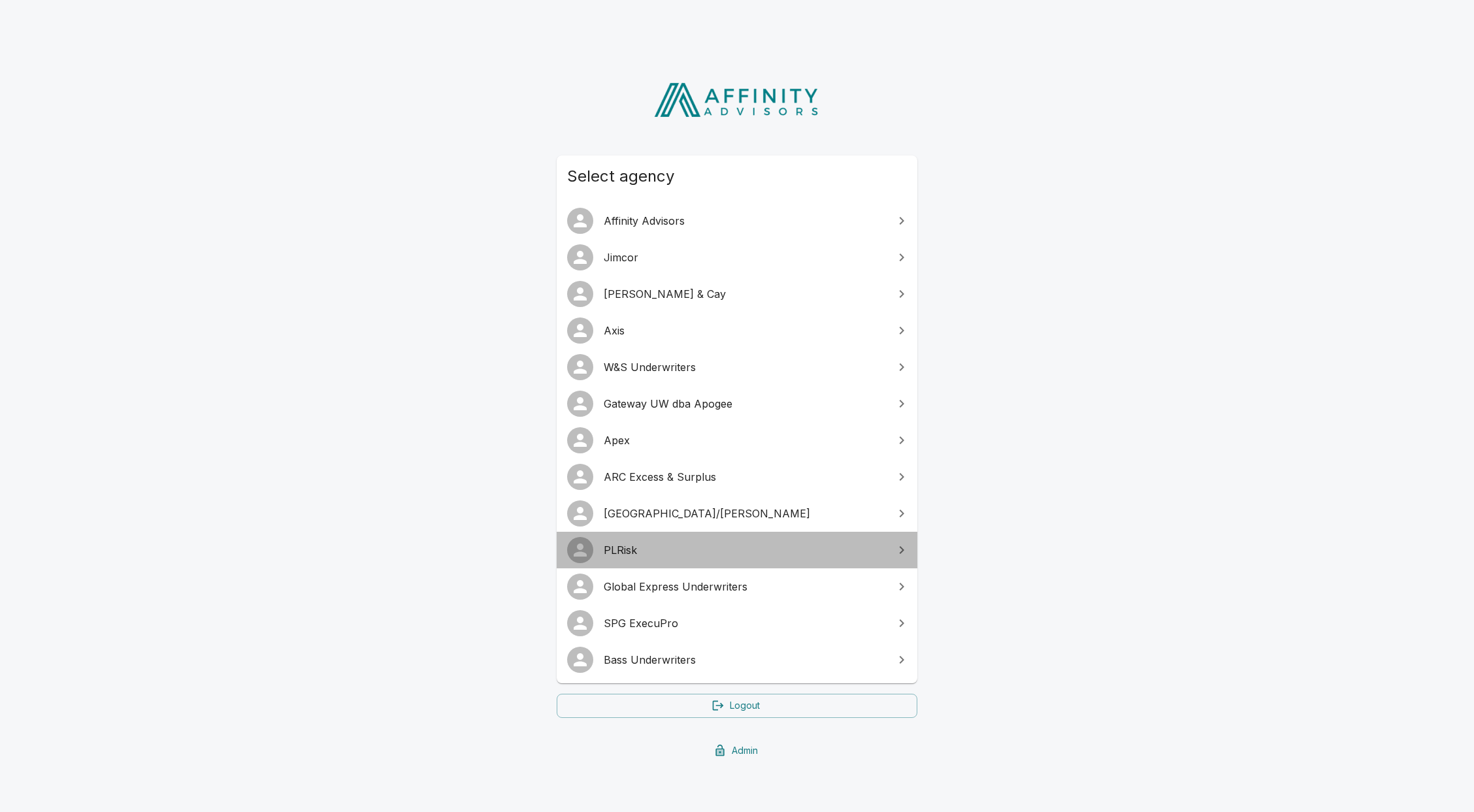
click at [618, 565] on link "PLRisk" at bounding box center [737, 550] width 360 height 36
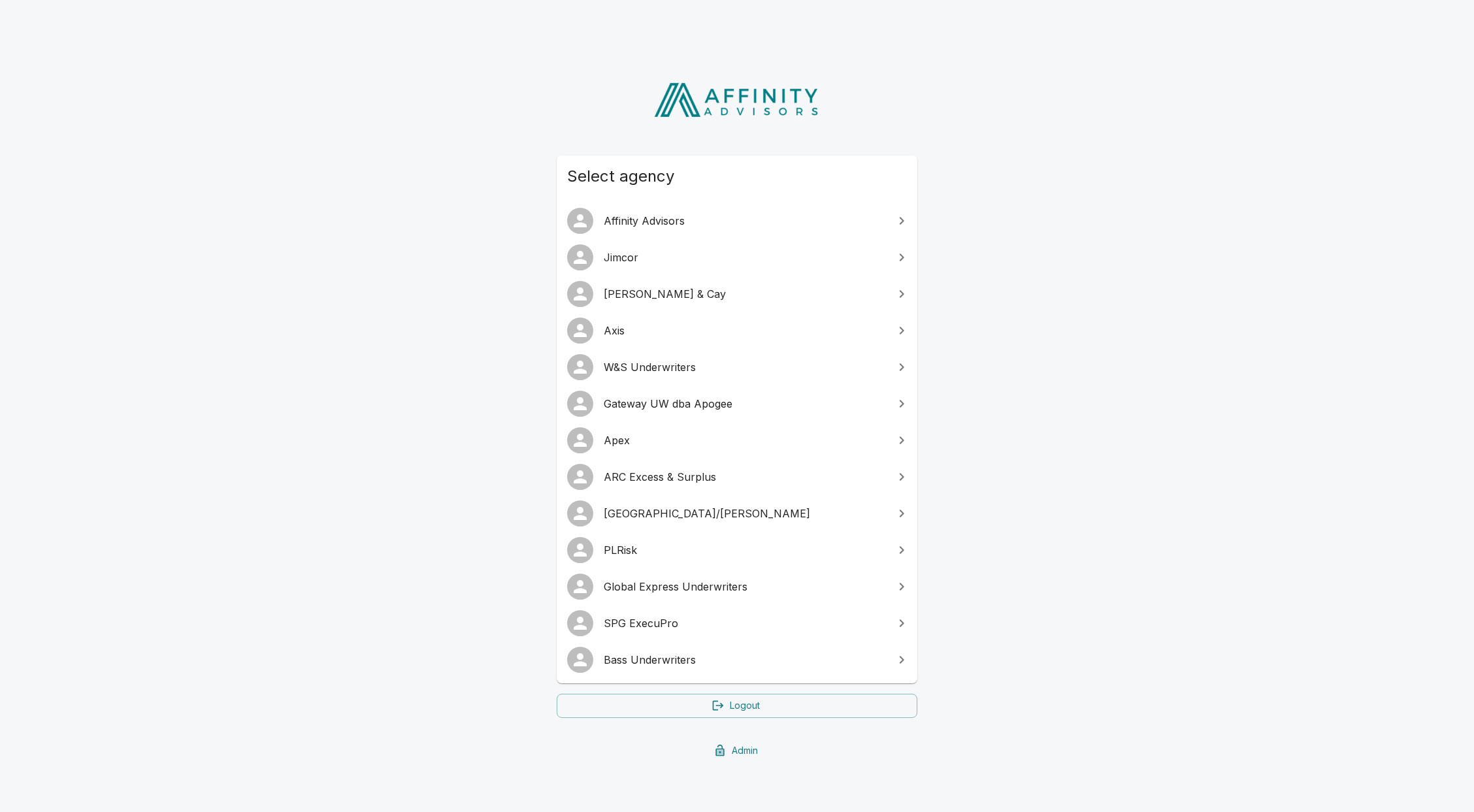
click at [680, 624] on span "SPG ExecuPro" at bounding box center [745, 623] width 282 height 16
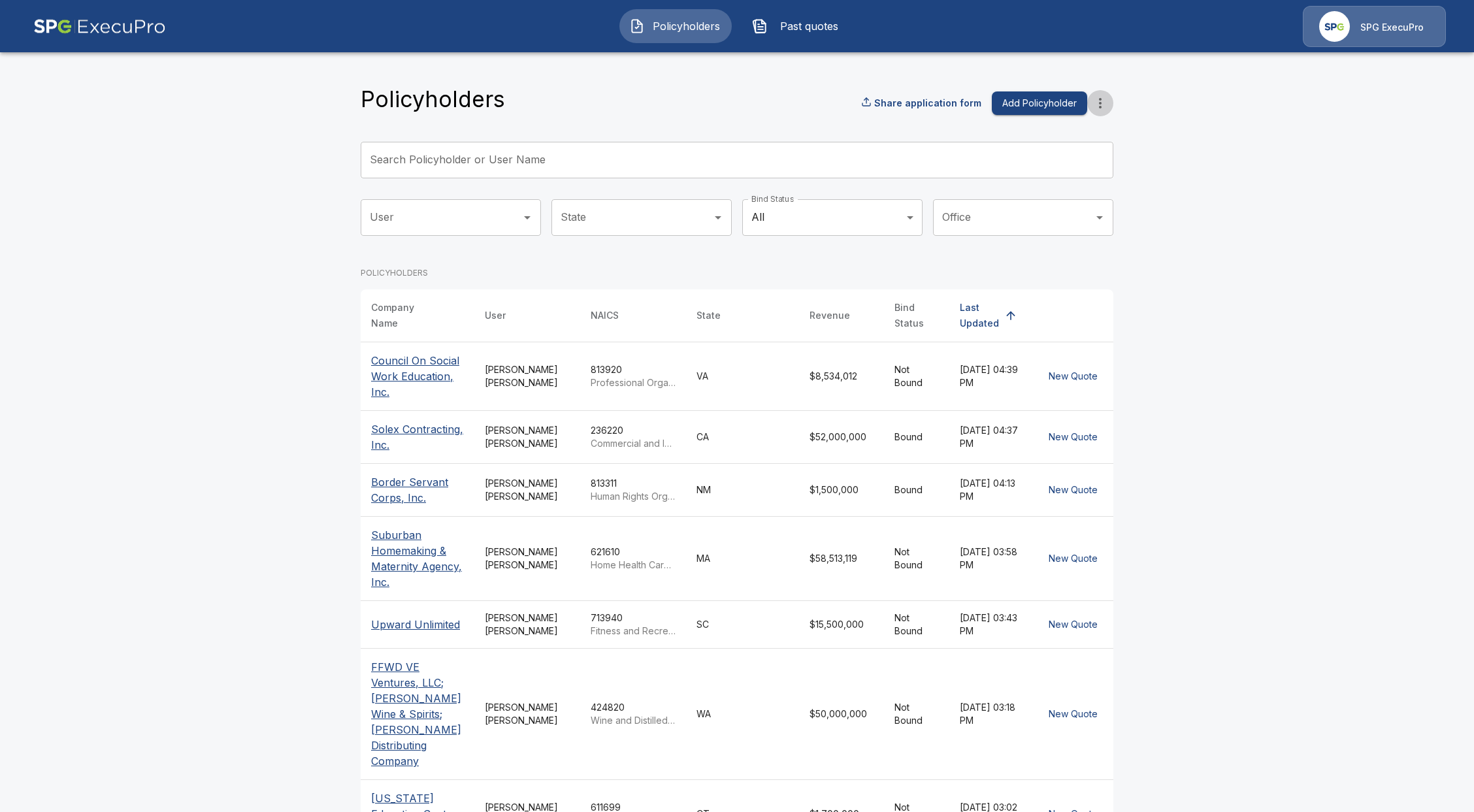
click at [1107, 105] on icon "more" at bounding box center [1101, 103] width 16 height 16
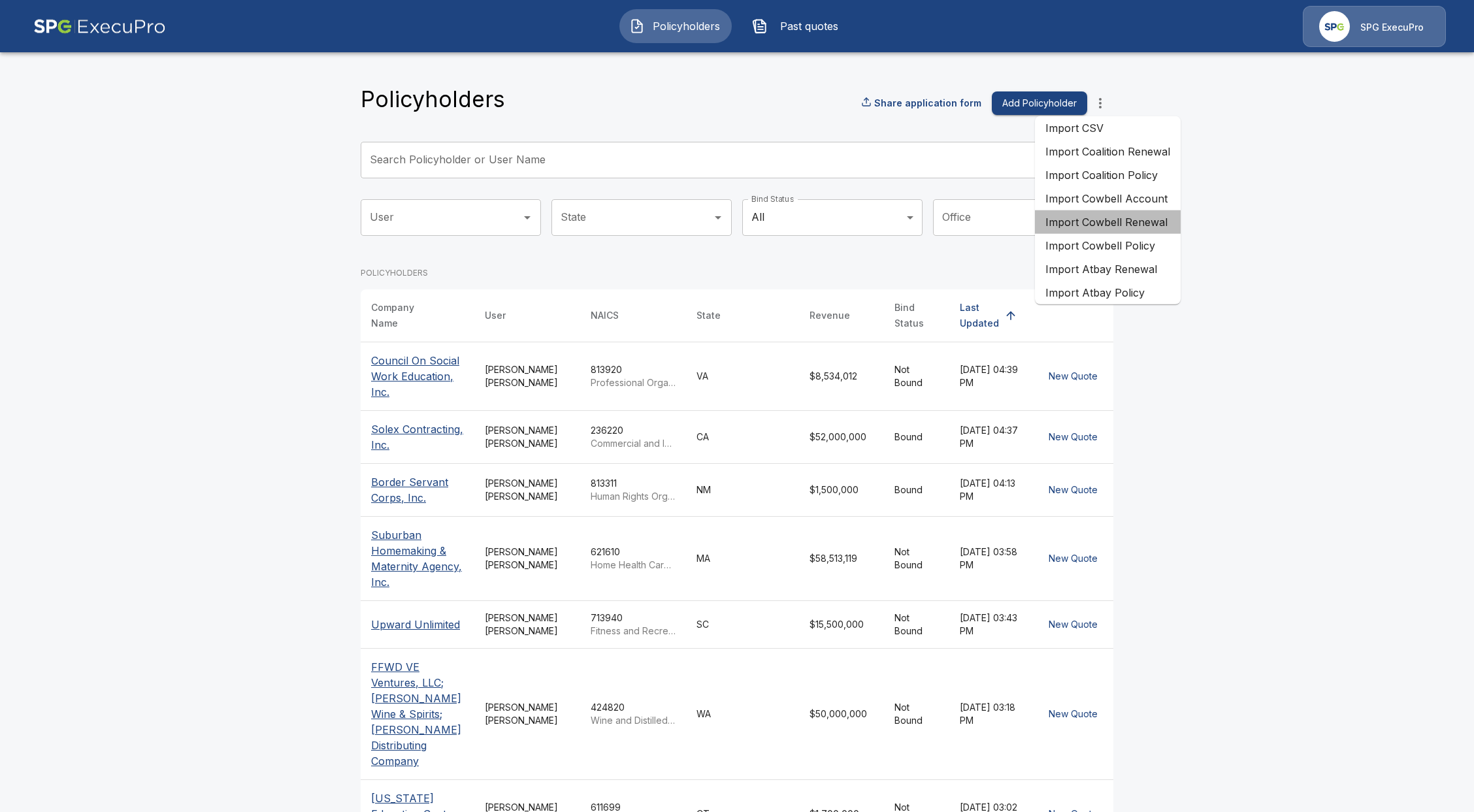
click at [1109, 222] on li "Import Cowbell Renewal" at bounding box center [1108, 222] width 146 height 24
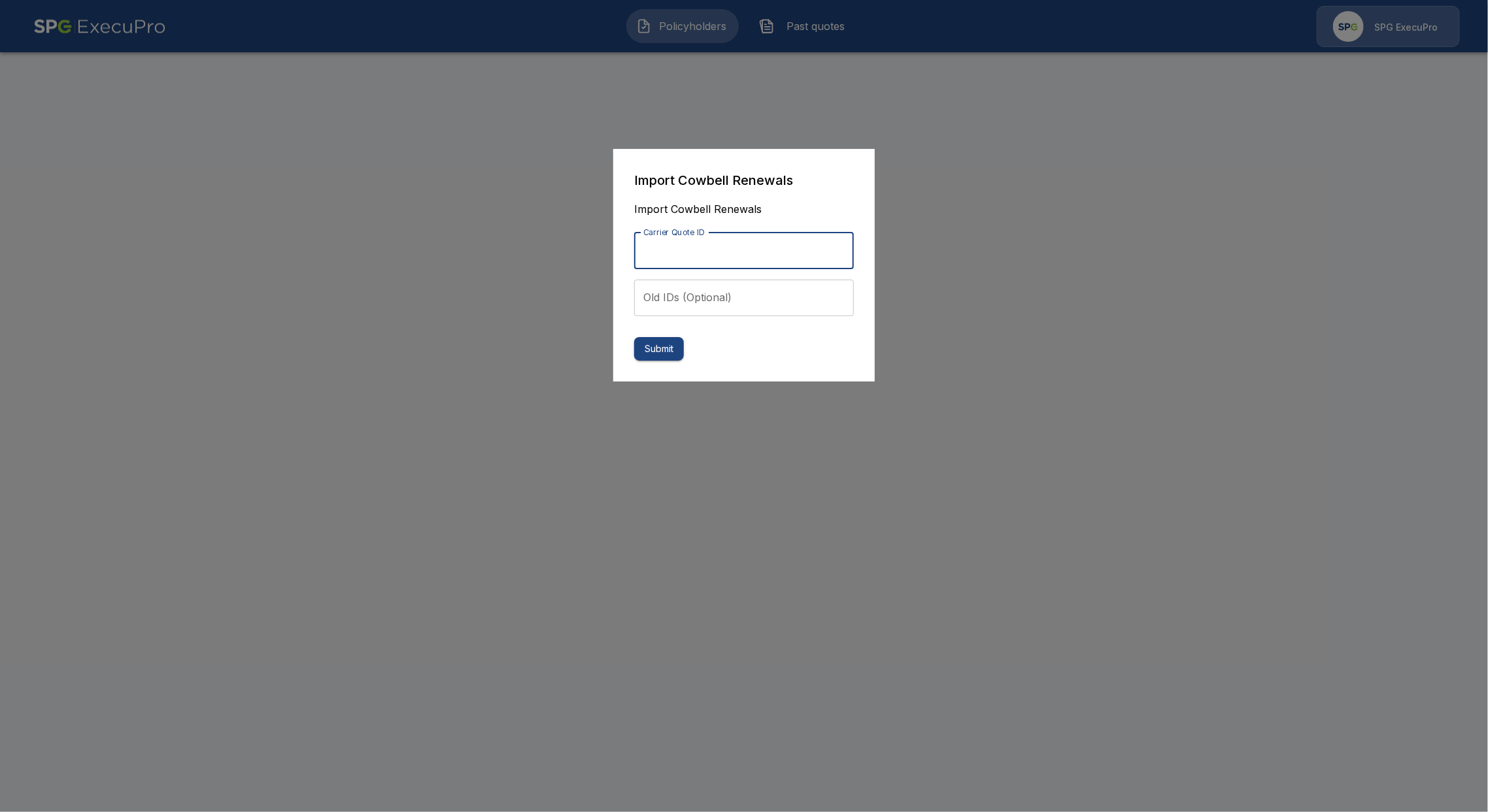
click at [708, 244] on input "Carrier Quote ID" at bounding box center [744, 251] width 219 height 36
paste input "**********"
type input "**********"
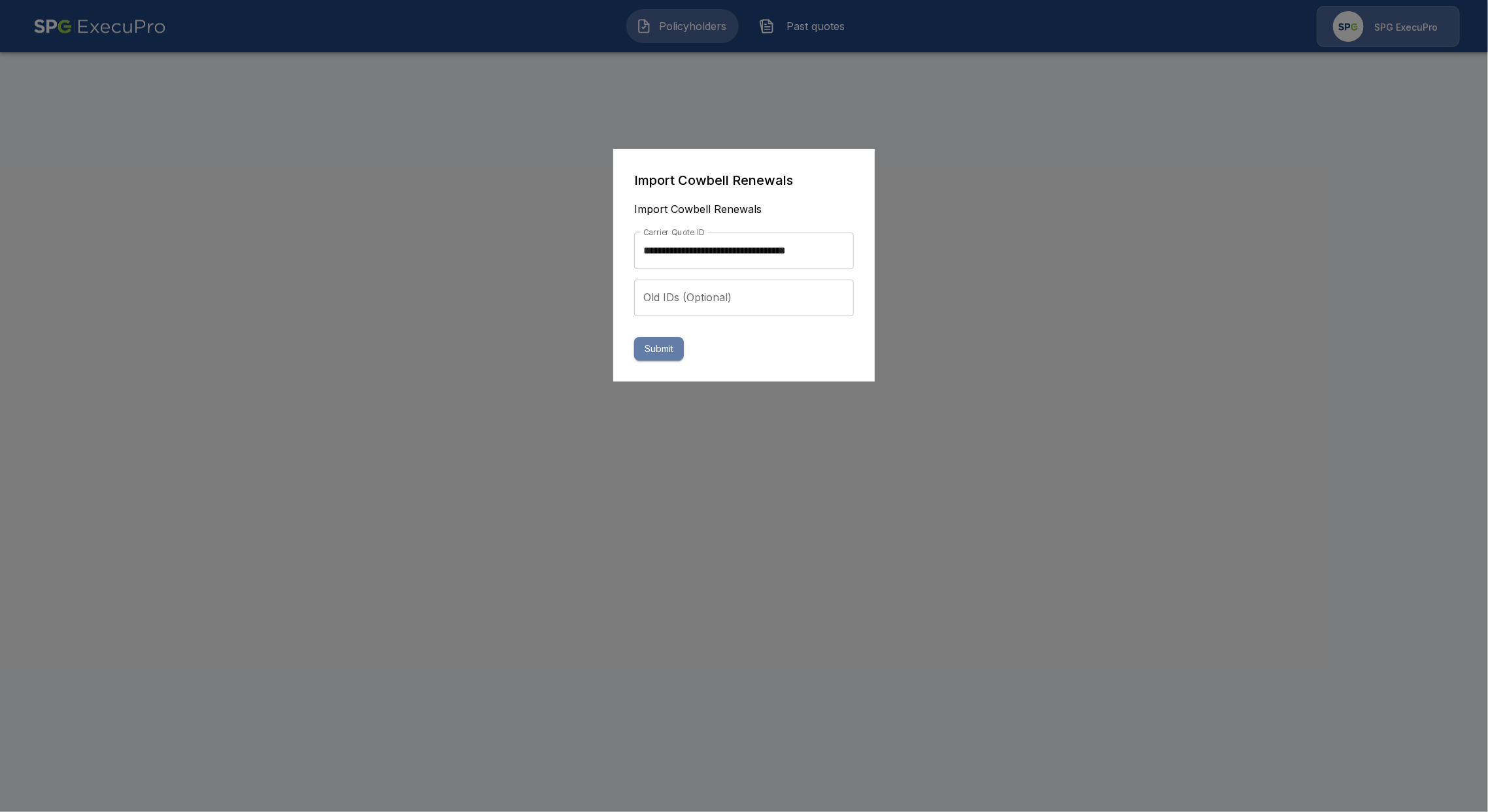
click at [659, 348] on button "Submit" at bounding box center [659, 349] width 50 height 24
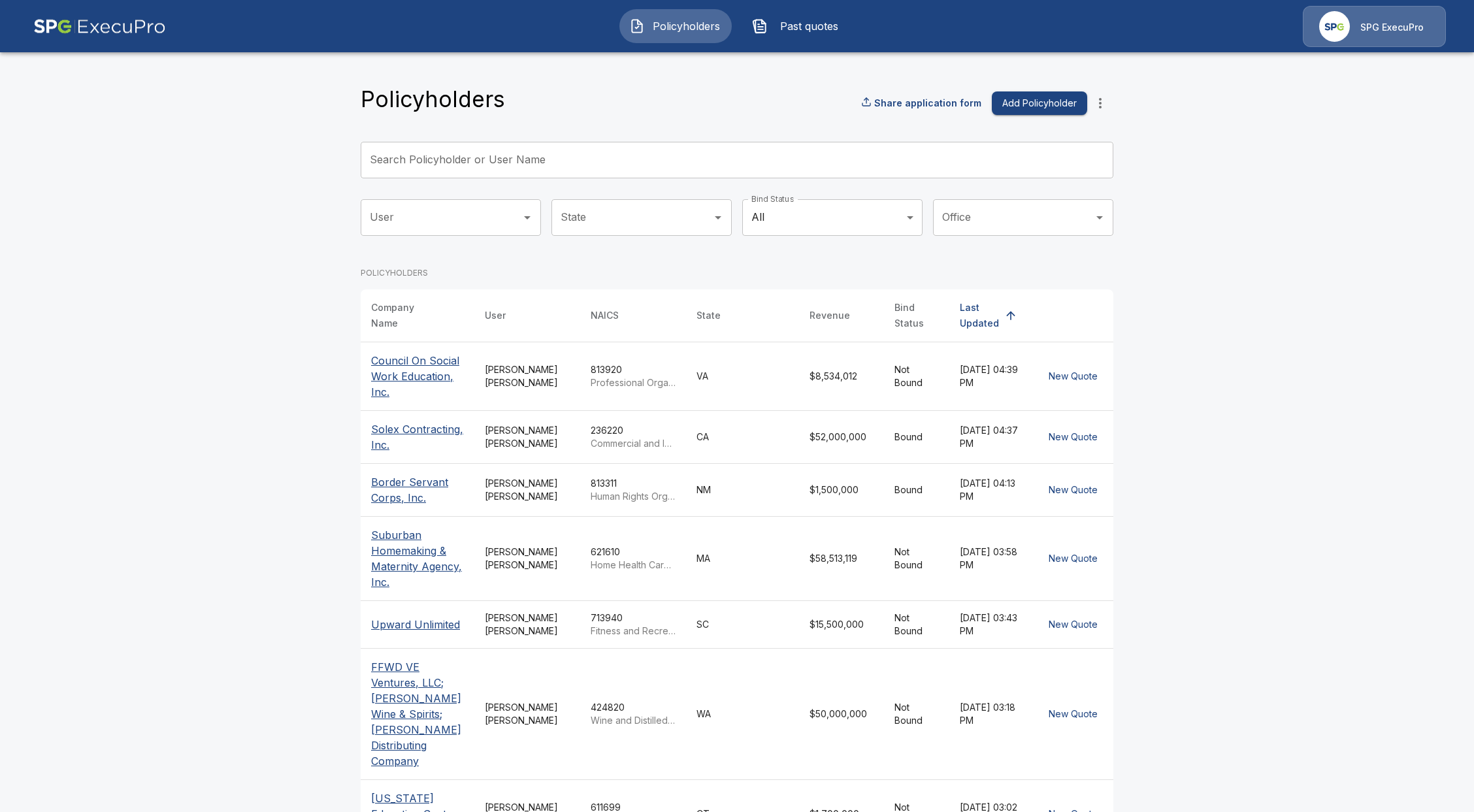
click at [796, 34] on button "Past quotes" at bounding box center [799, 26] width 113 height 34
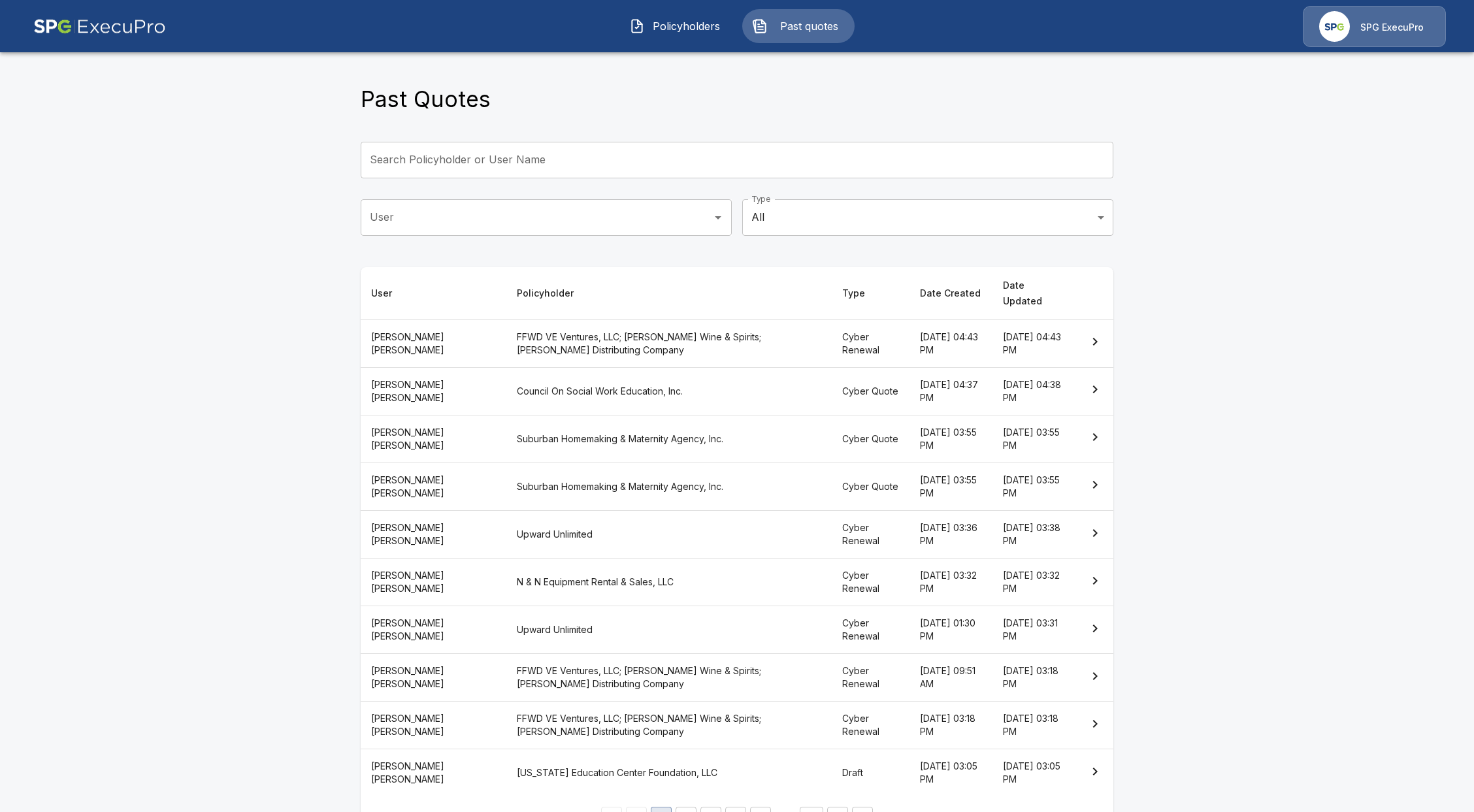
click at [534, 328] on th "FFWD VE Ventures, LLC; [PERSON_NAME] Wine & Spirits; [PERSON_NAME] Distributing…" at bounding box center [669, 343] width 326 height 48
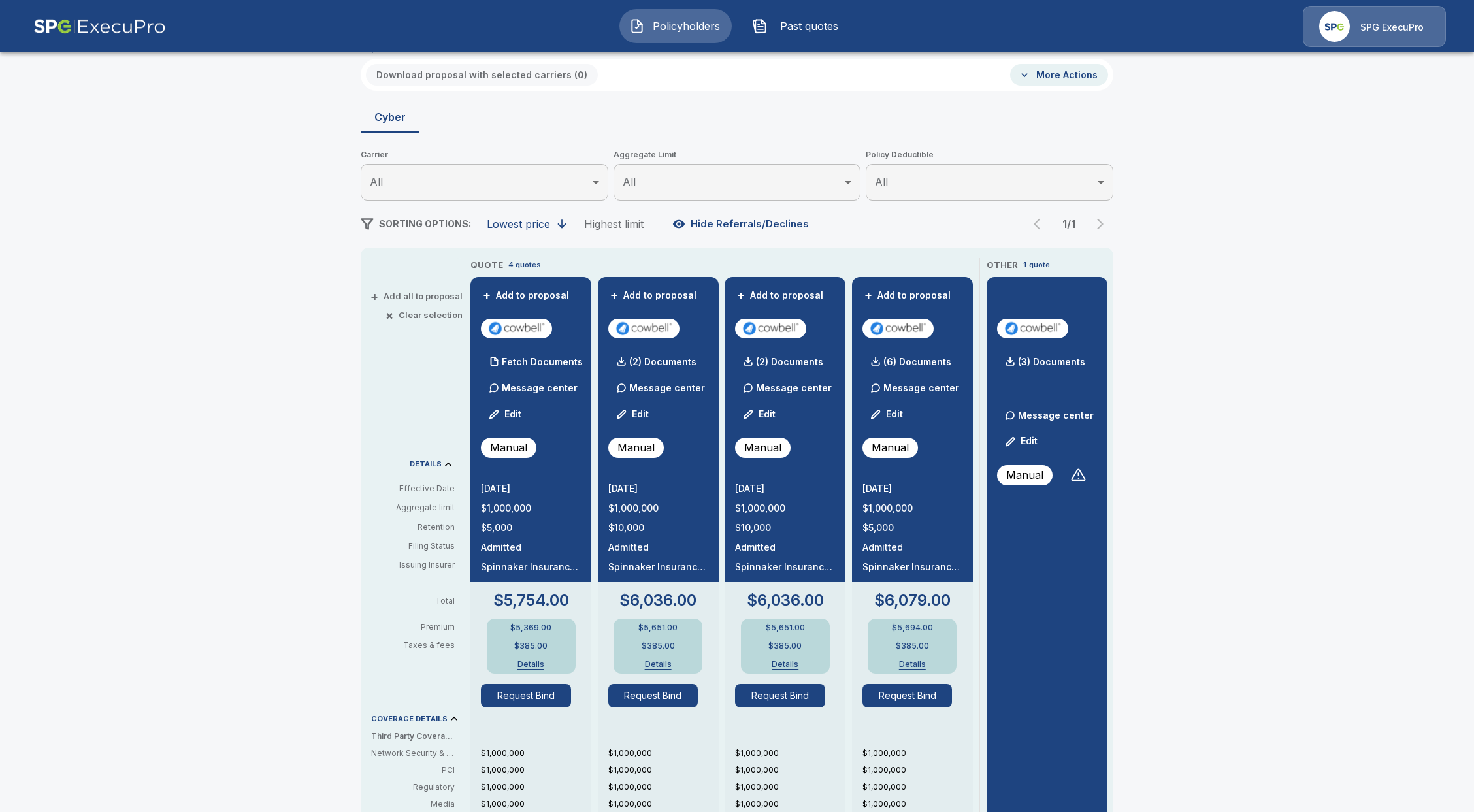
scroll to position [87, 0]
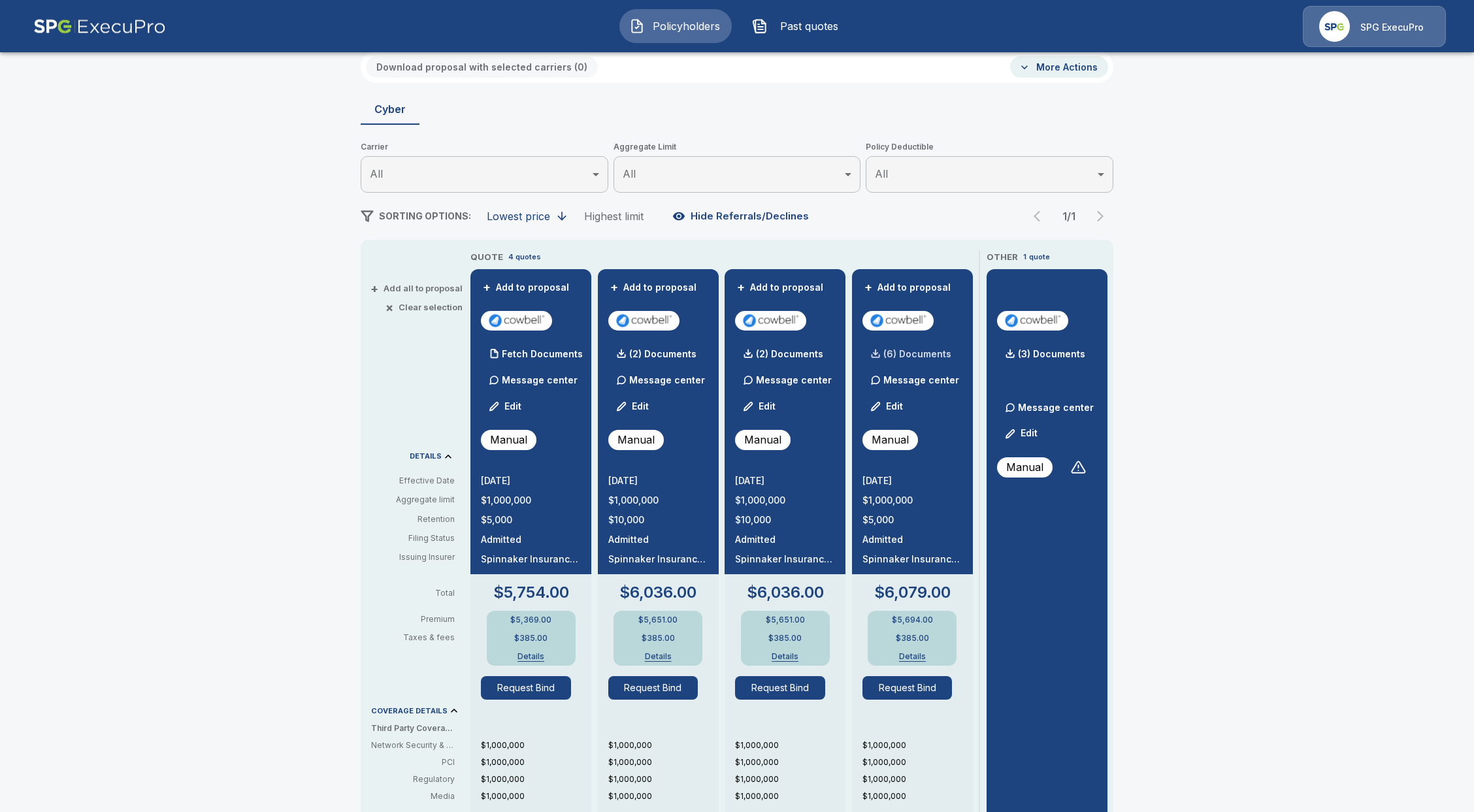
click at [904, 348] on div "(6) Documents" at bounding box center [907, 354] width 89 height 26
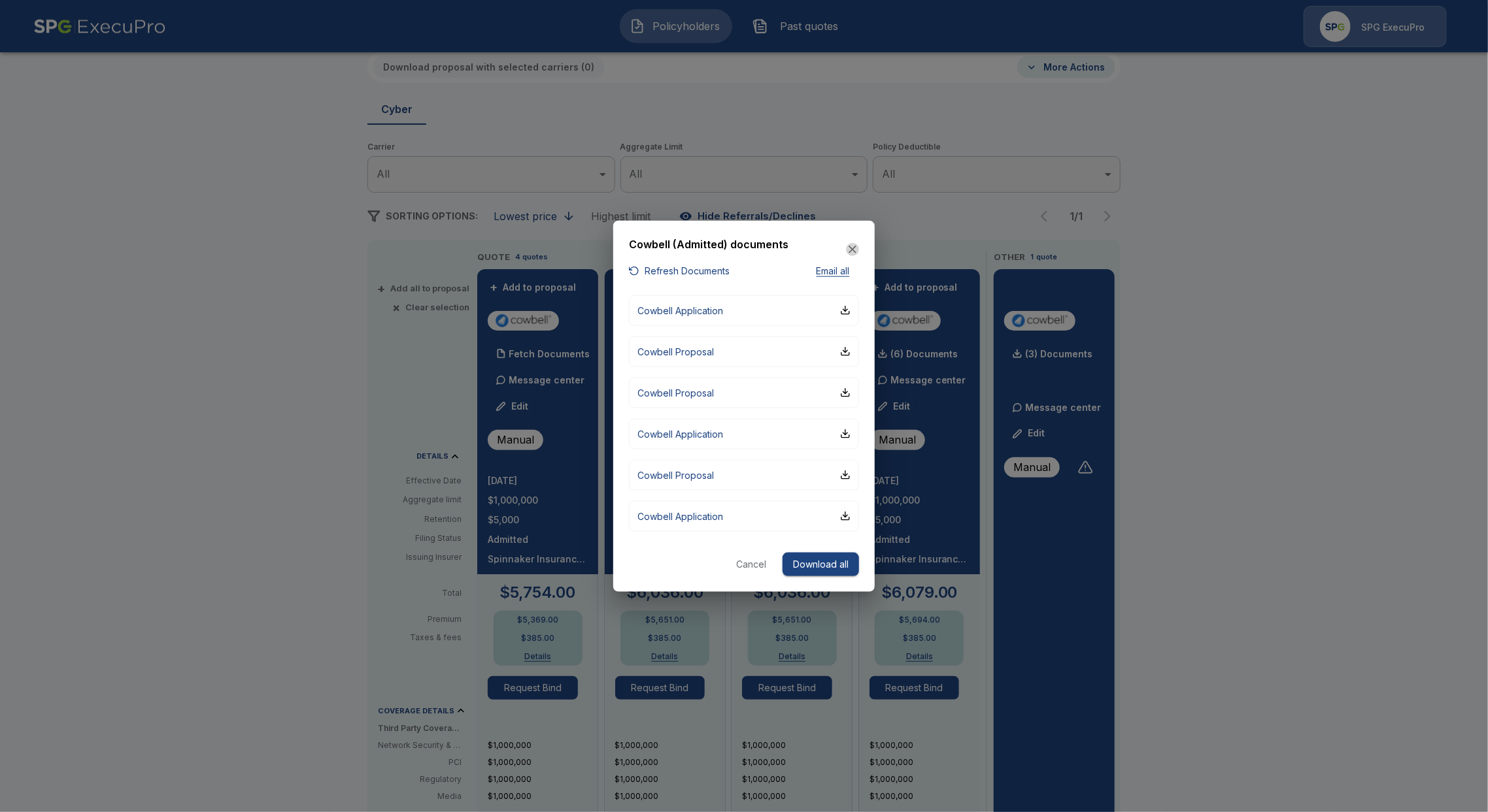
click at [853, 250] on icon "button" at bounding box center [852, 249] width 8 height 8
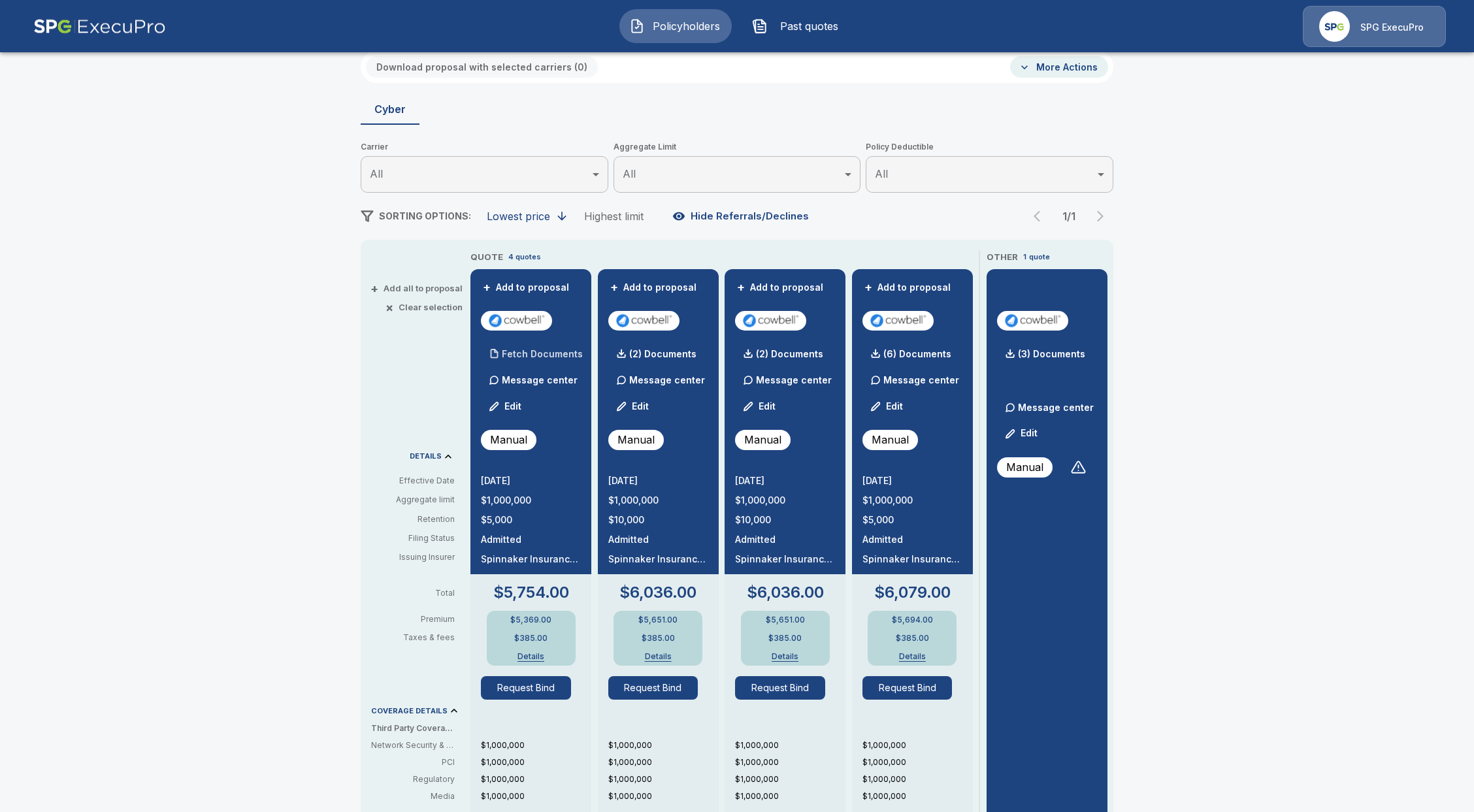
click at [544, 351] on p "Fetch Documents" at bounding box center [542, 354] width 81 height 9
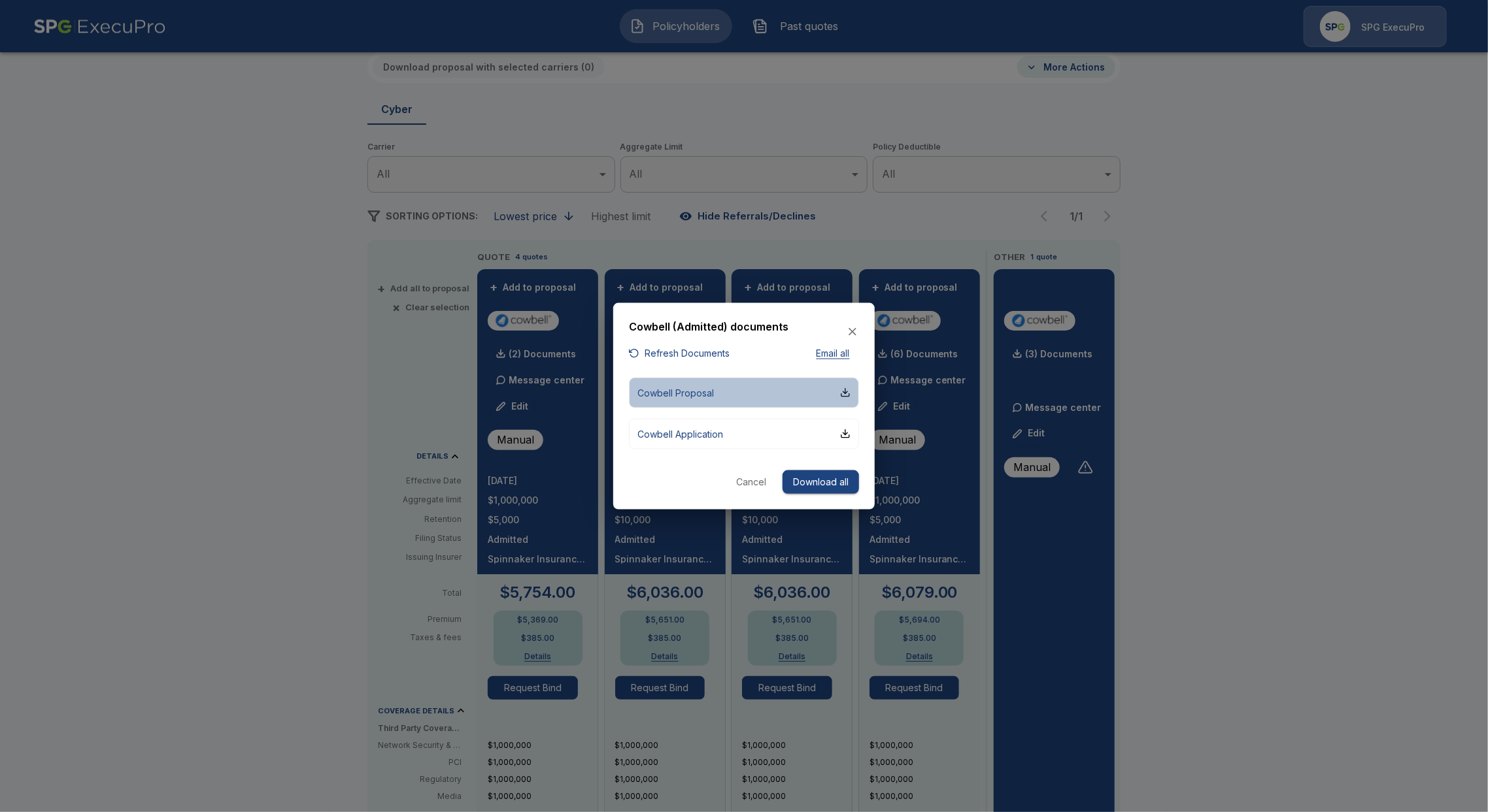
click at [711, 395] on p "Cowbell Proposal" at bounding box center [675, 392] width 76 height 14
click at [706, 439] on p "Cowbell Application" at bounding box center [680, 433] width 86 height 14
click at [744, 432] on button "Cowbell Application" at bounding box center [743, 433] width 230 height 31
click at [850, 328] on icon "button" at bounding box center [852, 332] width 13 height 13
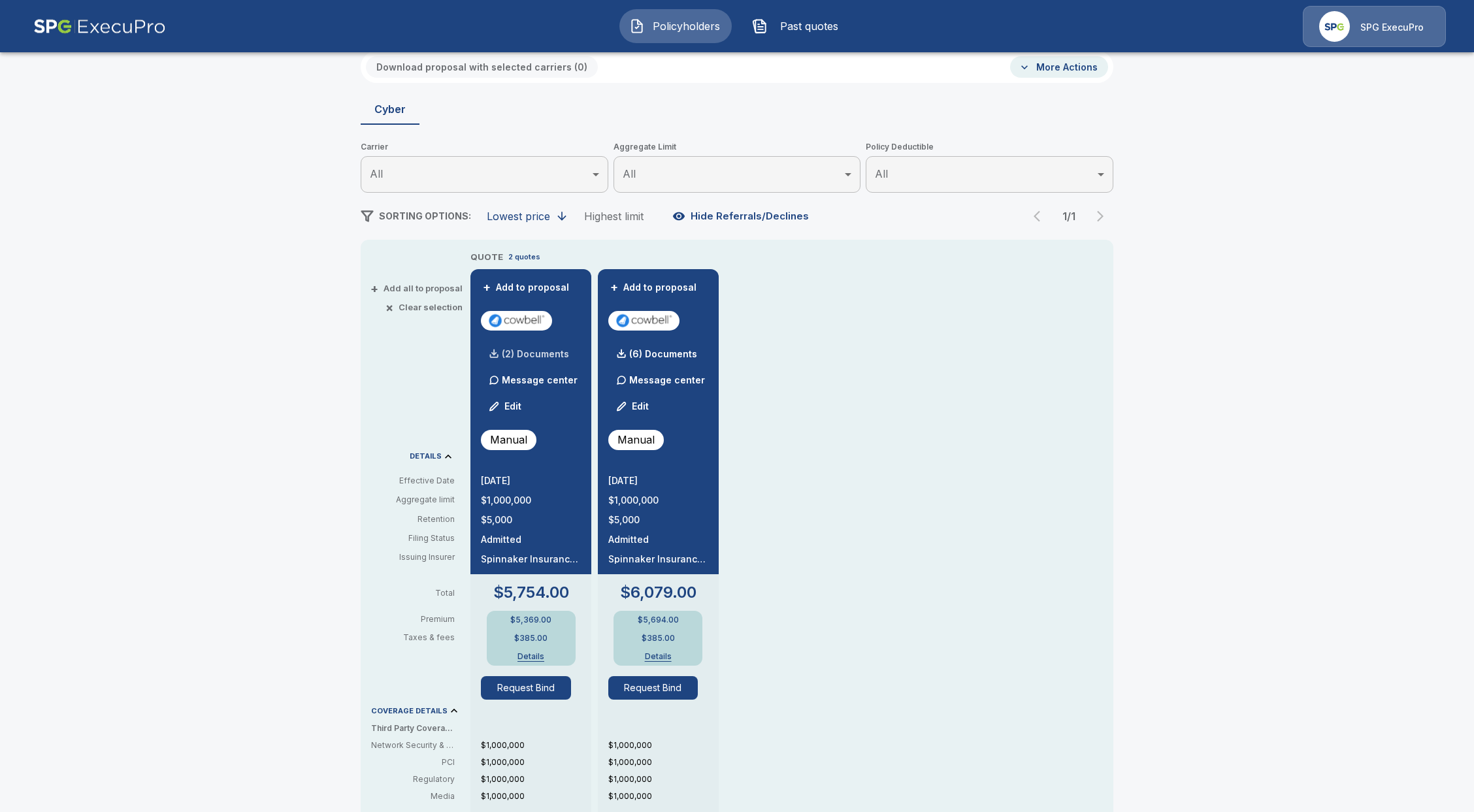
click at [565, 361] on div "(2) Documents" at bounding box center [525, 354] width 88 height 26
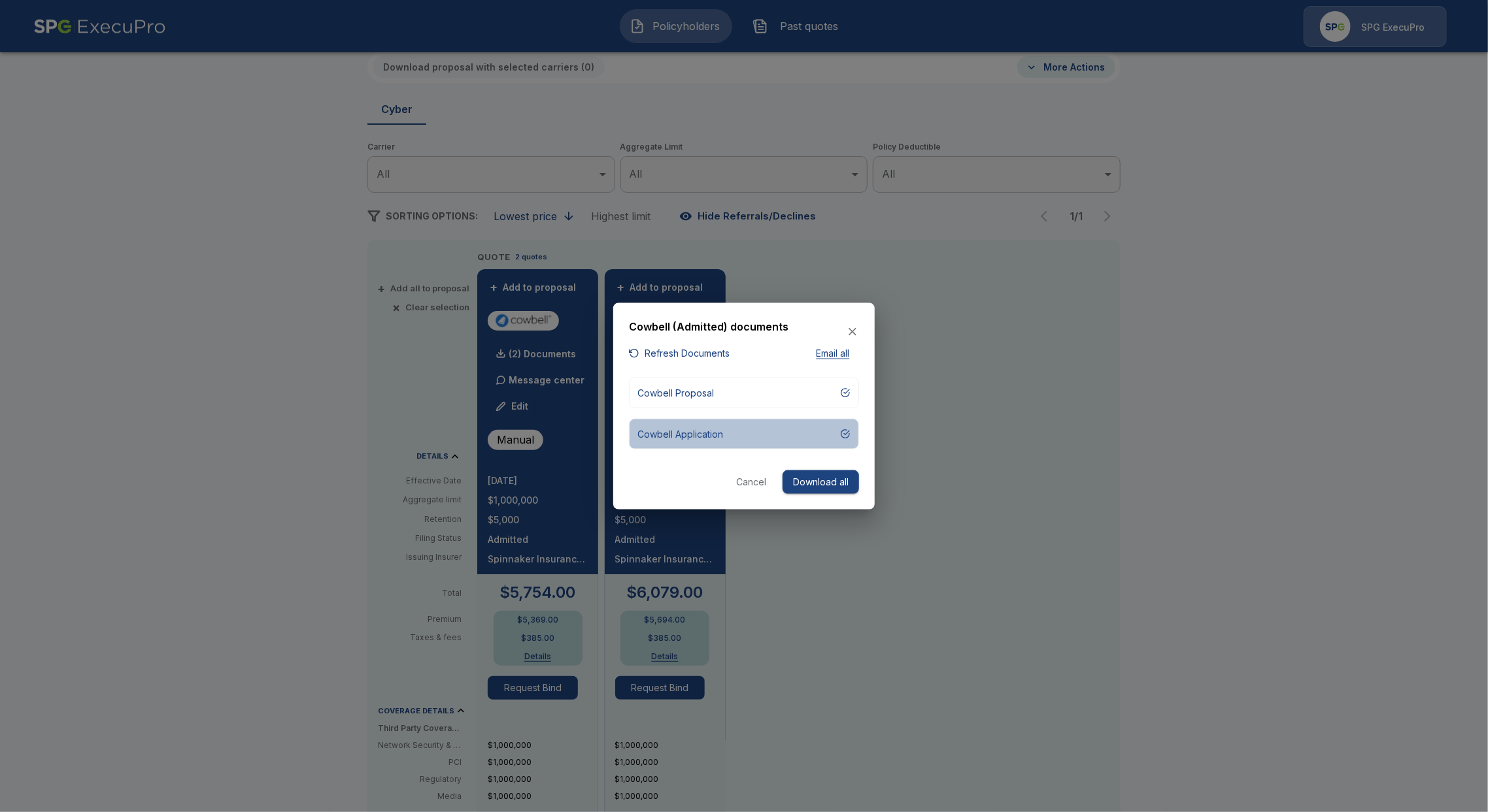
click at [694, 435] on p "Cowbell Application" at bounding box center [680, 433] width 86 height 14
click at [953, 571] on div at bounding box center [744, 406] width 1488 height 812
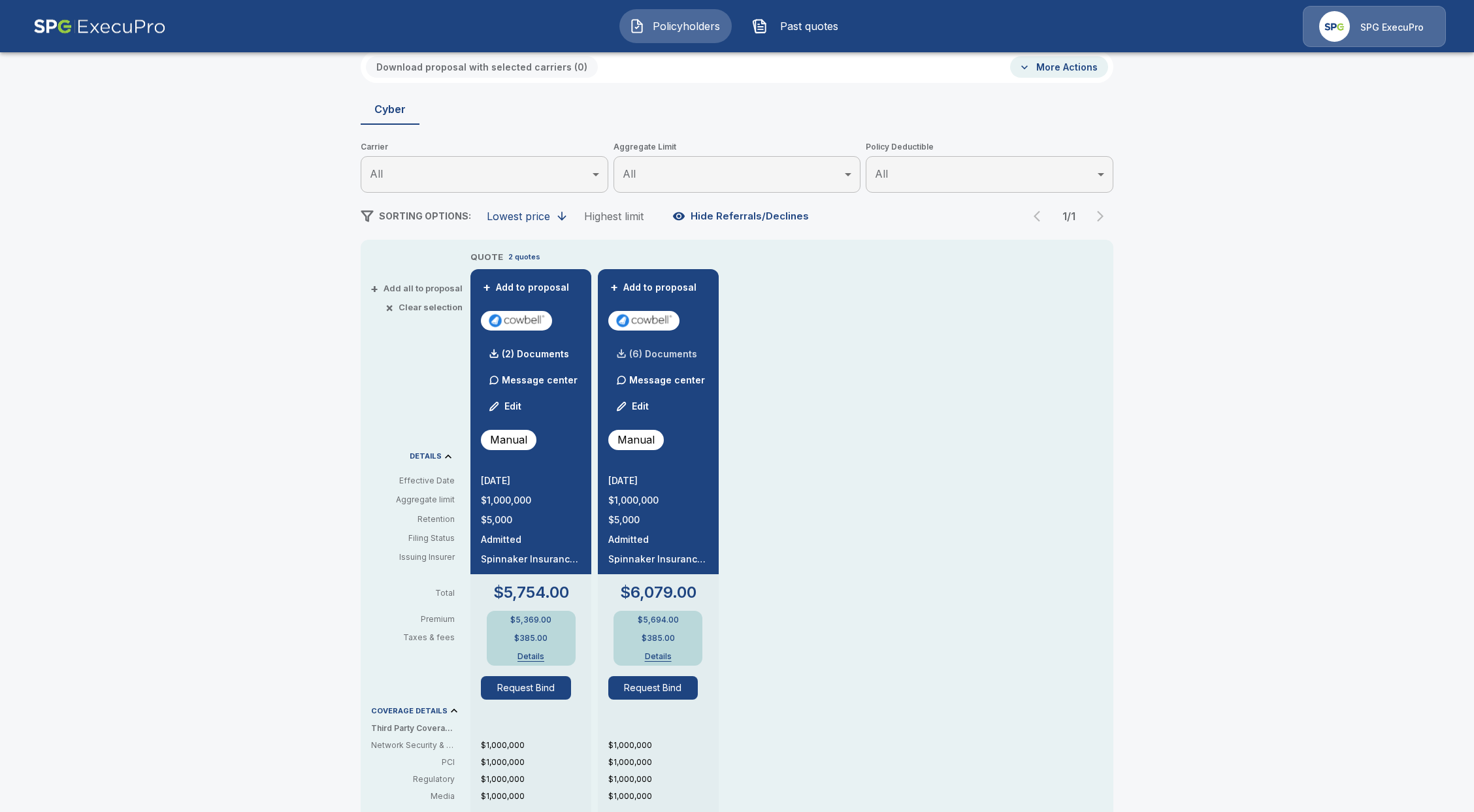
click at [683, 353] on p "(6) Documents" at bounding box center [663, 354] width 68 height 9
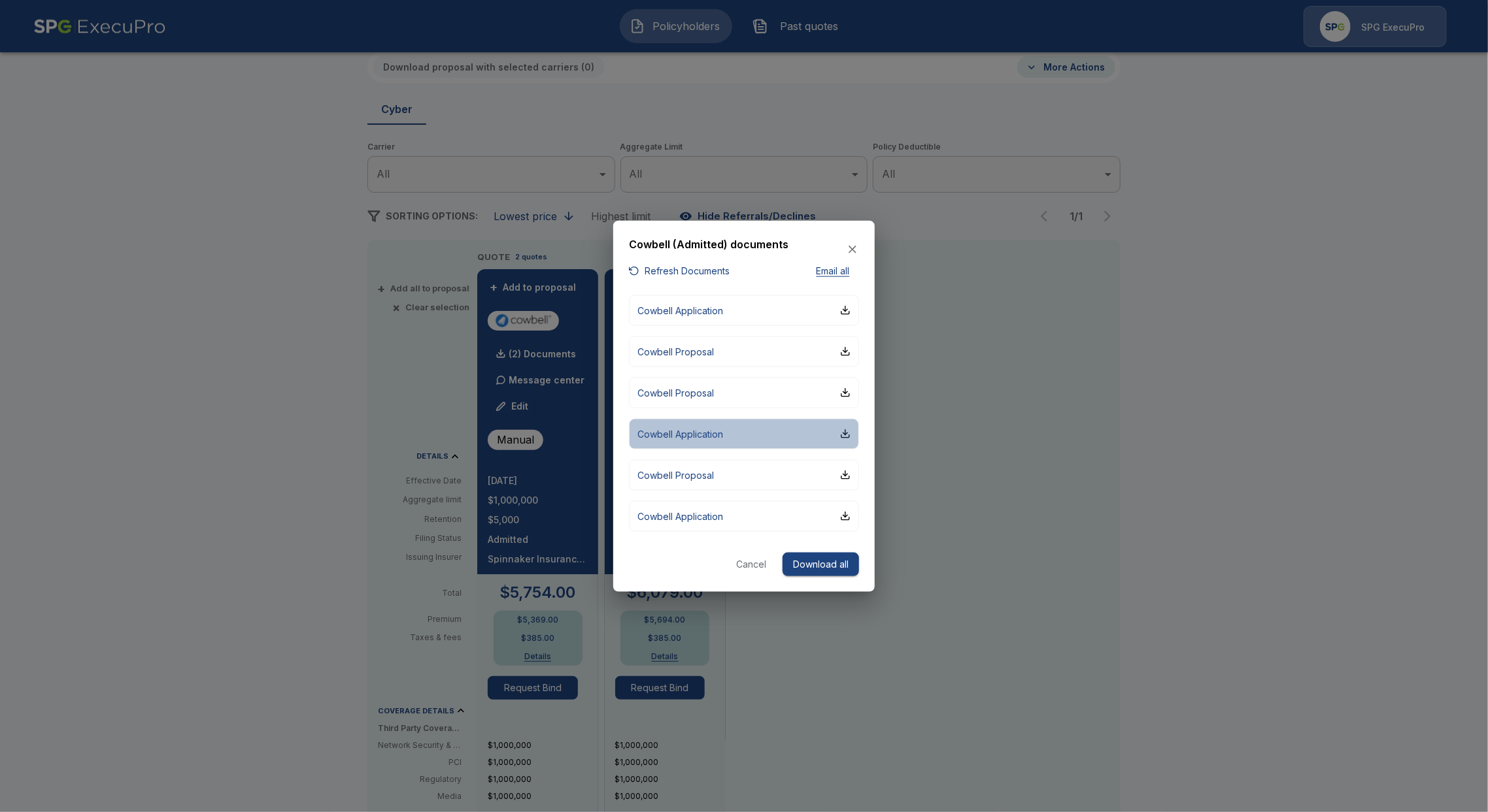
click at [760, 436] on button "Cowbell Application" at bounding box center [743, 433] width 230 height 31
click at [361, 244] on div at bounding box center [744, 406] width 1488 height 812
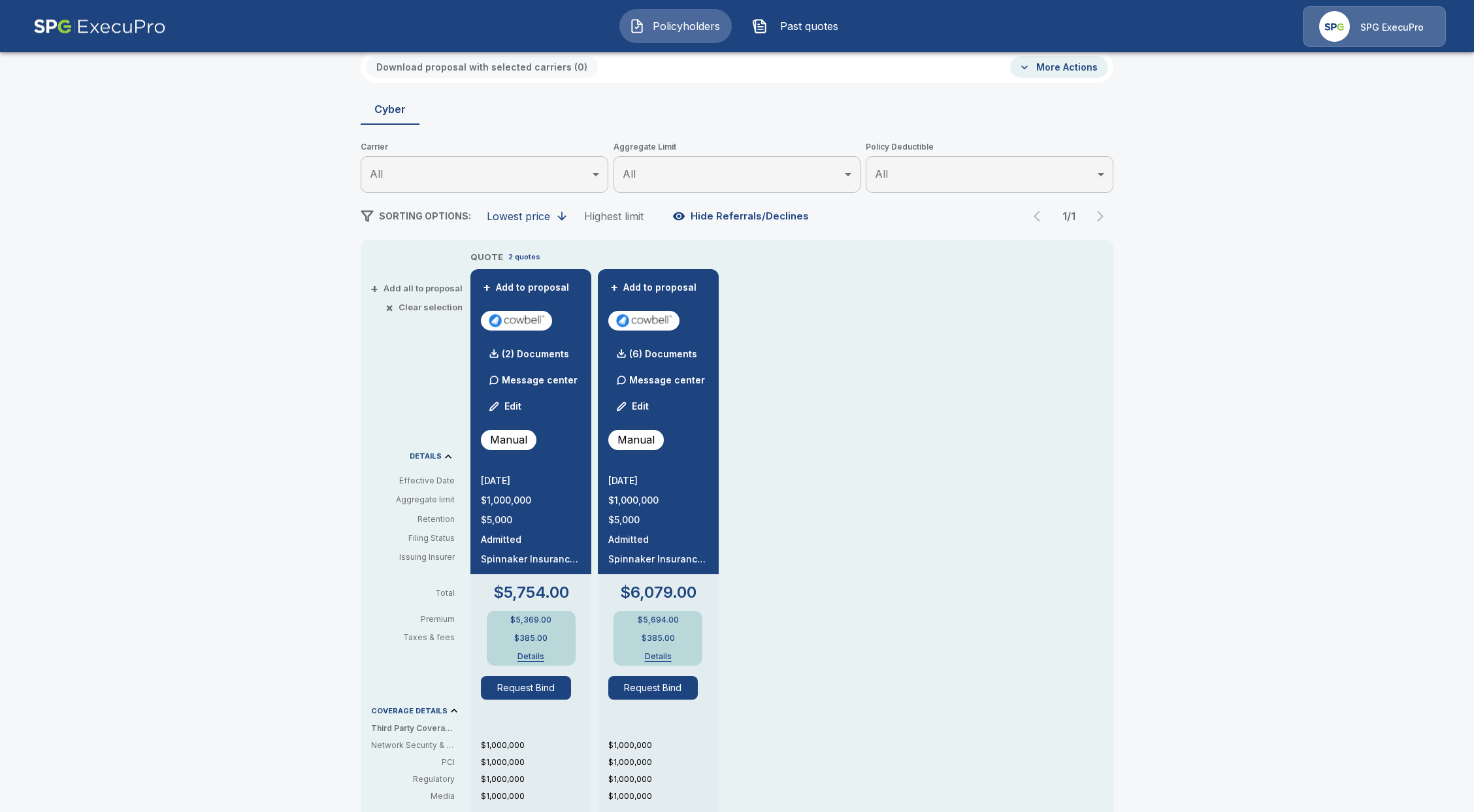
click at [680, 23] on span "Policyholders" at bounding box center [686, 26] width 72 height 16
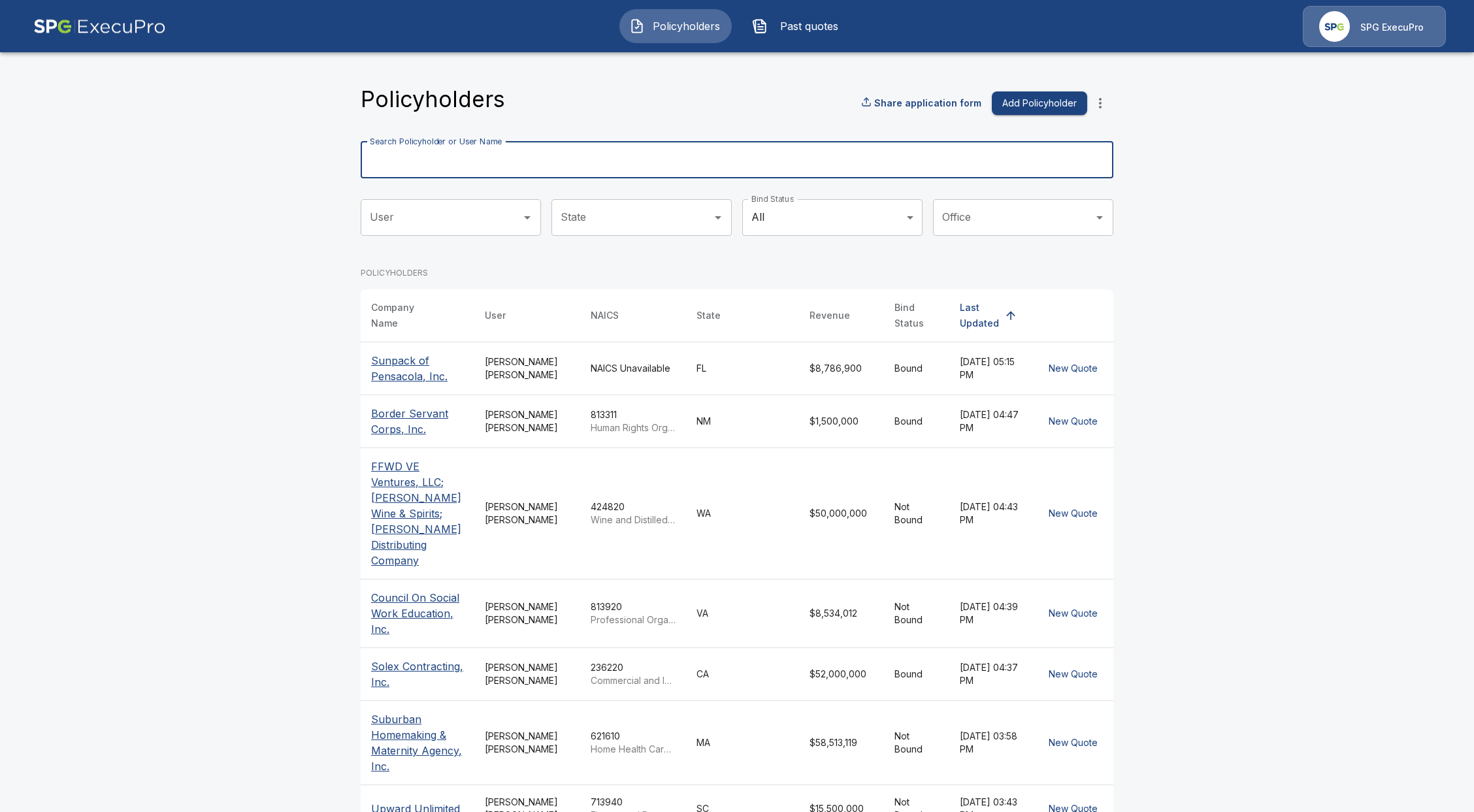
click at [495, 152] on input "Search Policyholder or User Name" at bounding box center [730, 160] width 739 height 36
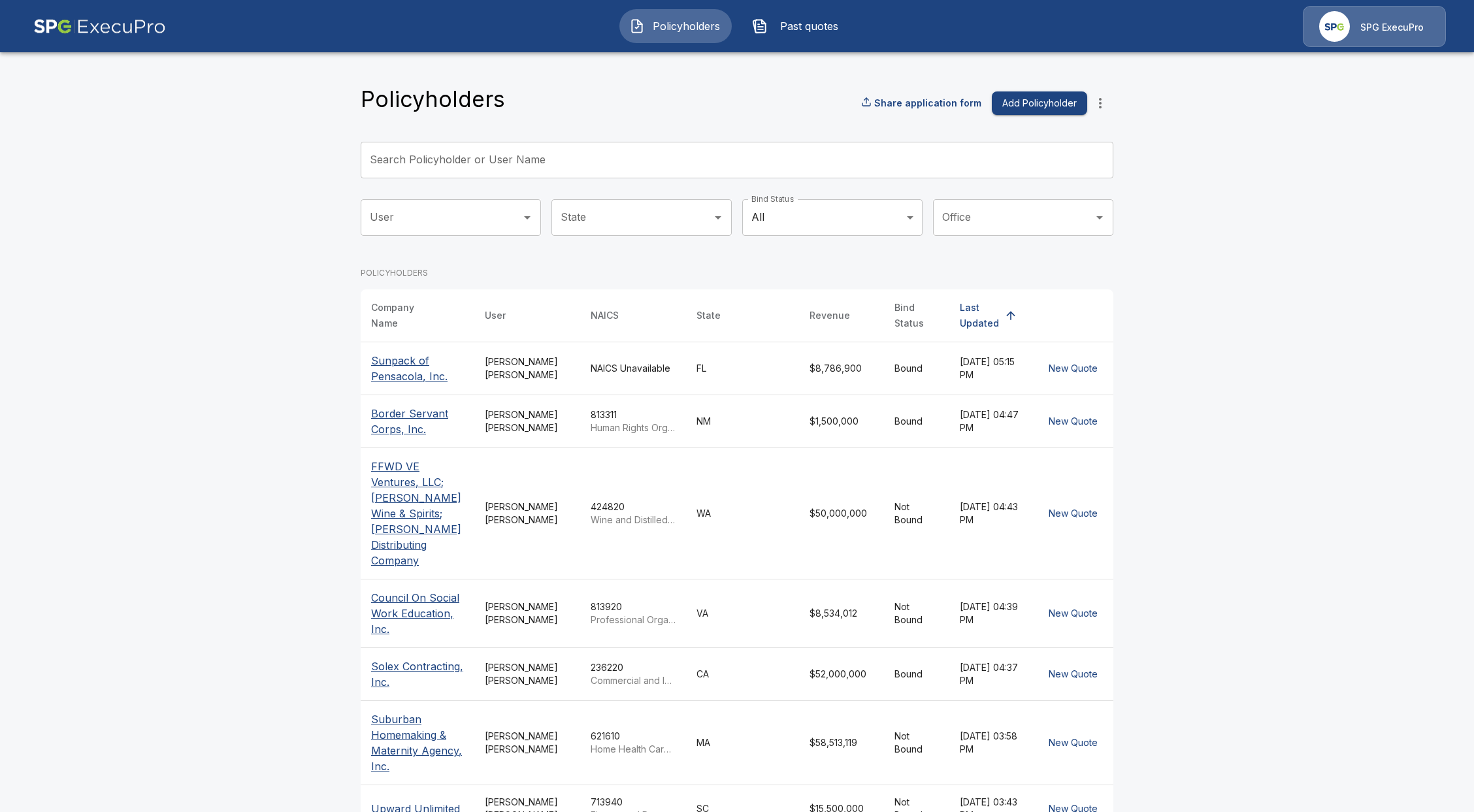
click at [417, 356] on p "Sunpack of Pensacola, Inc." at bounding box center [417, 368] width 93 height 31
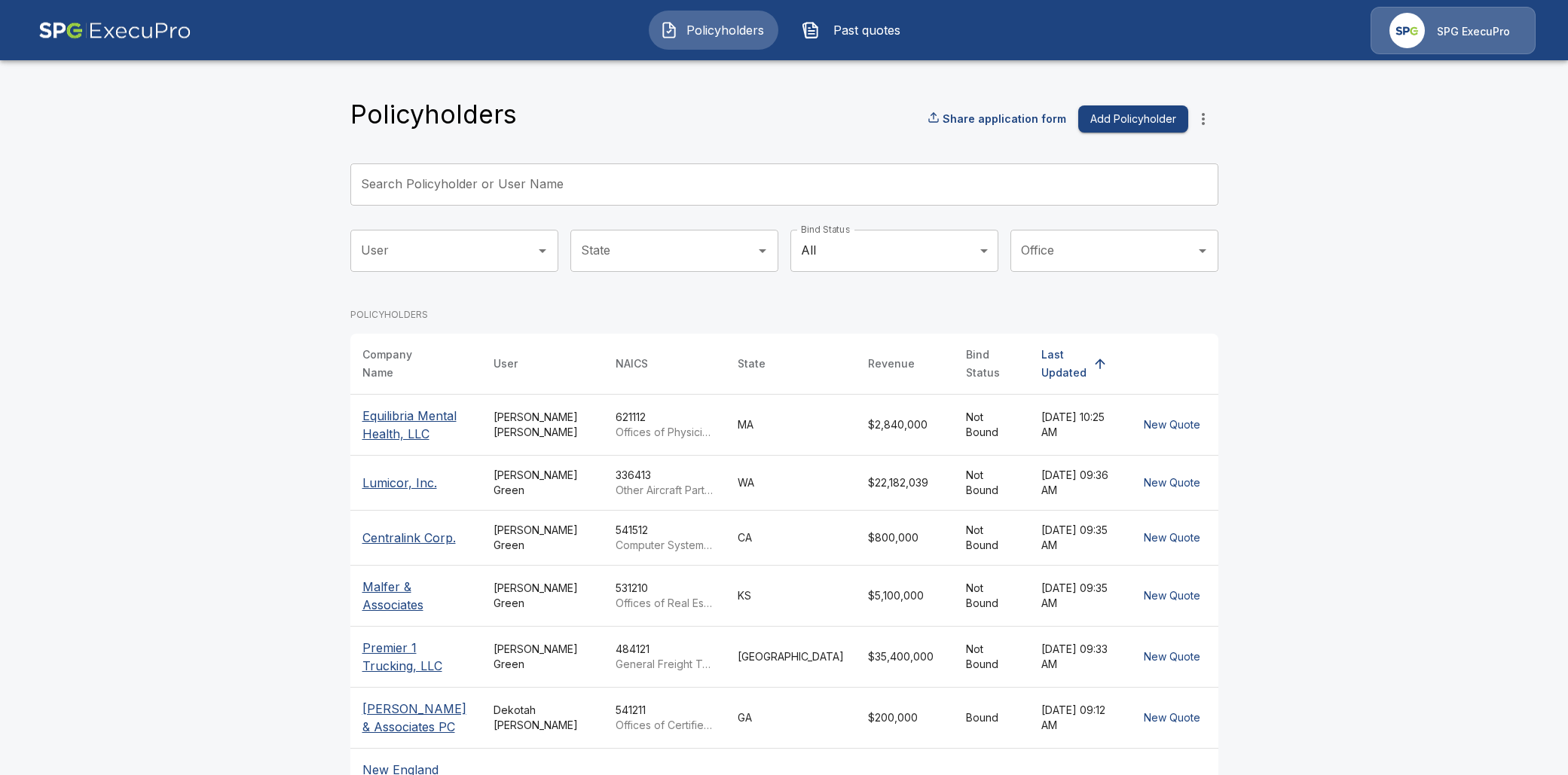
scroll to position [131, 0]
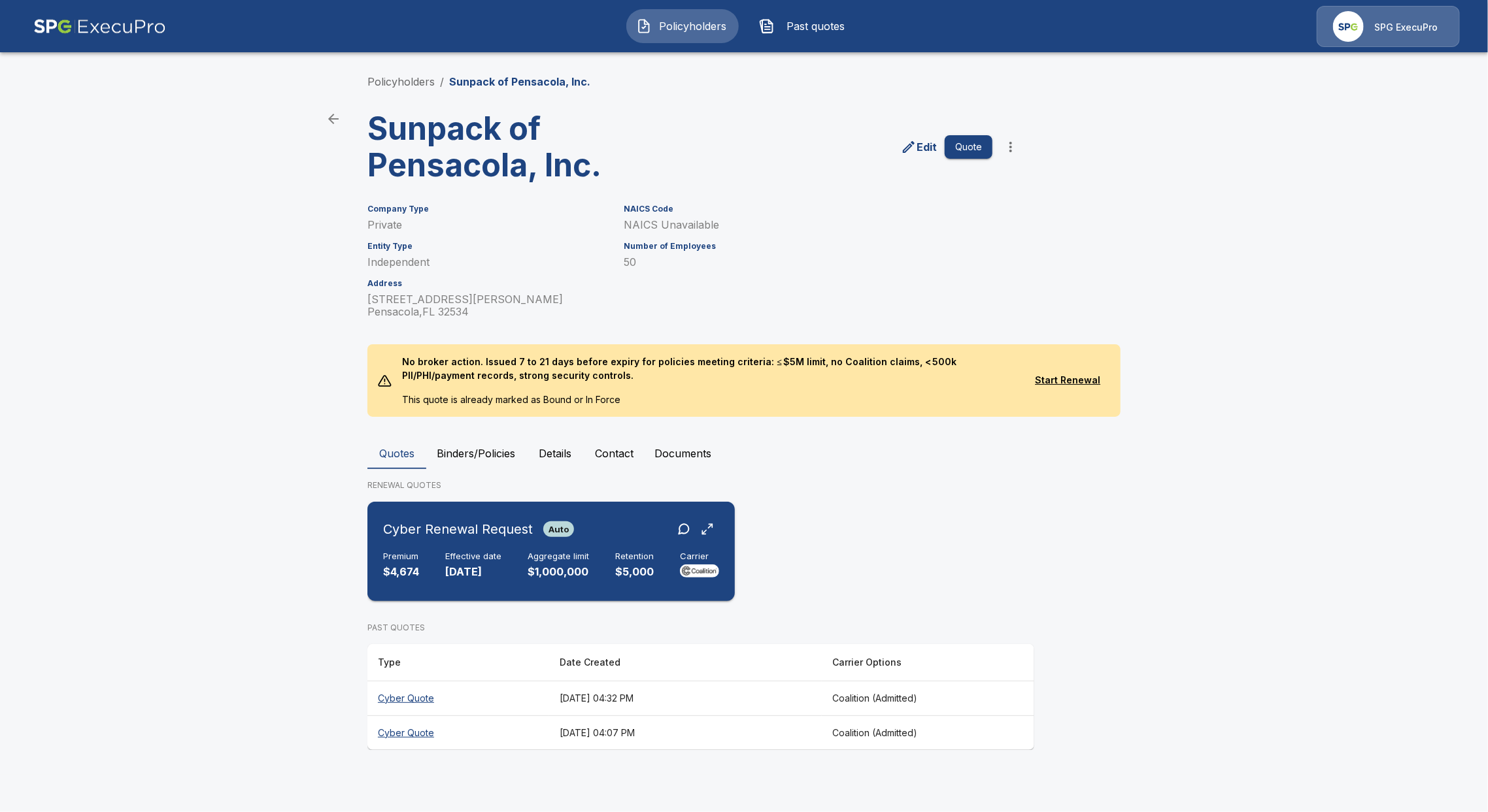
click at [452, 565] on p "9/25/2025" at bounding box center [473, 572] width 56 height 15
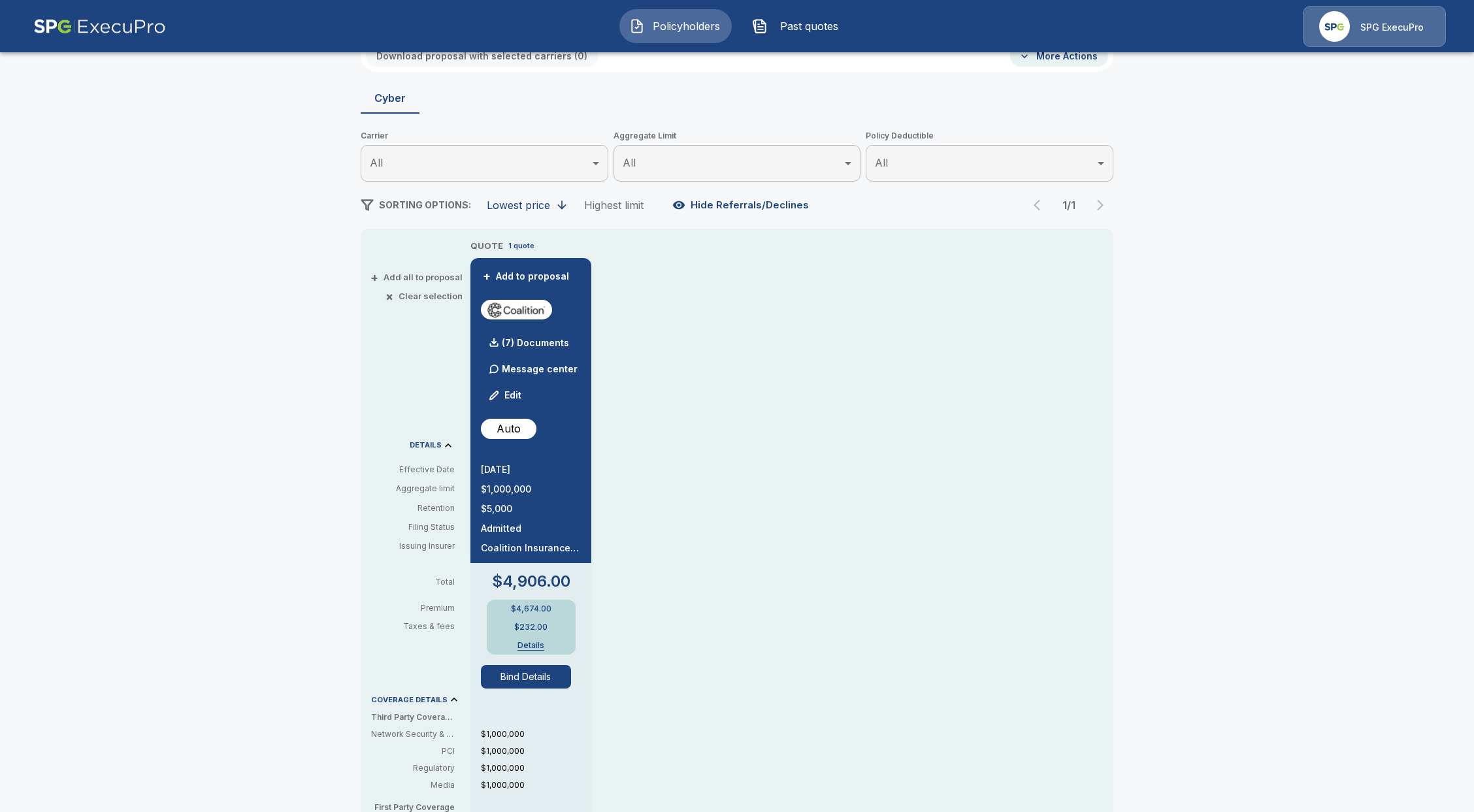
scroll to position [174, 0]
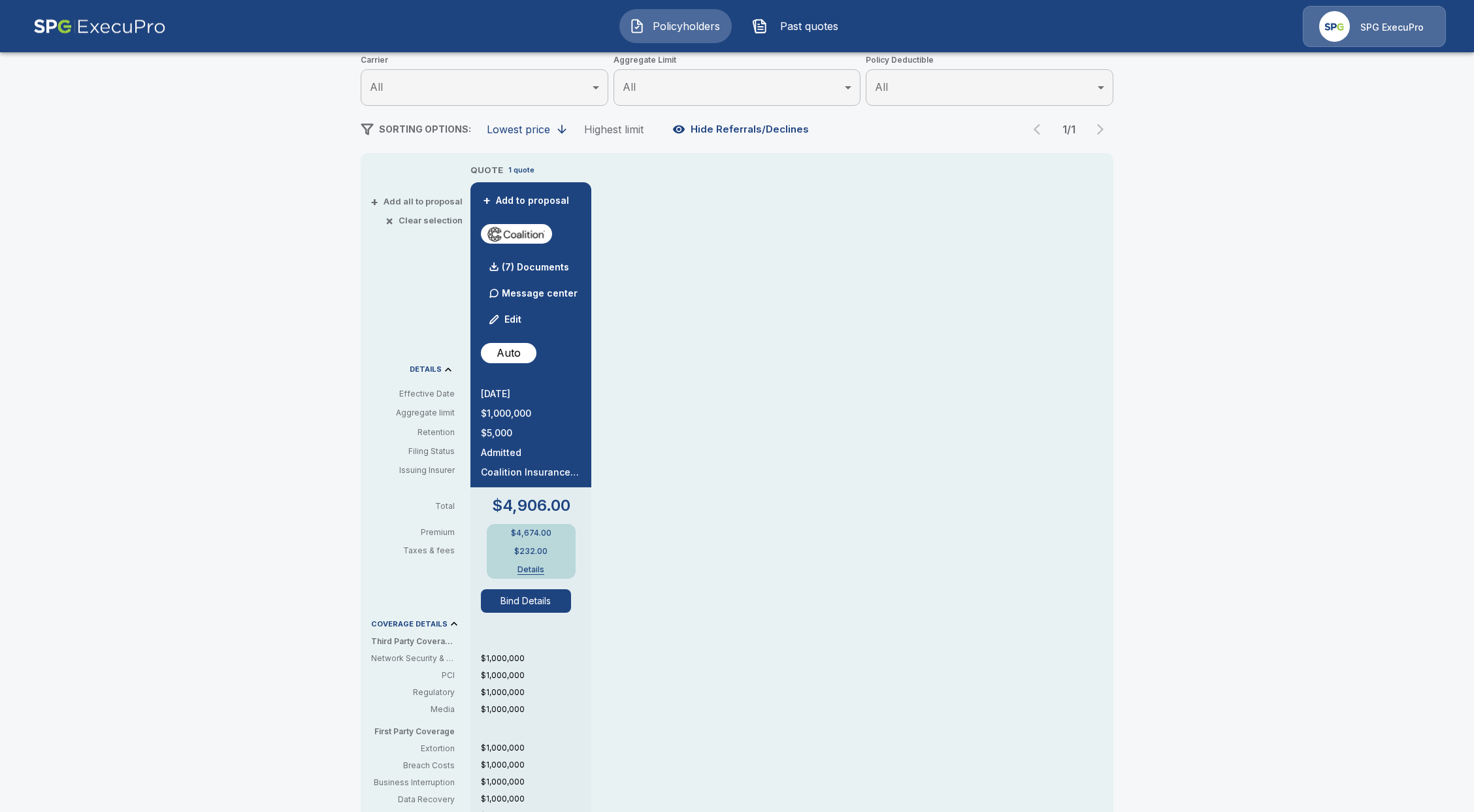
click at [544, 566] on button "Details" at bounding box center [531, 569] width 52 height 8
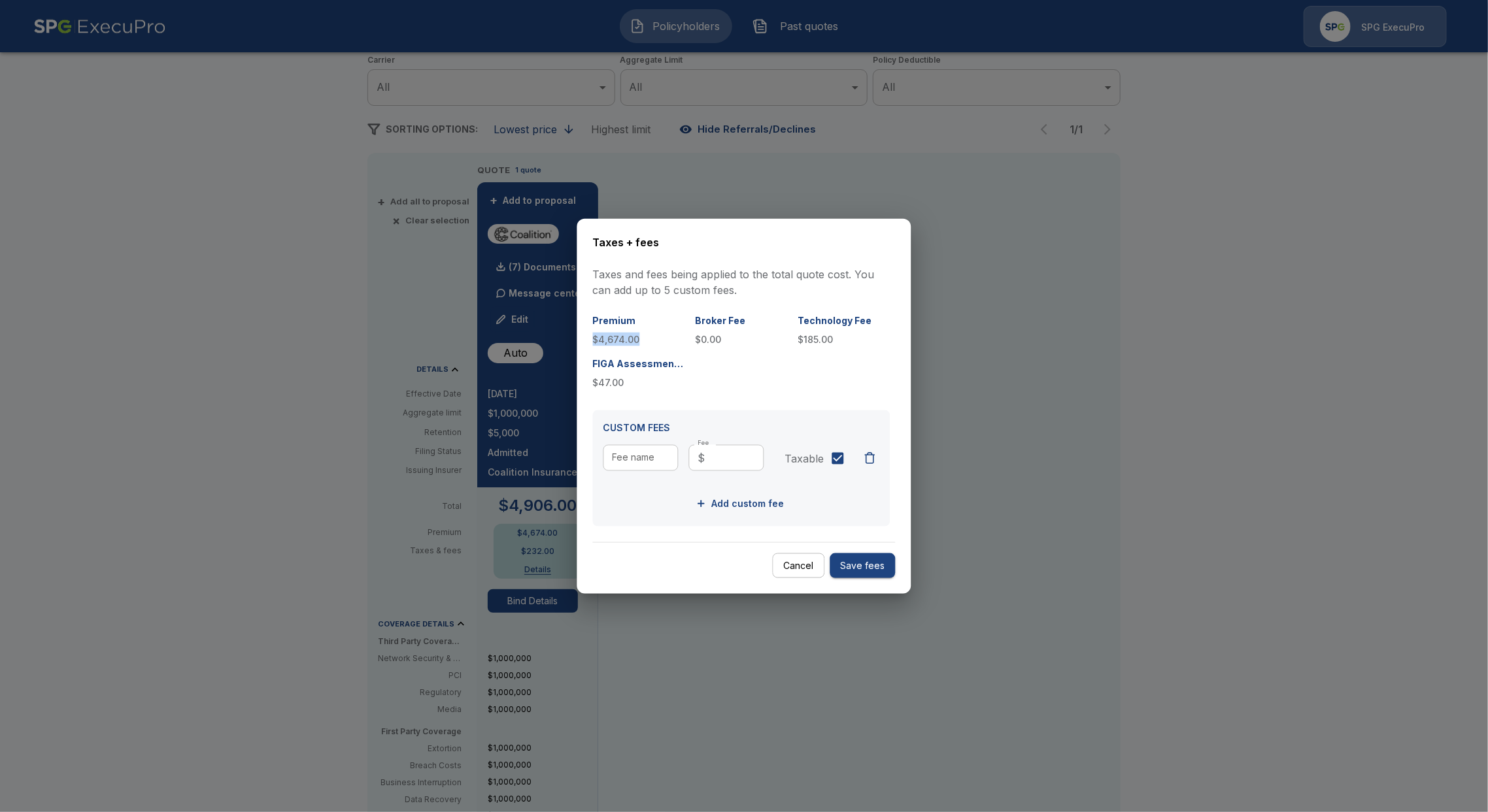
drag, startPoint x: 652, startPoint y: 338, endPoint x: 587, endPoint y: 340, distance: 65.0
click at [587, 340] on div "Taxes + fees Taxes and fees being applied to the total quote cost. You can add …" at bounding box center [744, 405] width 334 height 375
copy p "$4,674.00"
click at [817, 557] on button "Cancel" at bounding box center [798, 566] width 52 height 26
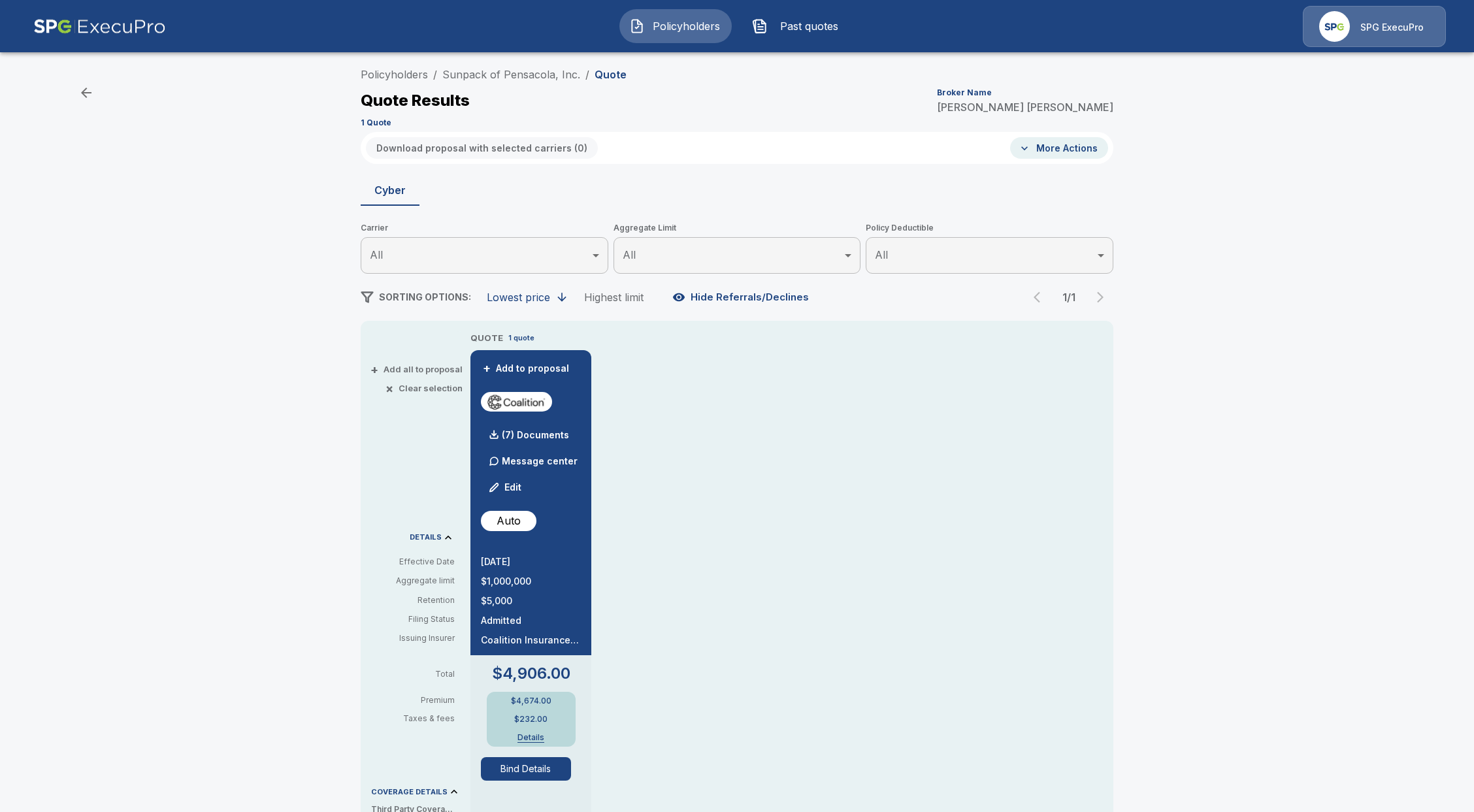
scroll to position [0, 0]
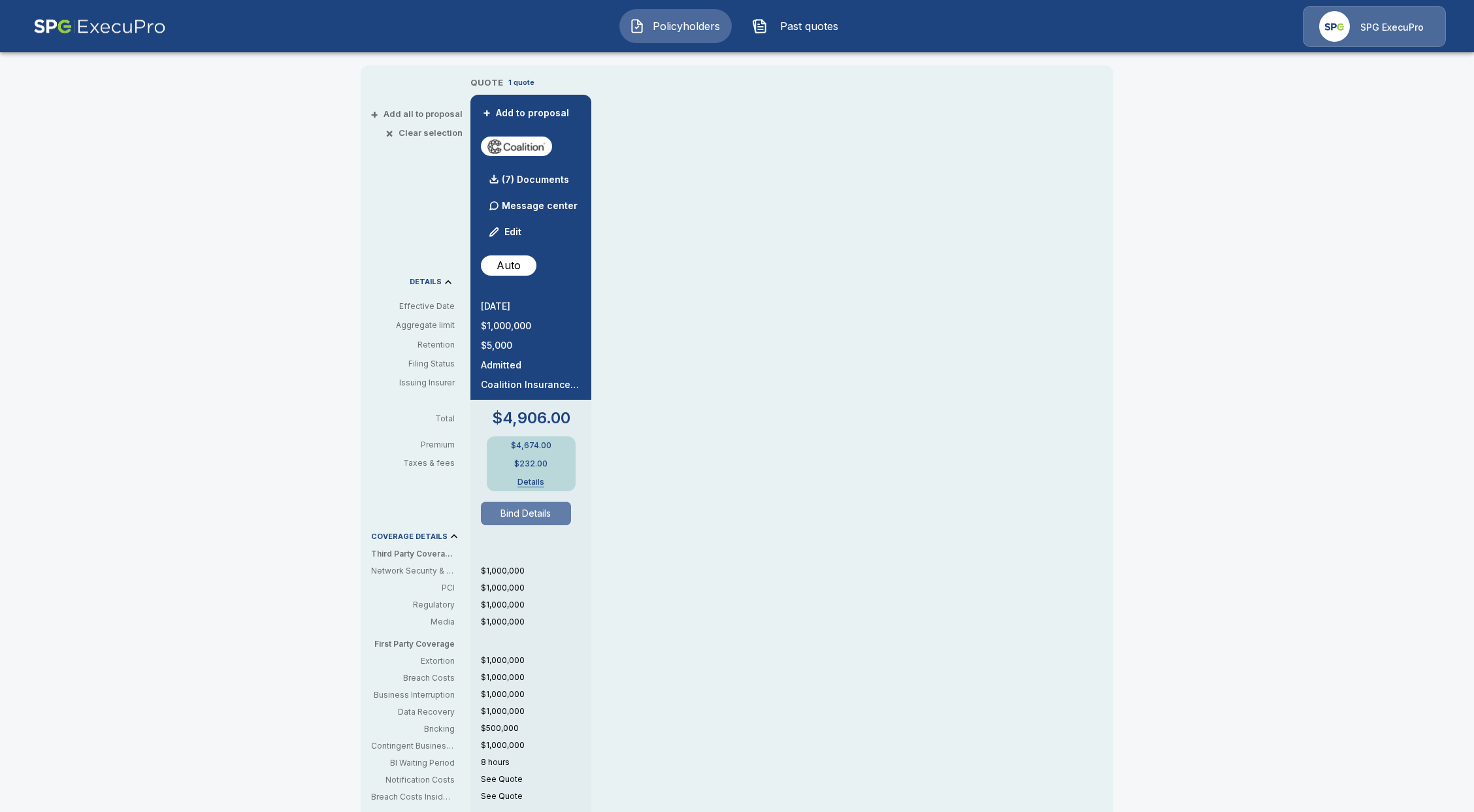
click at [521, 519] on button "Bind Details" at bounding box center [526, 513] width 90 height 24
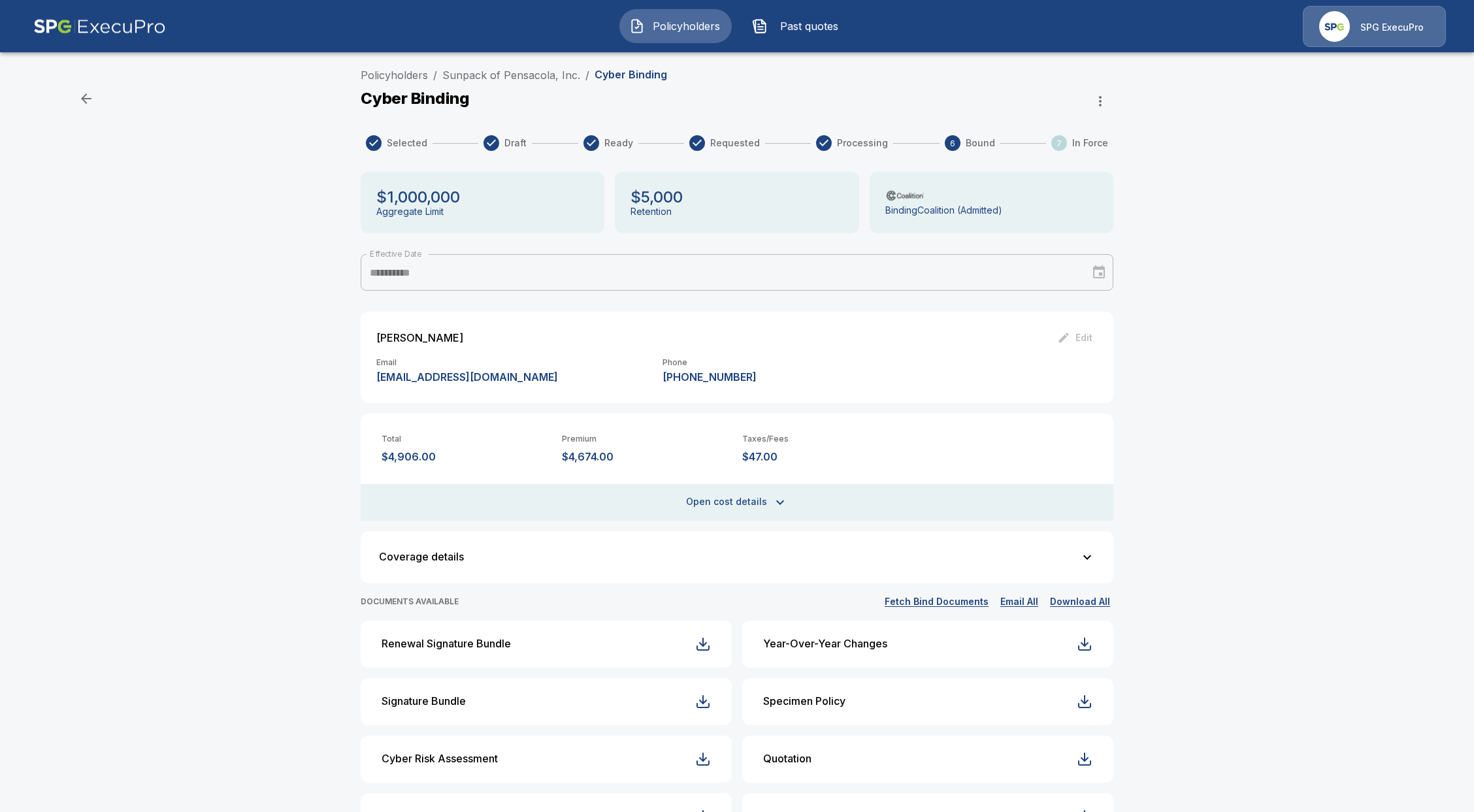
click at [749, 512] on button "Open cost details" at bounding box center [737, 502] width 753 height 36
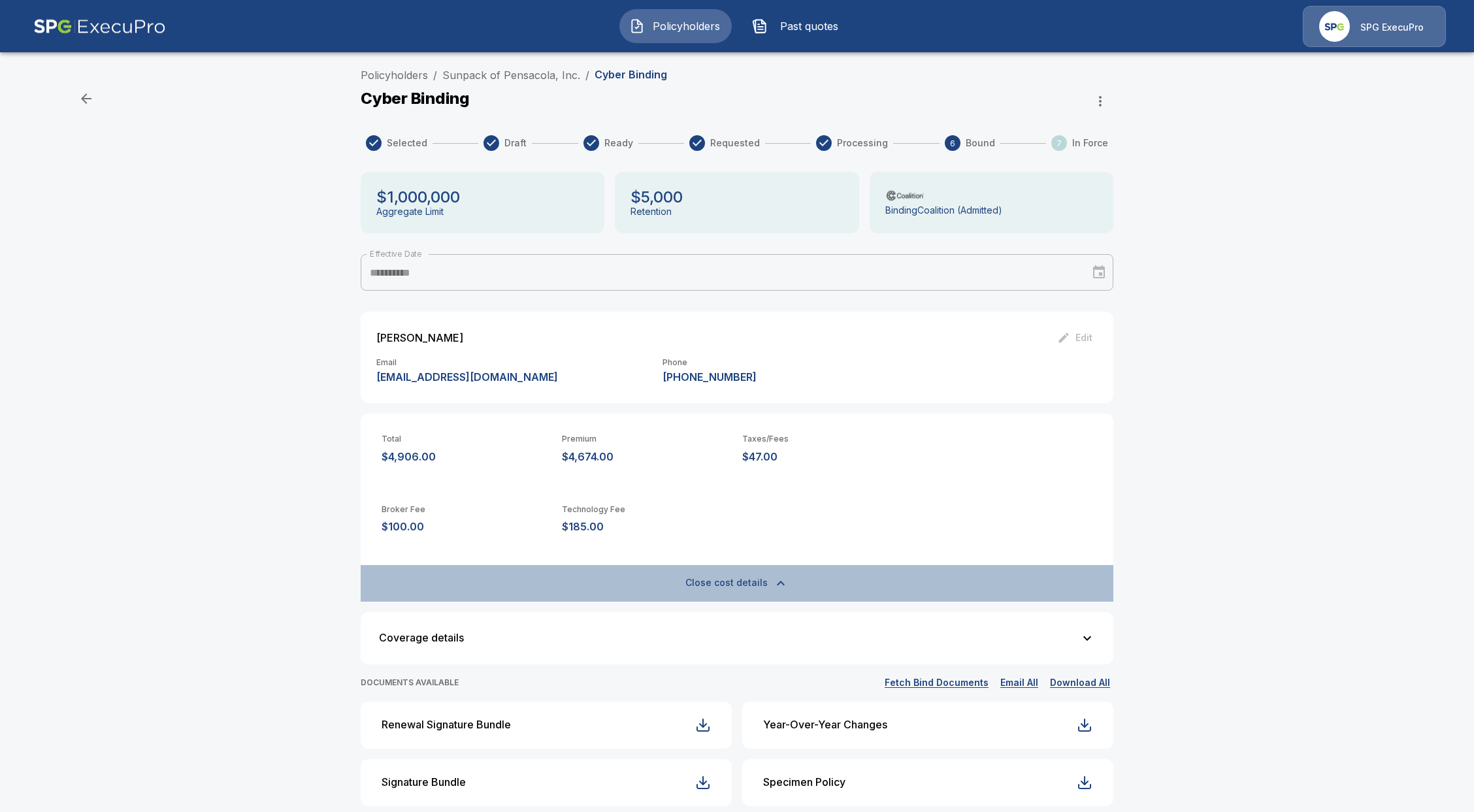
click at [707, 571] on button "Close cost details" at bounding box center [737, 583] width 753 height 36
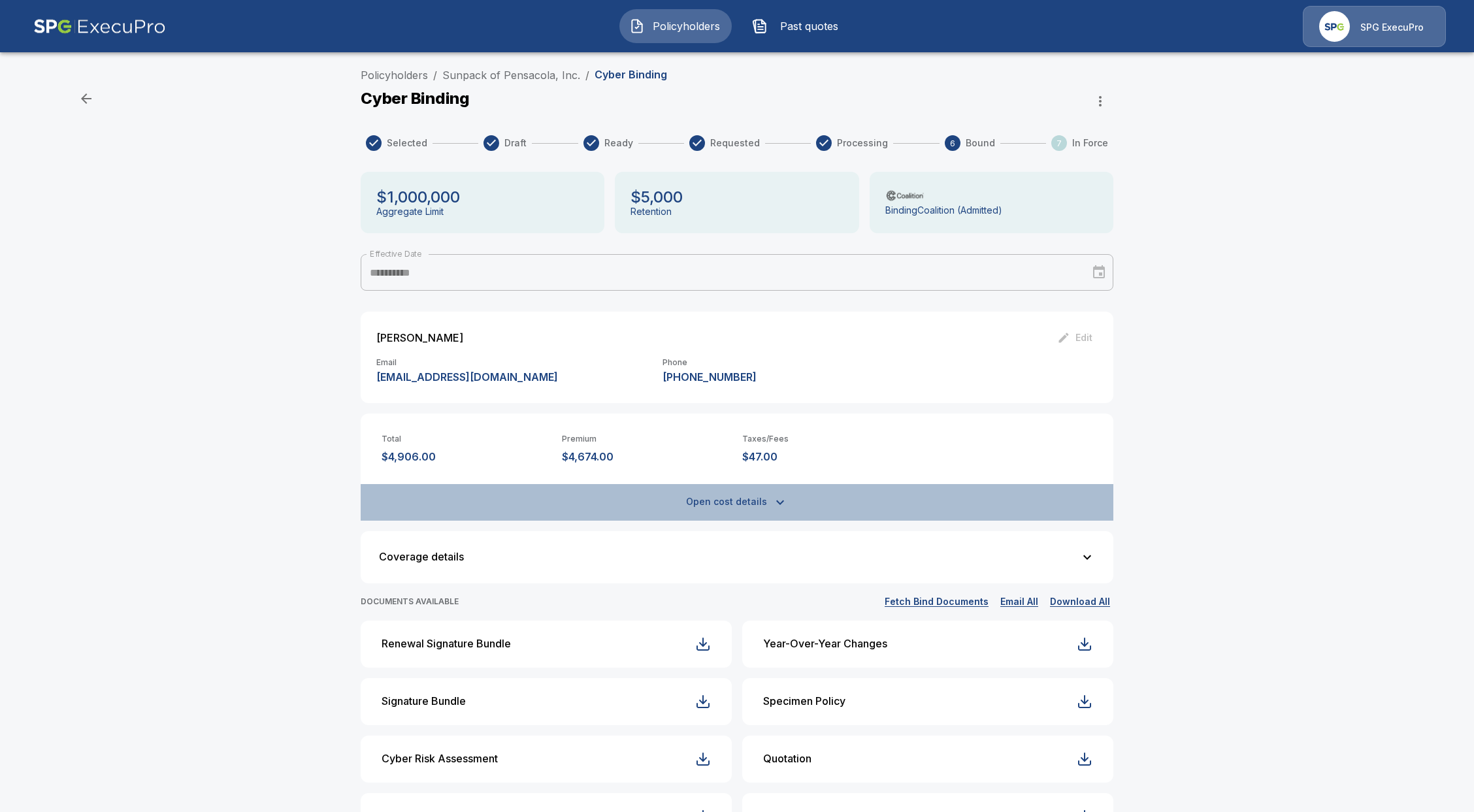
click at [797, 515] on button "Open cost details" at bounding box center [737, 502] width 753 height 36
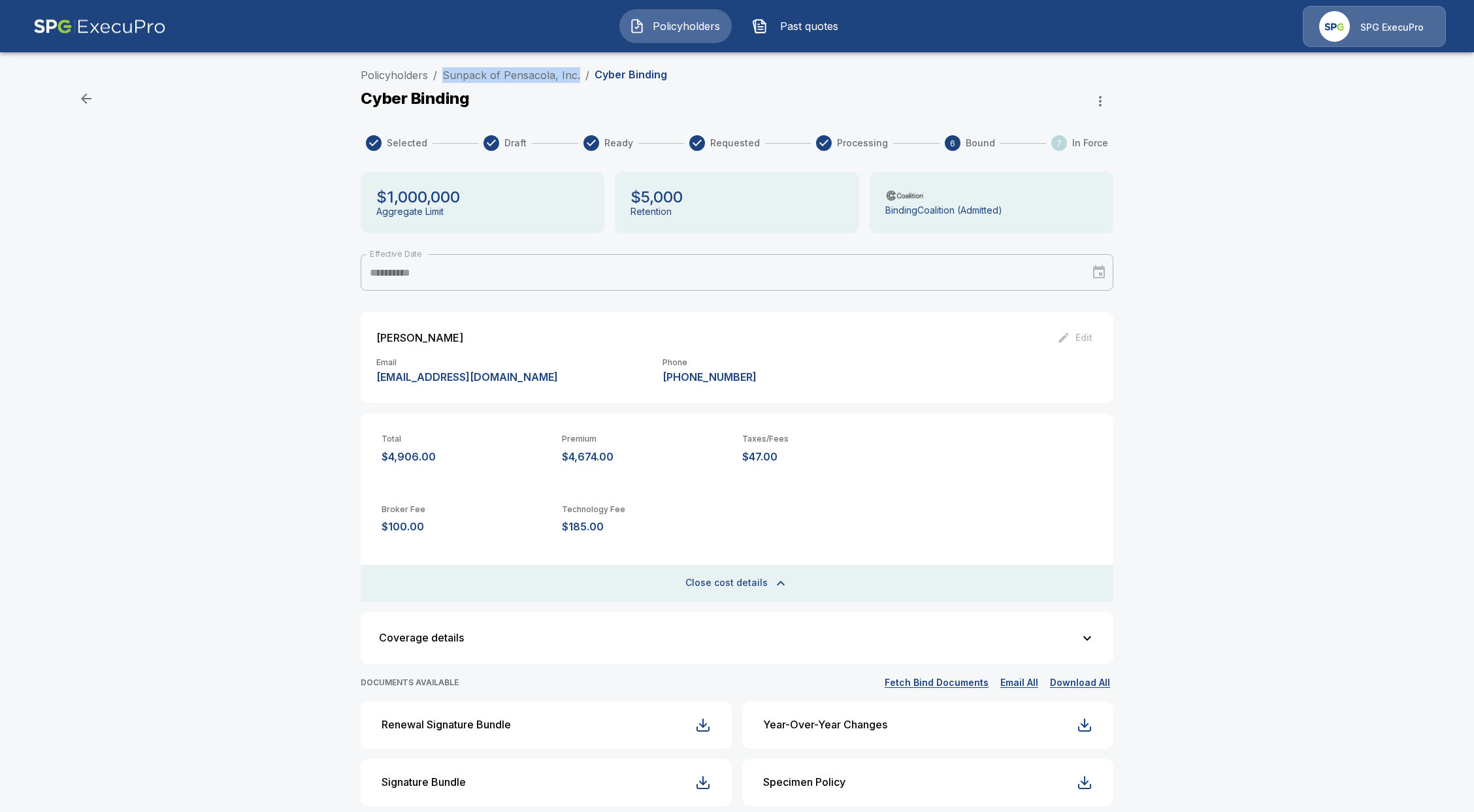
drag, startPoint x: 445, startPoint y: 73, endPoint x: 583, endPoint y: 83, distance: 138.4
click at [583, 83] on ol "Policyholders / Sunpack of Pensacola, Inc. / Cyber Binding" at bounding box center [514, 75] width 306 height 16
copy link "Sunpack of Pensacola, Inc."
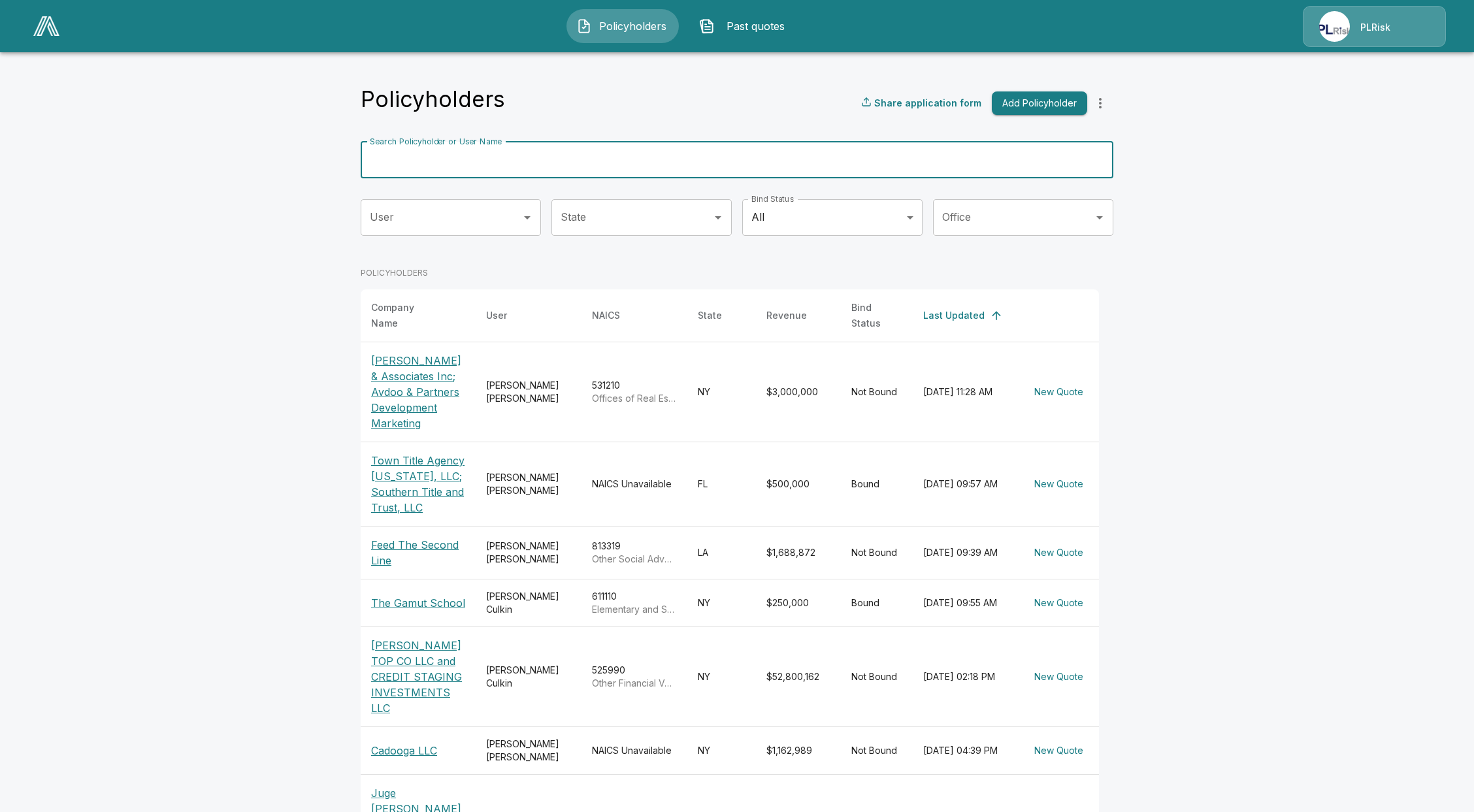
click at [541, 165] on input "Search Policyholder or User Name" at bounding box center [730, 160] width 739 height 36
click at [424, 644] on p "SHER AJ TOP CO LLC and CREDIT STAGING INVESTMENTS LLC" at bounding box center [418, 677] width 94 height 78
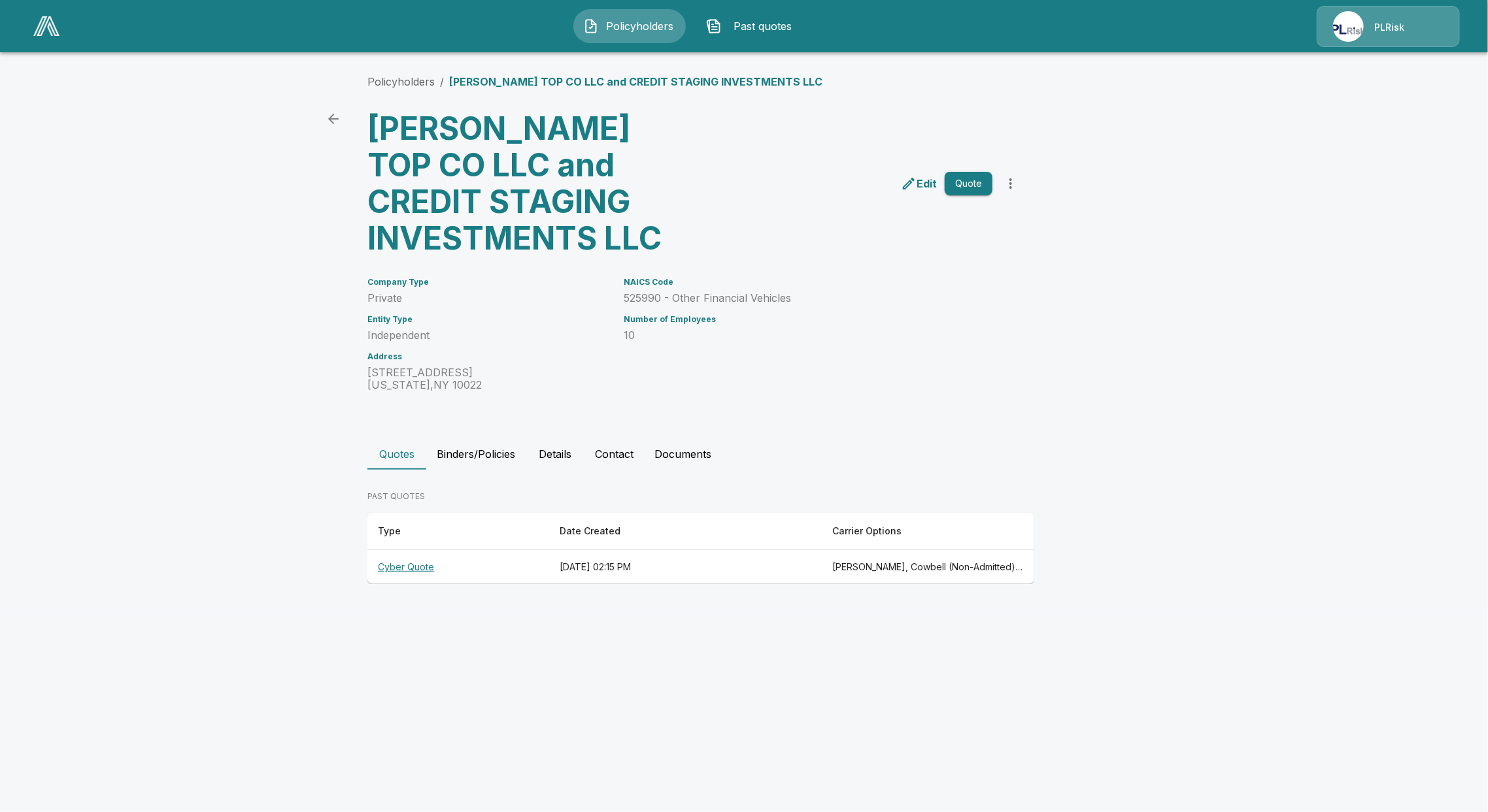
click at [401, 565] on th "Cyber Quote" at bounding box center [458, 567] width 182 height 35
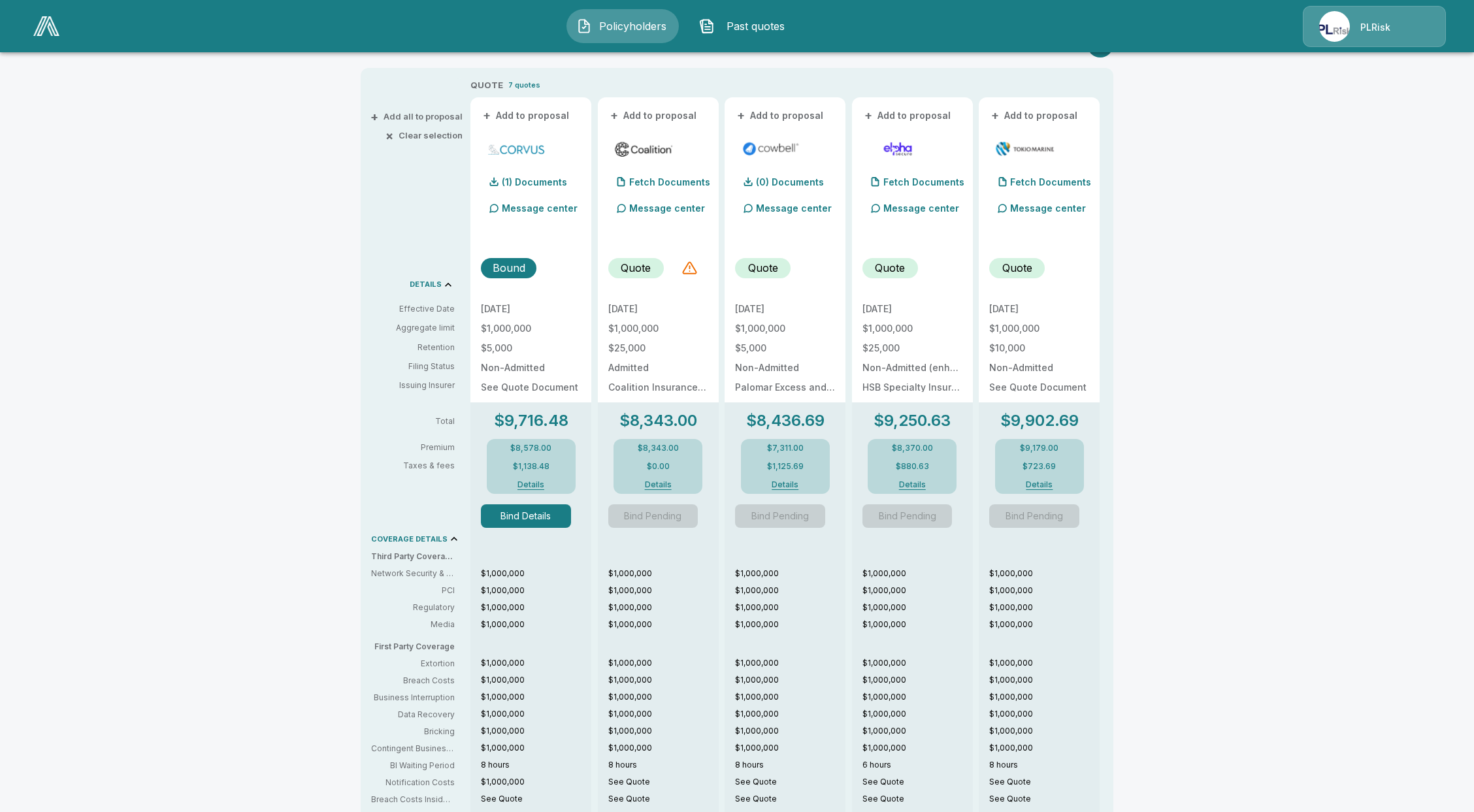
scroll to position [261, 0]
click at [509, 523] on button "Bind Details" at bounding box center [526, 514] width 90 height 24
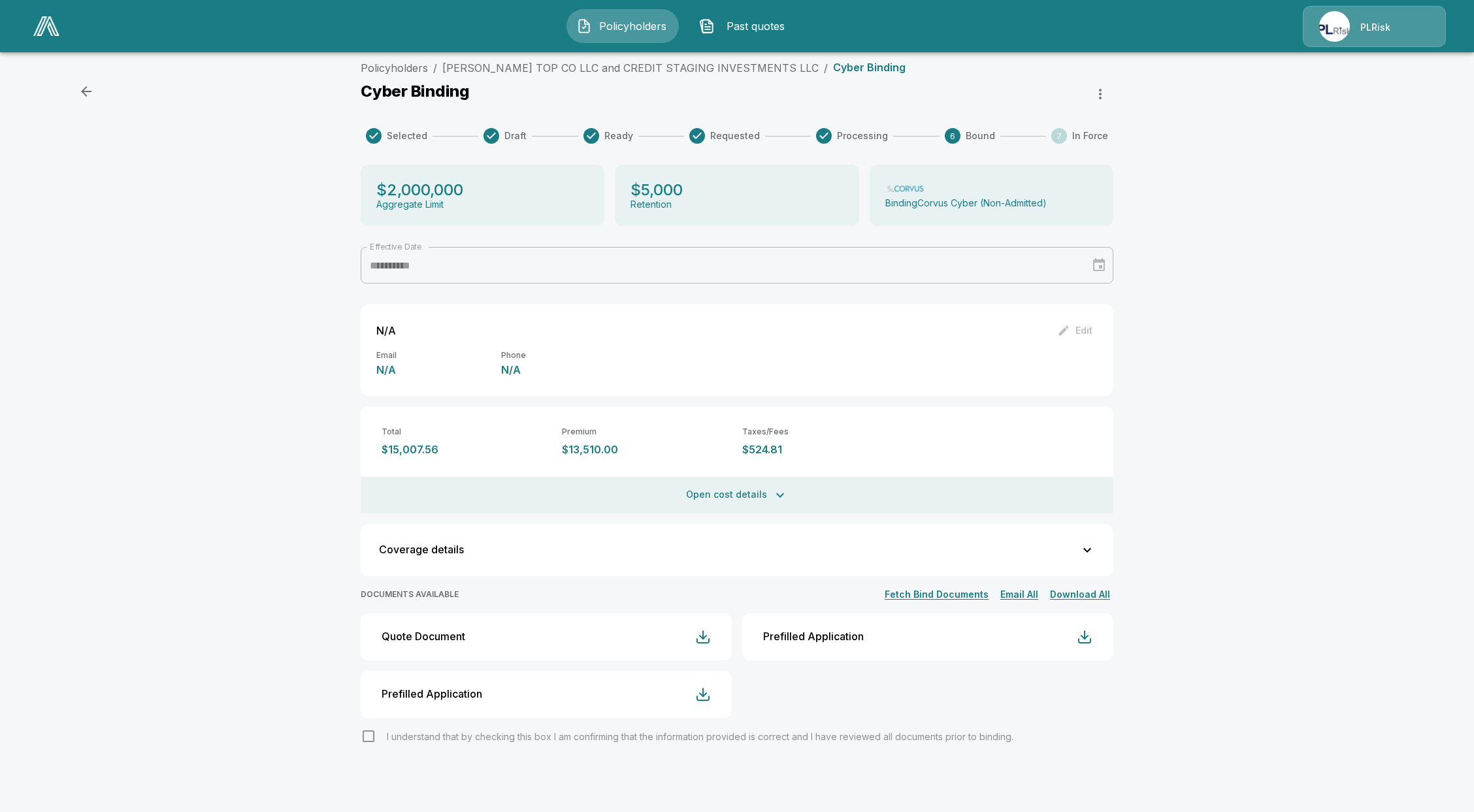
scroll to position [7, 0]
drag, startPoint x: 607, startPoint y: 447, endPoint x: 569, endPoint y: 452, distance: 38.3
click at [569, 452] on p "$13,510.00" at bounding box center [647, 449] width 170 height 12
copy p "$13,510.00"
click at [1230, 363] on div "**********" at bounding box center [737, 433] width 1474 height 757
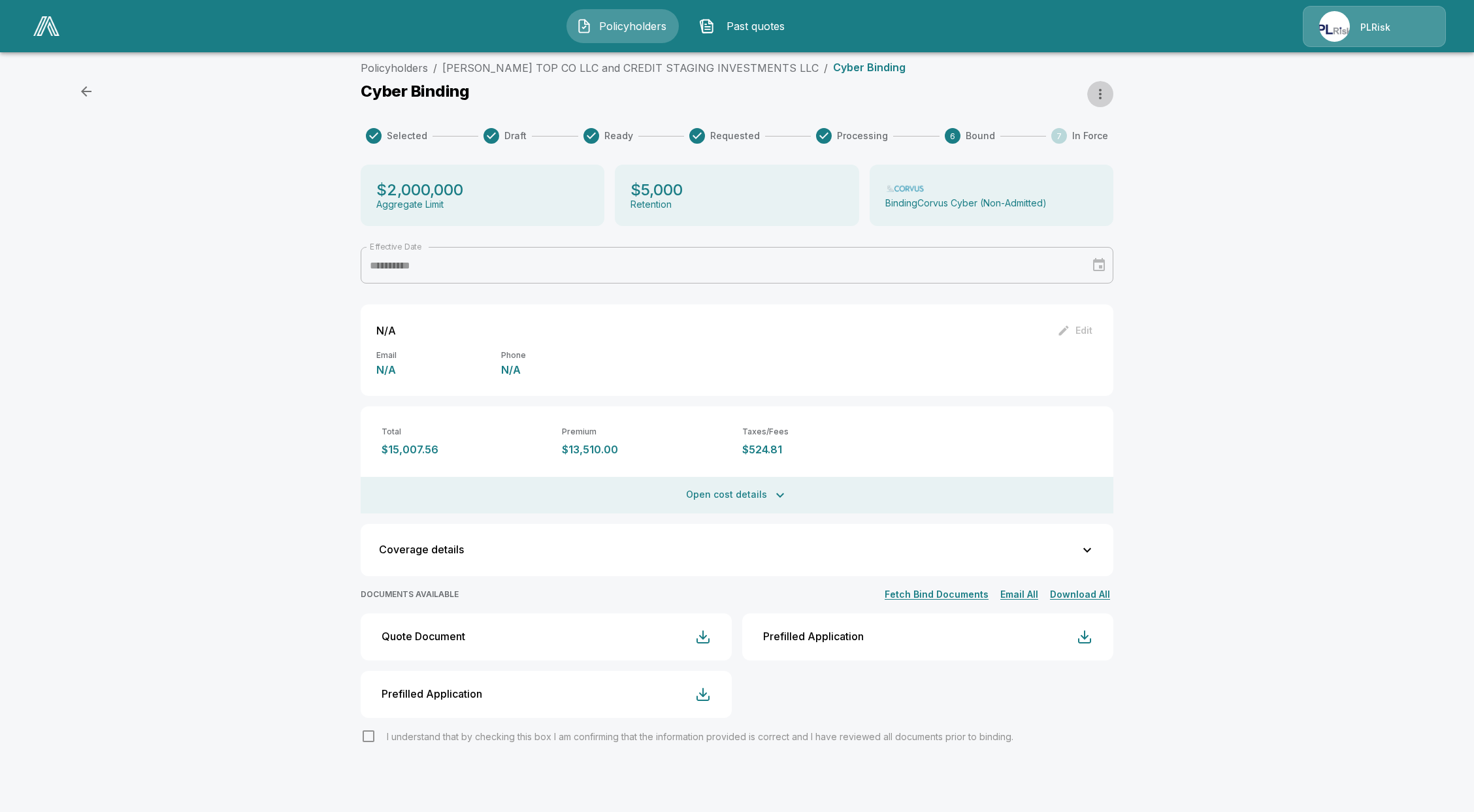
click at [1109, 97] on icon "button" at bounding box center [1101, 94] width 16 height 16
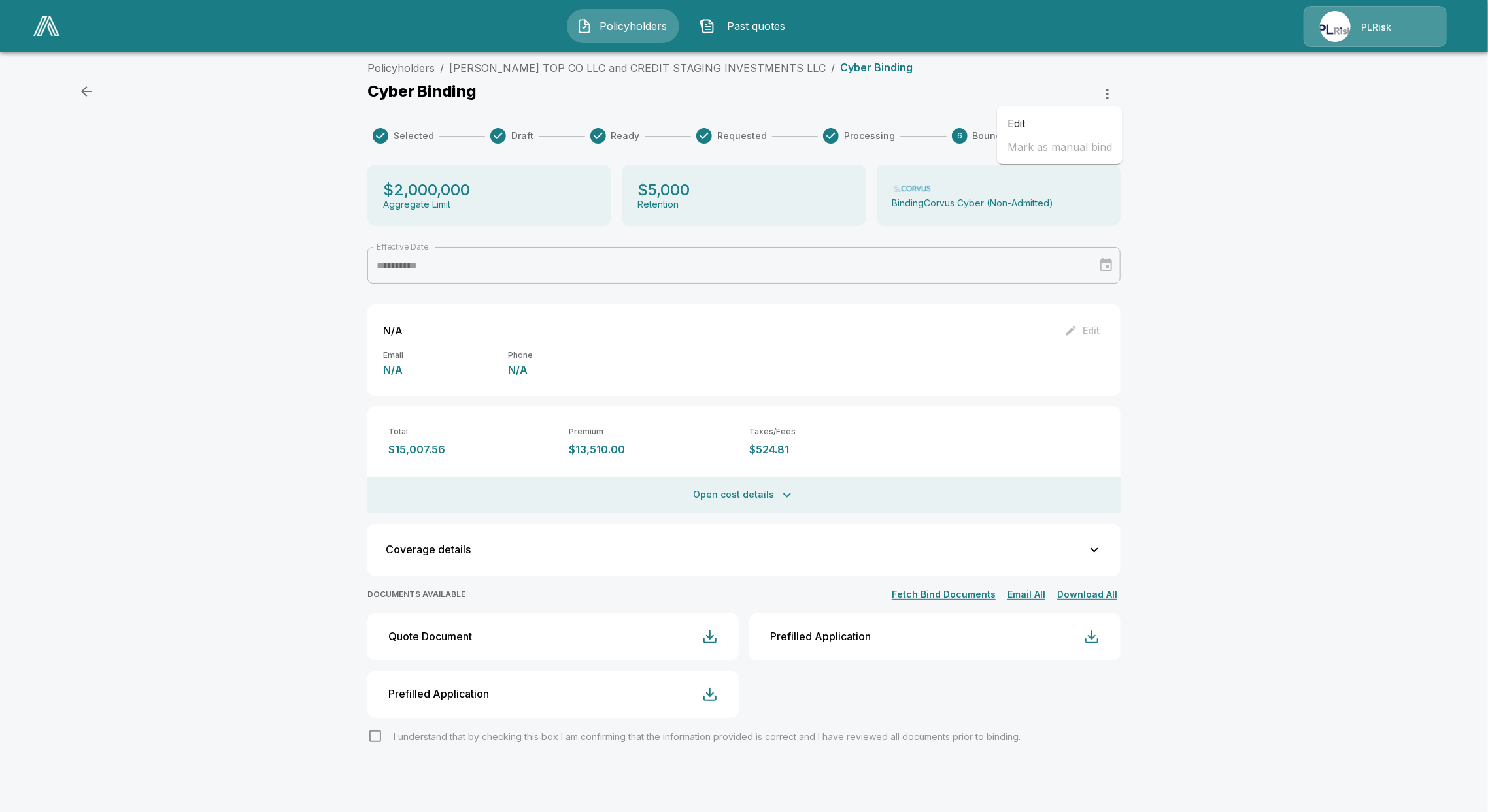
click at [1207, 188] on div at bounding box center [744, 406] width 1488 height 812
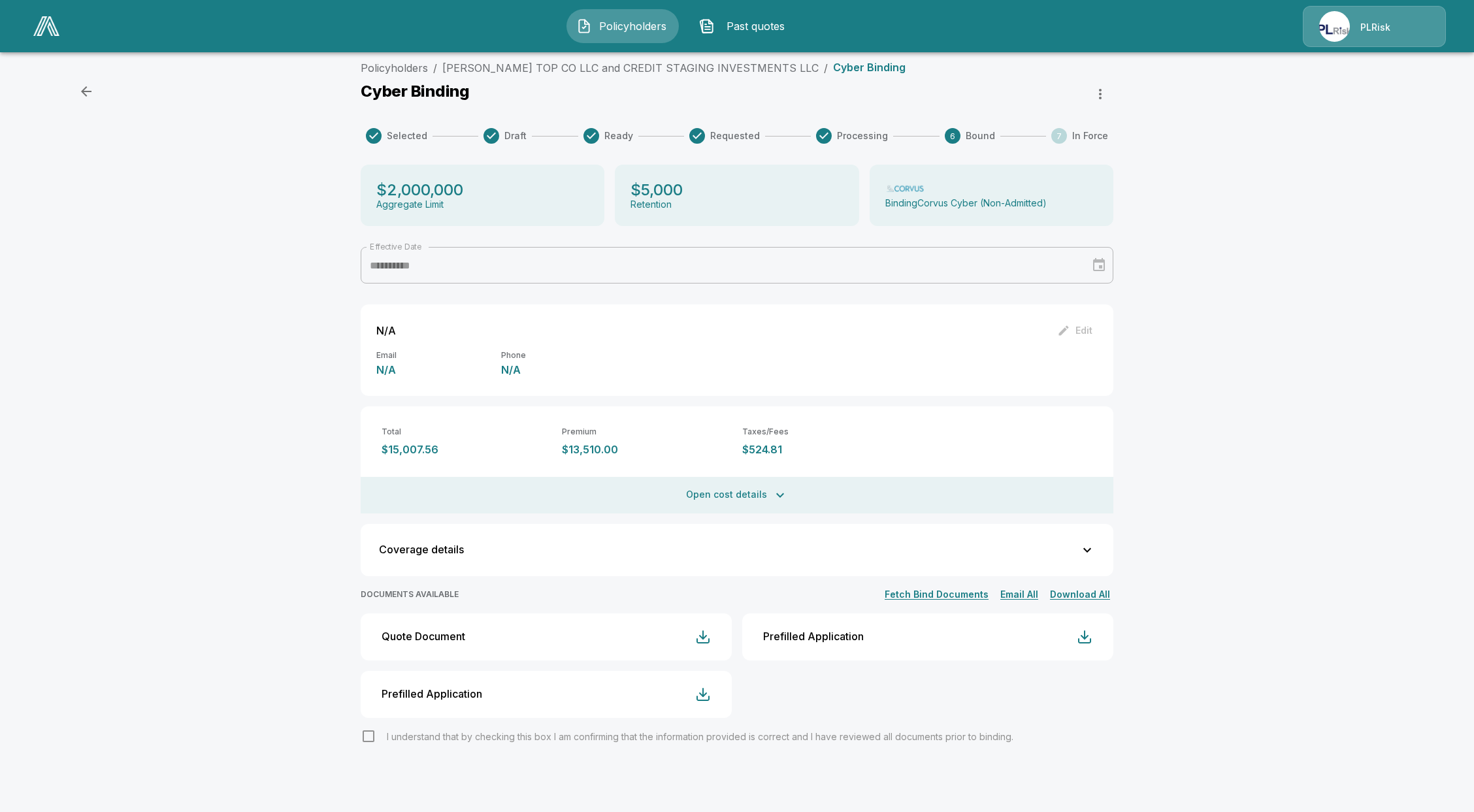
click at [1173, 437] on div "**********" at bounding box center [737, 433] width 1474 height 757
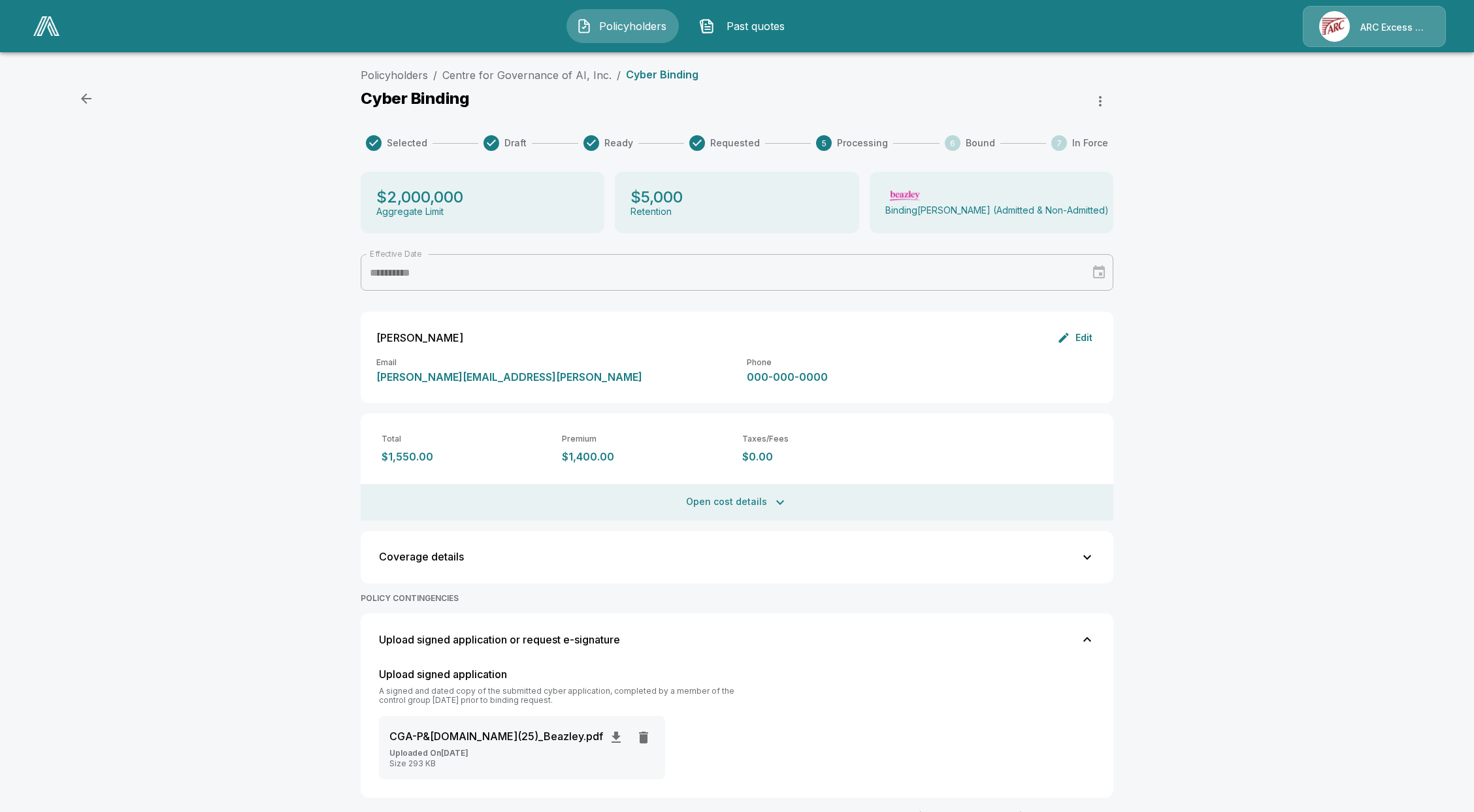
drag, startPoint x: 598, startPoint y: 442, endPoint x: 586, endPoint y: 435, distance: 13.9
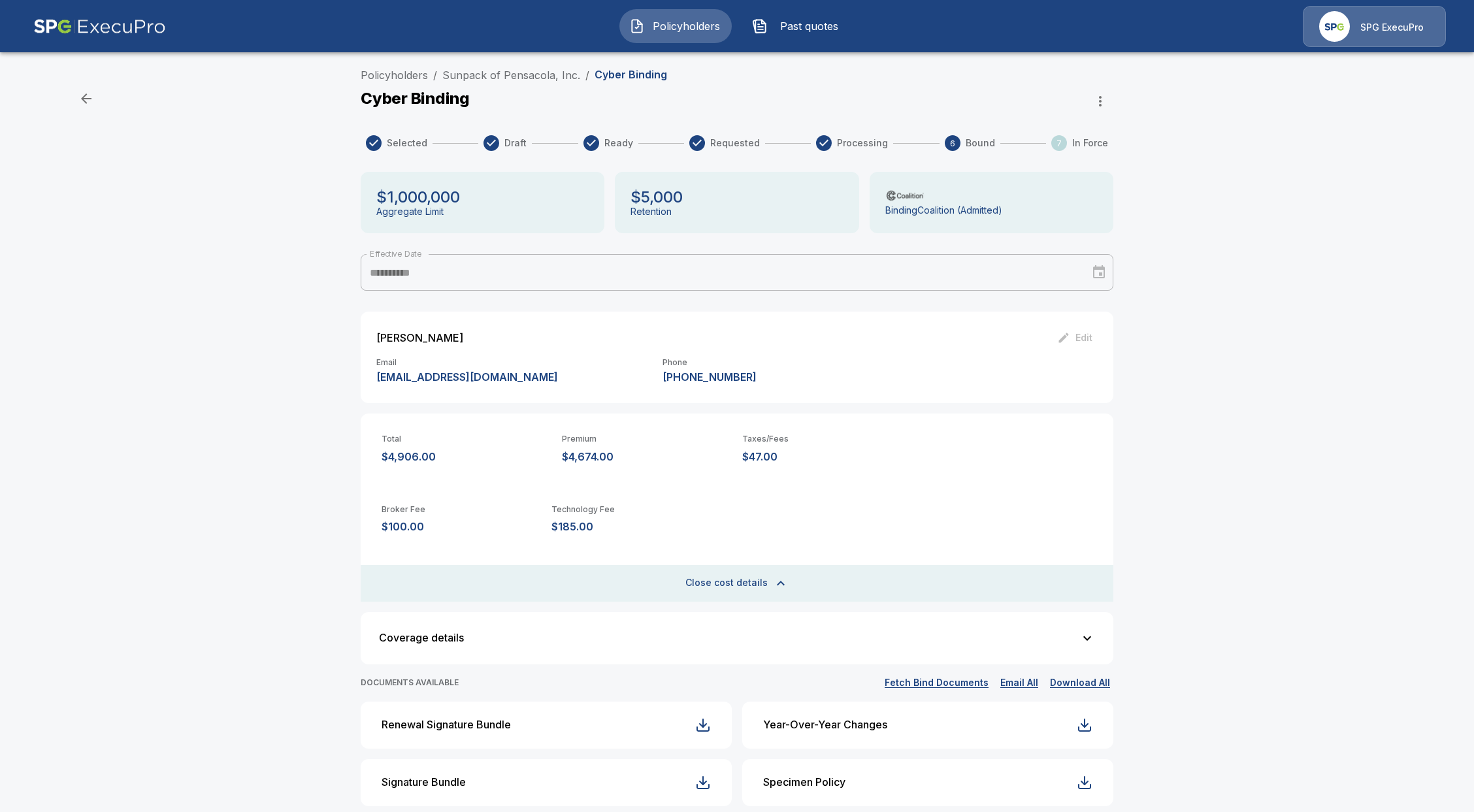
click at [631, 34] on button "Policyholders" at bounding box center [676, 26] width 113 height 34
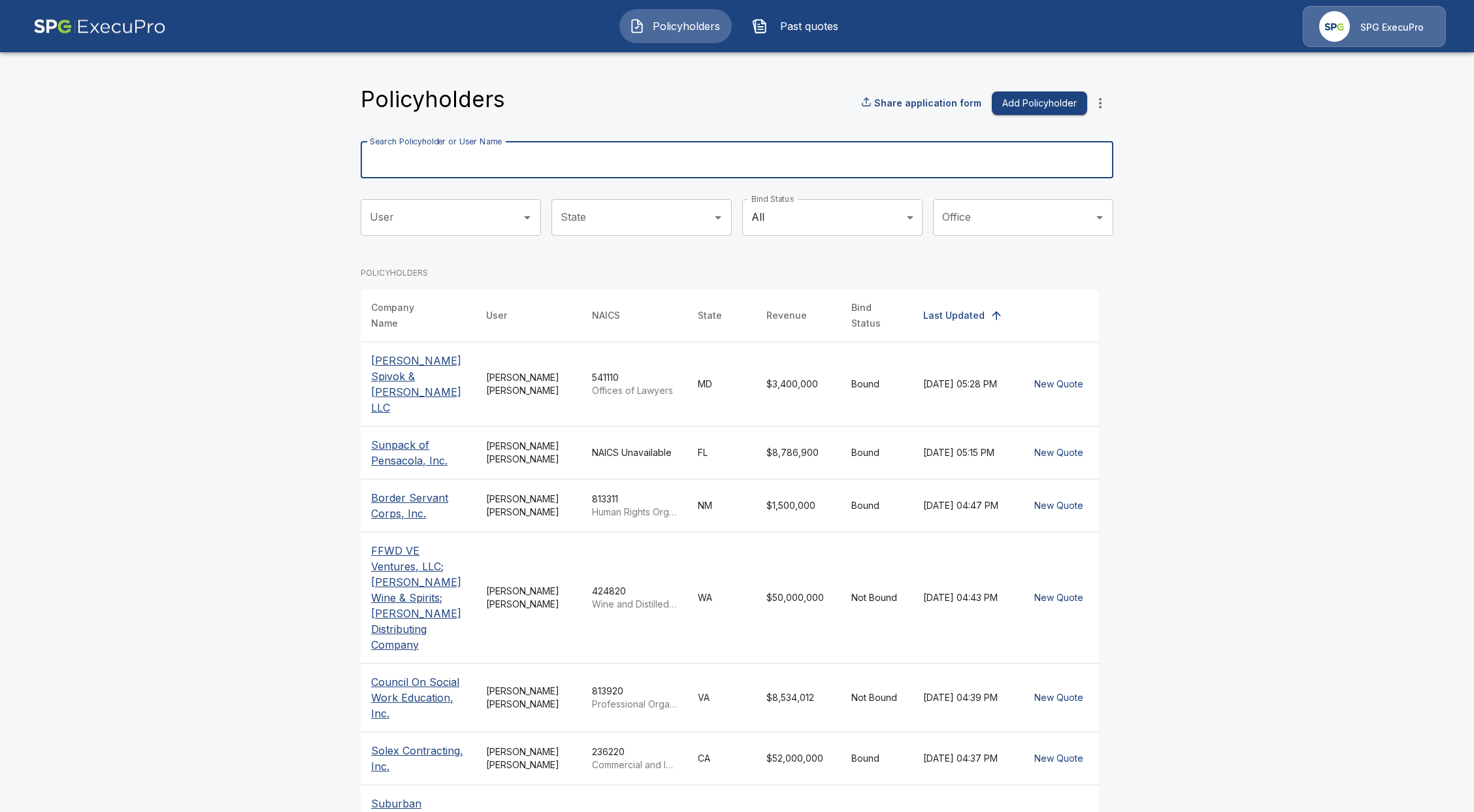
drag, startPoint x: 517, startPoint y: 162, endPoint x: 519, endPoint y: 178, distance: 16.1
click at [517, 161] on input "Search Policyholder or User Name" at bounding box center [730, 160] width 739 height 36
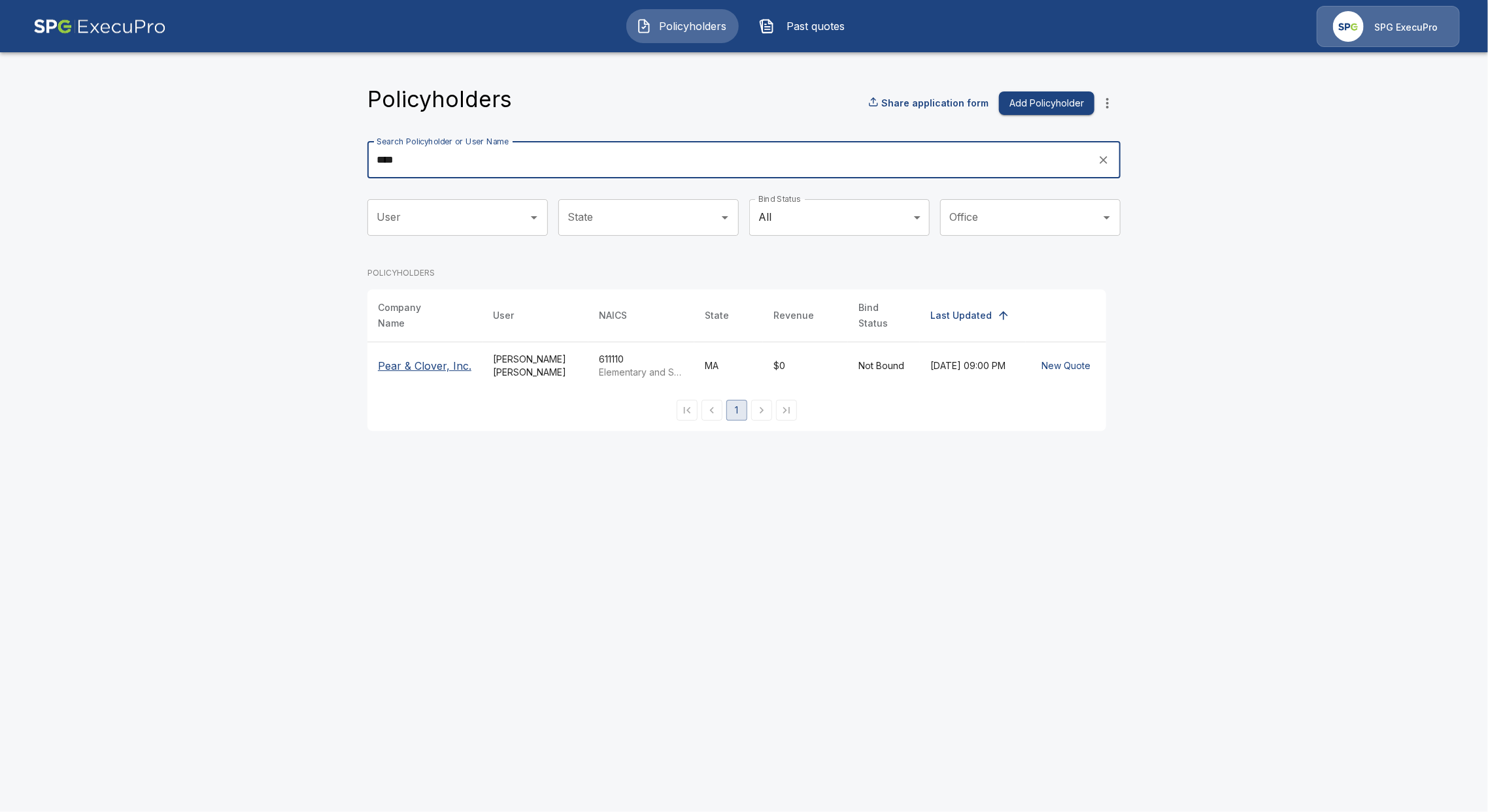
type input "****"
click at [398, 362] on p "Pear & Clover, Inc." at bounding box center [425, 366] width 94 height 16
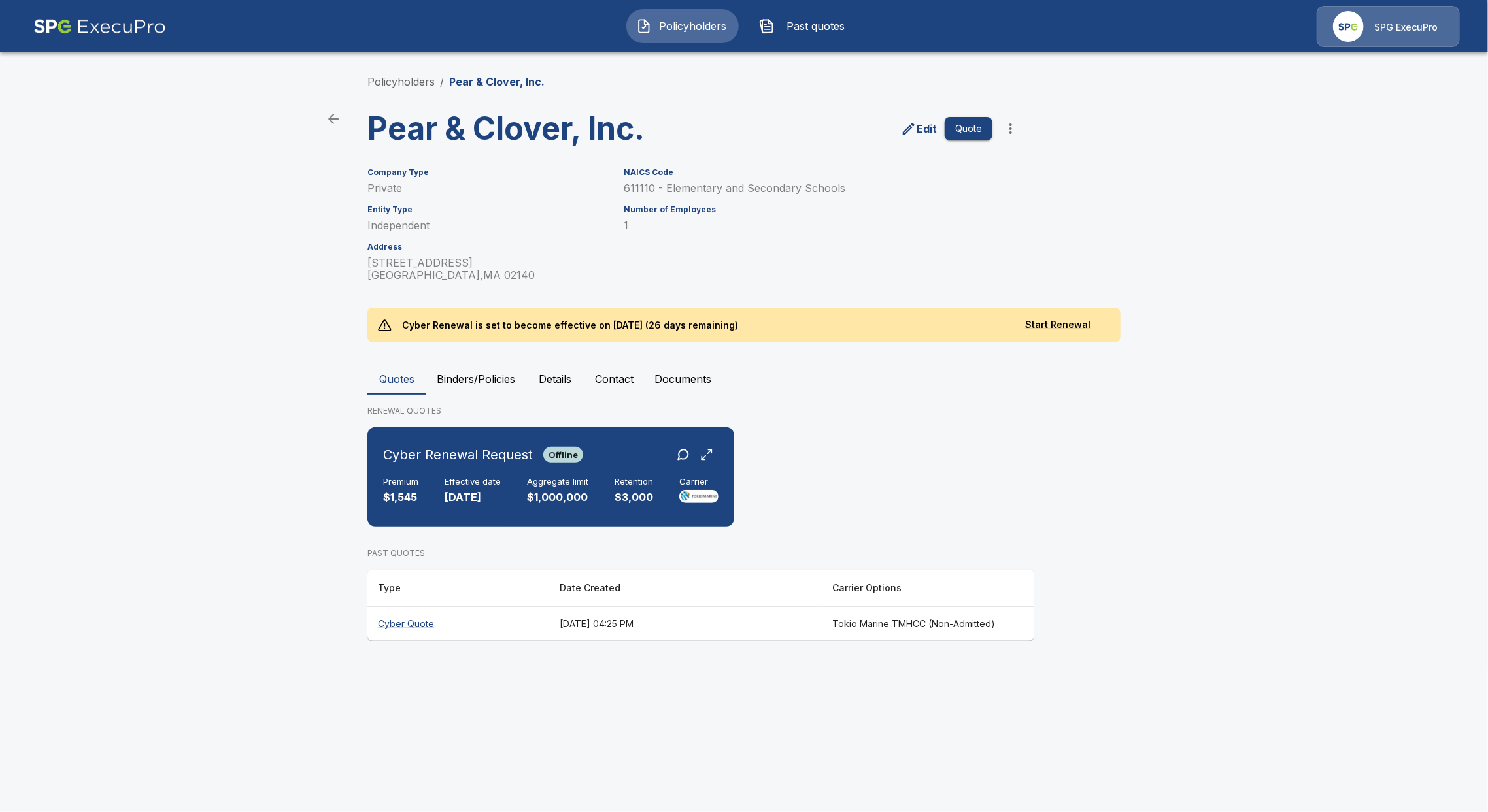
click at [418, 614] on th "Cyber Quote" at bounding box center [458, 623] width 182 height 35
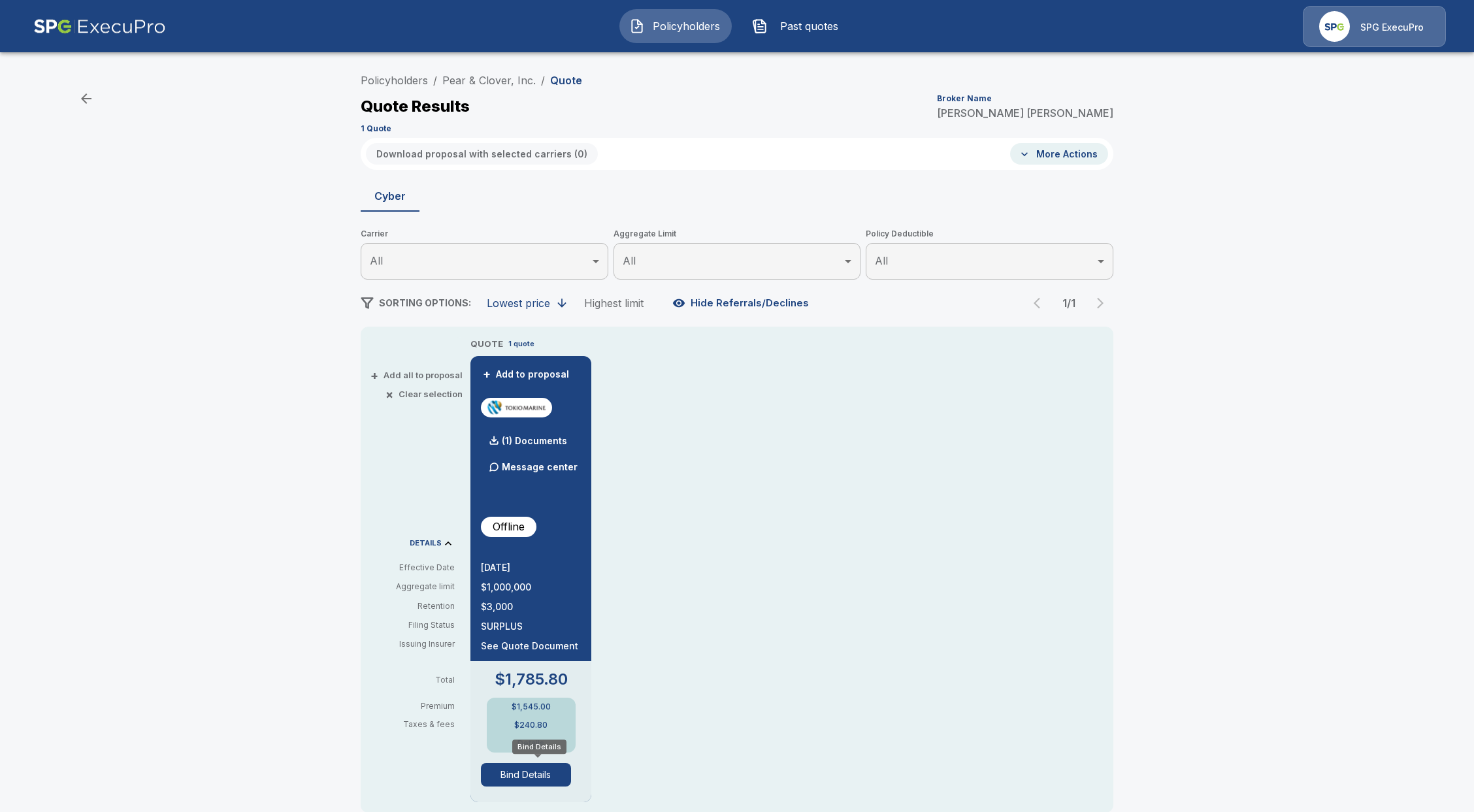
click at [531, 774] on button "Bind Details" at bounding box center [526, 774] width 90 height 24
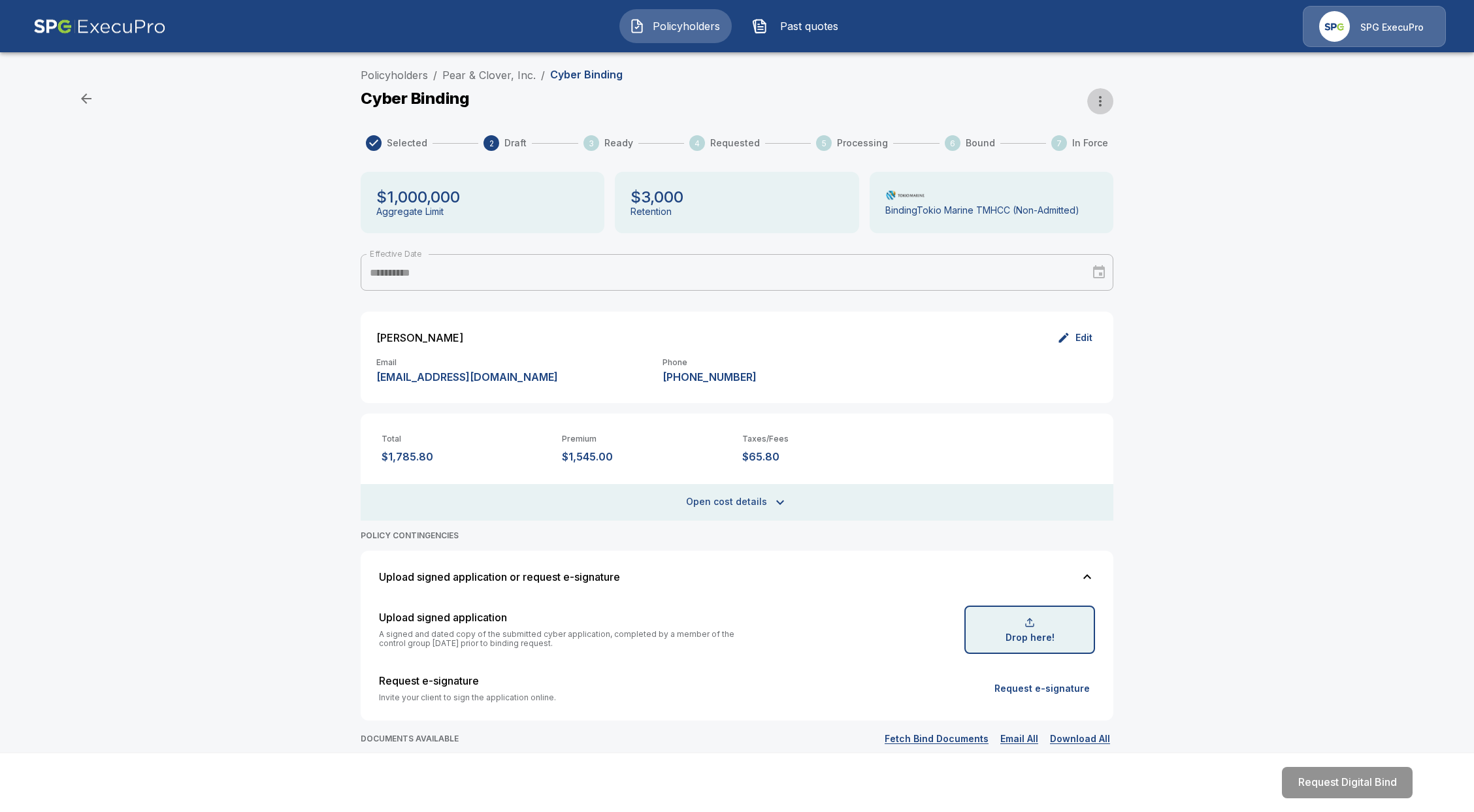
click at [1109, 94] on icon "button" at bounding box center [1101, 101] width 16 height 16
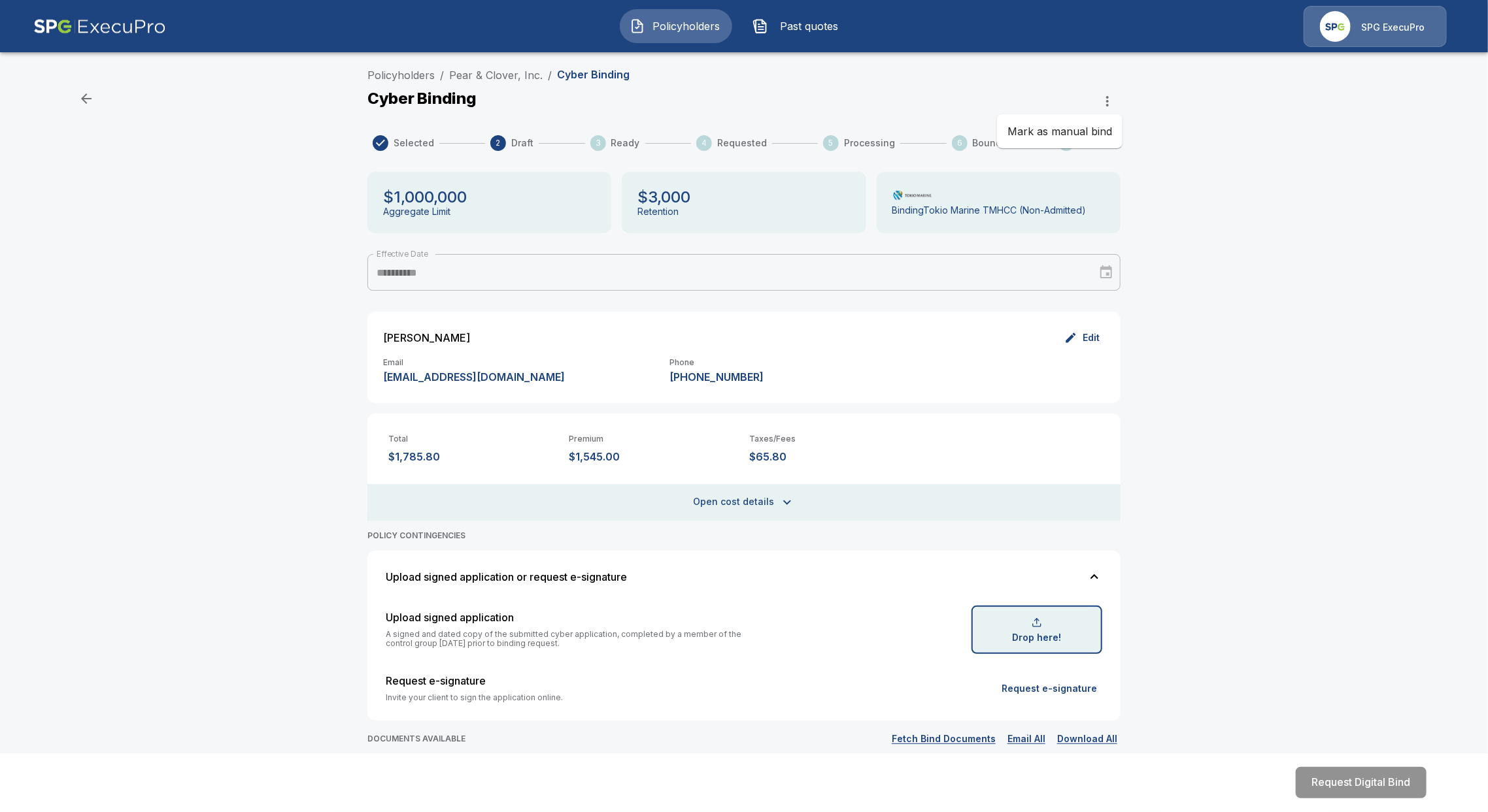
click at [1045, 115] on ul "Mark as manual bind" at bounding box center [1060, 132] width 125 height 34
click at [1053, 130] on li "Mark as manual bind" at bounding box center [1060, 131] width 125 height 24
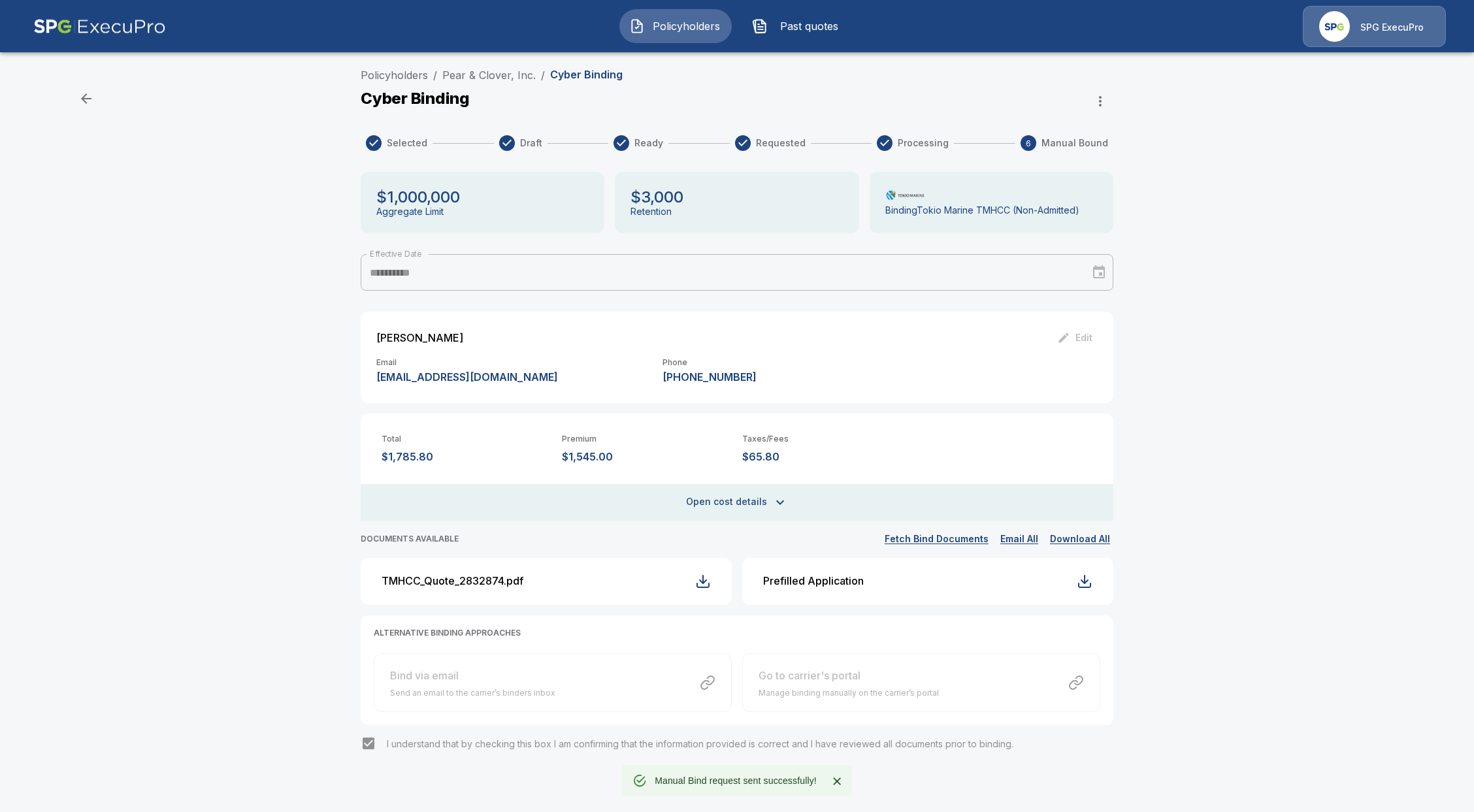
click at [716, 506] on button "Open cost details" at bounding box center [737, 502] width 753 height 36
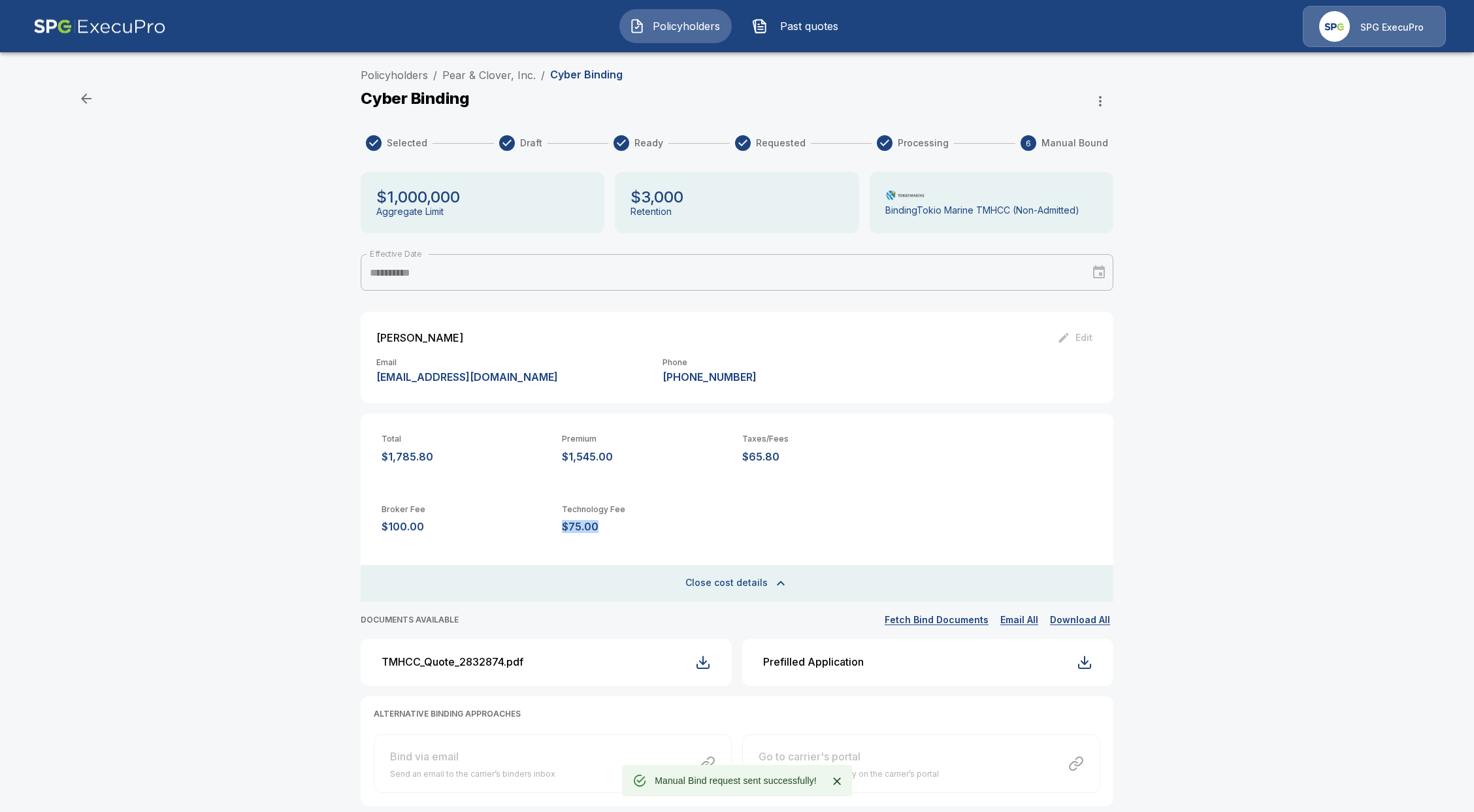
drag, startPoint x: 622, startPoint y: 526, endPoint x: 565, endPoint y: 525, distance: 57.0
click at [565, 525] on div "Broker Fee $100.00 Technology Fee $75.00" at bounding box center [737, 519] width 753 height 71
copy p "$75.00"
click at [296, 154] on div "**********" at bounding box center [737, 481] width 1474 height 838
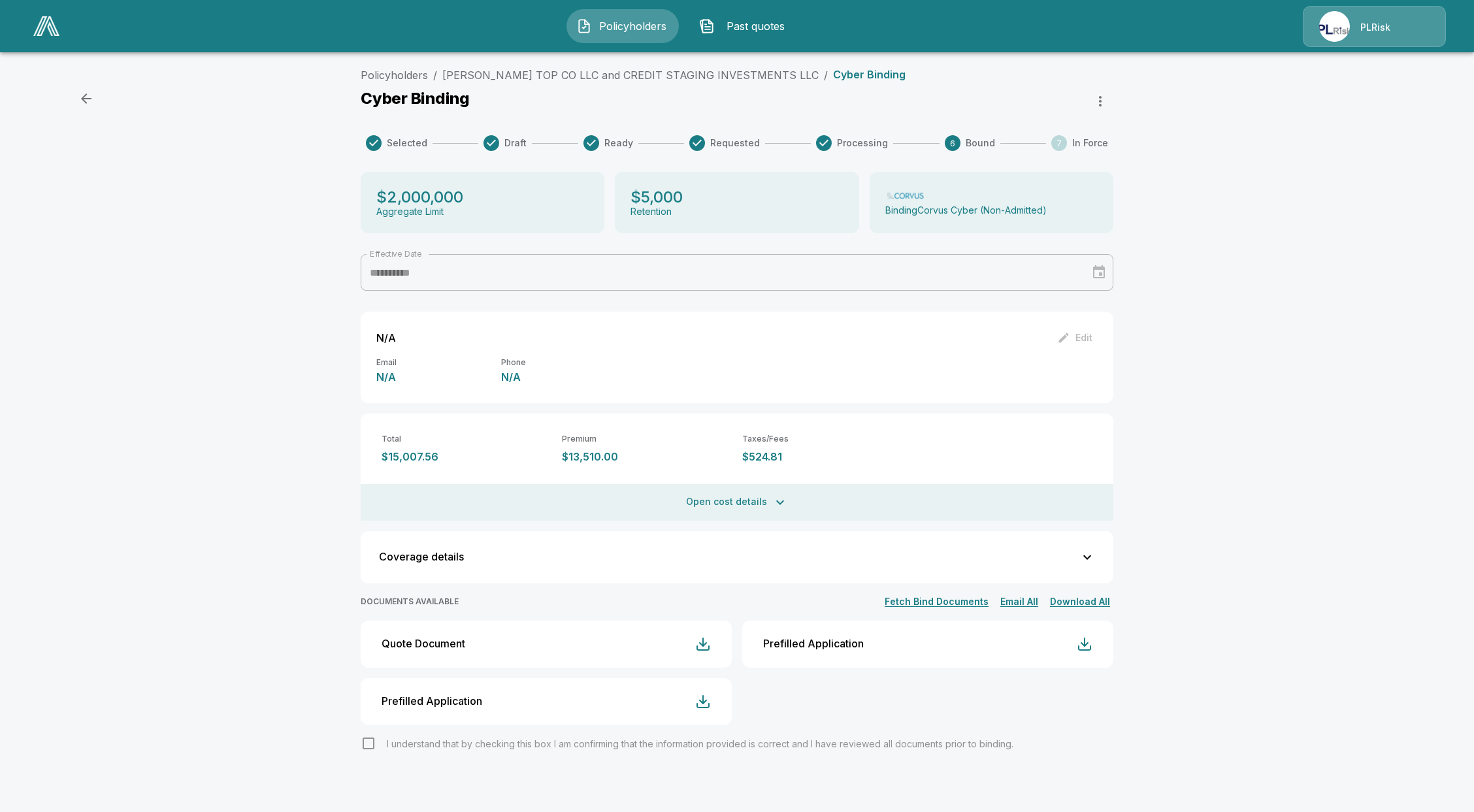
scroll to position [7, 0]
